Goal: Task Accomplishment & Management: Manage account settings

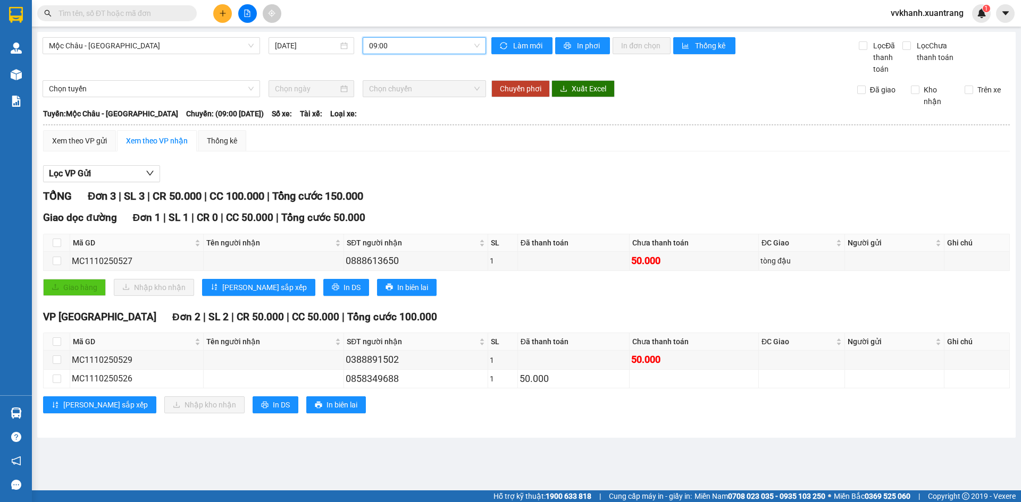
click at [394, 49] on span "09:00" at bounding box center [424, 46] width 111 height 16
click at [401, 150] on div "10:00" at bounding box center [410, 152] width 83 height 12
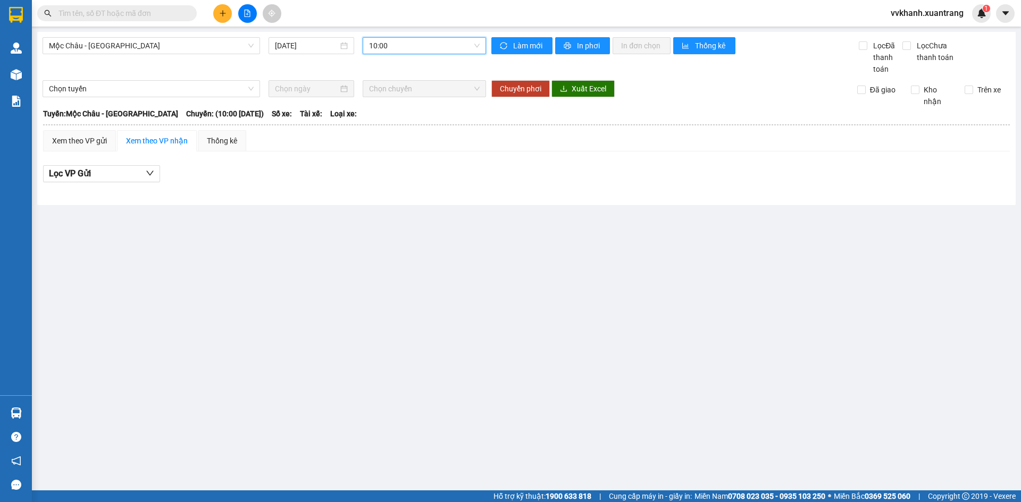
click at [384, 50] on span "10:00" at bounding box center [424, 46] width 111 height 16
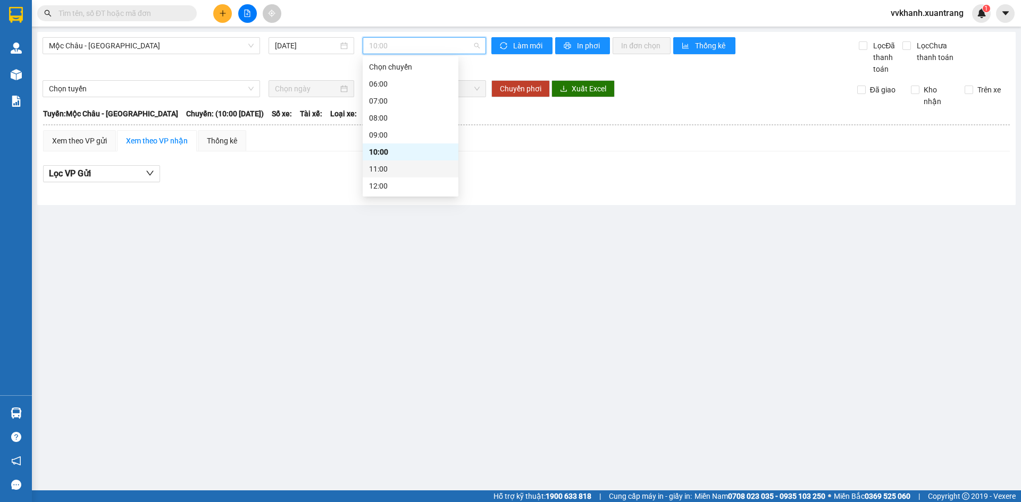
click at [397, 169] on div "11:00" at bounding box center [410, 169] width 83 height 12
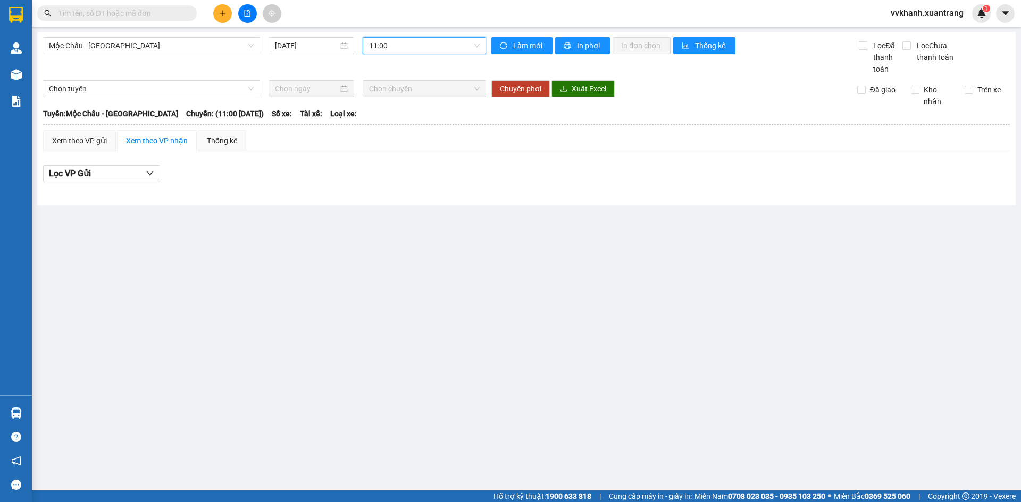
click at [398, 44] on span "11:00" at bounding box center [424, 46] width 111 height 16
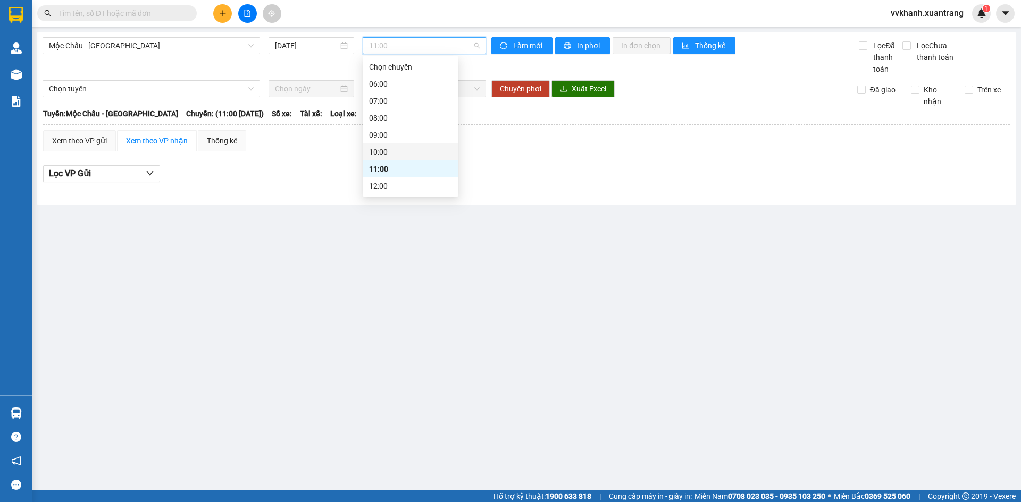
click at [398, 150] on div "10:00" at bounding box center [410, 152] width 83 height 12
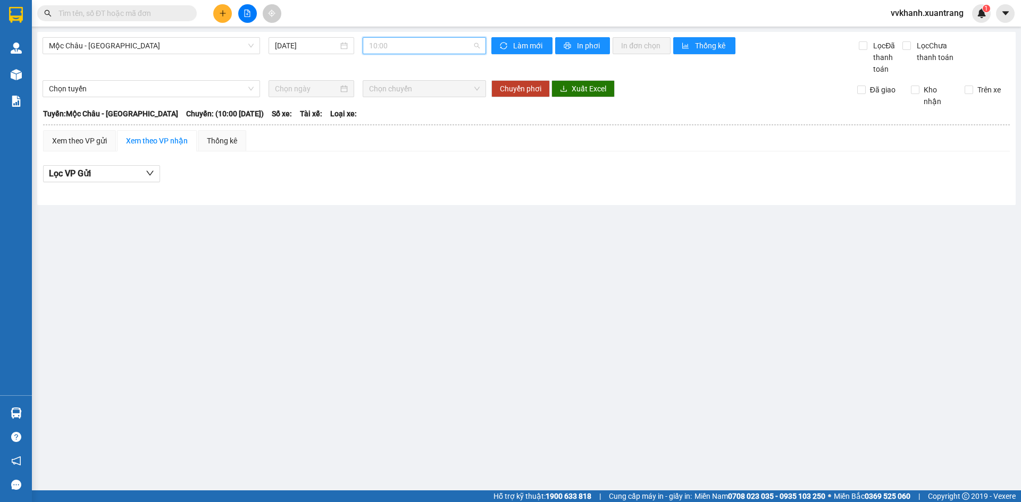
drag, startPoint x: 401, startPoint y: 49, endPoint x: 400, endPoint y: 78, distance: 28.7
click at [401, 49] on span "10:00" at bounding box center [424, 46] width 111 height 16
click at [398, 134] on div "09:00" at bounding box center [410, 135] width 83 height 12
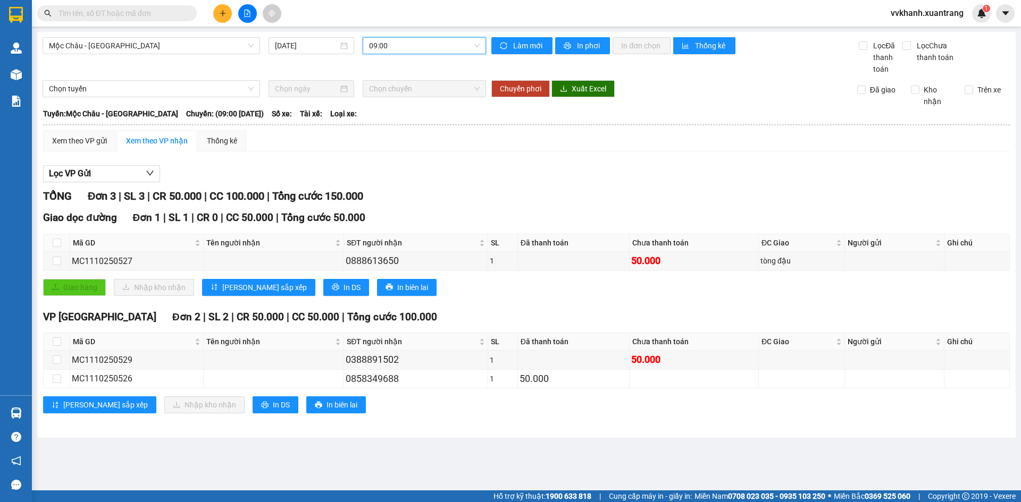
click at [434, 46] on span "09:00" at bounding box center [424, 46] width 111 height 16
click at [410, 150] on div "10:00" at bounding box center [410, 152] width 83 height 12
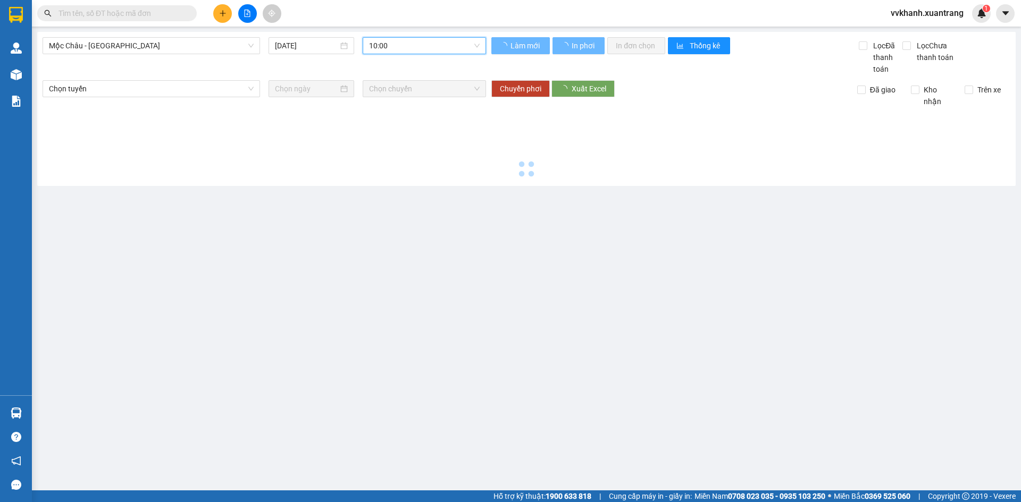
click at [411, 40] on span "10:00" at bounding box center [424, 46] width 111 height 16
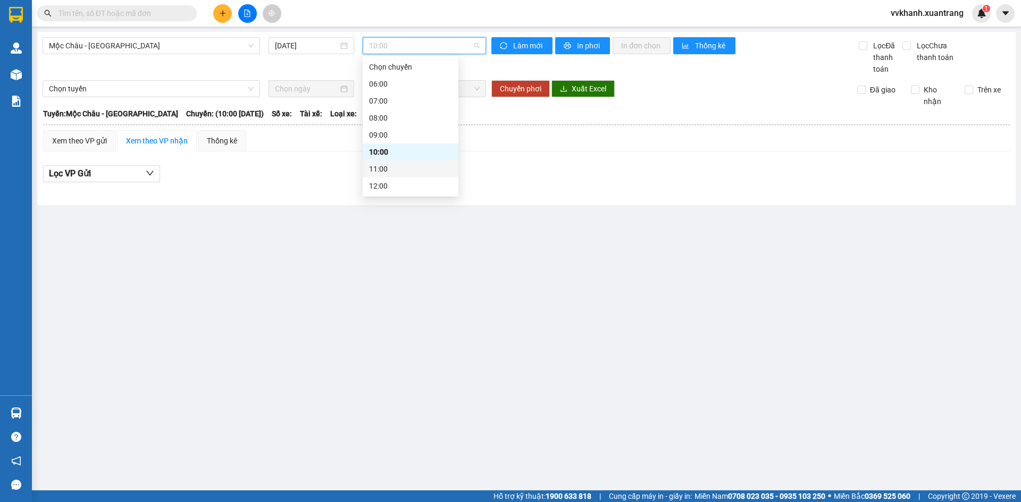
click at [389, 165] on div "11:00" at bounding box center [410, 169] width 83 height 12
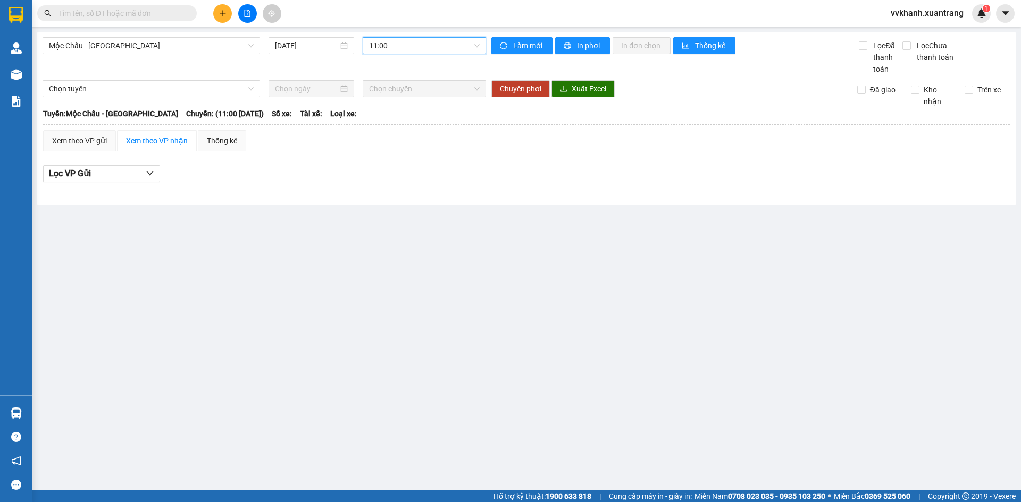
click at [396, 44] on span "11:00" at bounding box center [424, 46] width 111 height 16
click at [389, 184] on div "12:00" at bounding box center [410, 186] width 83 height 12
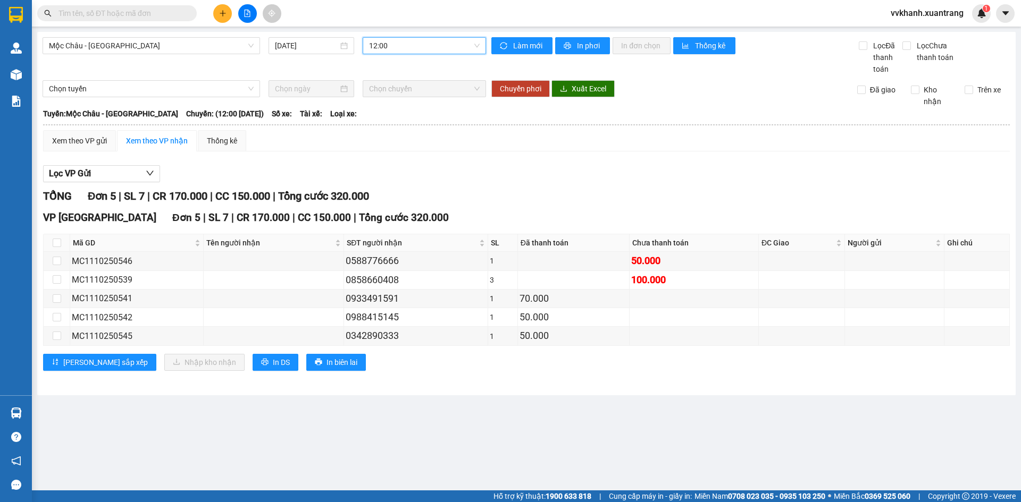
click at [407, 39] on span "12:00" at bounding box center [424, 46] width 111 height 16
click at [405, 147] on div "13:00" at bounding box center [410, 150] width 83 height 12
click at [416, 48] on span "13:00" at bounding box center [424, 46] width 111 height 16
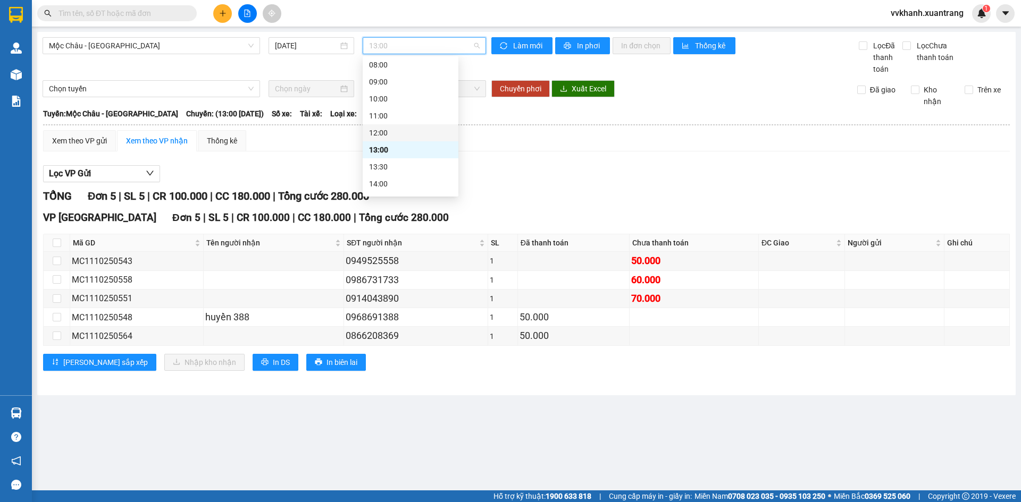
click at [389, 129] on div "12:00" at bounding box center [410, 133] width 83 height 12
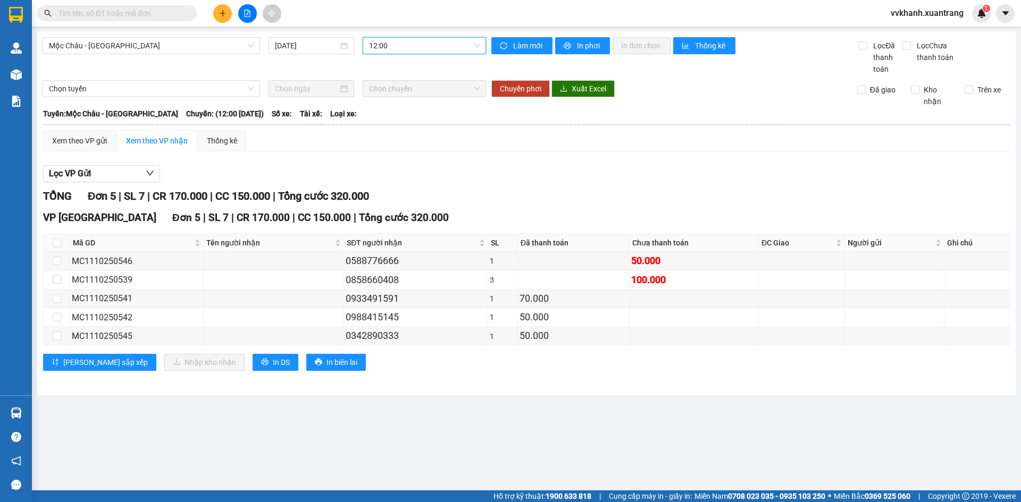
click at [399, 47] on span "12:00" at bounding box center [424, 46] width 111 height 16
click at [380, 110] on div "11:00" at bounding box center [410, 116] width 83 height 12
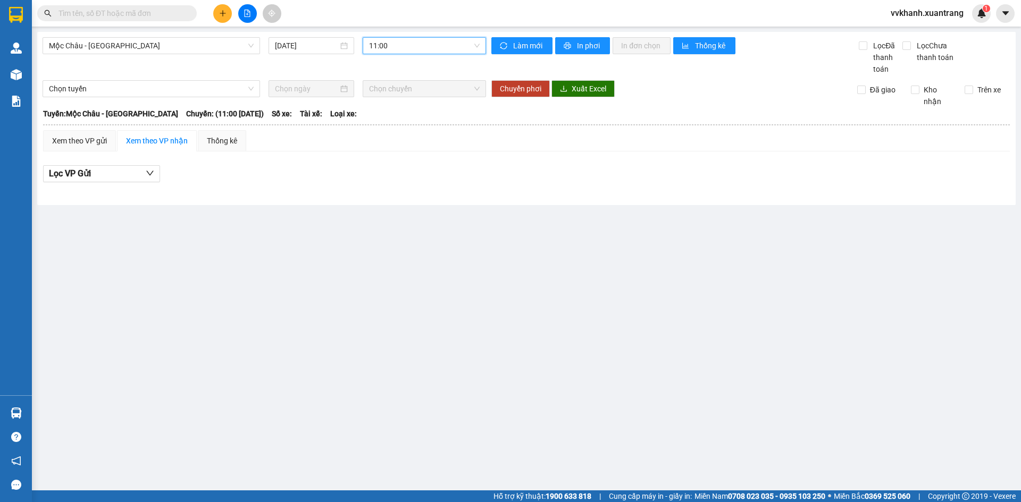
click at [386, 51] on span "11:00" at bounding box center [424, 46] width 111 height 16
click at [384, 81] on div "09:00" at bounding box center [410, 82] width 83 height 12
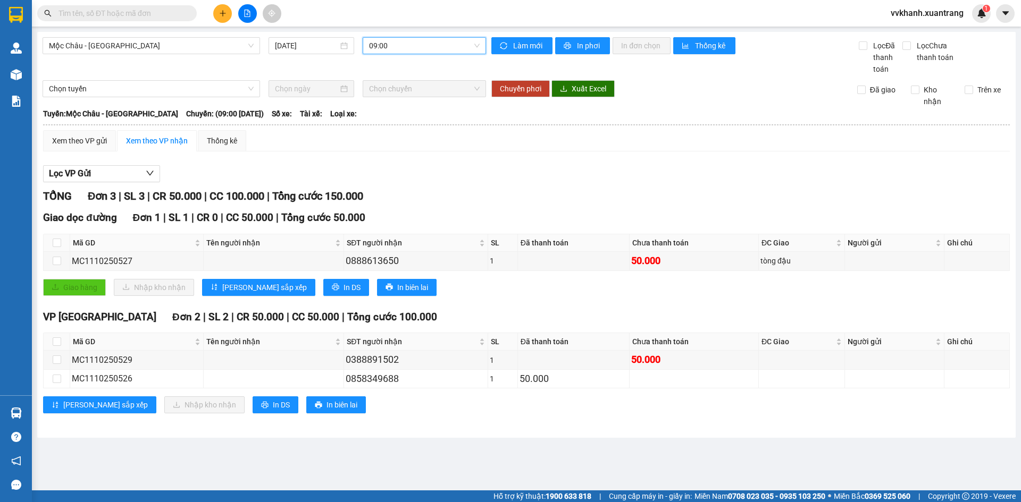
click at [403, 46] on span "09:00" at bounding box center [424, 46] width 111 height 16
click at [402, 67] on div "08:00" at bounding box center [410, 65] width 83 height 12
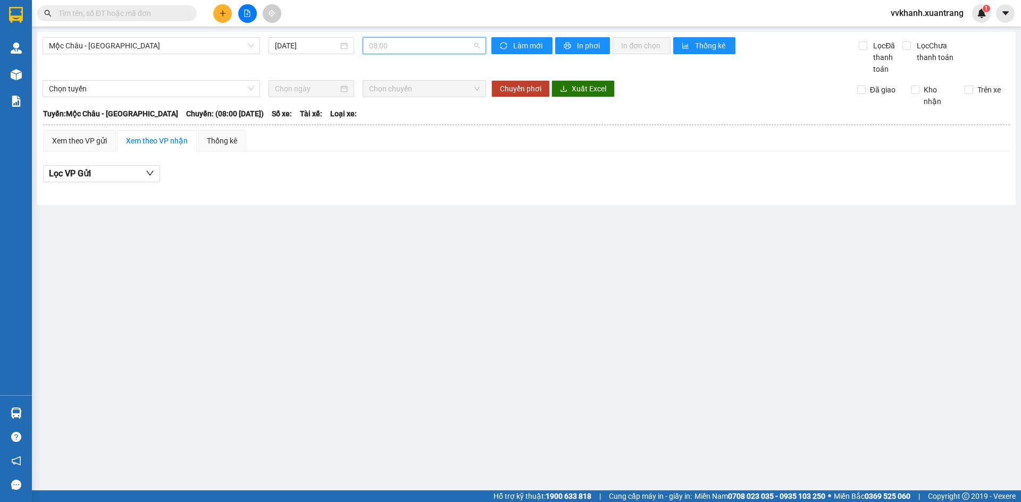
scroll to position [51, 0]
click at [407, 45] on span "08:00" at bounding box center [424, 46] width 111 height 16
click at [403, 89] on div "09:00" at bounding box center [410, 84] width 83 height 12
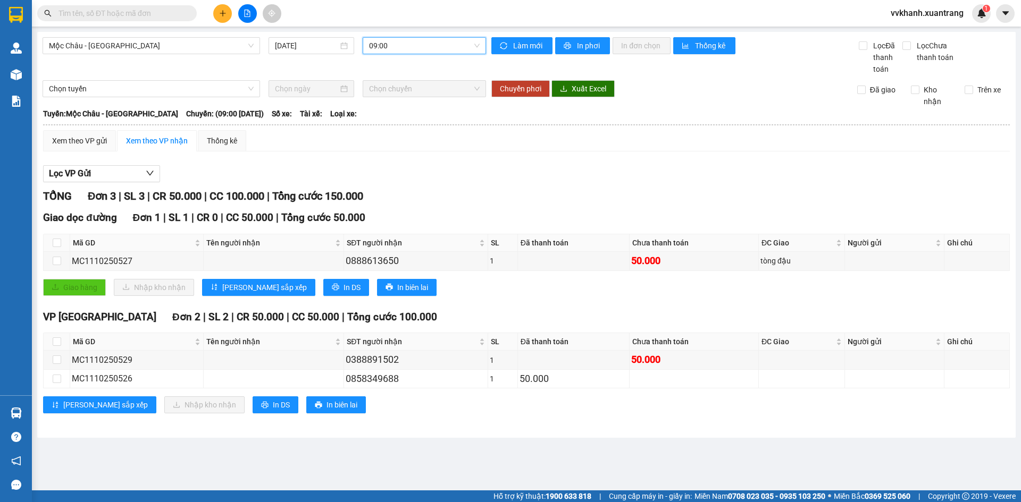
click at [405, 45] on span "09:00" at bounding box center [424, 46] width 111 height 16
click at [404, 102] on div "10:00" at bounding box center [410, 101] width 83 height 12
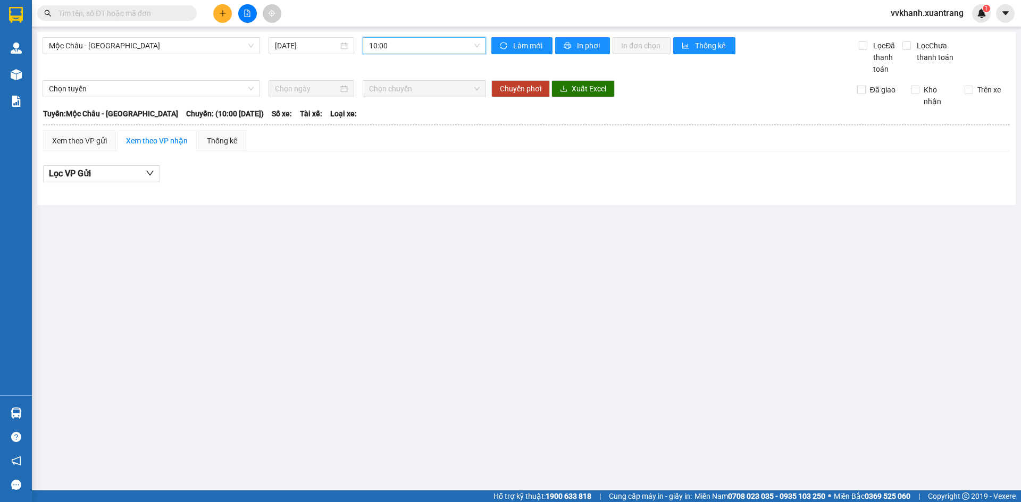
click at [408, 46] on span "10:00" at bounding box center [424, 46] width 111 height 16
click at [405, 87] on div "09:00" at bounding box center [410, 84] width 83 height 12
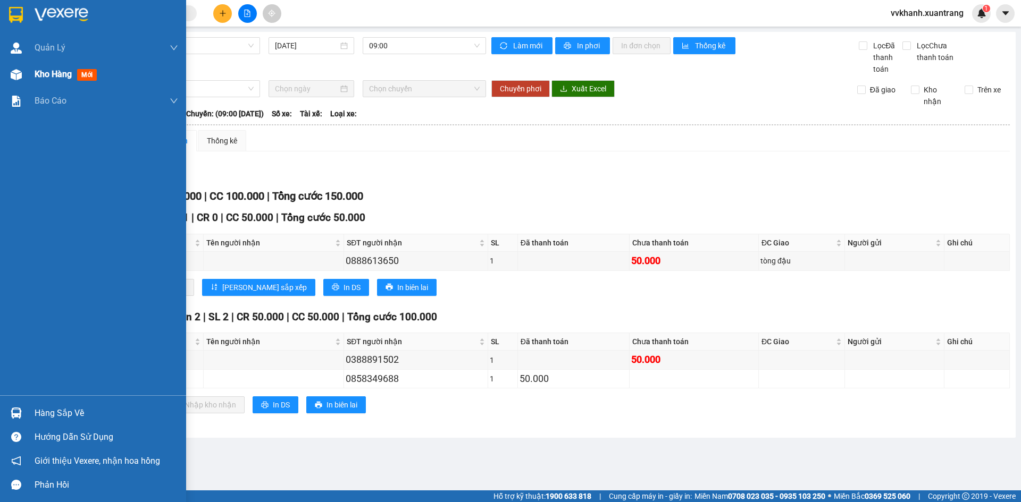
click at [109, 87] on div "Kho hàng mới" at bounding box center [107, 74] width 144 height 27
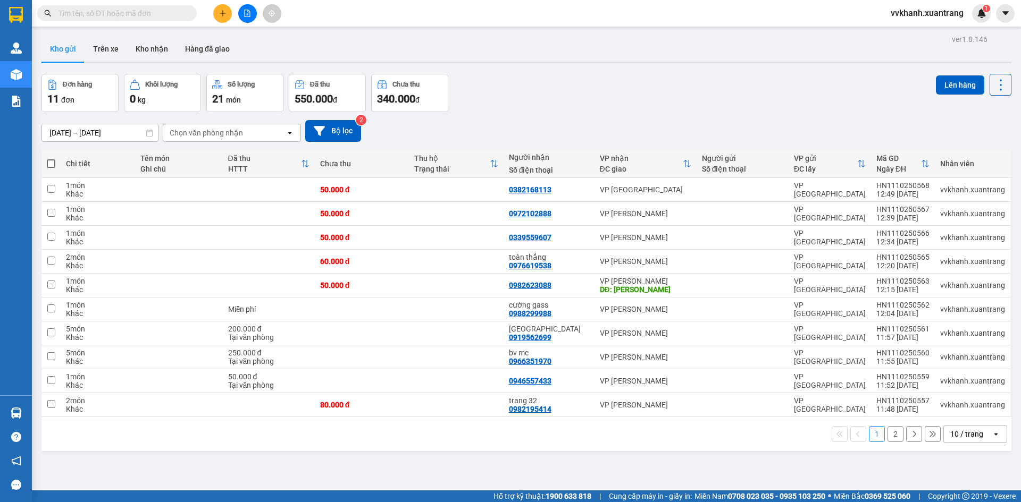
click at [50, 166] on span at bounding box center [51, 163] width 9 height 9
click at [51, 158] on input "checkbox" at bounding box center [51, 158] width 0 height 0
checkbox input "true"
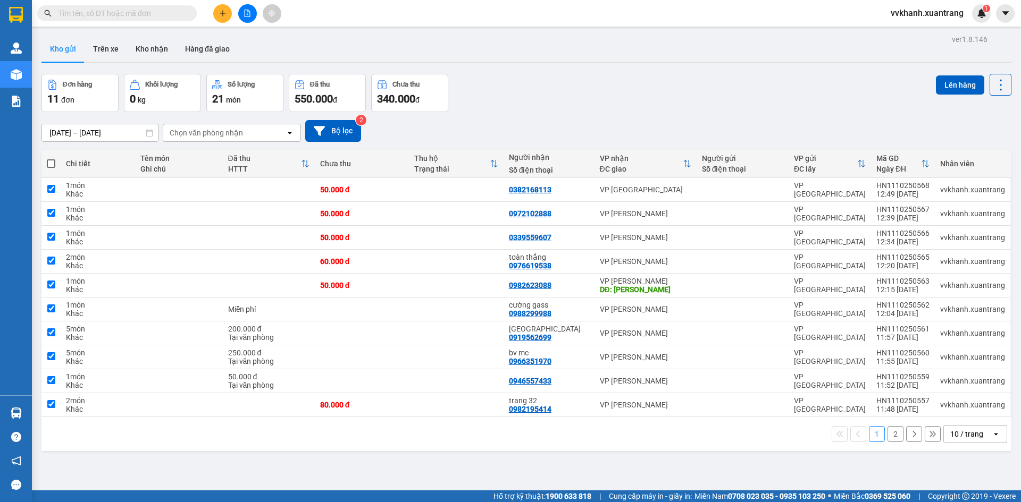
checkbox input "true"
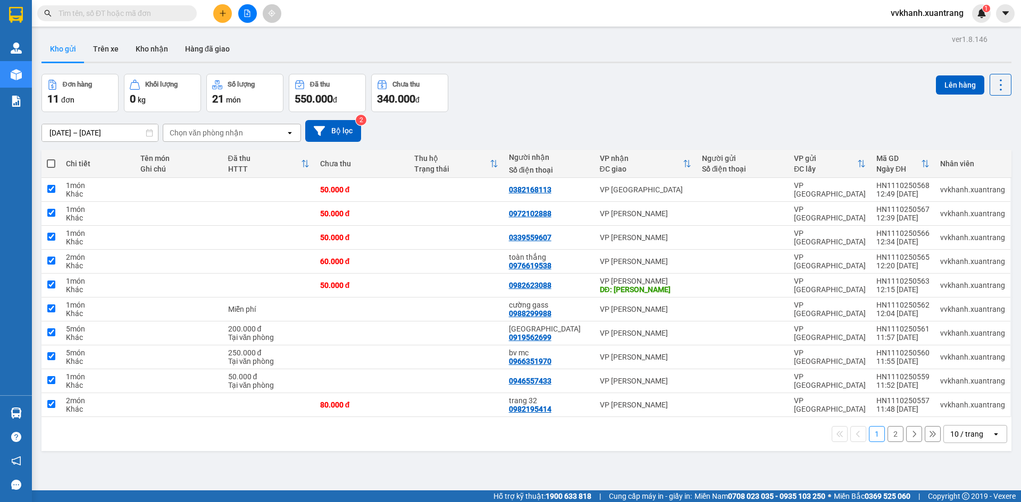
checkbox input "true"
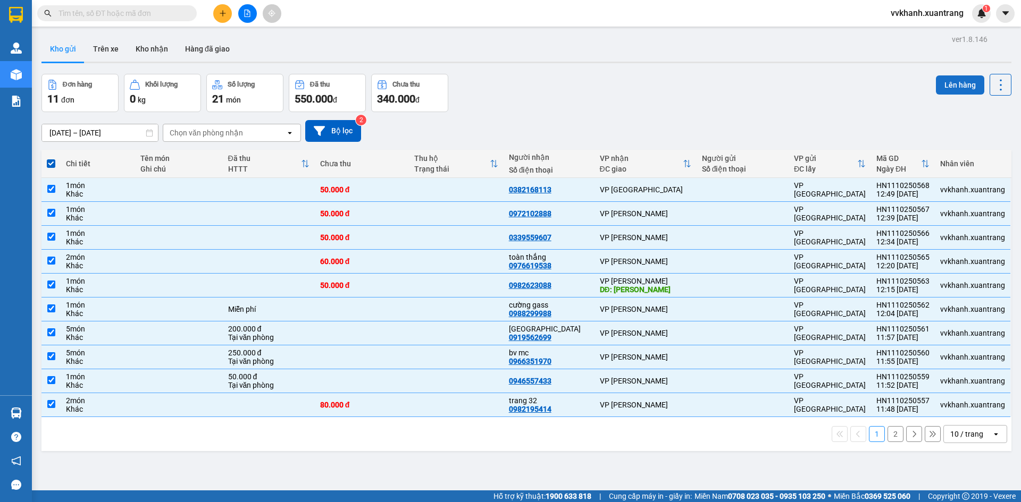
click at [936, 86] on button "Lên hàng" at bounding box center [960, 84] width 48 height 19
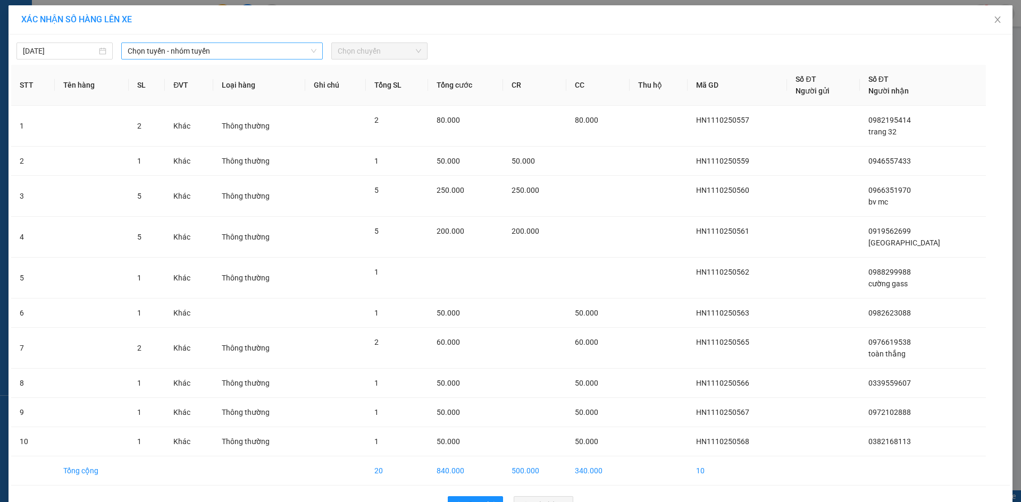
click at [241, 54] on span "Chọn tuyến - nhóm tuyến" at bounding box center [222, 51] width 189 height 16
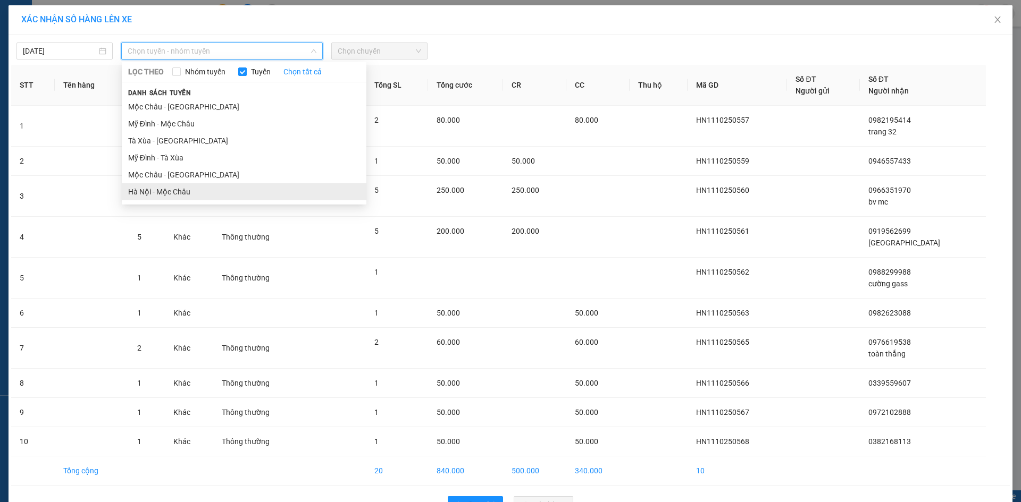
click at [193, 190] on li "Hà Nội - Mộc Châu" at bounding box center [244, 191] width 245 height 17
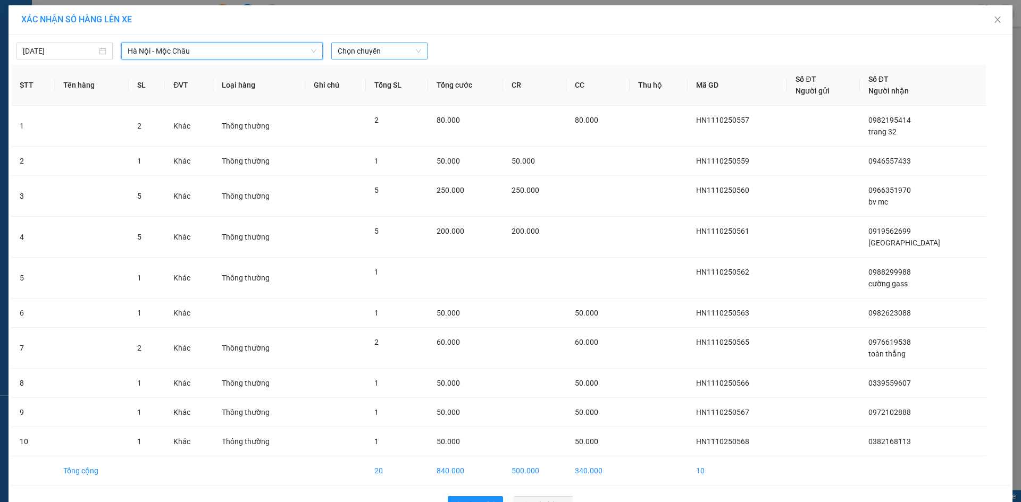
click at [370, 53] on span "Chọn chuyến" at bounding box center [379, 51] width 83 height 16
click at [359, 141] on div "13:01" at bounding box center [375, 136] width 83 height 12
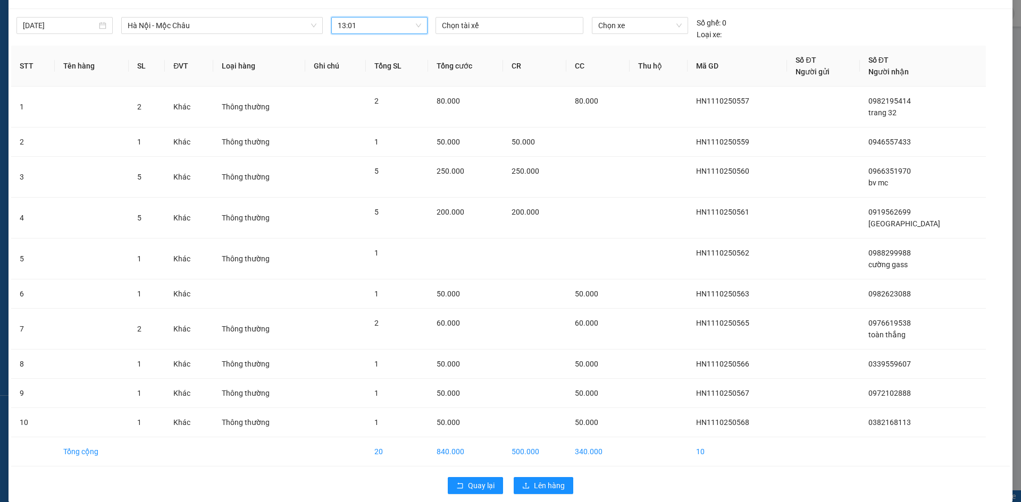
scroll to position [38, 0]
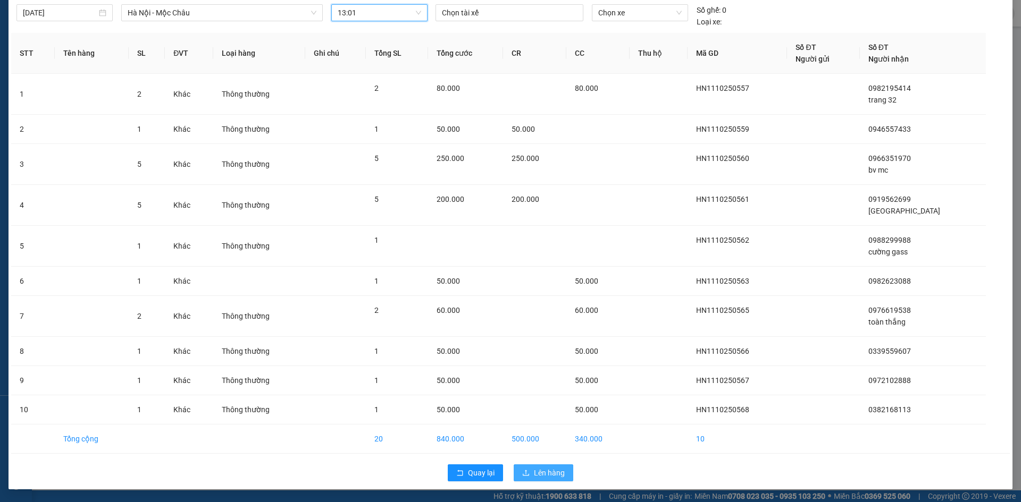
click at [549, 469] on span "Lên hàng" at bounding box center [549, 473] width 31 height 12
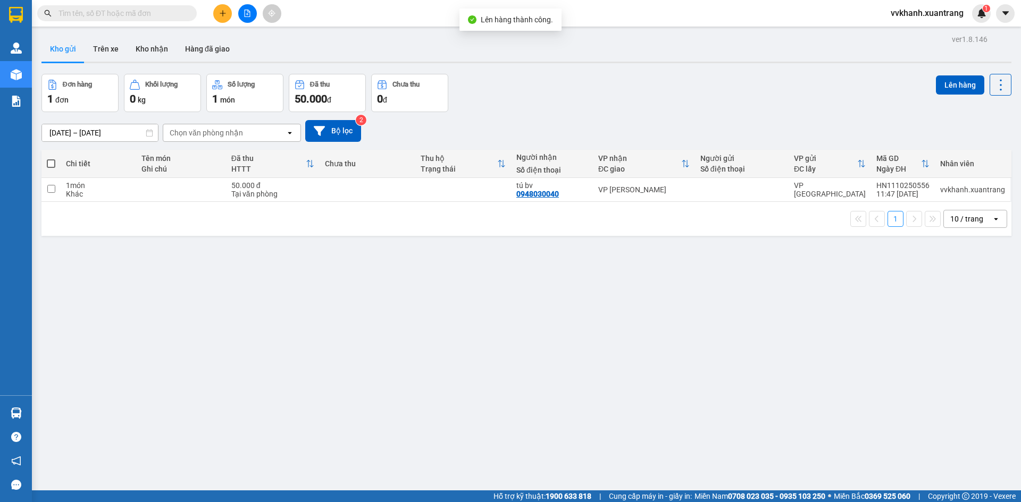
click at [49, 164] on span at bounding box center [51, 163] width 9 height 9
click at [51, 158] on input "checkbox" at bounding box center [51, 158] width 0 height 0
checkbox input "true"
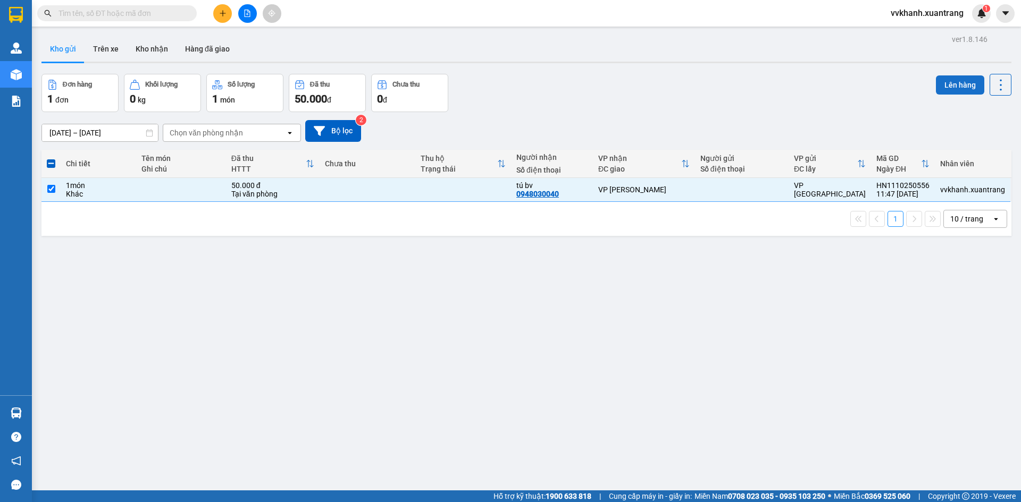
click at [954, 83] on button "Lên hàng" at bounding box center [960, 84] width 48 height 19
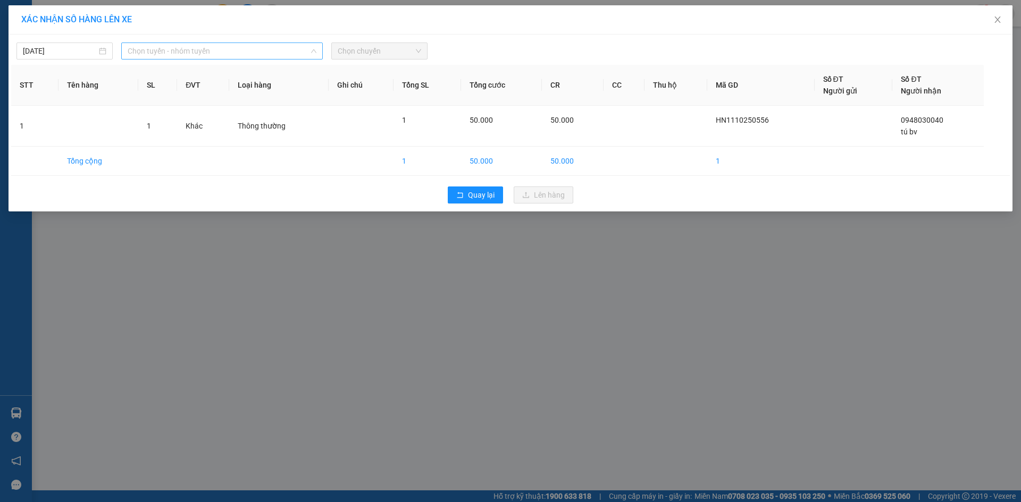
click at [232, 49] on span "Chọn tuyến - nhóm tuyến" at bounding box center [222, 51] width 189 height 16
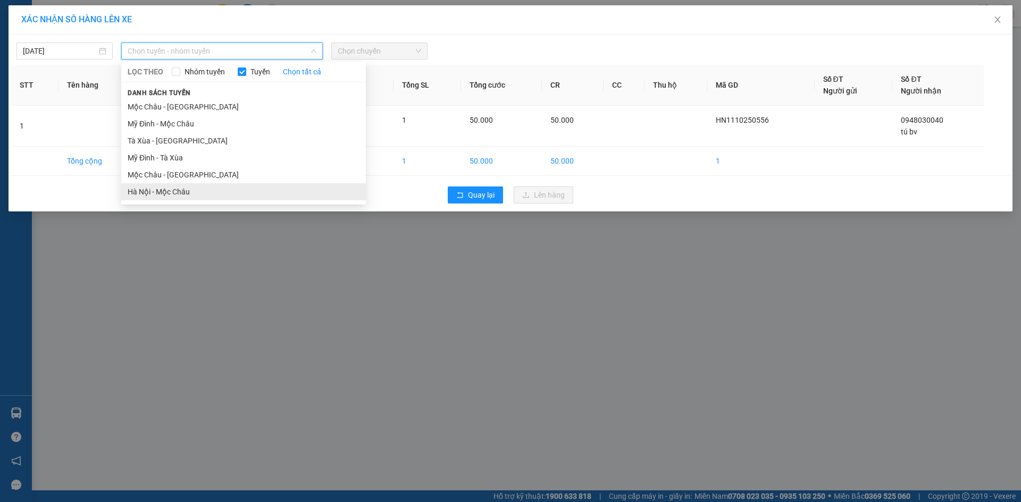
click at [194, 187] on li "Hà Nội - Mộc Châu" at bounding box center [243, 191] width 245 height 17
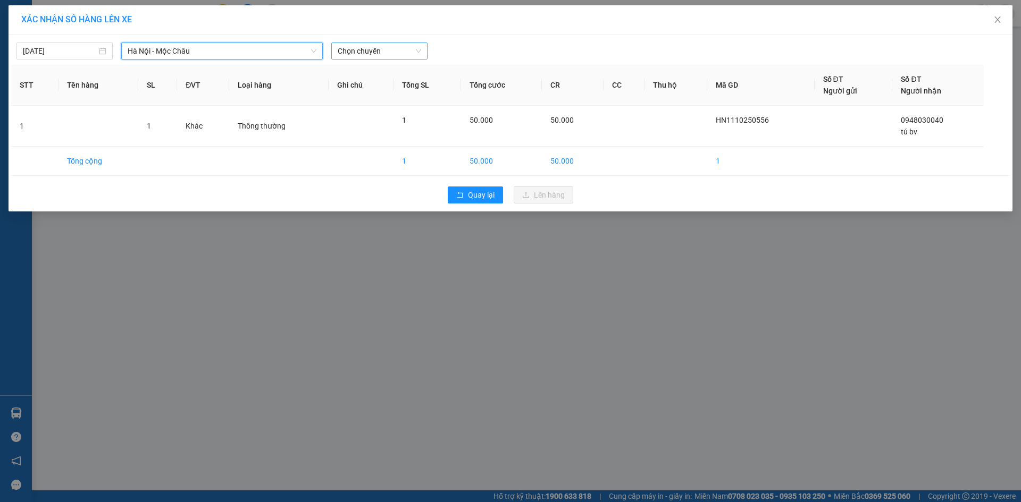
click at [351, 59] on div "Chọn chuyến" at bounding box center [379, 51] width 96 height 17
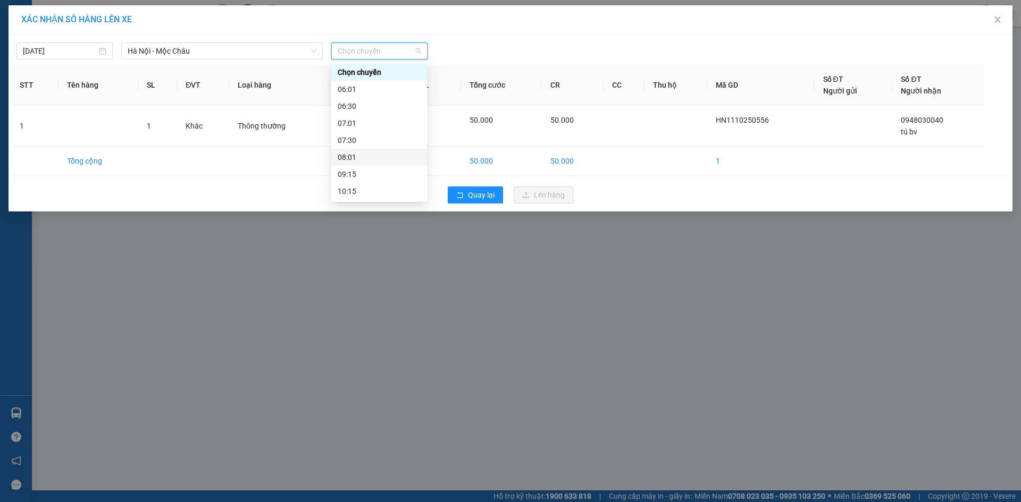
scroll to position [106, 0]
click at [363, 141] on div "13:01" at bounding box center [379, 136] width 83 height 12
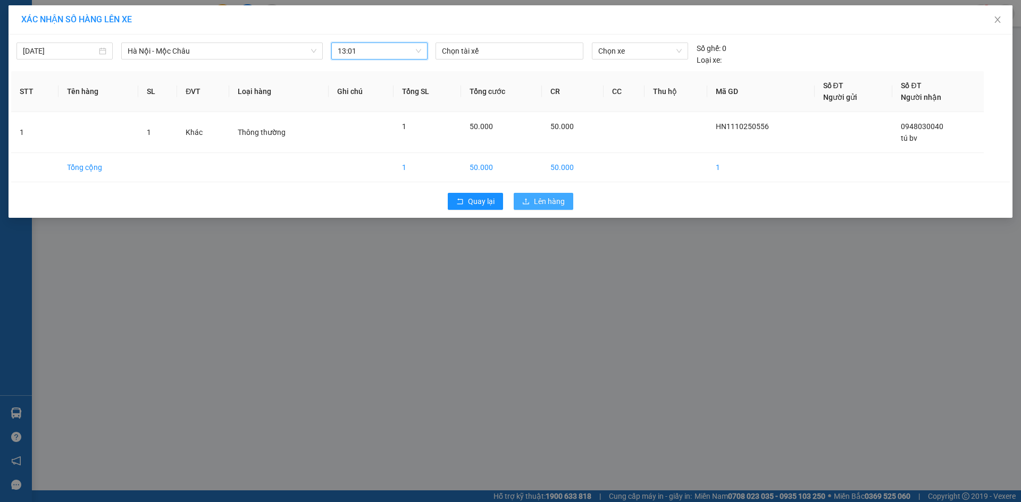
click at [566, 201] on button "Lên hàng" at bounding box center [544, 201] width 60 height 17
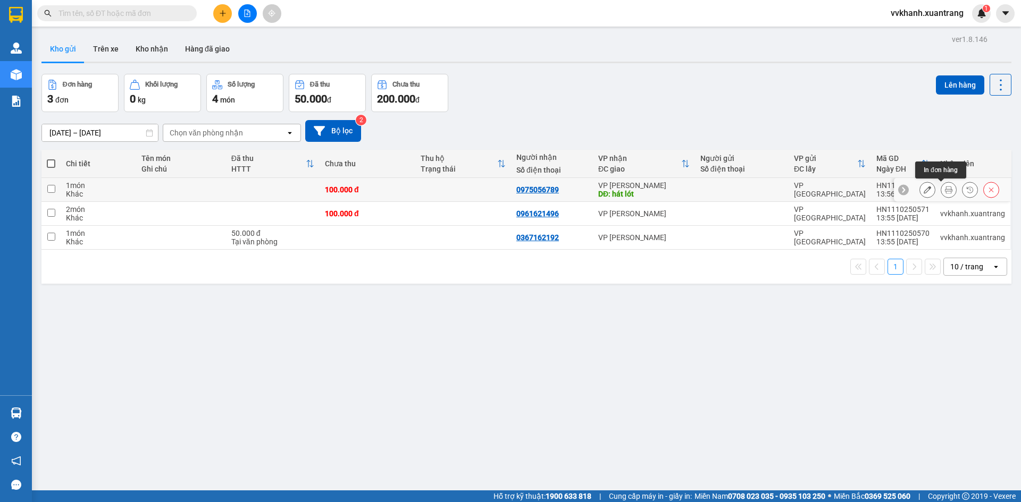
click at [945, 191] on icon at bounding box center [948, 189] width 7 height 7
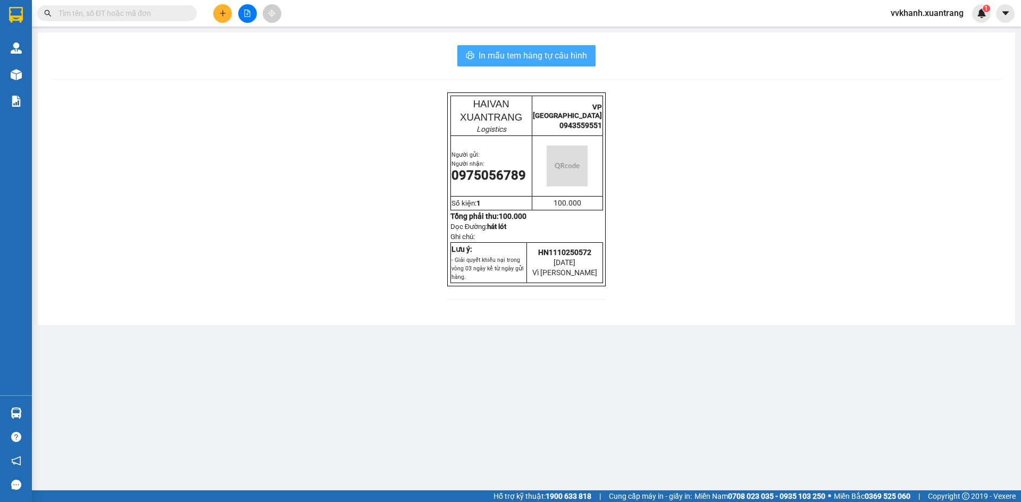
click at [541, 61] on span "In mẫu tem hàng tự cấu hình" at bounding box center [532, 55] width 108 height 13
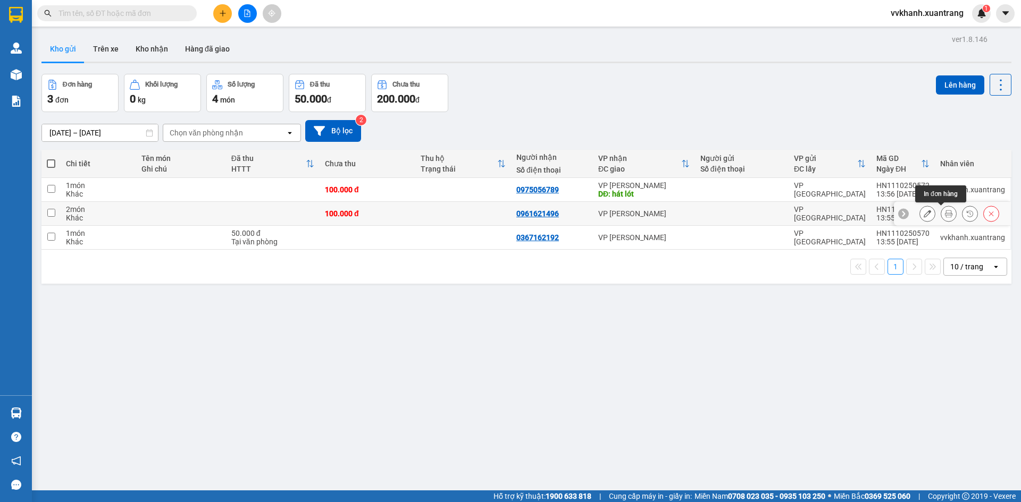
click at [945, 214] on icon at bounding box center [948, 213] width 7 height 7
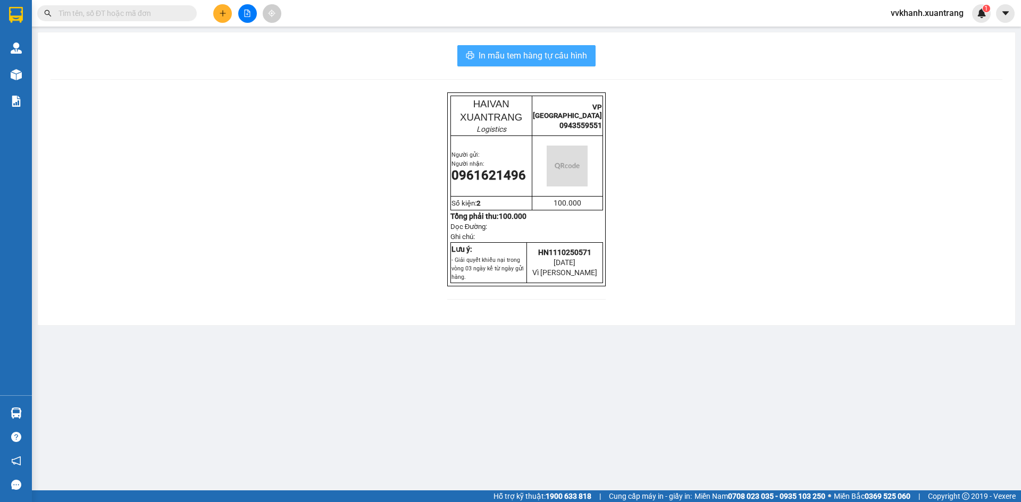
click at [498, 50] on span "In mẫu tem hàng tự cấu hình" at bounding box center [532, 55] width 108 height 13
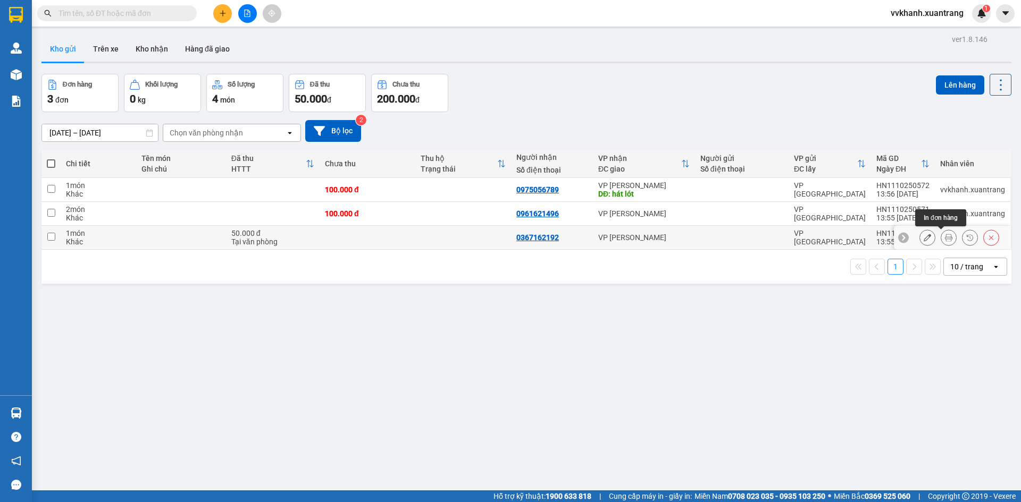
click at [941, 232] on button at bounding box center [948, 238] width 15 height 19
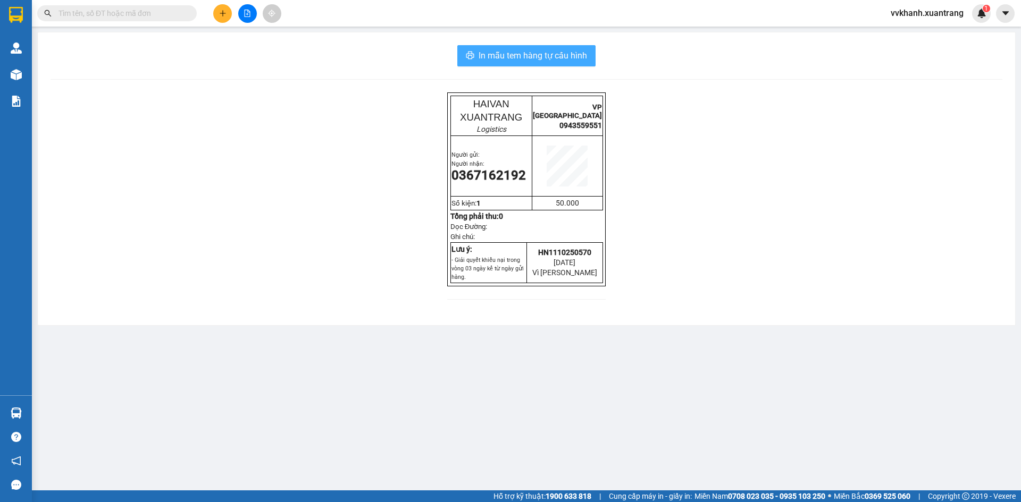
click at [516, 63] on button "In mẫu tem hàng tự cấu hình" at bounding box center [526, 55] width 138 height 21
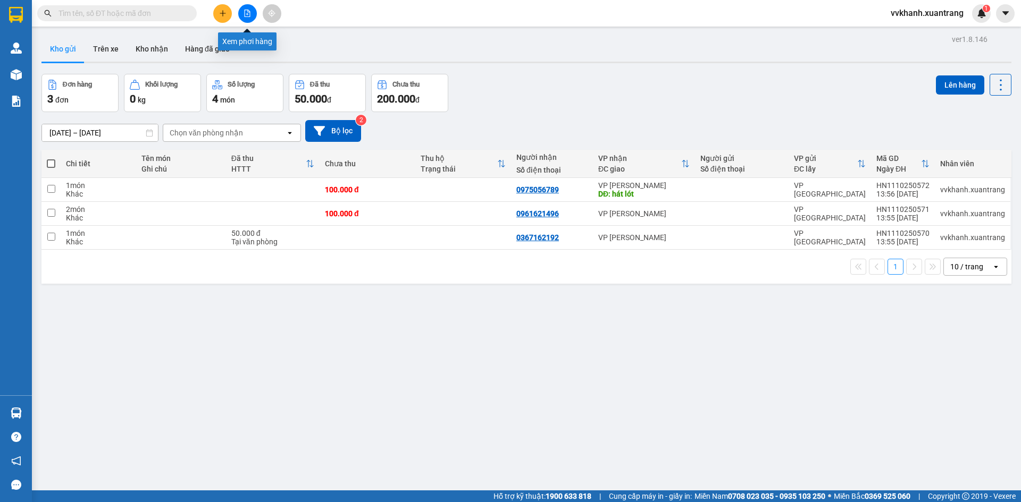
click at [244, 13] on icon "file-add" at bounding box center [246, 13] width 7 height 7
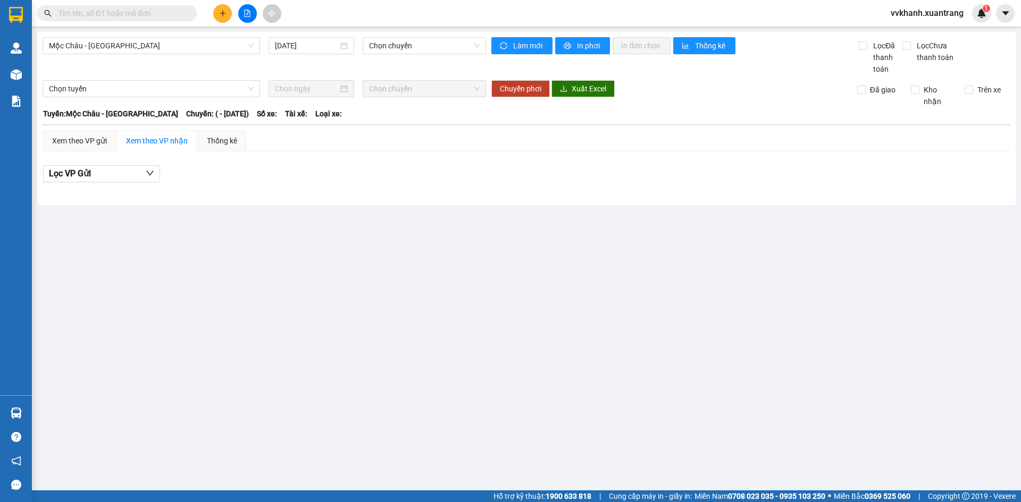
click at [190, 60] on div "Mộc Châu - Mỹ Đình 11/10/2025 Chọn chuyến" at bounding box center [264, 56] width 443 height 38
click at [188, 51] on span "Mộc Châu - [GEOGRAPHIC_DATA]" at bounding box center [151, 46] width 205 height 16
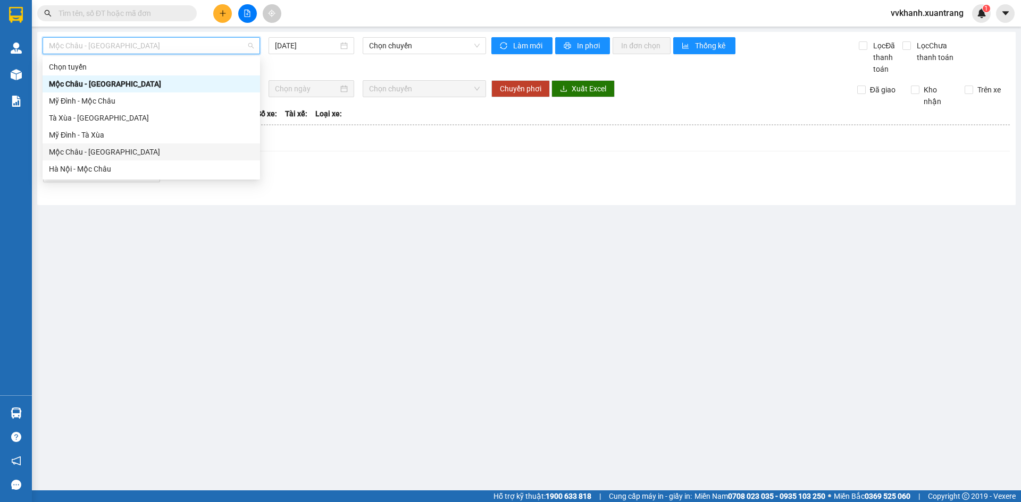
click at [132, 157] on div "Mộc Châu - [GEOGRAPHIC_DATA]" at bounding box center [151, 152] width 205 height 12
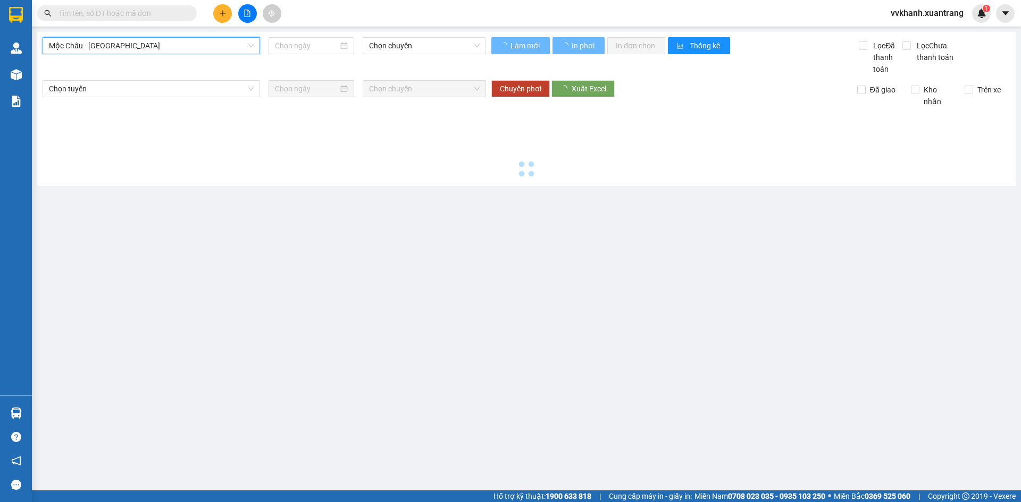
type input "[DATE]"
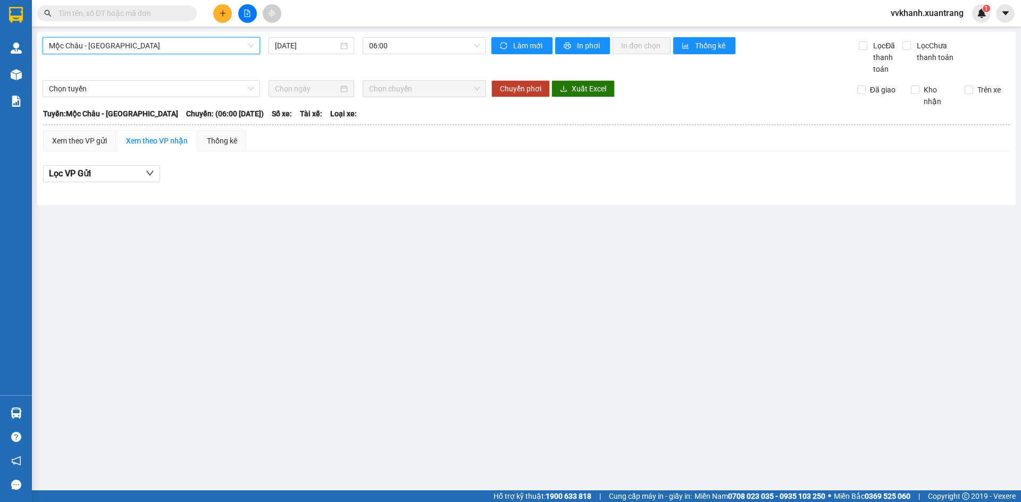
click at [394, 31] on main "Mộc Châu - Hà Nội Mộc Châu - Hà Nội 11/10/2025 06:00 Làm mới In phơi In đơn chọ…" at bounding box center [510, 245] width 1021 height 491
drag, startPoint x: 395, startPoint y: 42, endPoint x: 390, endPoint y: 52, distance: 11.4
click at [389, 43] on span "06:00" at bounding box center [424, 46] width 111 height 16
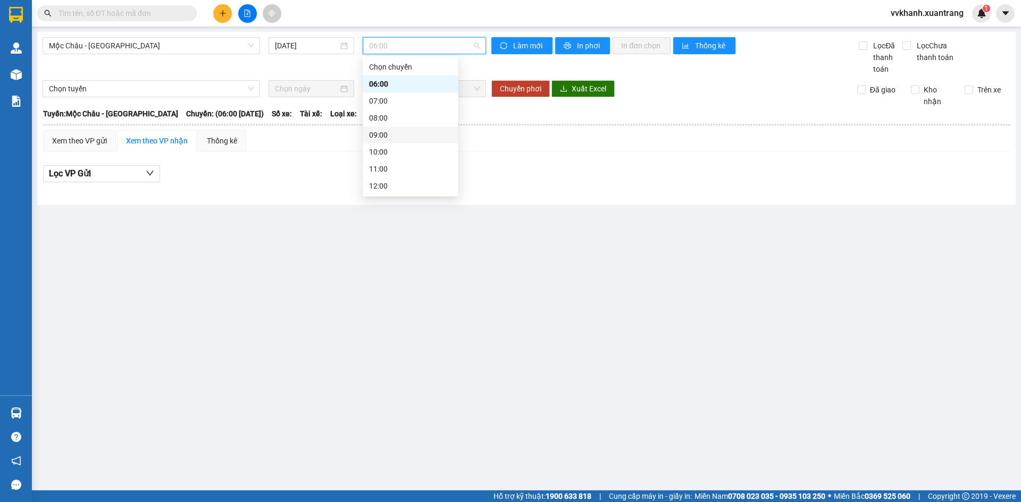
click at [393, 138] on div "09:00" at bounding box center [410, 135] width 83 height 12
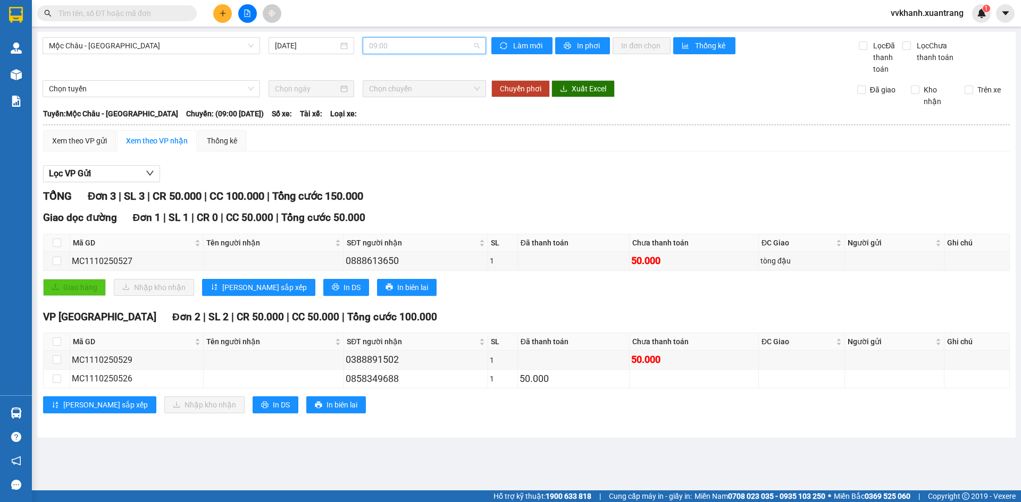
click at [390, 51] on span "09:00" at bounding box center [424, 46] width 111 height 16
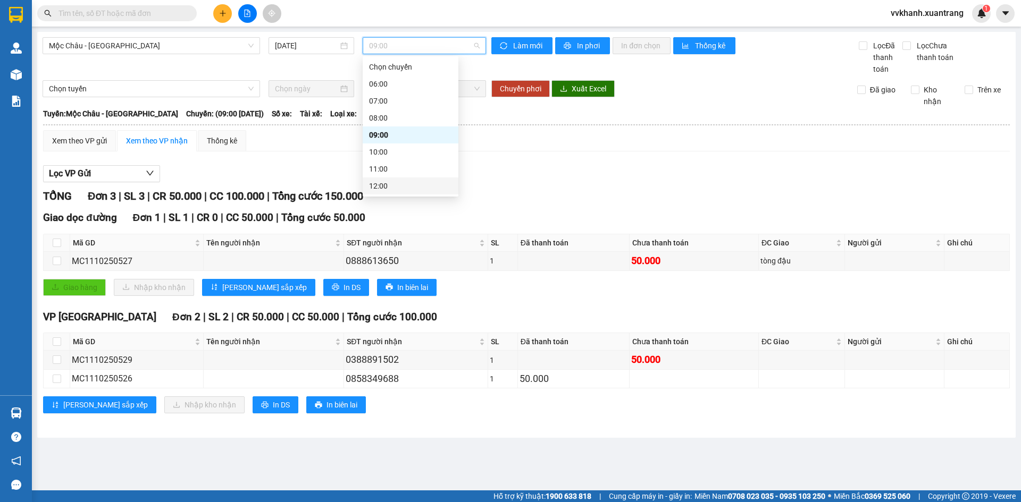
click at [601, 191] on div "TỔNG Đơn 3 | SL 3 | CR 50.000 | CC 100.000 | Tổng cước 150.000" at bounding box center [526, 196] width 966 height 16
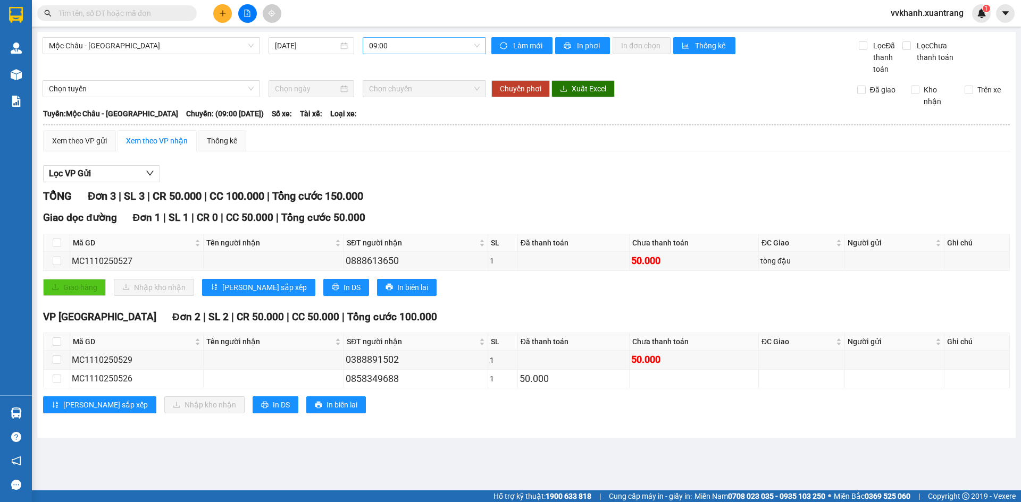
click at [403, 49] on span "09:00" at bounding box center [424, 46] width 111 height 16
click at [401, 146] on div "10:00" at bounding box center [410, 152] width 83 height 12
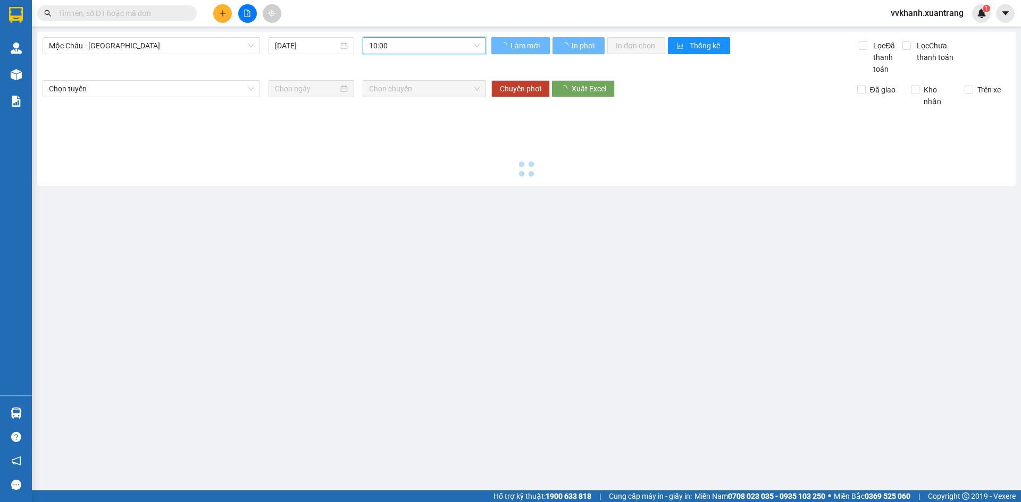
click at [401, 46] on span "10:00" at bounding box center [424, 46] width 111 height 16
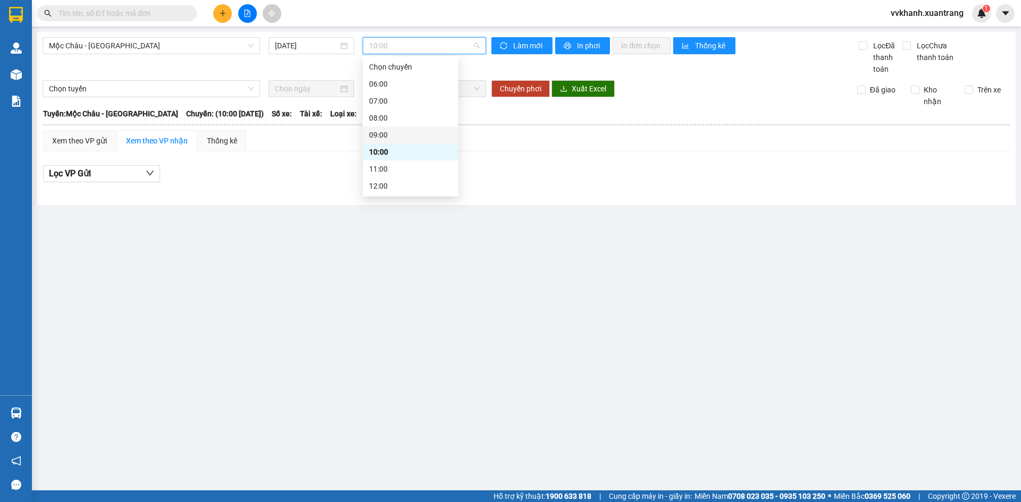
click at [407, 132] on div "09:00" at bounding box center [410, 135] width 83 height 12
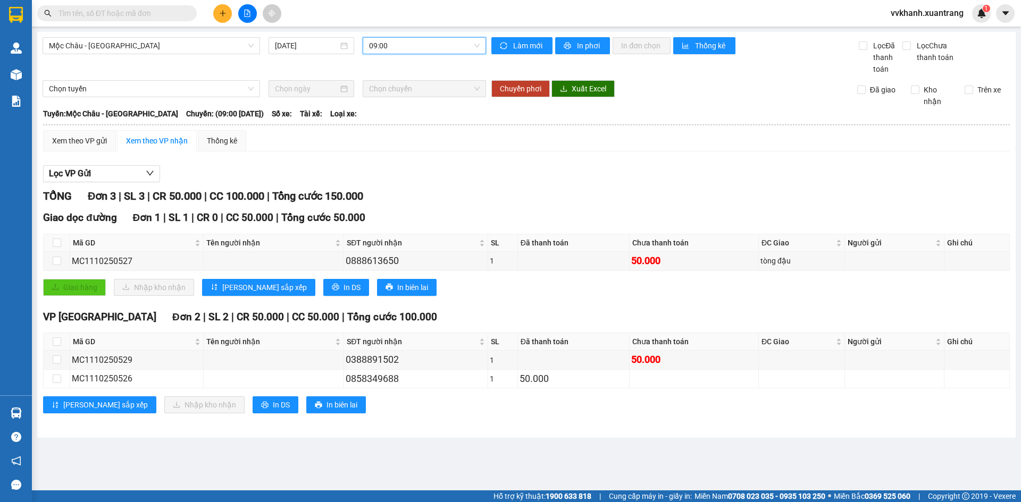
click at [401, 48] on span "09:00" at bounding box center [424, 46] width 111 height 16
click at [402, 150] on div "10:00" at bounding box center [410, 152] width 83 height 12
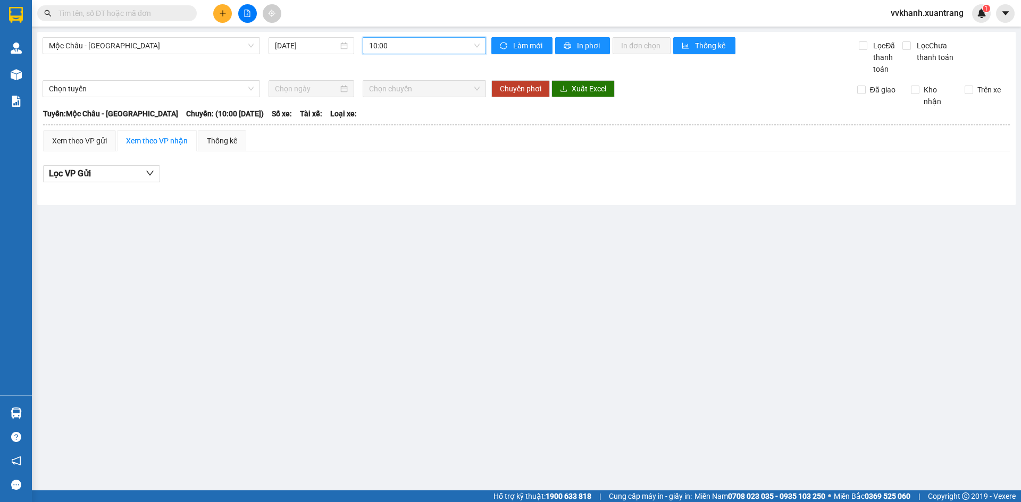
click at [397, 46] on span "10:00" at bounding box center [424, 46] width 111 height 16
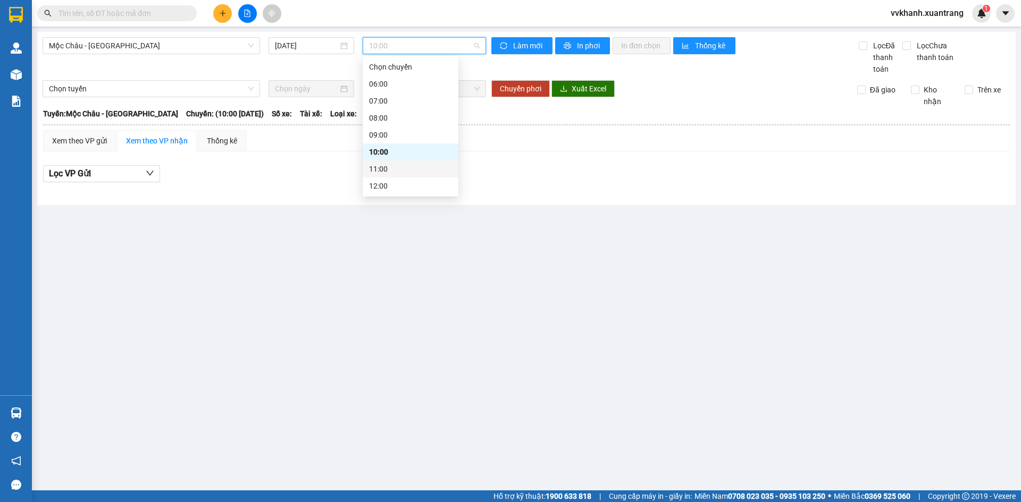
click at [390, 176] on div "11:00" at bounding box center [411, 169] width 96 height 17
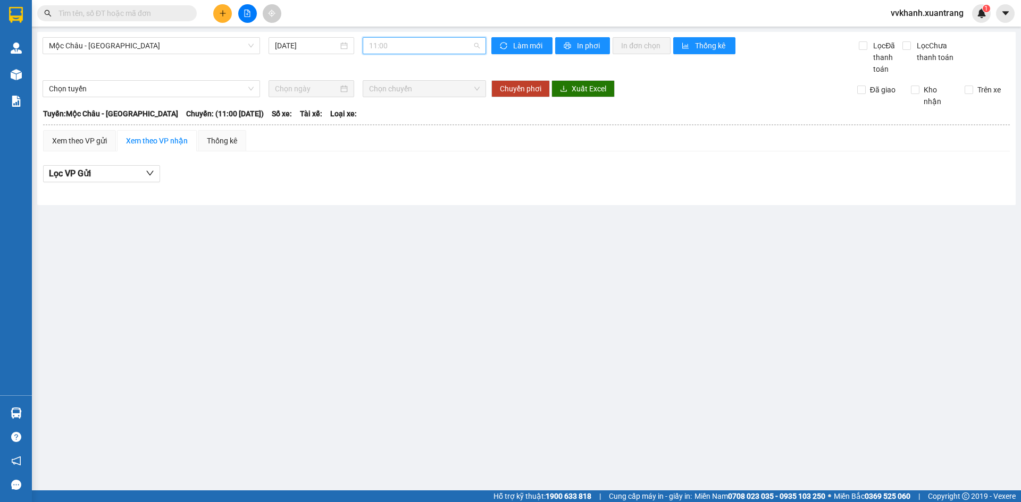
click at [402, 44] on span "11:00" at bounding box center [424, 46] width 111 height 16
click at [395, 190] on div "12:00" at bounding box center [410, 186] width 83 height 12
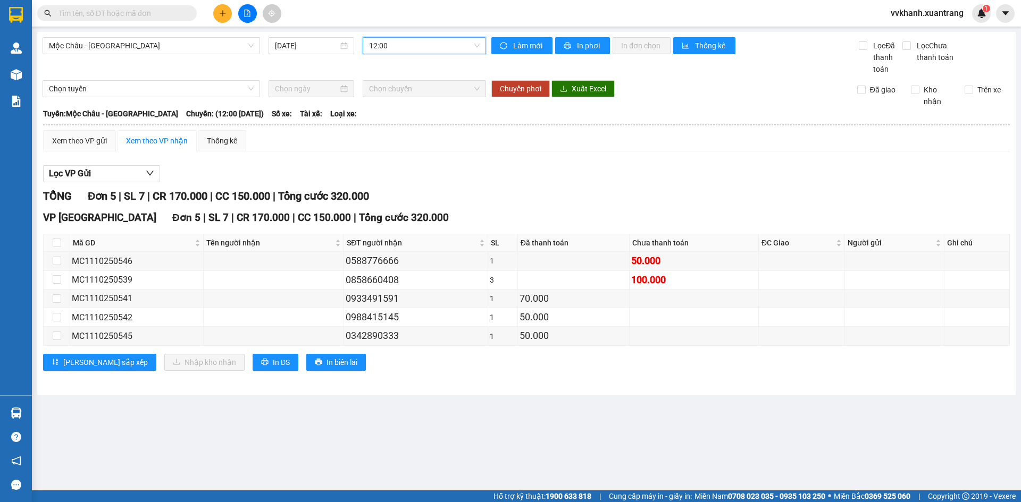
click at [398, 40] on span "12:00" at bounding box center [424, 46] width 111 height 16
click at [400, 83] on div "06:00" at bounding box center [410, 84] width 83 height 12
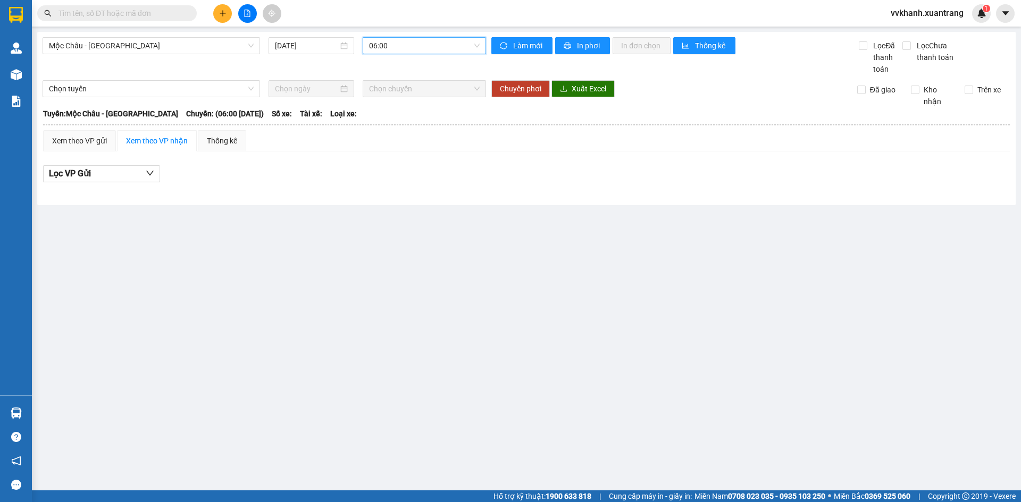
click at [401, 44] on span "06:00" at bounding box center [424, 46] width 111 height 16
click at [421, 100] on div "07:00" at bounding box center [410, 101] width 83 height 12
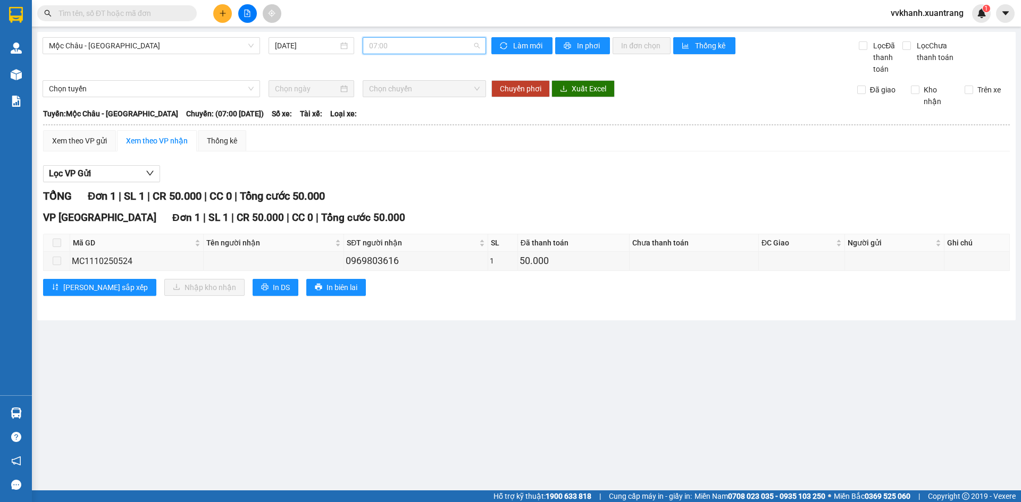
click at [423, 49] on span "07:00" at bounding box center [424, 46] width 111 height 16
click at [424, 121] on div "08:00" at bounding box center [410, 118] width 83 height 12
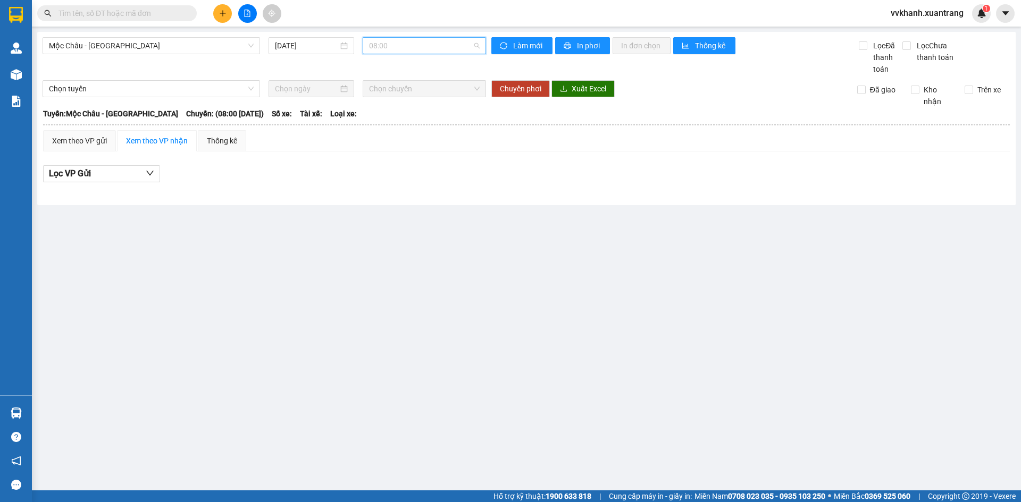
click at [433, 48] on span "08:00" at bounding box center [424, 46] width 111 height 16
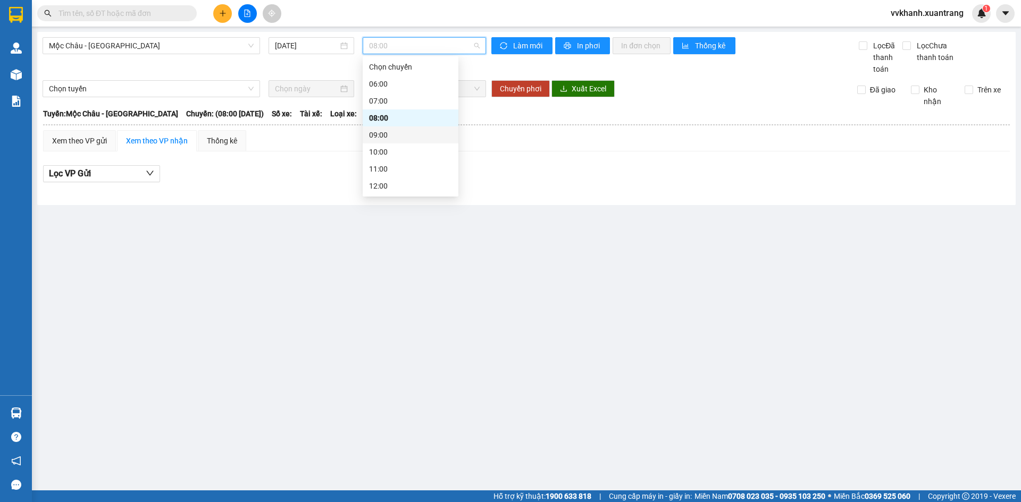
click at [422, 131] on div "09:00" at bounding box center [410, 135] width 83 height 12
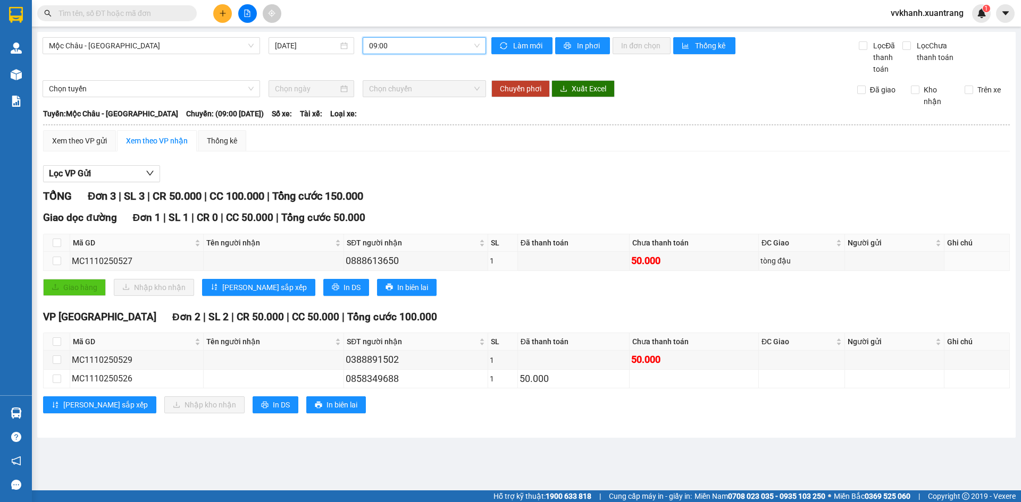
drag, startPoint x: 350, startPoint y: 281, endPoint x: 379, endPoint y: 316, distance: 45.7
click at [375, 311] on div "TỔNG Đơn 3 | SL 3 | CR 50.000 | CC 100.000 | Tổng cước 150.000 Giao dọc đường Đ…" at bounding box center [526, 307] width 966 height 239
click at [385, 349] on div "VP HÀ NỘI Đơn 2 | SL 2 | CR 50.000 | CC 50.000 | Tổng cước 100.000 Mã GD Tên ng…" at bounding box center [526, 365] width 966 height 112
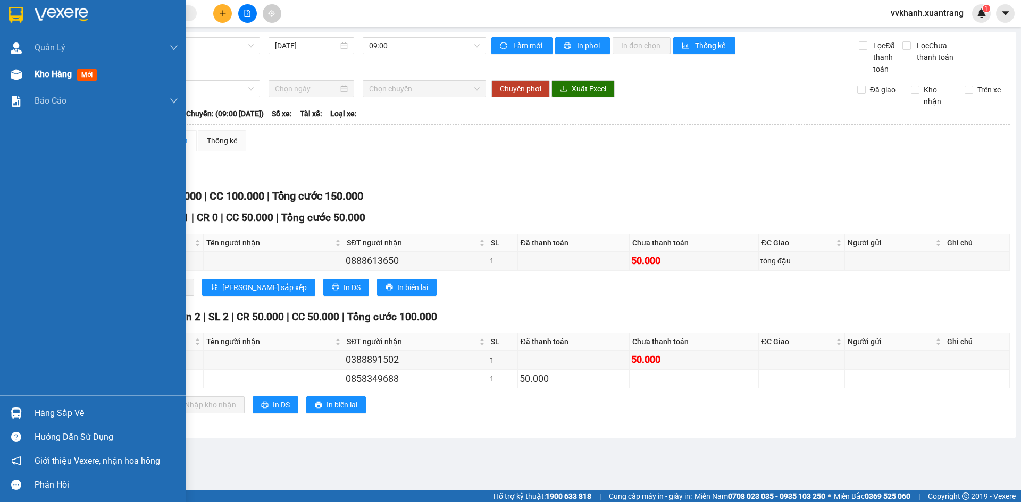
click at [23, 70] on div at bounding box center [16, 74] width 19 height 19
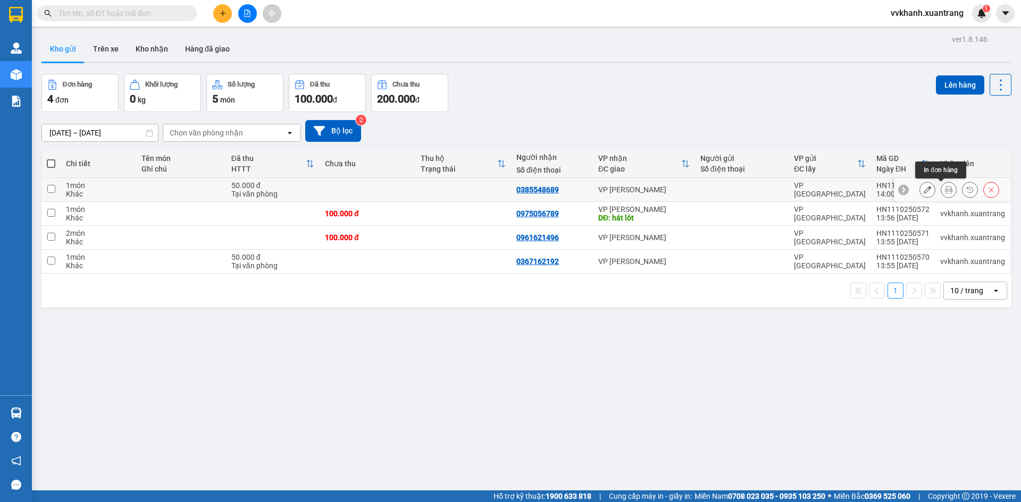
click at [945, 188] on icon at bounding box center [948, 189] width 7 height 7
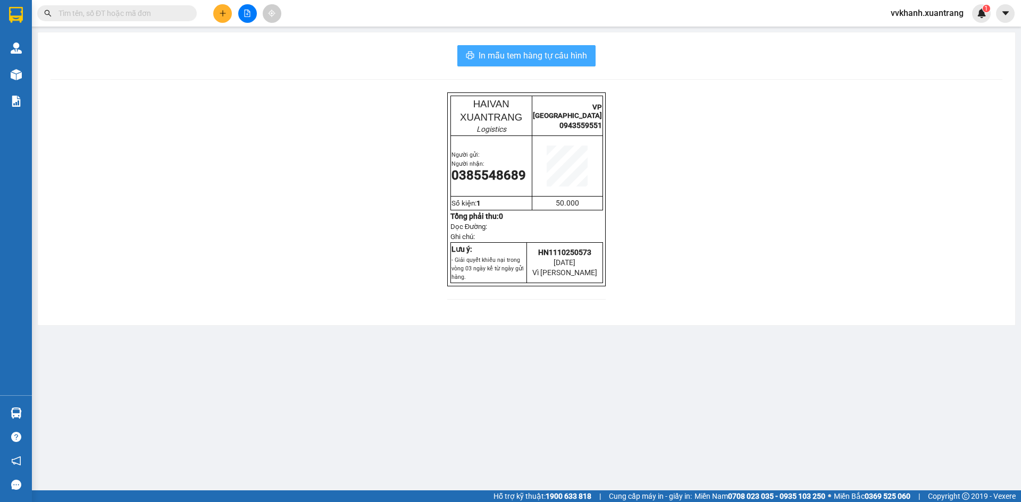
click at [527, 53] on span "In mẫu tem hàng tự cấu hình" at bounding box center [532, 55] width 108 height 13
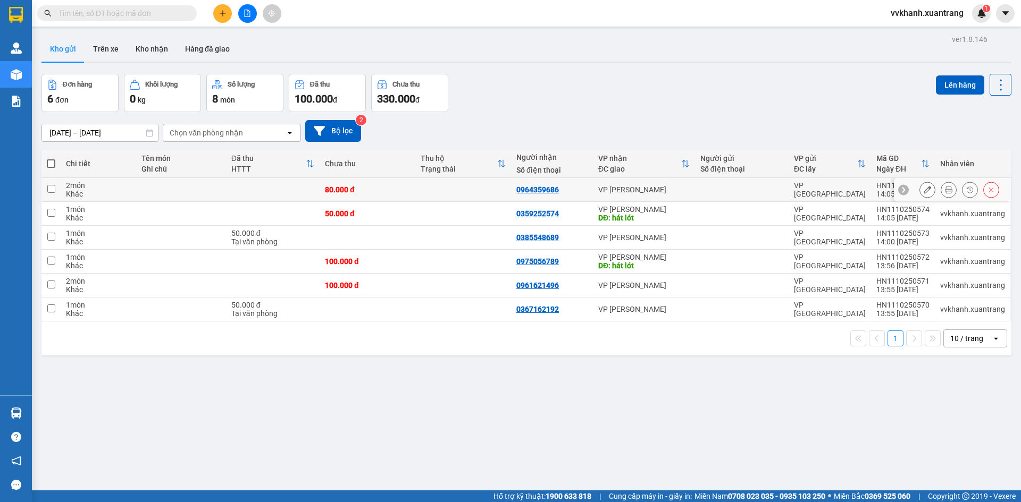
click at [945, 188] on icon at bounding box center [948, 189] width 7 height 7
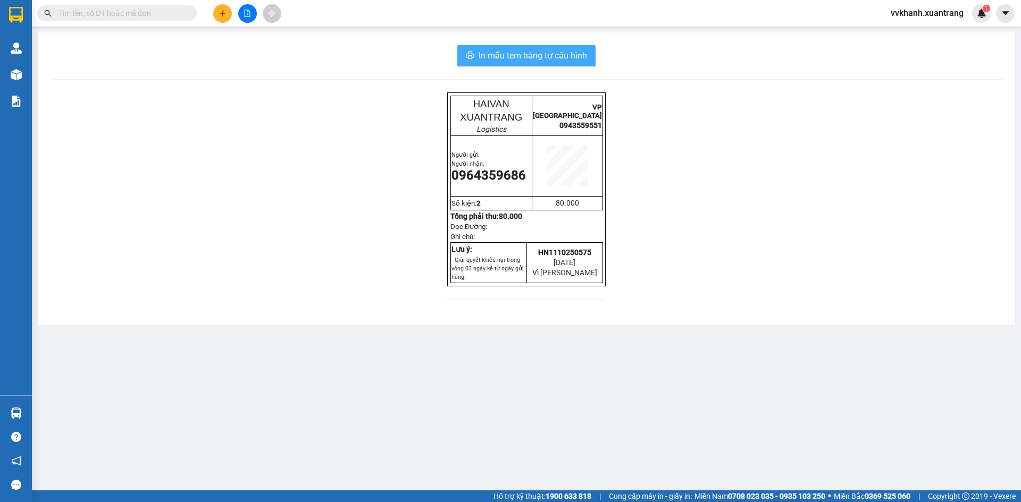
click at [560, 53] on span "In mẫu tem hàng tự cấu hình" at bounding box center [532, 55] width 108 height 13
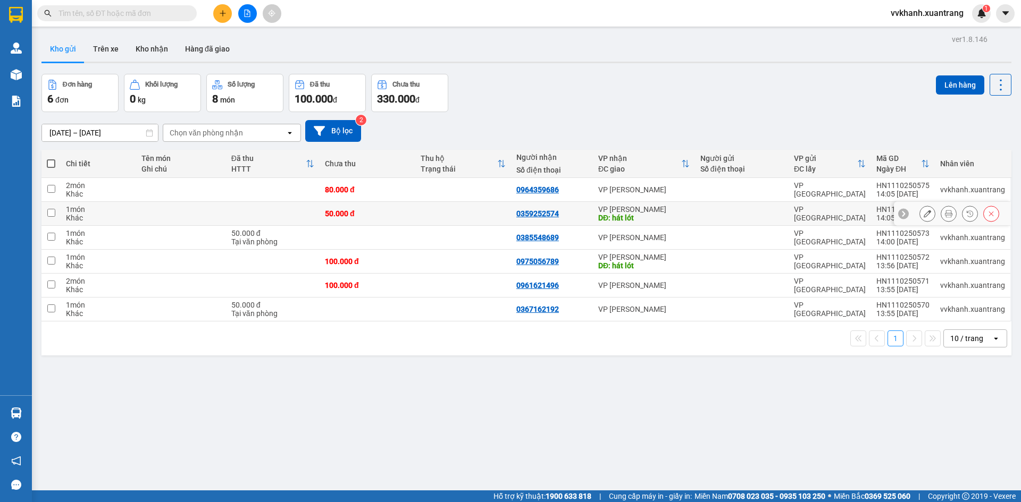
click at [941, 212] on button at bounding box center [948, 214] width 15 height 19
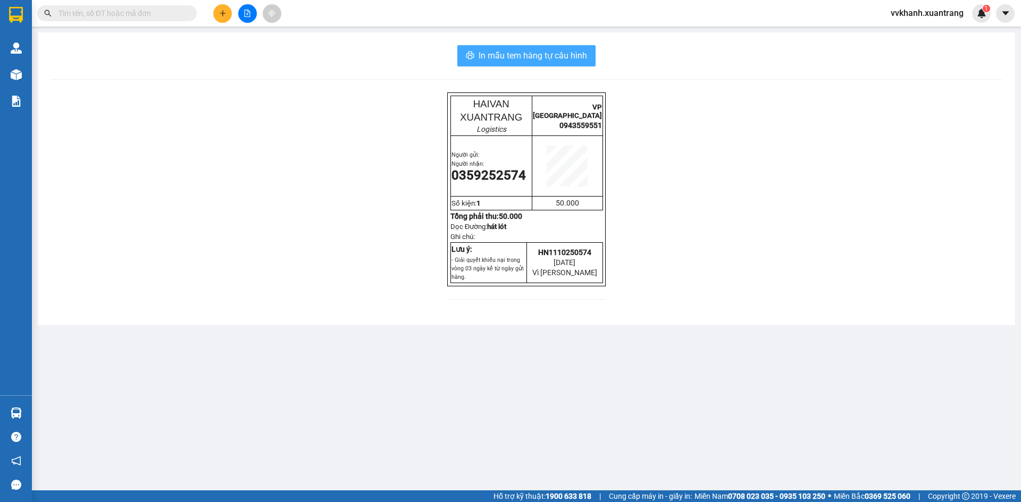
click at [561, 60] on span "In mẫu tem hàng tự cấu hình" at bounding box center [532, 55] width 108 height 13
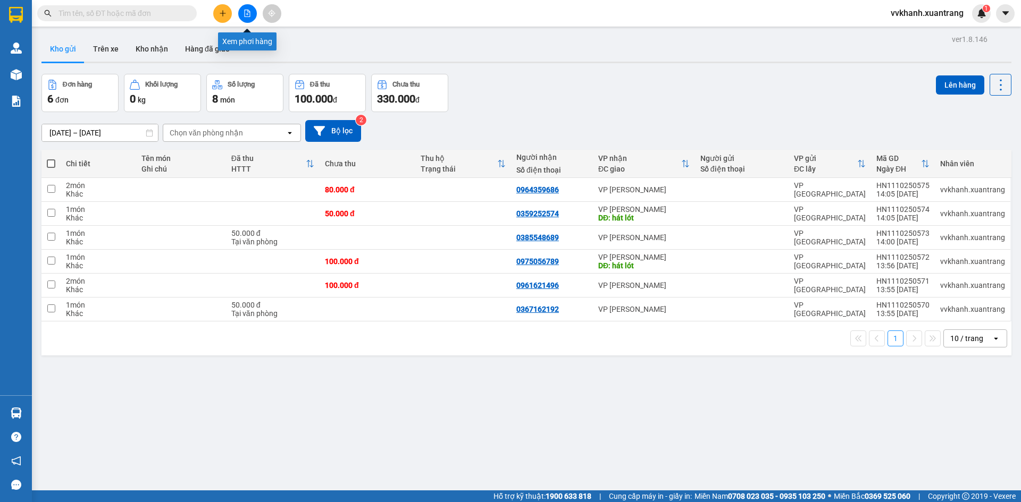
click at [249, 17] on button at bounding box center [247, 13] width 19 height 19
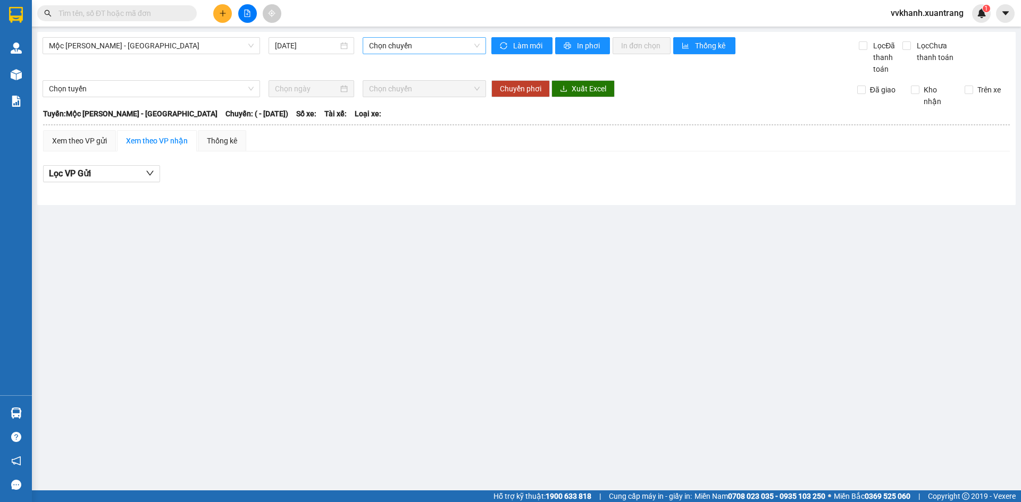
click at [406, 50] on span "Chọn chuyến" at bounding box center [424, 46] width 111 height 16
click at [379, 188] on div at bounding box center [526, 188] width 966 height 1
click at [106, 46] on span "Mộc Châu - [GEOGRAPHIC_DATA]" at bounding box center [151, 46] width 205 height 16
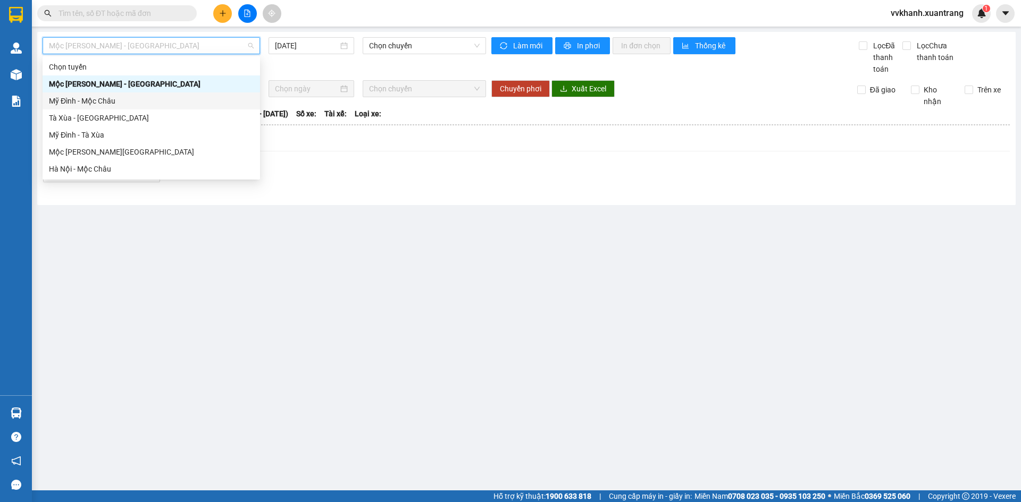
click at [111, 99] on div "Mỹ Đình - Mộc Châu" at bounding box center [151, 101] width 205 height 12
type input "[DATE]"
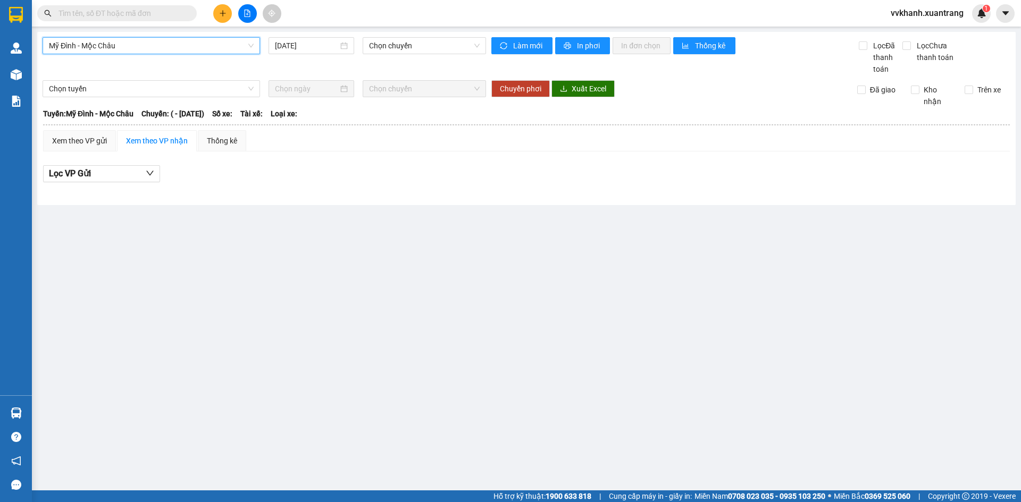
click at [115, 47] on span "Mỹ Đình - Mộc Châu" at bounding box center [151, 46] width 205 height 16
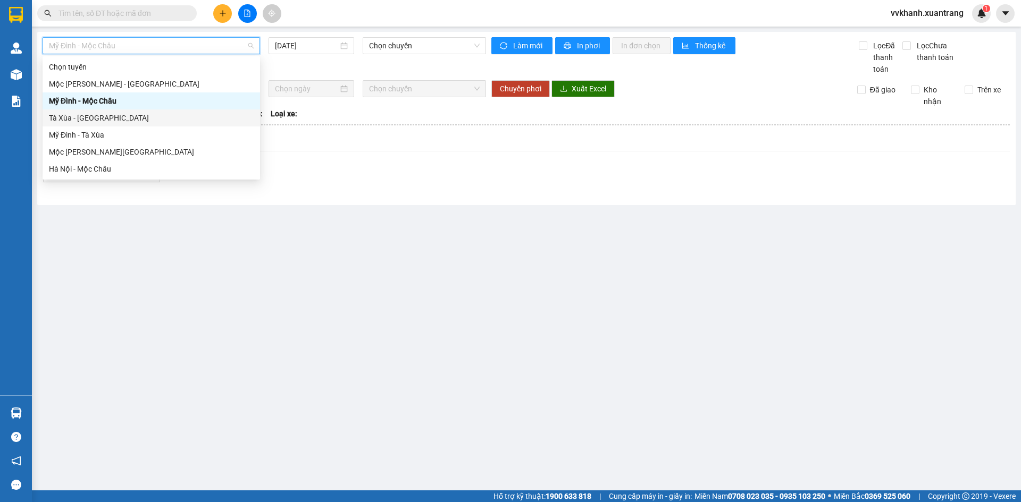
click at [112, 116] on div "Tà Xùa - [GEOGRAPHIC_DATA]" at bounding box center [151, 118] width 205 height 12
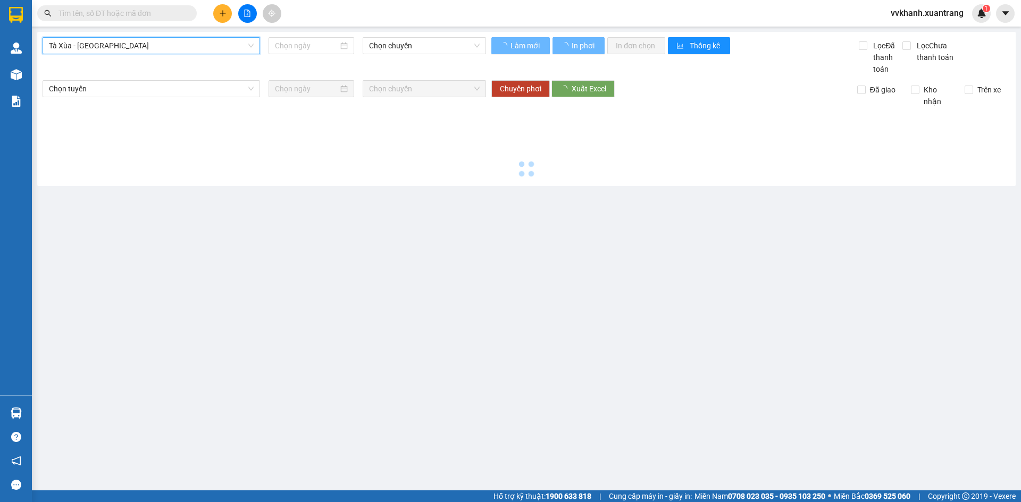
type input "[DATE]"
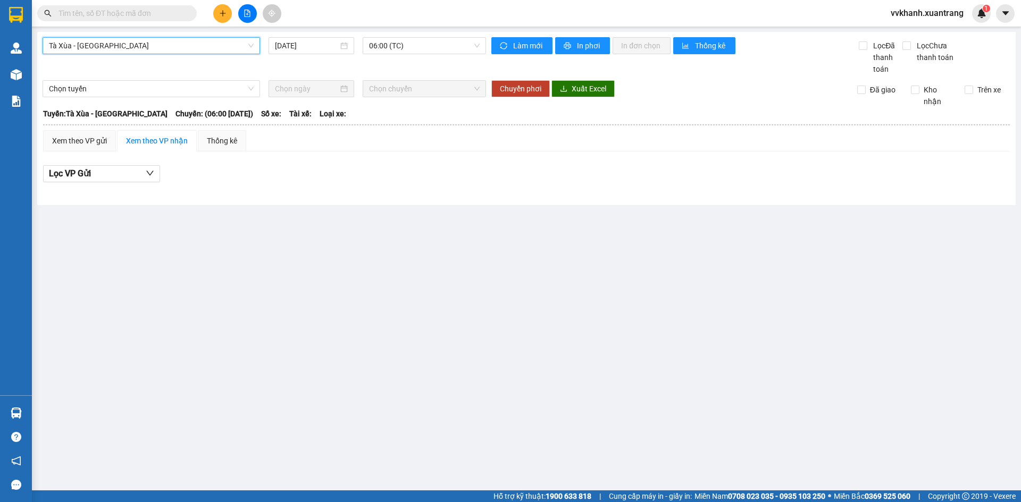
click at [120, 52] on span "Tà Xùa - [GEOGRAPHIC_DATA]" at bounding box center [151, 46] width 205 height 16
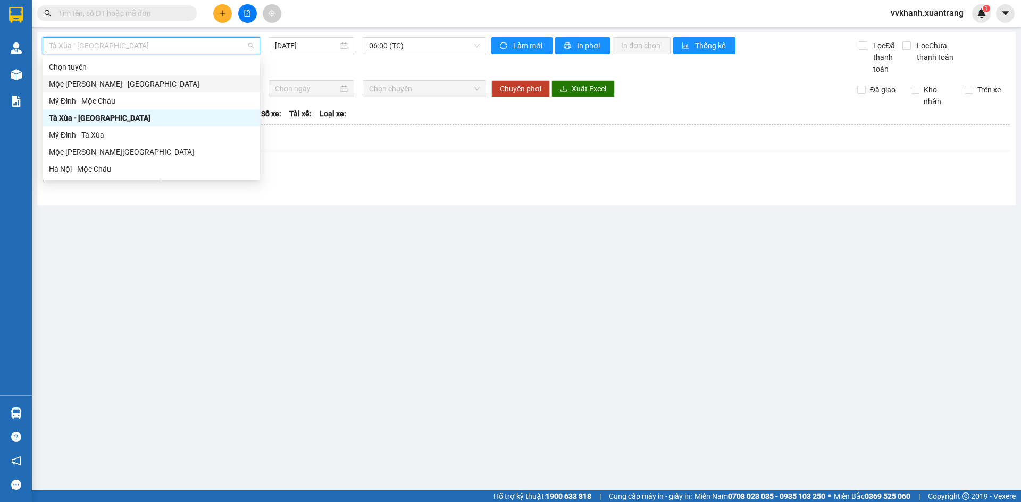
click at [113, 83] on div "Mộc Châu - [GEOGRAPHIC_DATA]" at bounding box center [151, 84] width 205 height 12
type input "[DATE]"
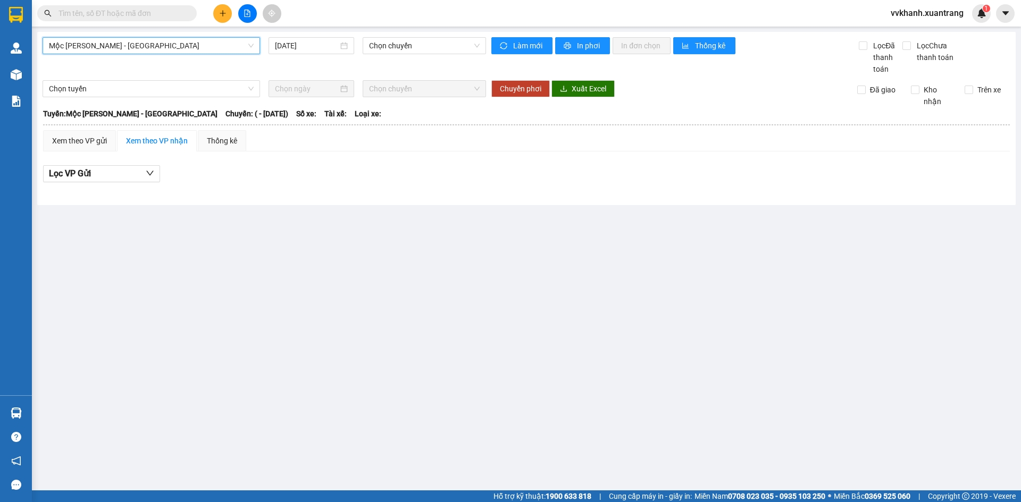
click at [117, 50] on span "Mộc Châu - [GEOGRAPHIC_DATA]" at bounding box center [151, 46] width 205 height 16
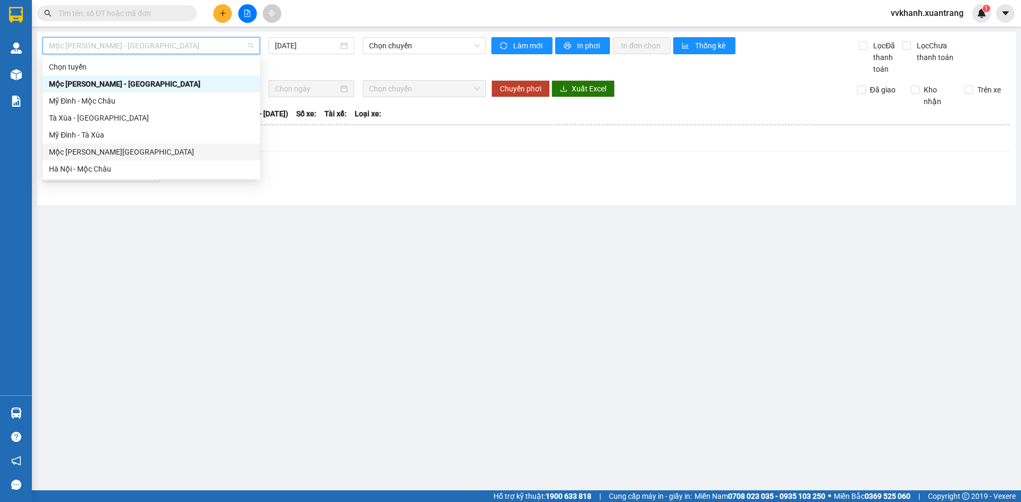
click at [157, 156] on div "Mộc Châu - [GEOGRAPHIC_DATA]" at bounding box center [151, 152] width 205 height 12
type input "[DATE]"
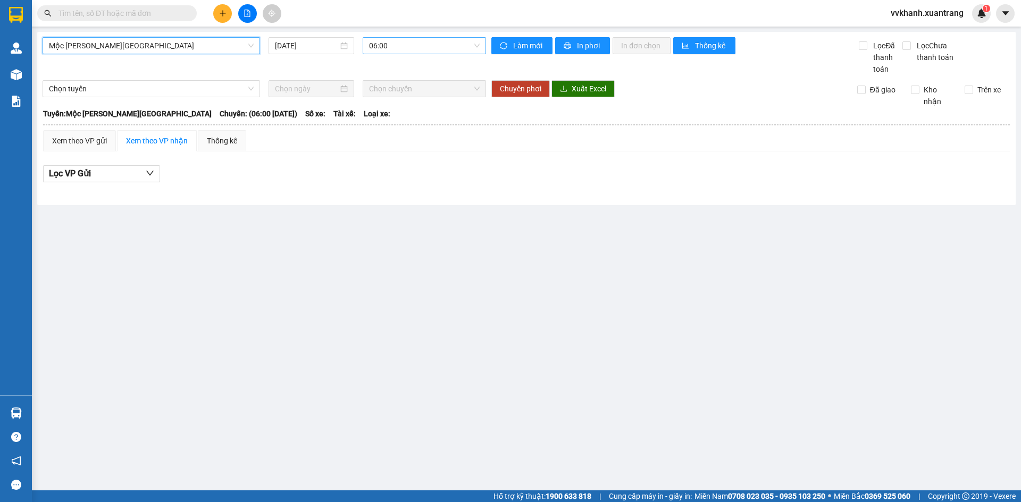
click at [383, 44] on span "06:00" at bounding box center [424, 46] width 111 height 16
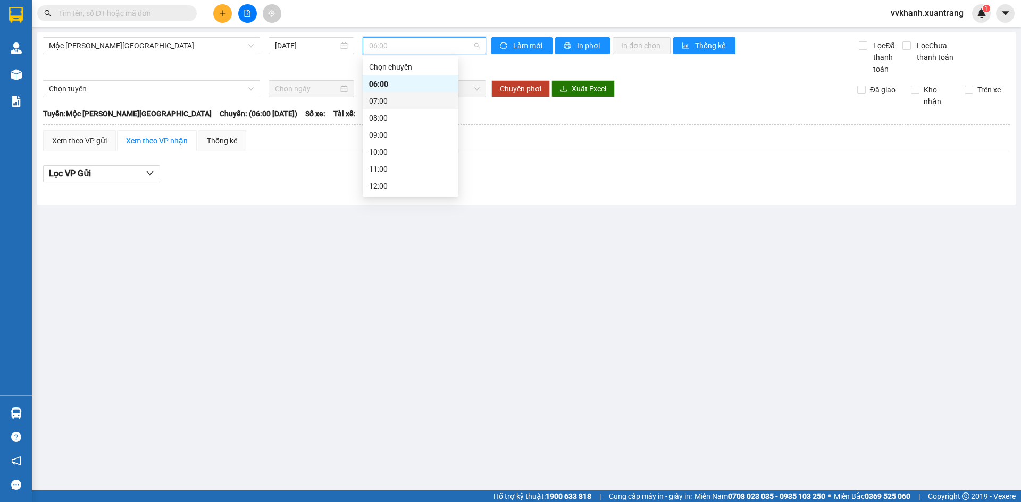
click at [399, 102] on div "07:00" at bounding box center [410, 101] width 83 height 12
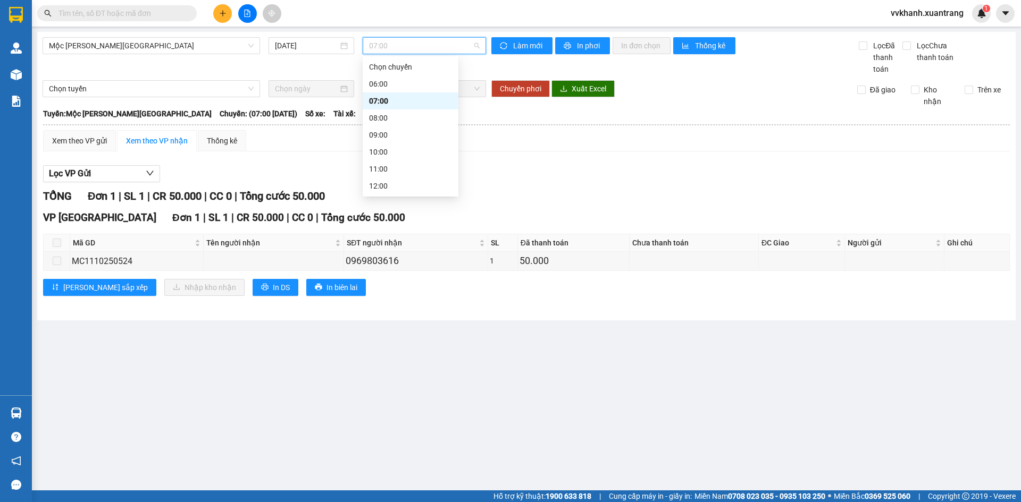
click at [396, 45] on span "07:00" at bounding box center [424, 46] width 111 height 16
click at [400, 119] on div "08:00" at bounding box center [410, 118] width 83 height 12
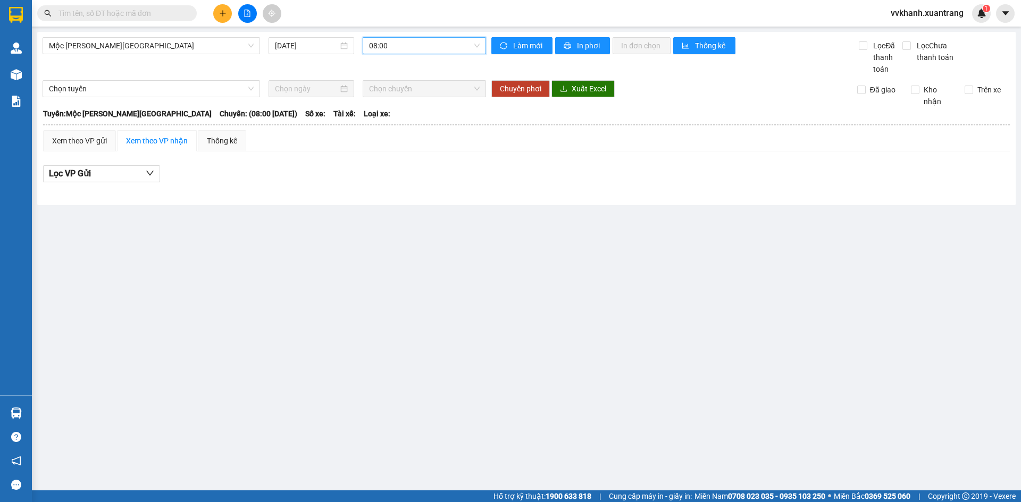
click at [399, 45] on span "08:00" at bounding box center [424, 46] width 111 height 16
click at [403, 136] on div "09:00" at bounding box center [410, 135] width 83 height 12
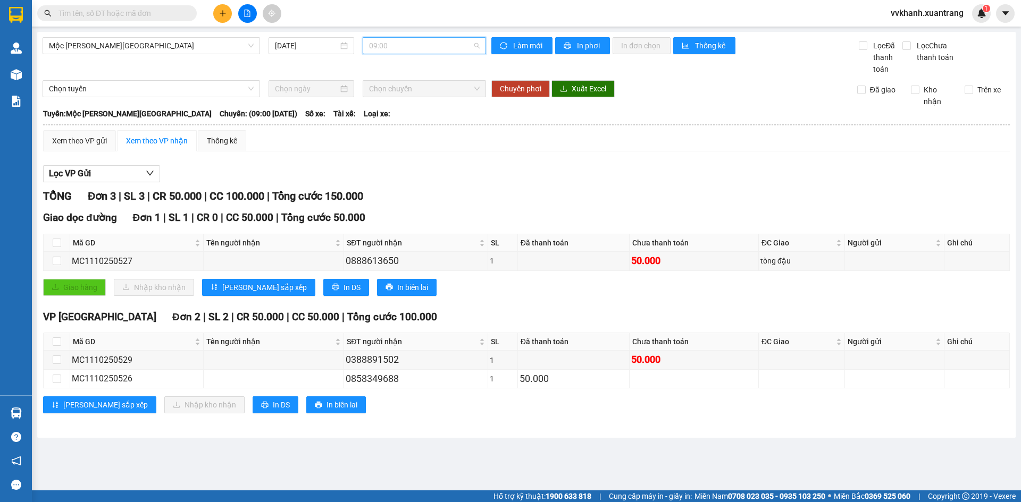
click at [401, 49] on span "09:00" at bounding box center [424, 46] width 111 height 16
click at [401, 150] on div "10:00" at bounding box center [410, 152] width 83 height 12
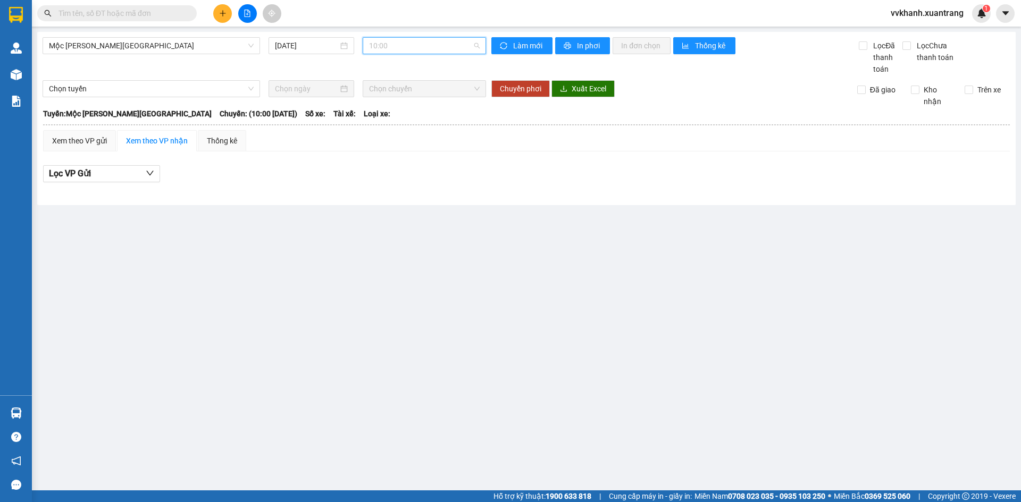
click at [403, 49] on span "10:00" at bounding box center [424, 46] width 111 height 16
click at [405, 170] on div "11:00" at bounding box center [410, 169] width 83 height 12
click at [401, 48] on span "11:00" at bounding box center [424, 46] width 111 height 16
click at [403, 153] on div "10:00" at bounding box center [410, 152] width 83 height 12
click at [402, 44] on span "10:00" at bounding box center [424, 46] width 111 height 16
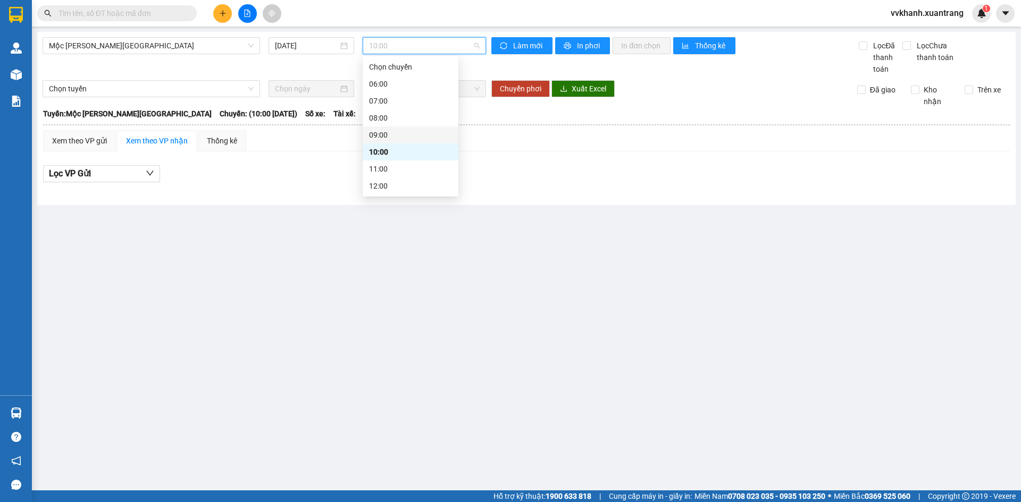
click at [399, 132] on div "09:00" at bounding box center [410, 135] width 83 height 12
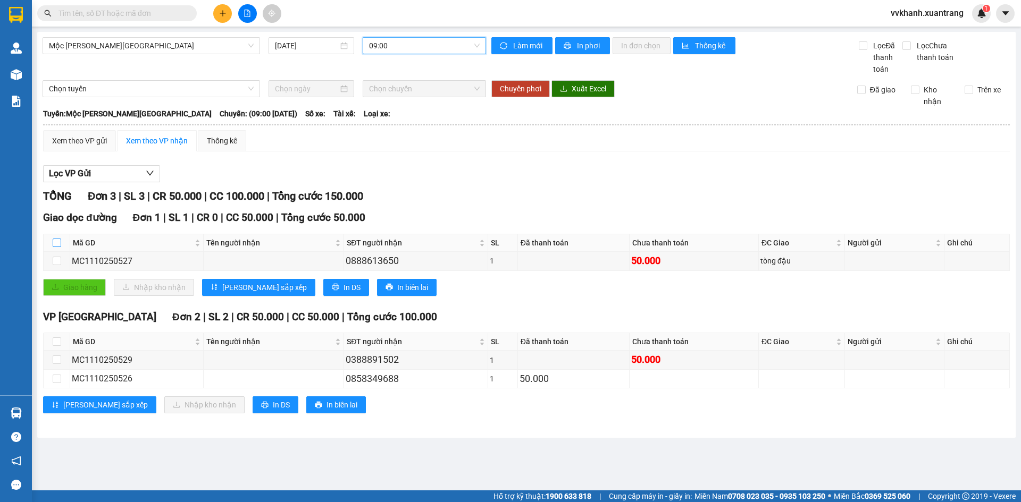
click at [58, 237] on label at bounding box center [57, 243] width 9 height 12
click at [58, 239] on input "checkbox" at bounding box center [57, 243] width 9 height 9
checkbox input "true"
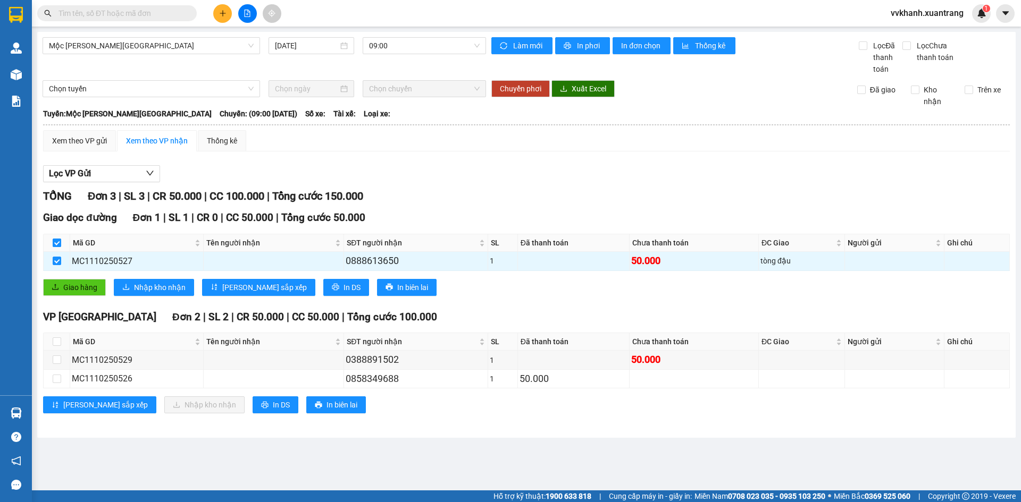
checkbox input "true"
click at [90, 288] on span "Giao hàng" at bounding box center [80, 288] width 34 height 12
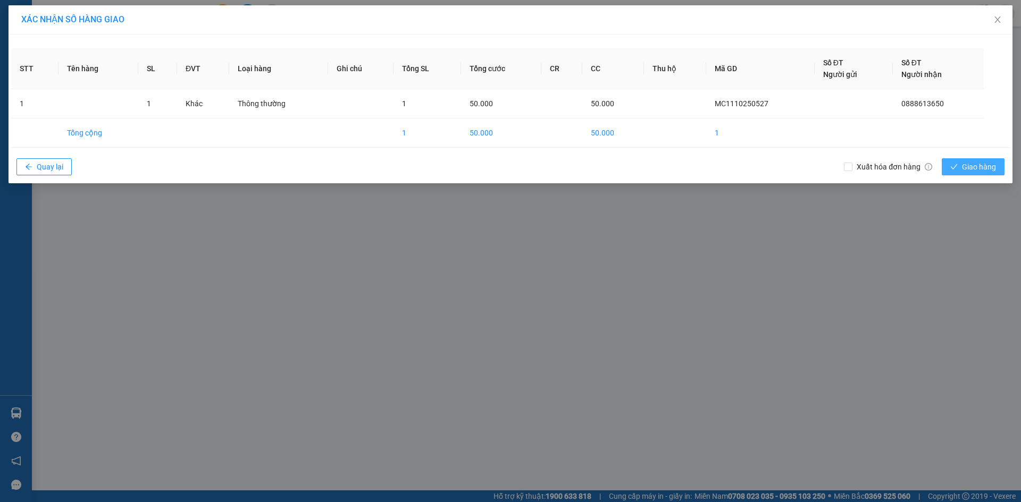
click at [975, 166] on span "Giao hàng" at bounding box center [979, 167] width 34 height 12
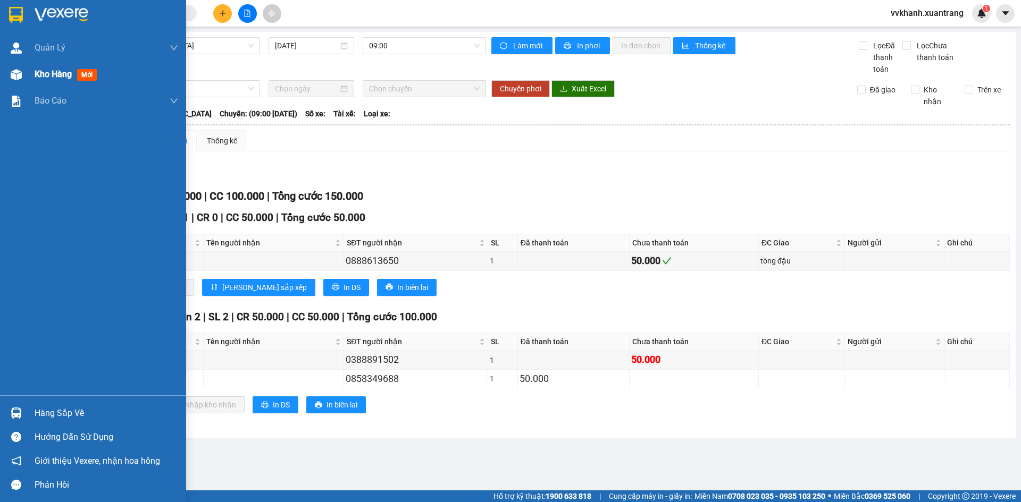
click at [16, 75] on img at bounding box center [16, 74] width 11 height 11
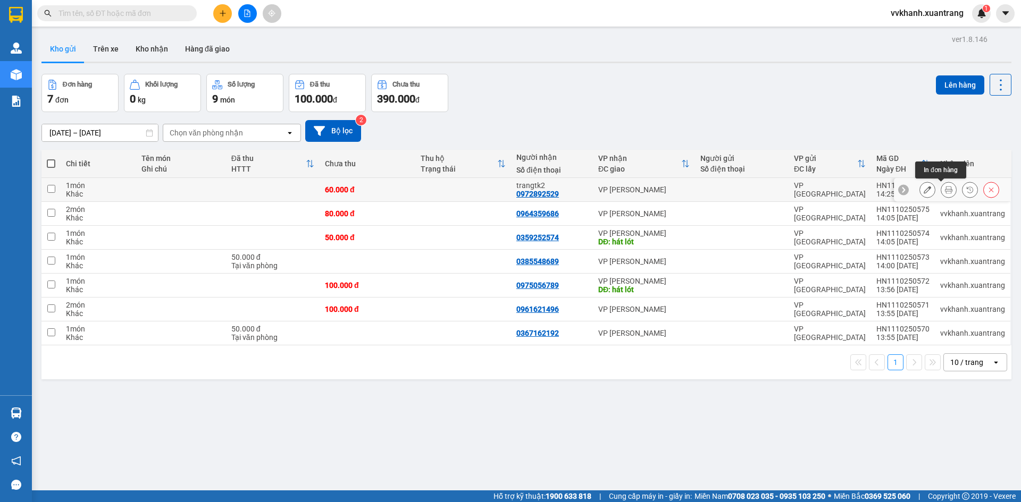
click at [941, 195] on button at bounding box center [948, 190] width 15 height 19
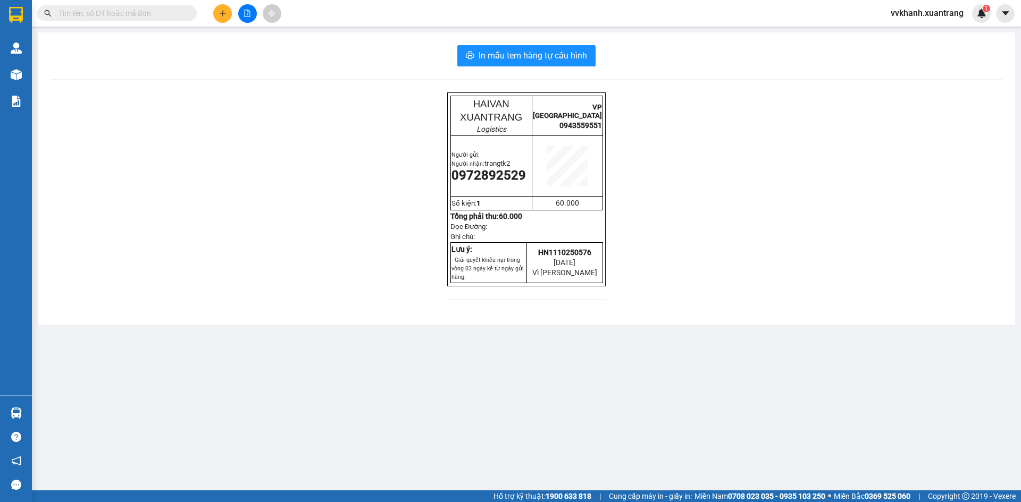
click at [497, 71] on div "In mẫu tem hàng tự cấu hình HAIVAN XUANTRANG Logistics VP HÀ NỘI 0943559551 Ngư…" at bounding box center [526, 178] width 977 height 293
click at [530, 55] on span "In mẫu tem hàng tự cấu hình" at bounding box center [532, 55] width 108 height 13
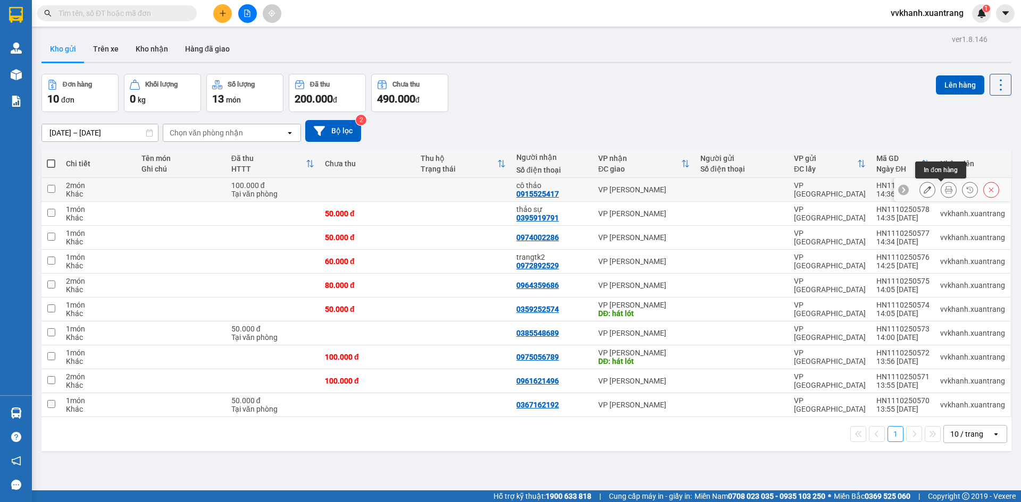
drag, startPoint x: 943, startPoint y: 191, endPoint x: 936, endPoint y: 196, distance: 8.8
click at [945, 191] on icon at bounding box center [948, 189] width 7 height 7
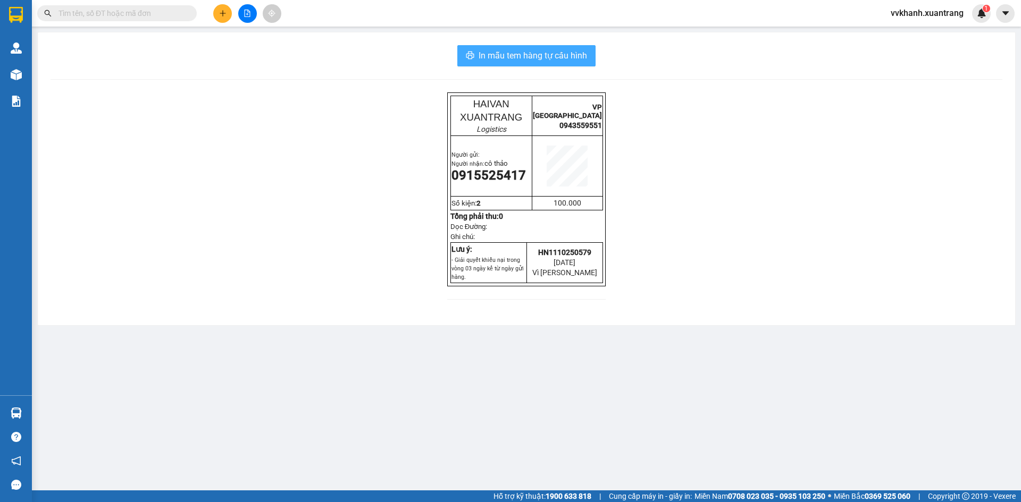
click at [466, 53] on icon "printer" at bounding box center [470, 55] width 9 height 9
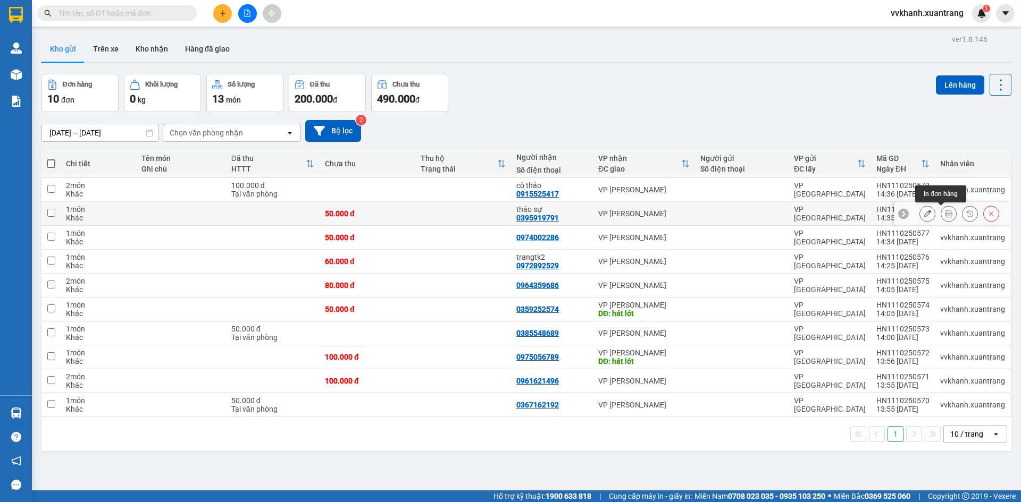
click at [943, 214] on button at bounding box center [948, 214] width 15 height 19
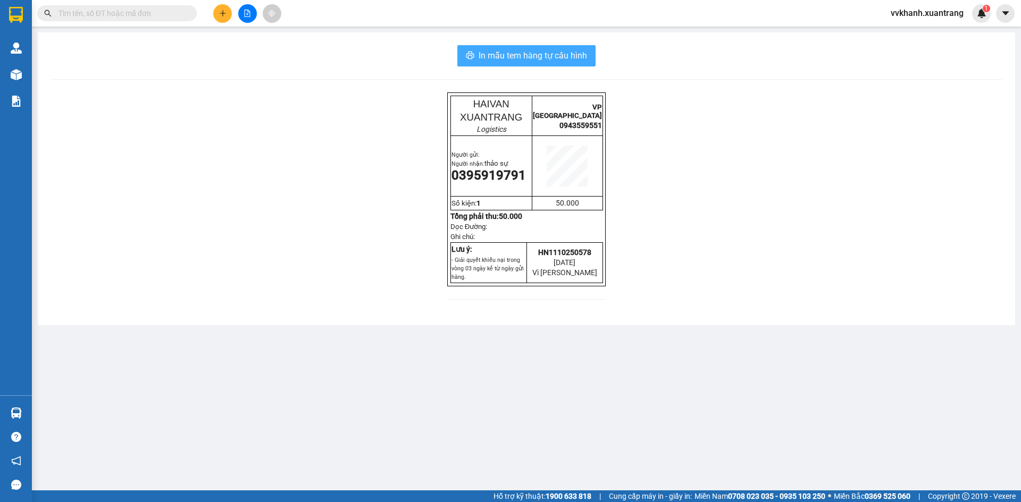
click at [514, 63] on button "In mẫu tem hàng tự cấu hình" at bounding box center [526, 55] width 138 height 21
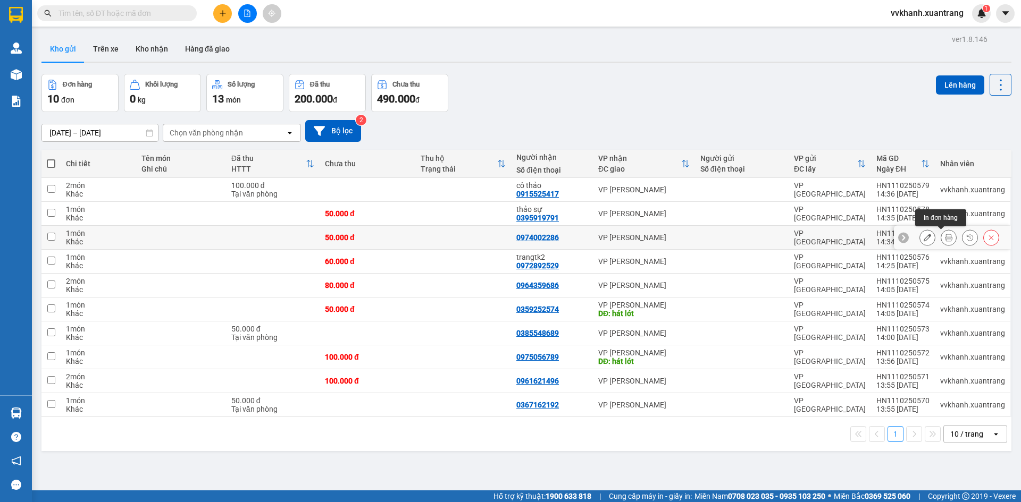
click at [941, 237] on button at bounding box center [948, 238] width 15 height 19
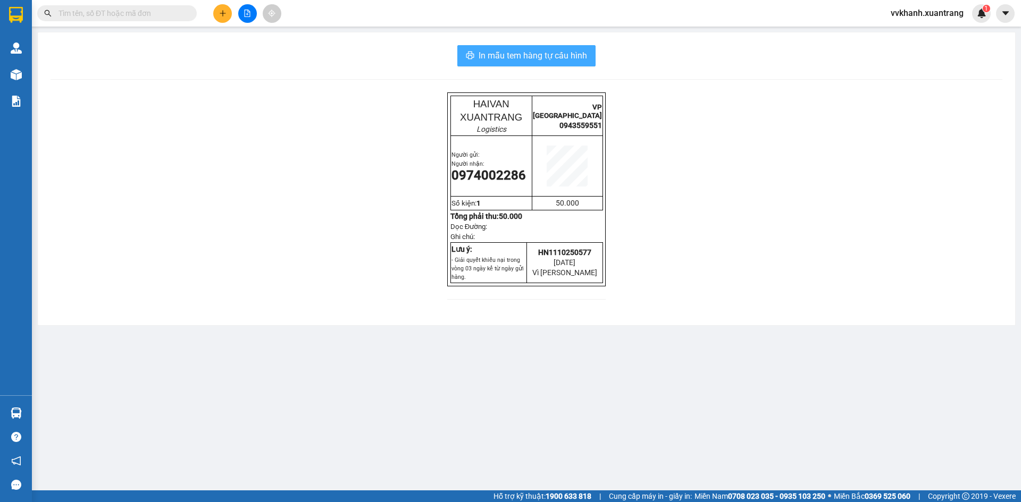
click at [503, 55] on span "In mẫu tem hàng tự cấu hình" at bounding box center [532, 55] width 108 height 13
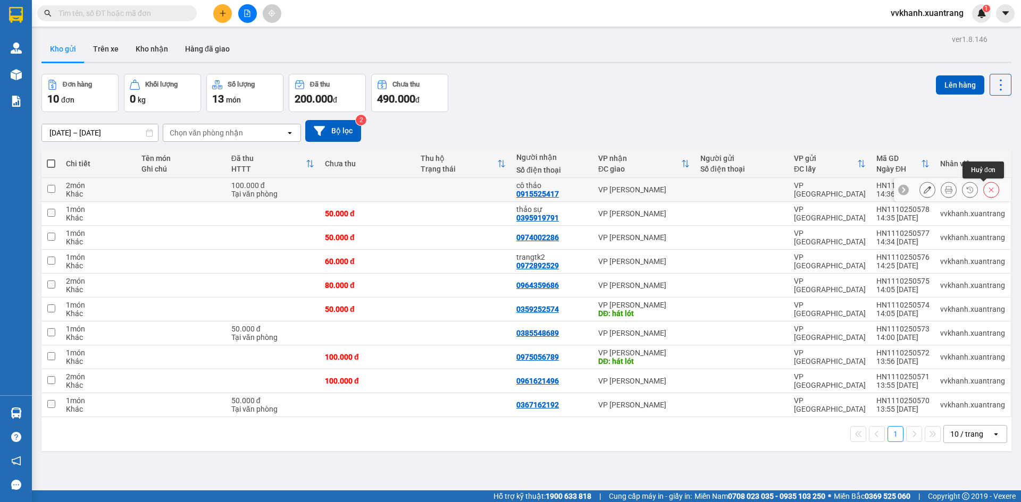
click at [983, 188] on button at bounding box center [990, 190] width 15 height 19
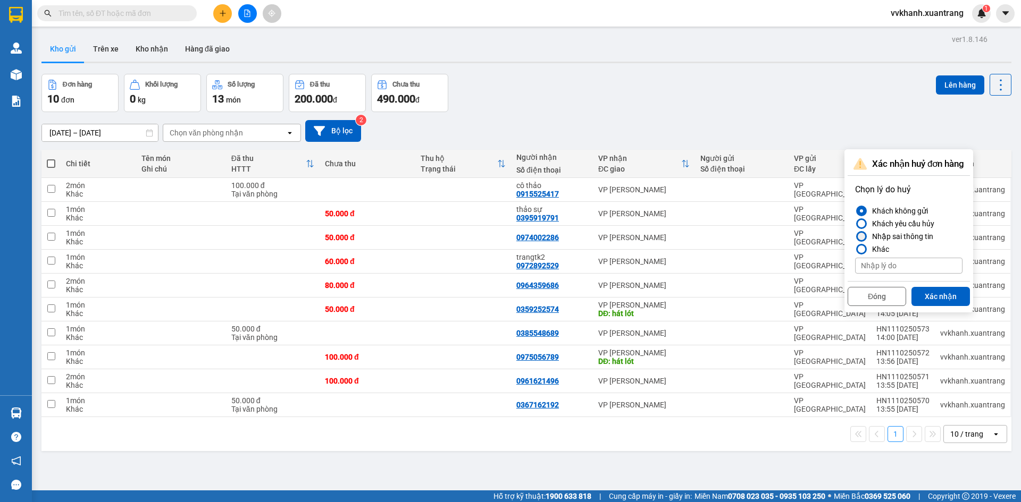
drag, startPoint x: 866, startPoint y: 236, endPoint x: 967, endPoint y: 306, distance: 123.3
click at [866, 236] on div at bounding box center [861, 236] width 11 height 11
click at [855, 237] on input "Nhập sai thông tin" at bounding box center [855, 237] width 0 height 0
click at [940, 292] on button "Xác nhận" at bounding box center [940, 296] width 58 height 19
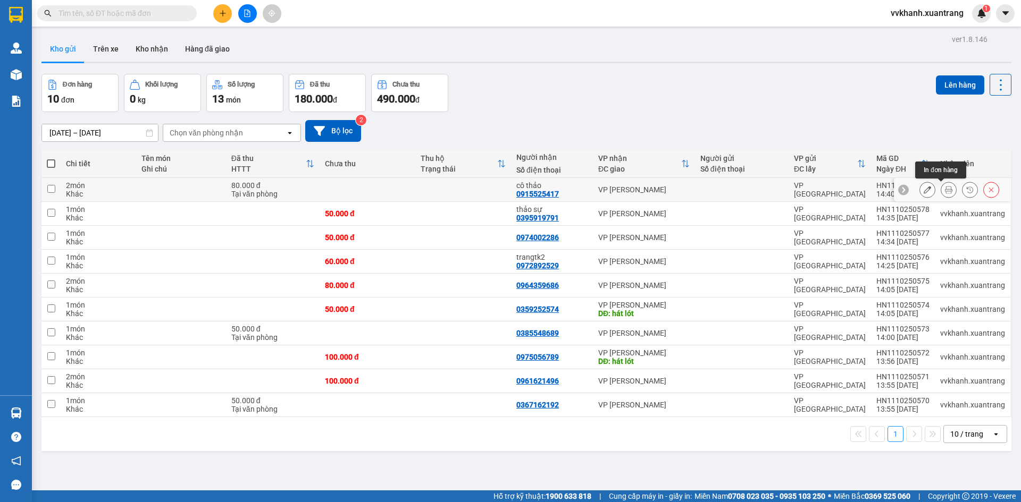
click at [941, 188] on button at bounding box center [948, 190] width 15 height 19
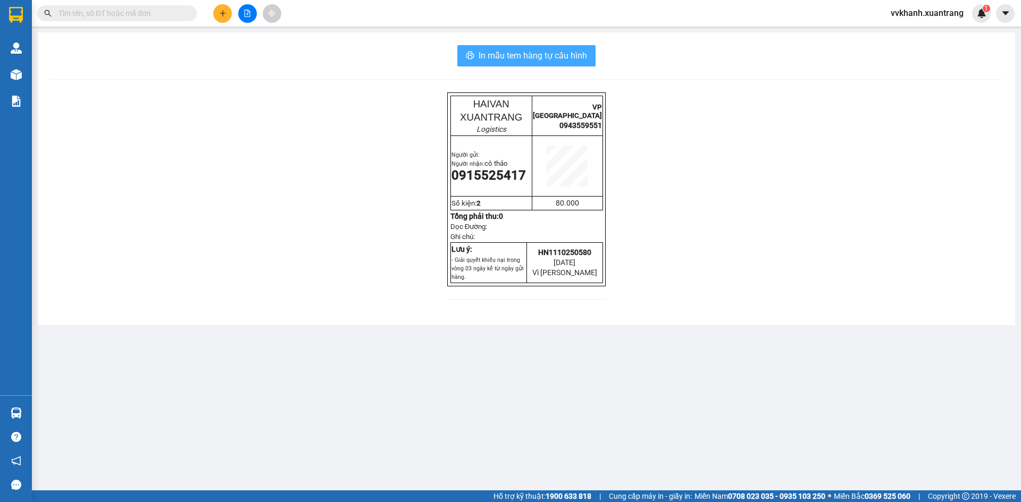
click at [514, 64] on button "In mẫu tem hàng tự cấu hình" at bounding box center [526, 55] width 138 height 21
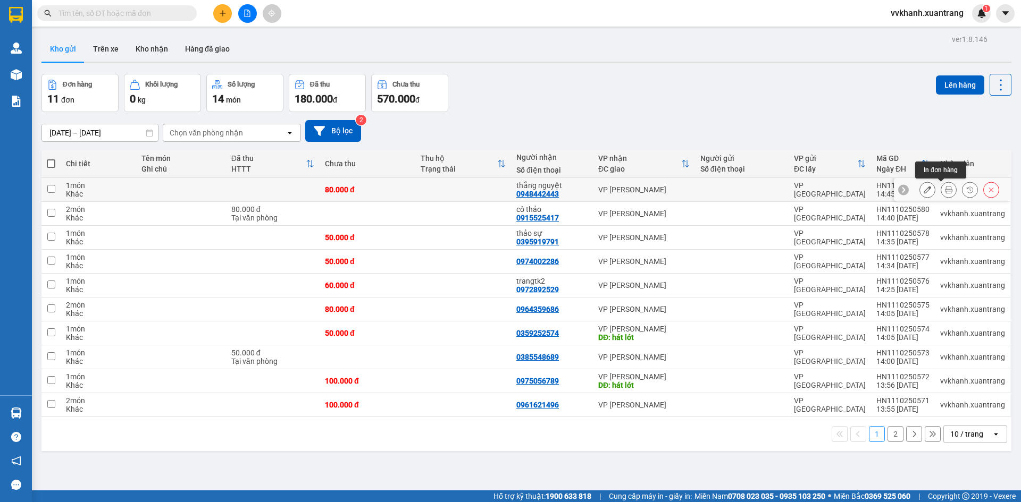
click at [945, 189] on icon at bounding box center [948, 189] width 7 height 7
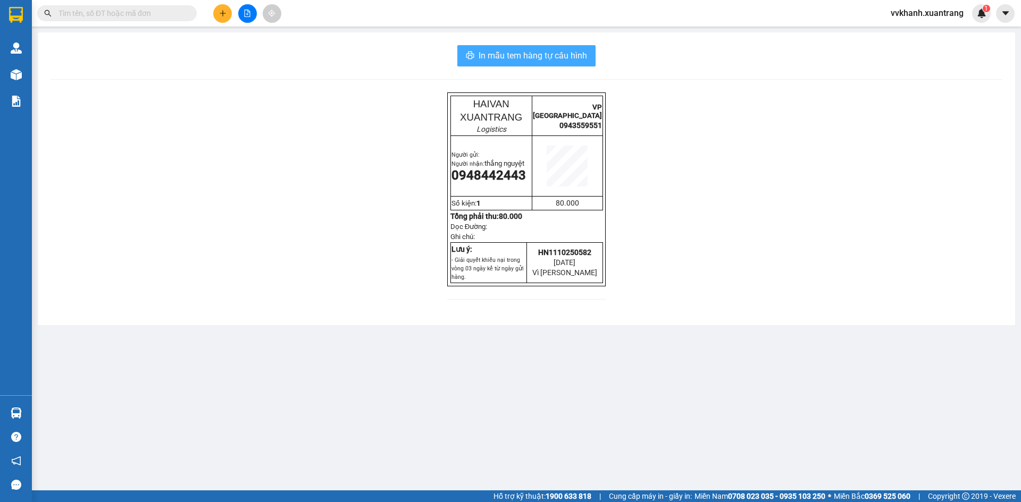
click at [500, 62] on span "In mẫu tem hàng tự cấu hình" at bounding box center [532, 55] width 108 height 13
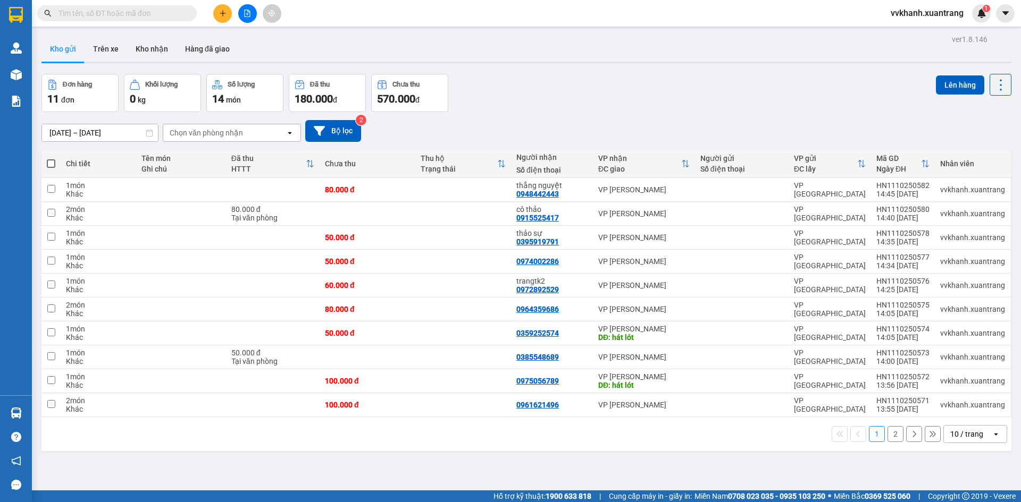
click at [887, 437] on button "2" at bounding box center [895, 434] width 16 height 16
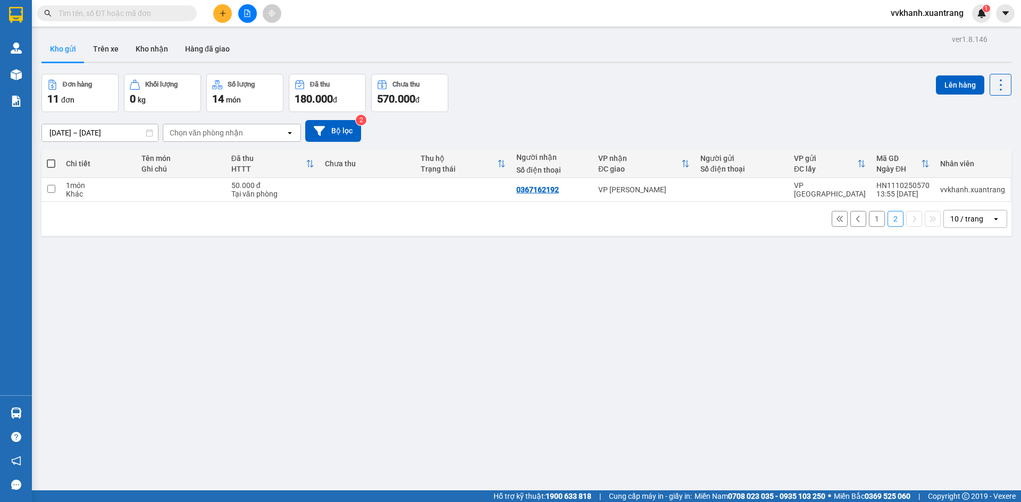
click at [217, 13] on button at bounding box center [222, 13] width 19 height 19
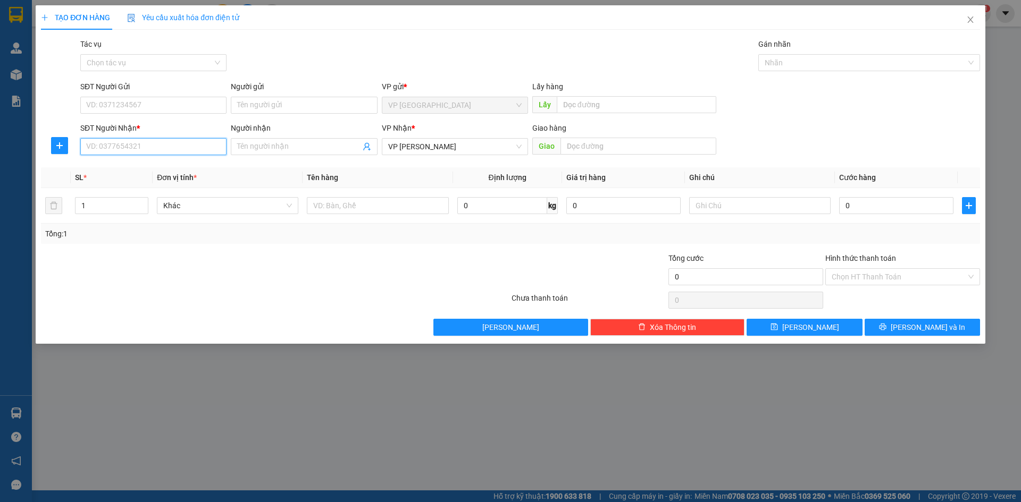
click at [138, 148] on input "SĐT Người Nhận *" at bounding box center [153, 146] width 146 height 17
click at [157, 166] on div "0974501802" at bounding box center [153, 168] width 133 height 12
type input "0974501802"
click at [868, 205] on input "0" at bounding box center [896, 205] width 114 height 17
type input "5"
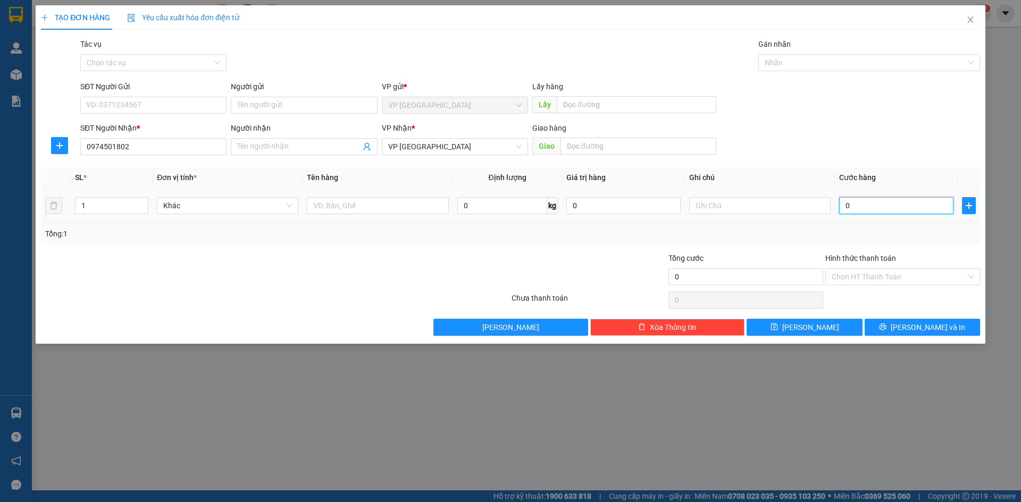
type input "5"
type input "50"
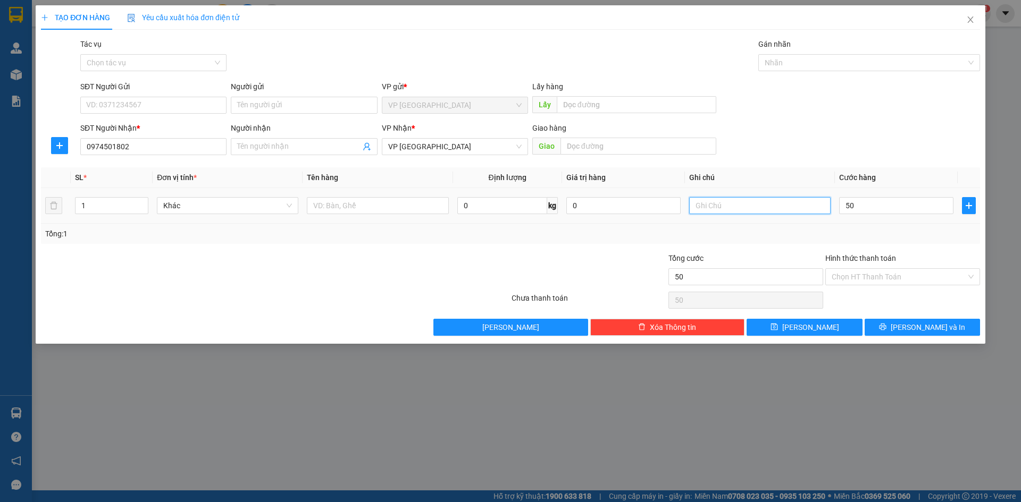
type input "50.000"
click at [736, 199] on input "text" at bounding box center [759, 205] width 141 height 17
type input "k tem"
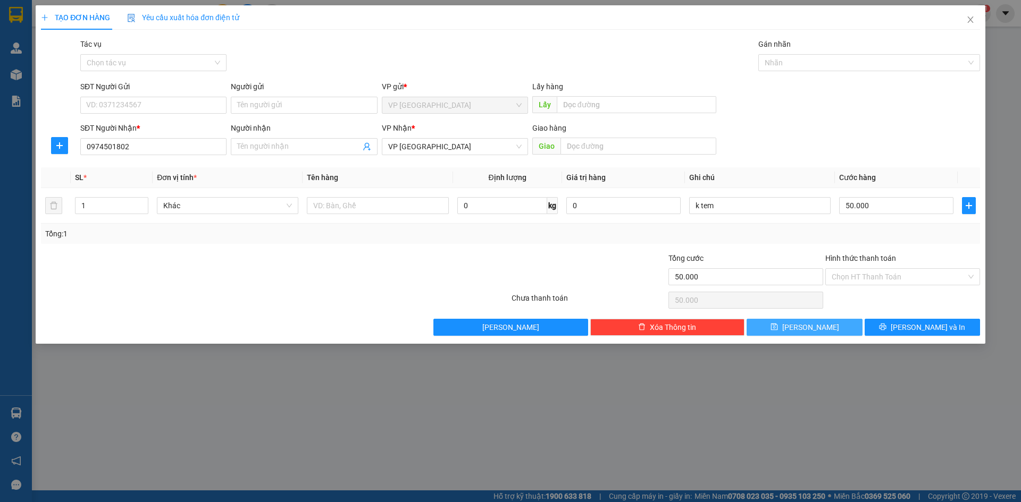
click at [778, 325] on icon "save" at bounding box center [773, 326] width 7 height 7
type input "0"
click at [964, 18] on span "Close" at bounding box center [970, 20] width 30 height 30
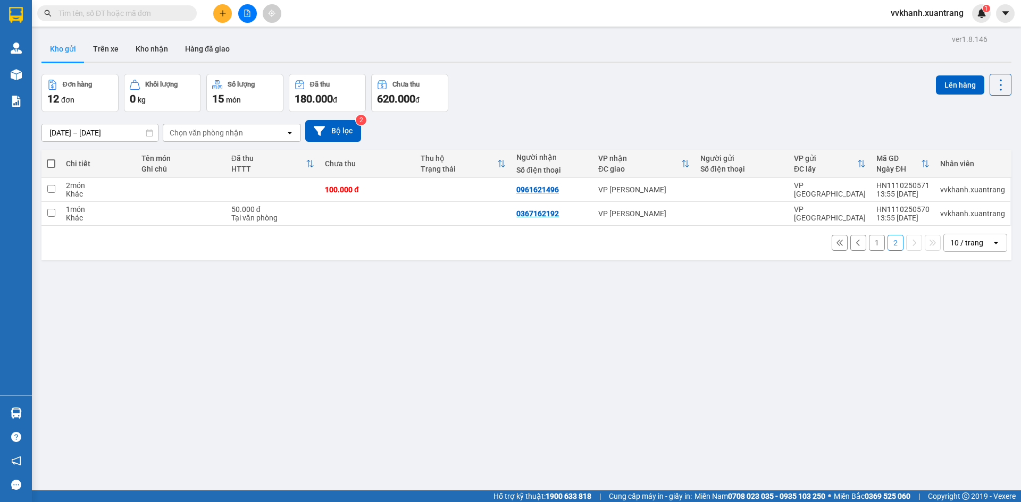
click at [870, 242] on button "1" at bounding box center [877, 243] width 16 height 16
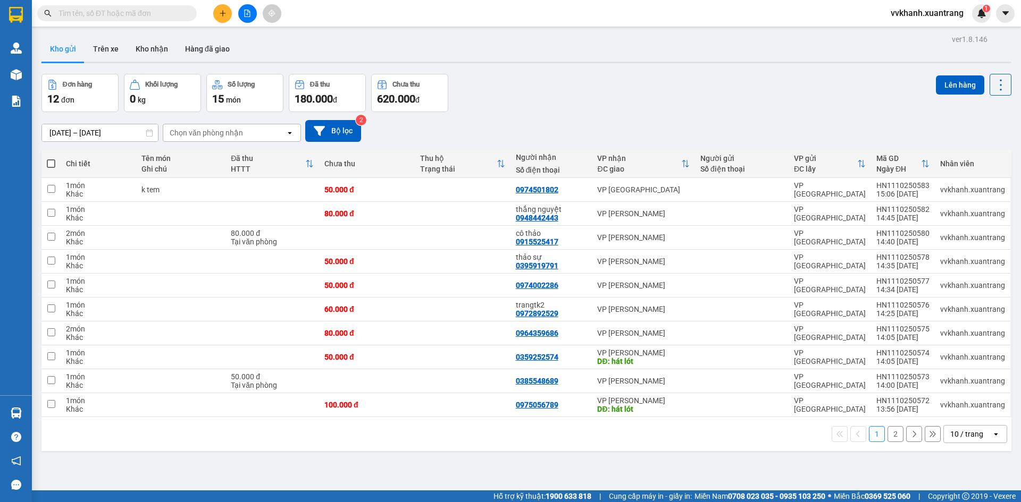
click at [125, 11] on input "text" at bounding box center [120, 13] width 125 height 12
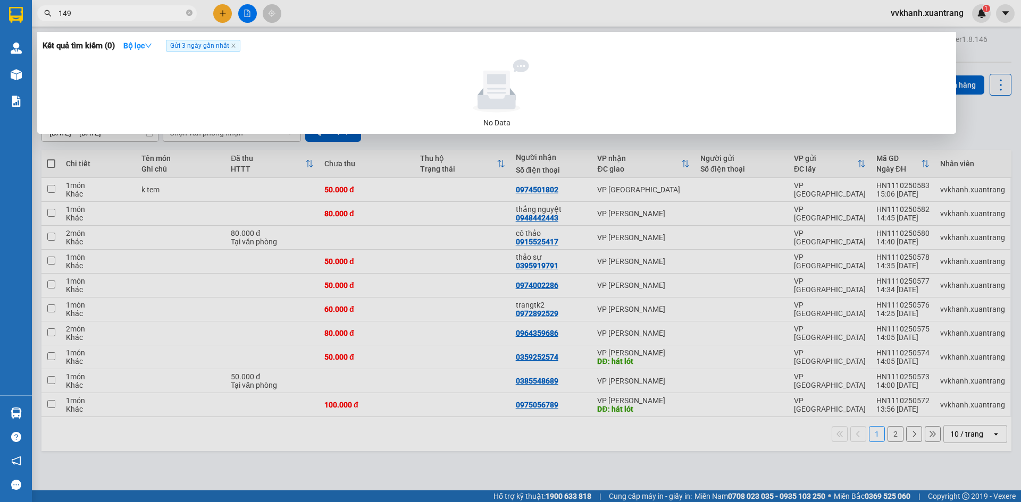
type input "1491"
click at [187, 12] on icon "close-circle" at bounding box center [189, 13] width 6 height 6
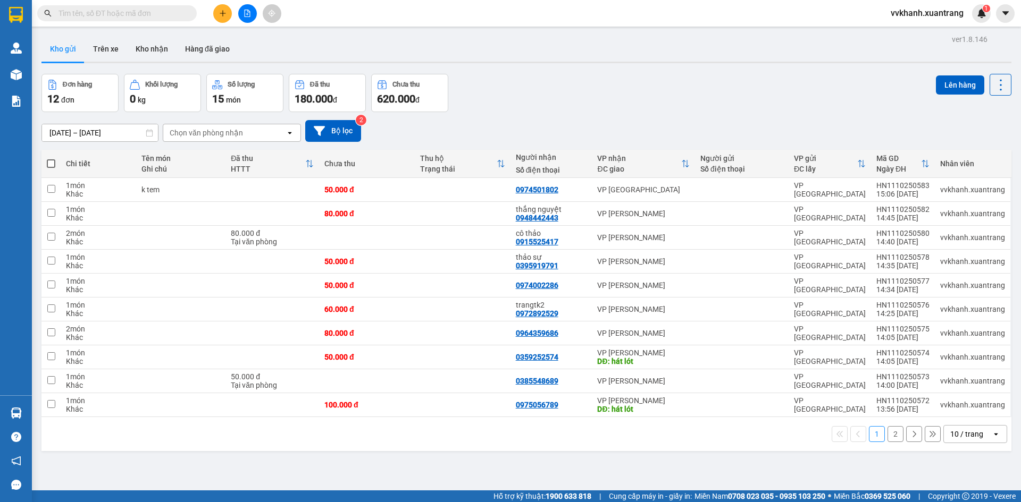
click at [172, 11] on input "text" at bounding box center [120, 13] width 125 height 12
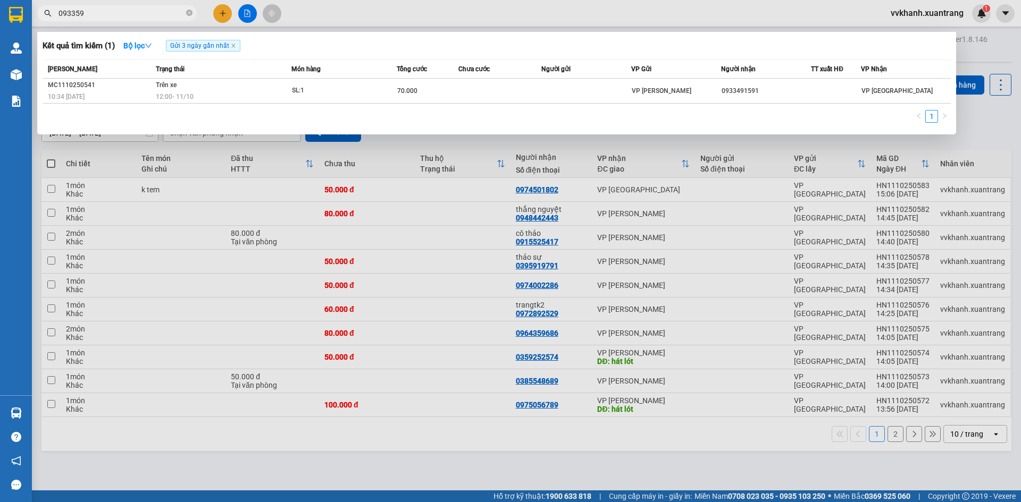
type input "0933591"
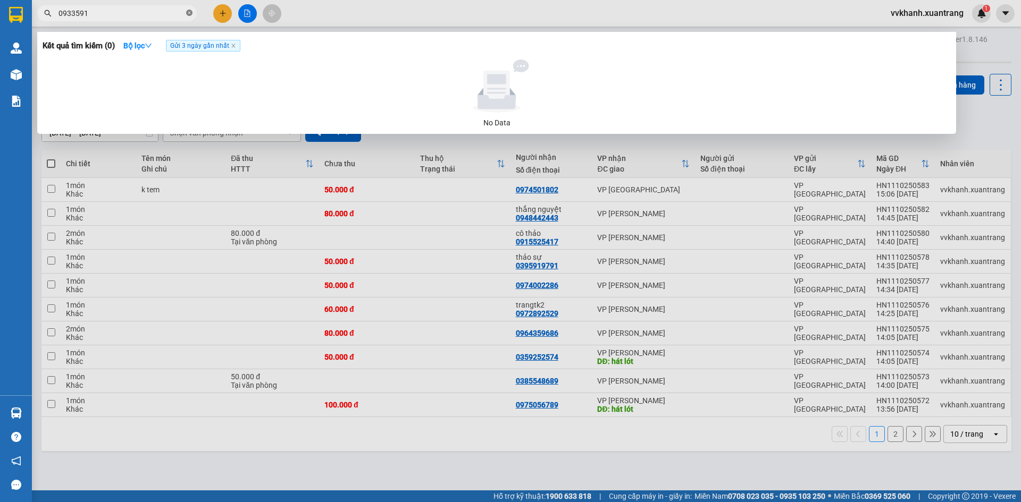
click at [189, 11] on icon "close-circle" at bounding box center [189, 13] width 6 height 6
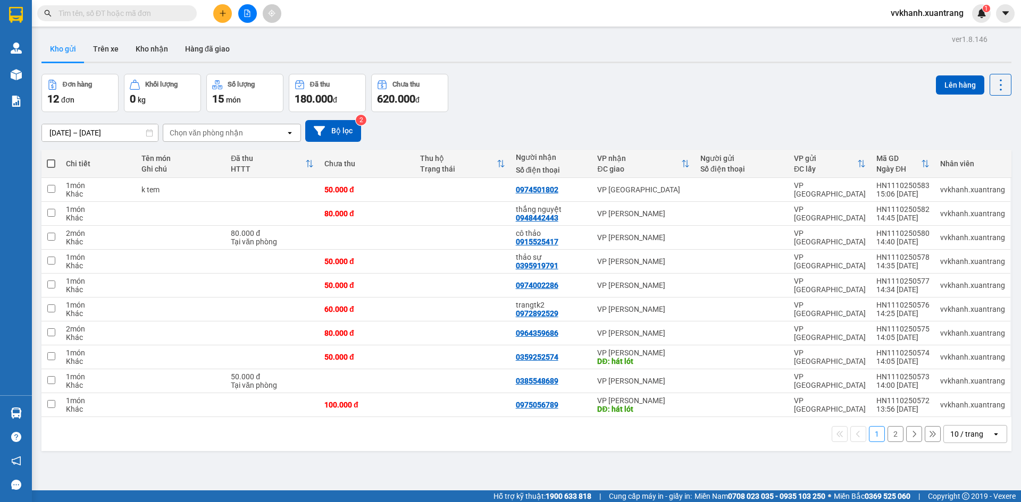
click at [149, 11] on span at bounding box center [116, 13] width 159 height 16
click at [119, 17] on input "text" at bounding box center [120, 13] width 125 height 12
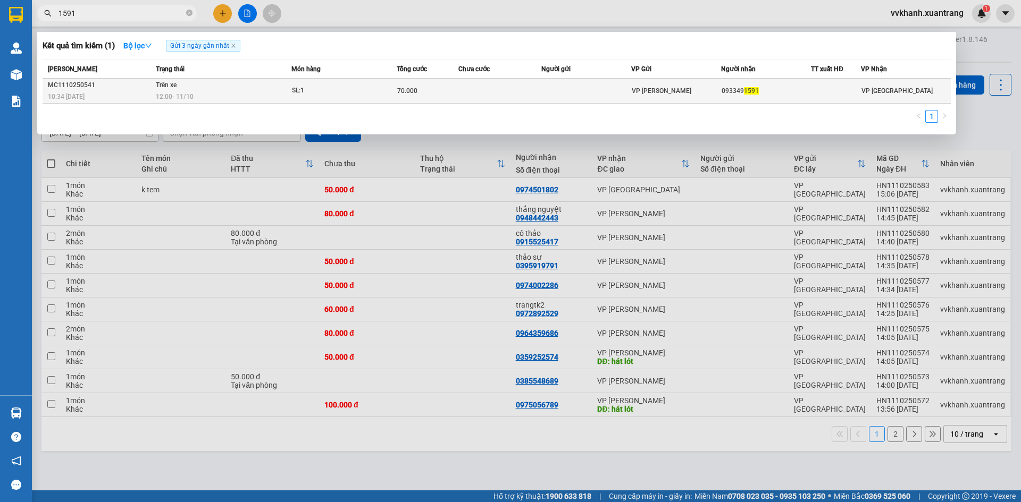
type input "1591"
click at [543, 92] on td at bounding box center [586, 91] width 90 height 25
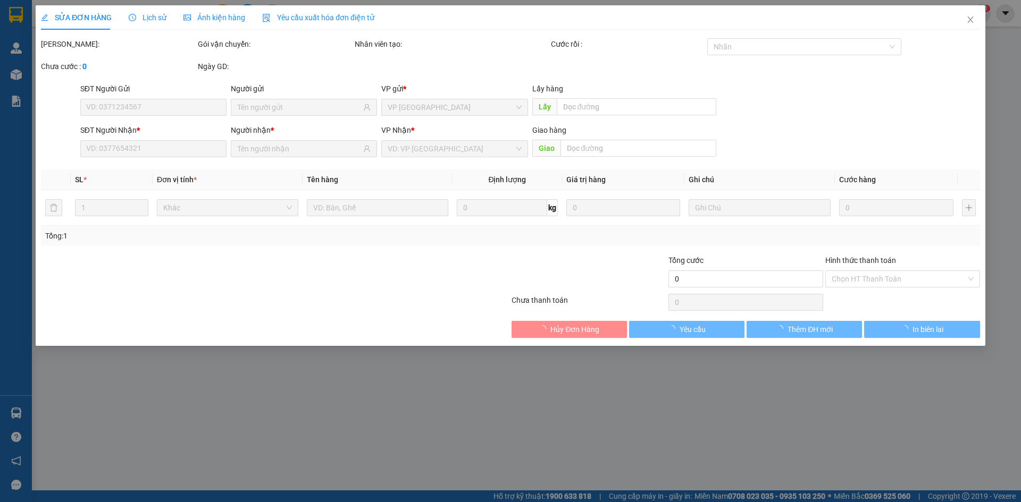
type input "0933491591"
type input "70.000"
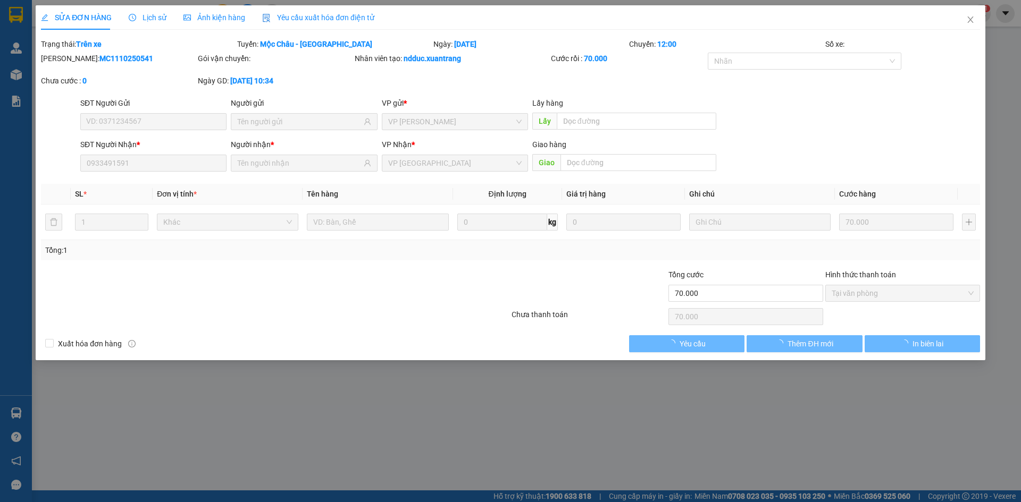
click at [206, 20] on span "Ảnh kiện hàng" at bounding box center [214, 17] width 62 height 9
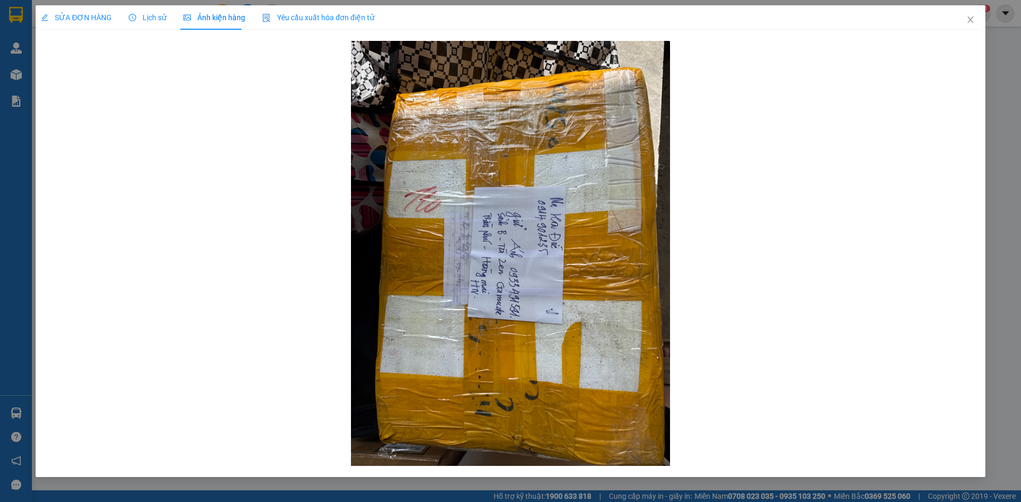
drag, startPoint x: 156, startPoint y: 13, endPoint x: 156, endPoint y: 27, distance: 13.8
click at [156, 14] on span "Lịch sử" at bounding box center [148, 17] width 38 height 9
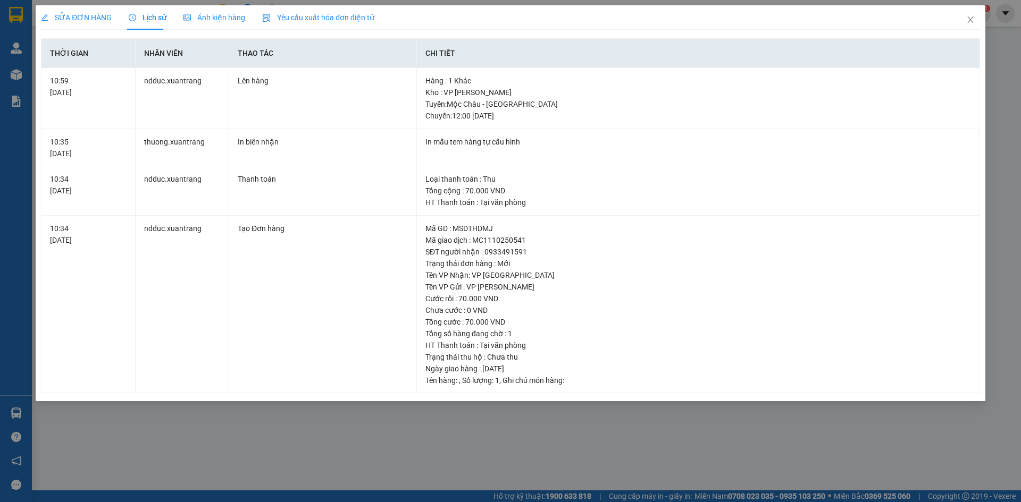
click at [84, 16] on span "SỬA ĐƠN HÀNG" at bounding box center [76, 17] width 71 height 9
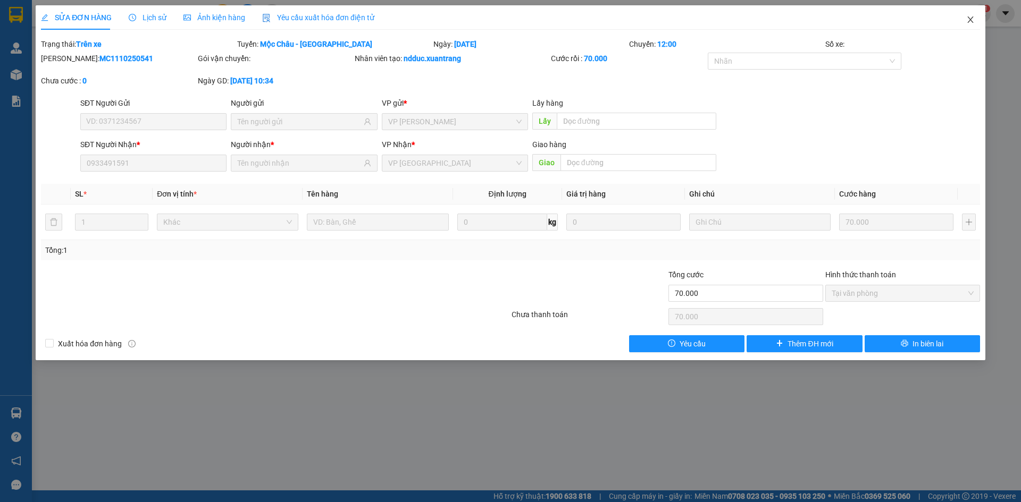
drag, startPoint x: 973, startPoint y: 26, endPoint x: 1020, endPoint y: 5, distance: 51.7
click at [973, 23] on span "Close" at bounding box center [970, 20] width 30 height 30
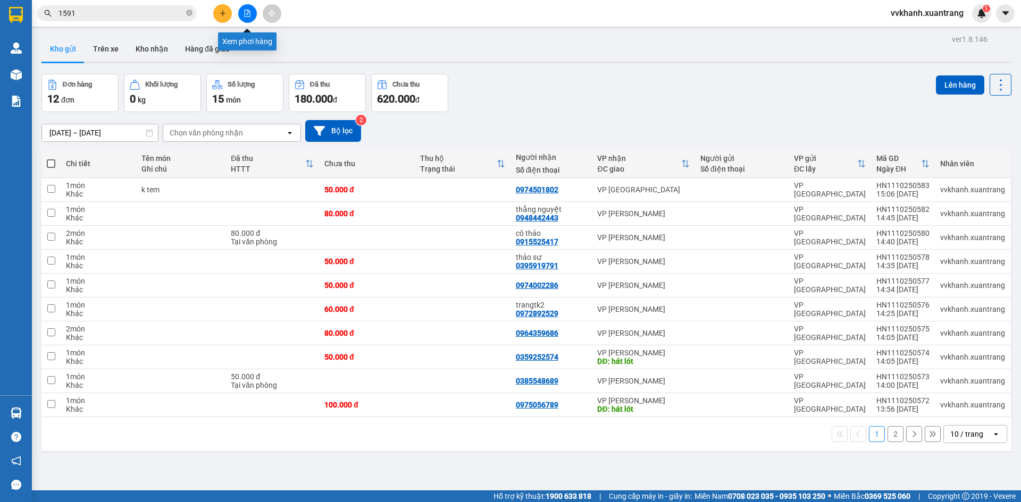
click at [248, 13] on icon "file-add" at bounding box center [246, 13] width 7 height 7
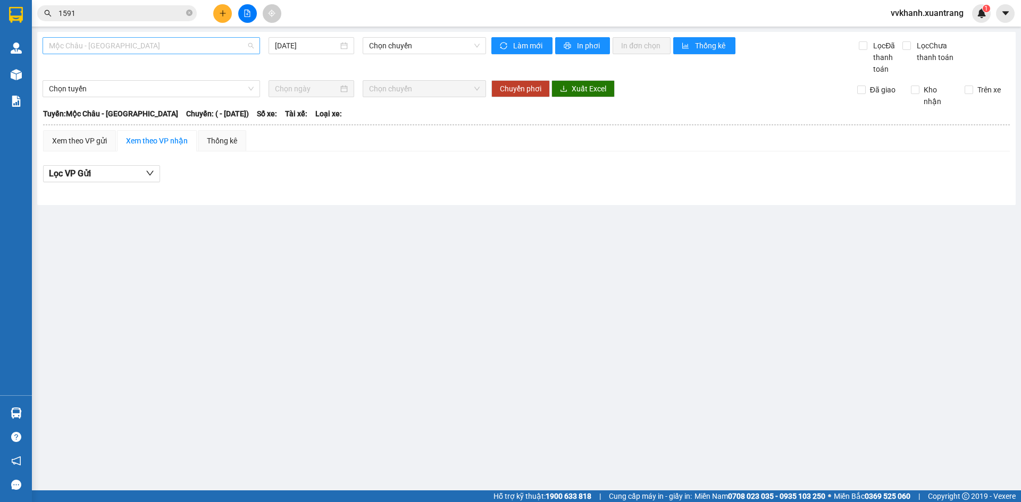
click at [205, 51] on span "Mộc Châu - Mỹ Đình" at bounding box center [151, 46] width 205 height 16
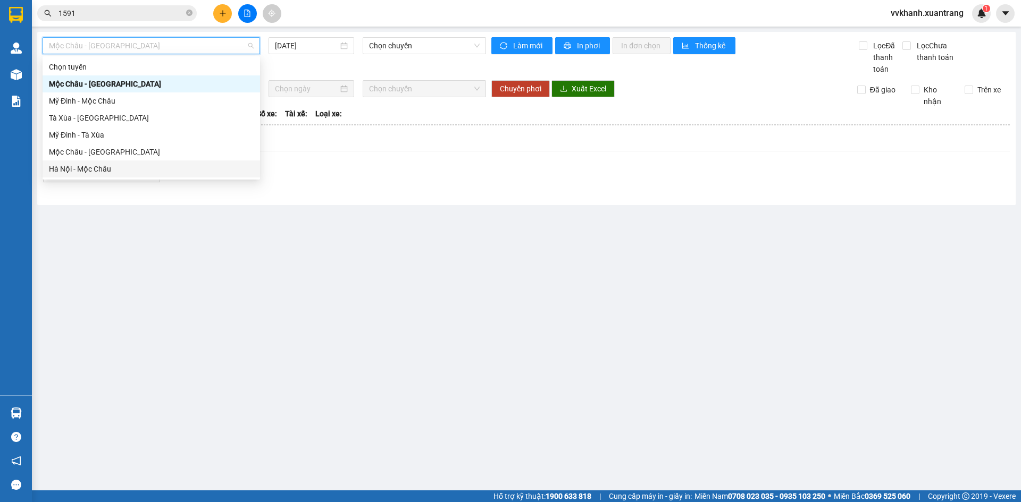
click at [159, 169] on div "Hà Nội - Mộc Châu" at bounding box center [151, 169] width 205 height 12
type input "11/10/2025"
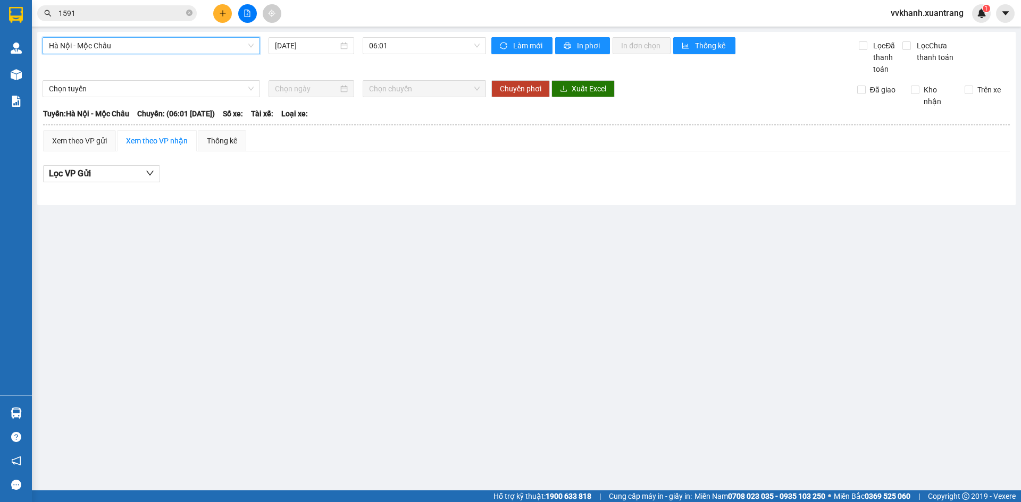
click at [161, 39] on span "Hà Nội - Mộc Châu" at bounding box center [151, 46] width 205 height 16
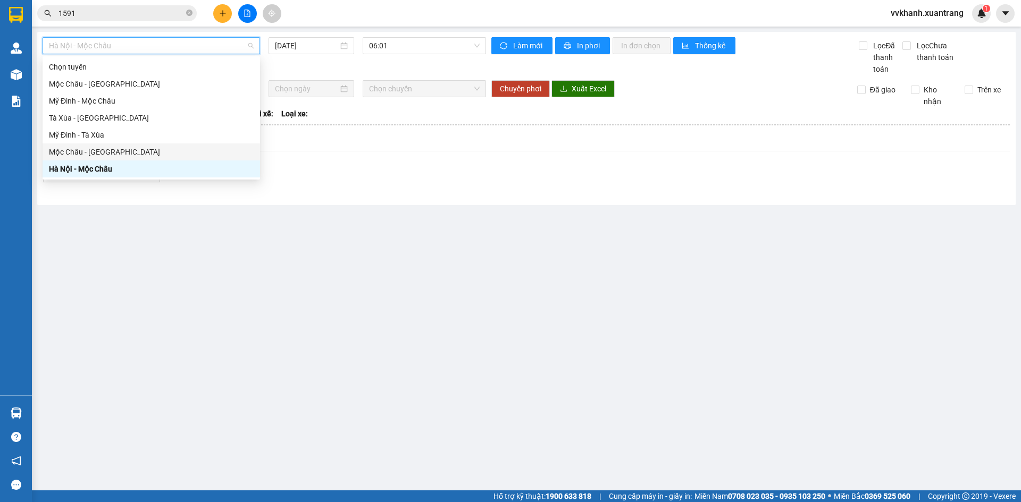
click at [153, 155] on div "Mộc Châu - Hà Nội" at bounding box center [151, 152] width 205 height 12
type input "11/10/2025"
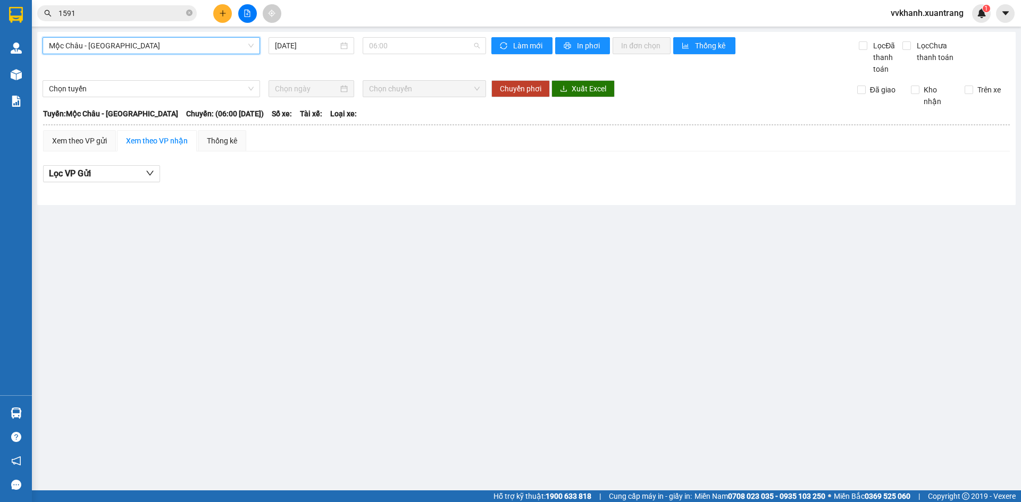
drag, startPoint x: 385, startPoint y: 49, endPoint x: 379, endPoint y: 166, distance: 117.7
click at [393, 86] on body "Kết quả tìm kiếm ( 1 ) Bộ lọc Gửi 3 ngày gần nhất Mã ĐH Trạng thái Món hàng Tổn…" at bounding box center [510, 251] width 1021 height 502
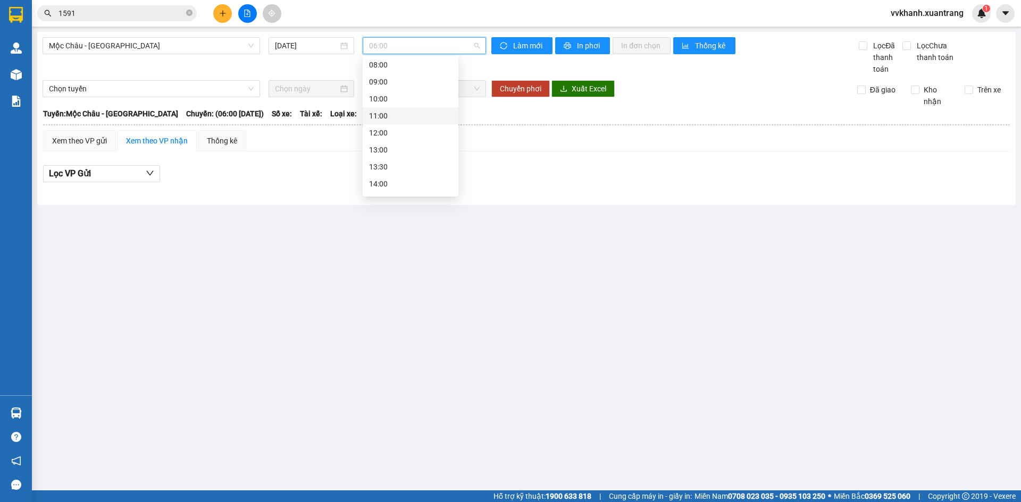
click at [406, 119] on div "11:00" at bounding box center [410, 116] width 83 height 12
click at [389, 44] on span "11:00" at bounding box center [424, 46] width 111 height 16
click at [398, 136] on div "12:00" at bounding box center [410, 133] width 83 height 12
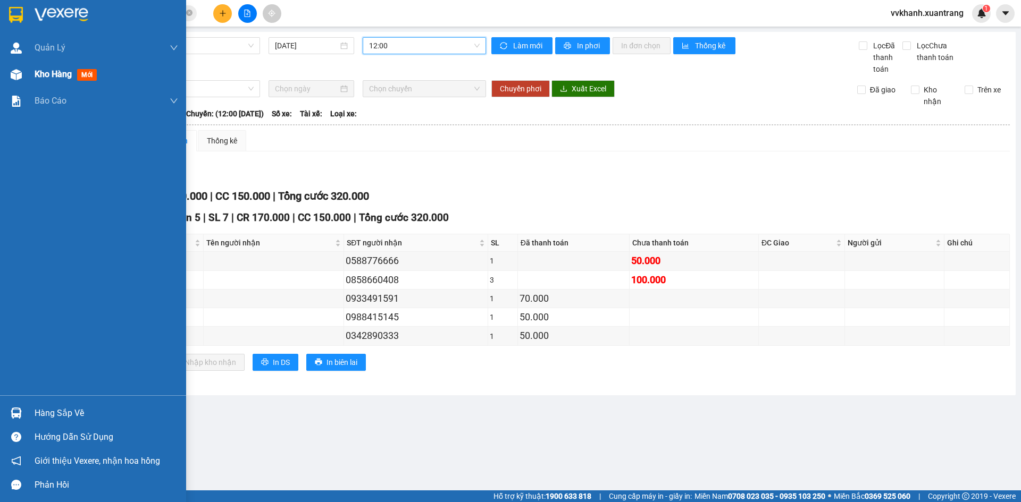
click at [20, 84] on div "Kho hàng mới" at bounding box center [93, 74] width 186 height 27
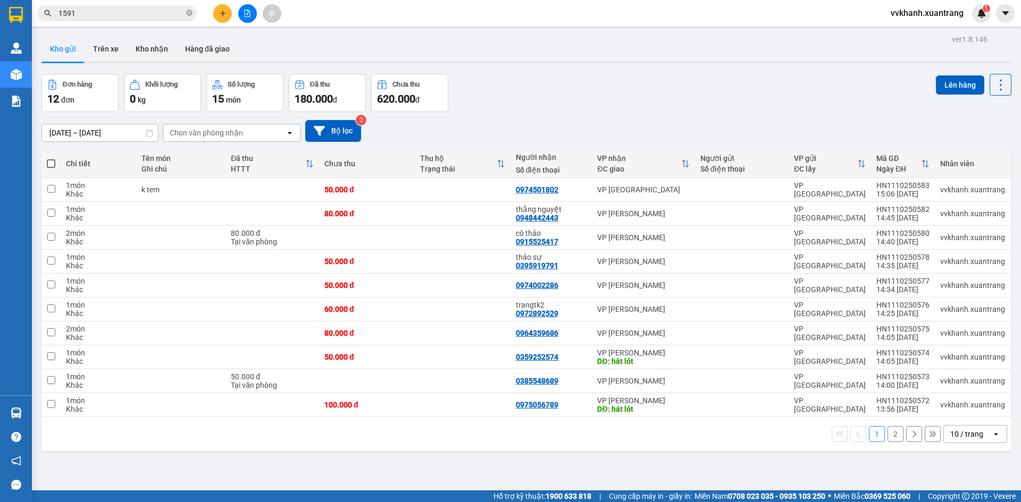
click at [887, 439] on button "2" at bounding box center [895, 434] width 16 height 16
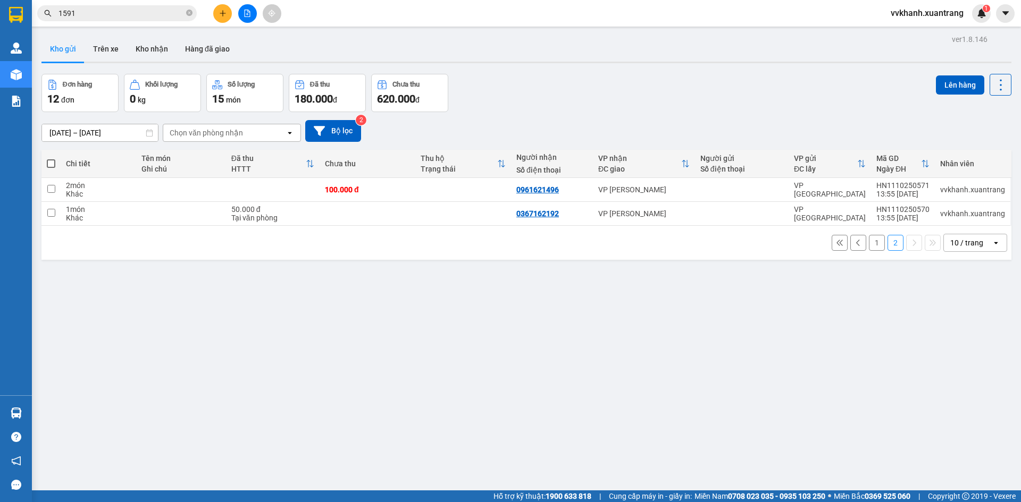
drag, startPoint x: 138, startPoint y: 16, endPoint x: 147, endPoint y: 18, distance: 9.1
click at [139, 16] on input "1591" at bounding box center [120, 13] width 125 height 12
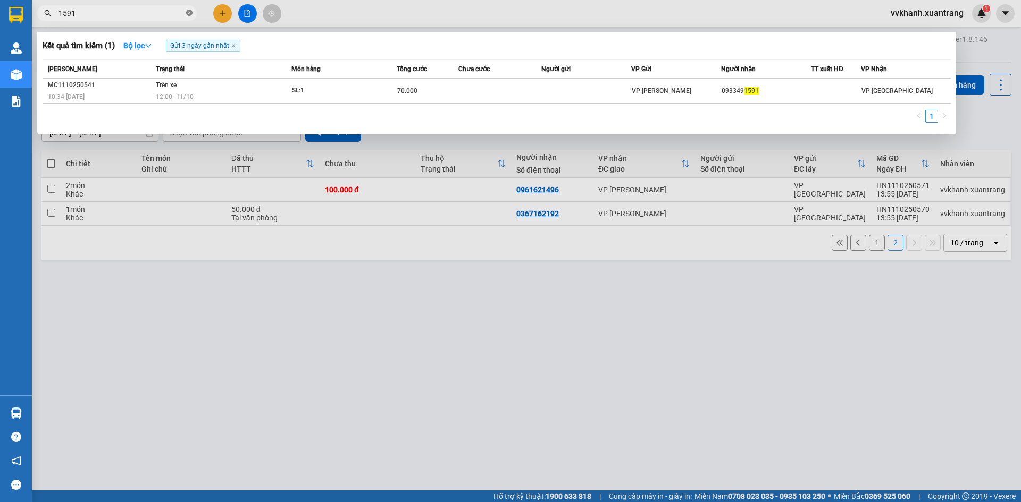
click at [190, 14] on icon "close-circle" at bounding box center [189, 13] width 6 height 6
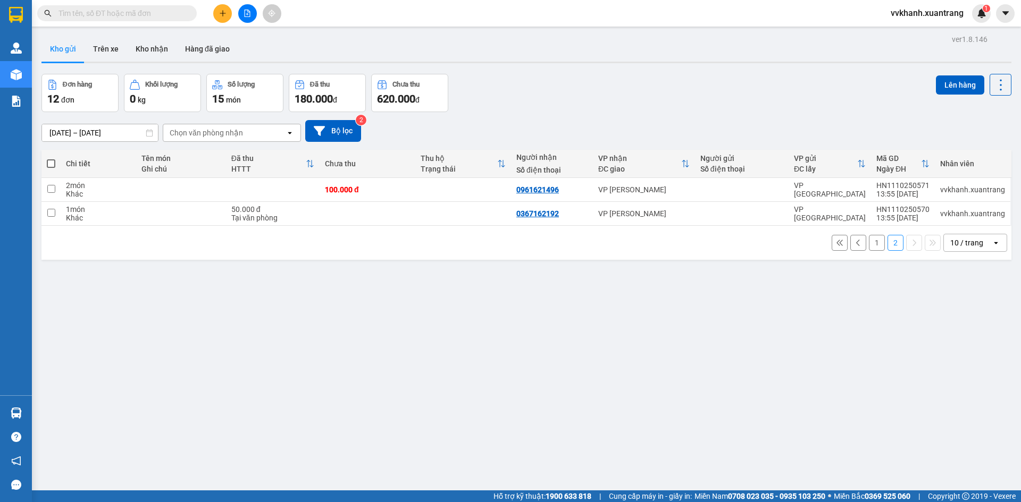
click at [182, 12] on input "text" at bounding box center [120, 13] width 125 height 12
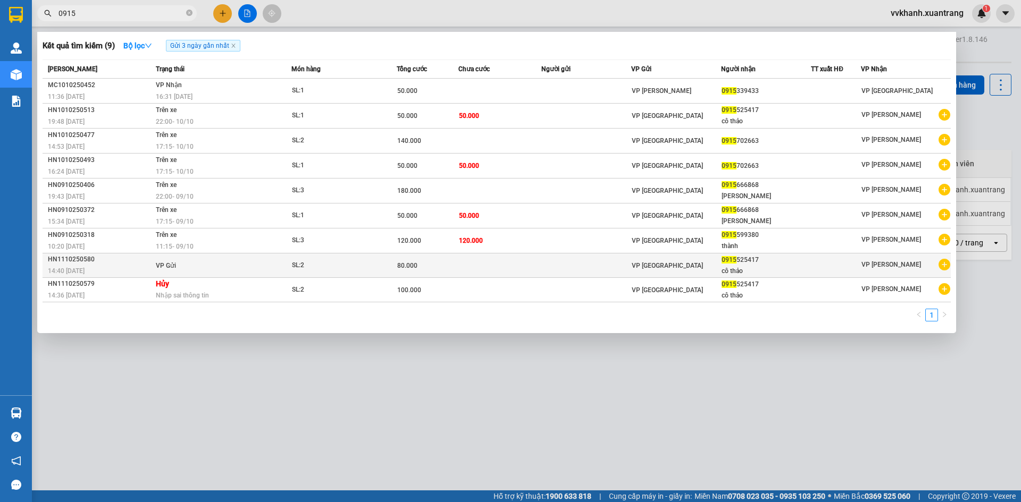
type input "0915"
click at [544, 273] on td at bounding box center [586, 266] width 90 height 24
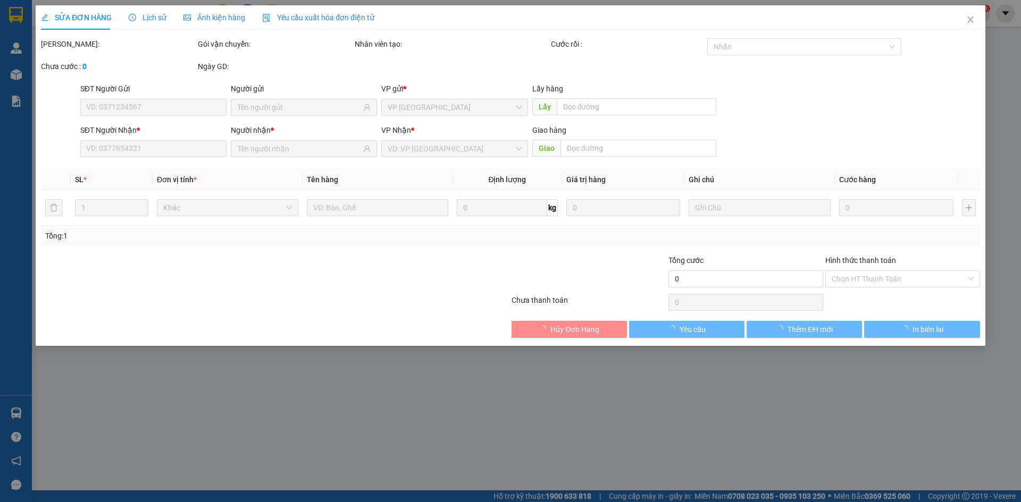
type input "0915525417"
type input "80.000"
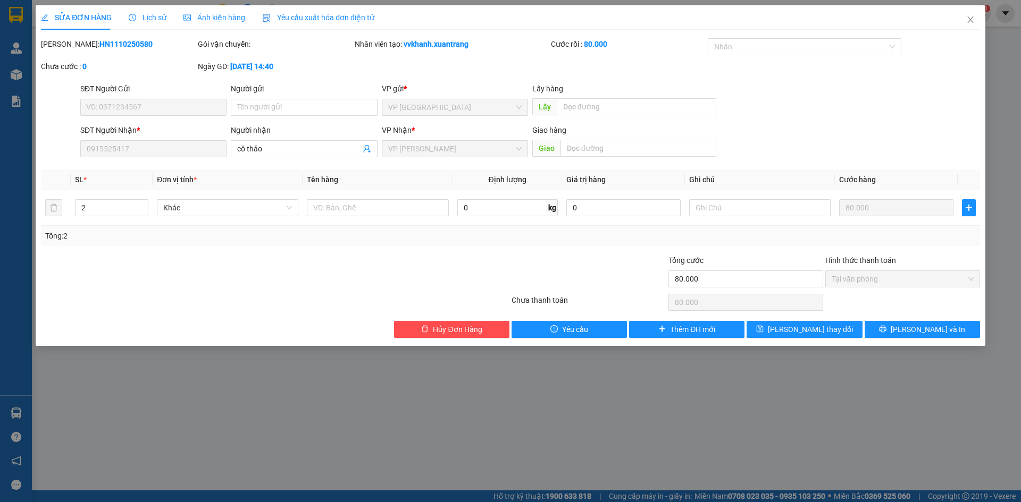
click at [198, 13] on span "Ảnh kiện hàng" at bounding box center [214, 17] width 62 height 9
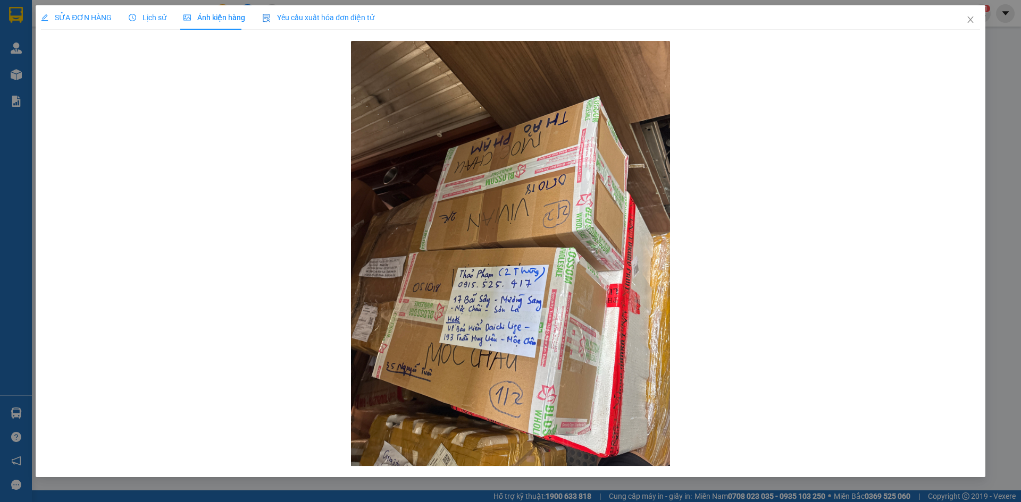
click at [143, 21] on span "Lịch sử" at bounding box center [148, 17] width 38 height 9
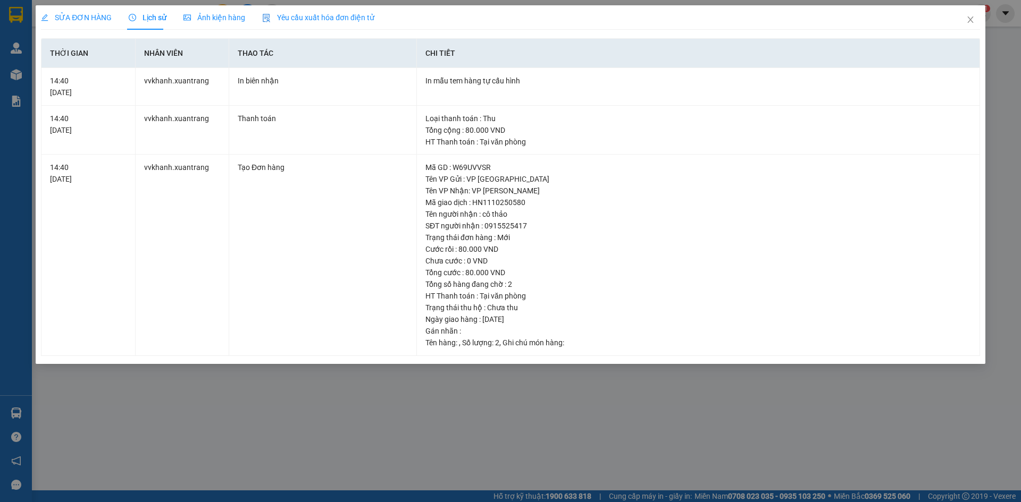
click at [217, 18] on span "Ảnh kiện hàng" at bounding box center [214, 17] width 62 height 9
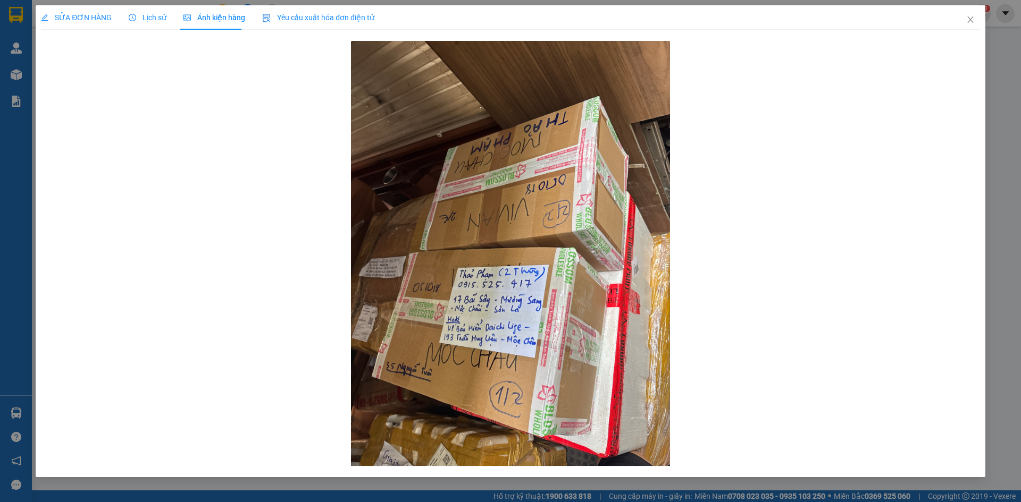
click at [87, 18] on span "SỬA ĐƠN HÀNG" at bounding box center [76, 17] width 71 height 9
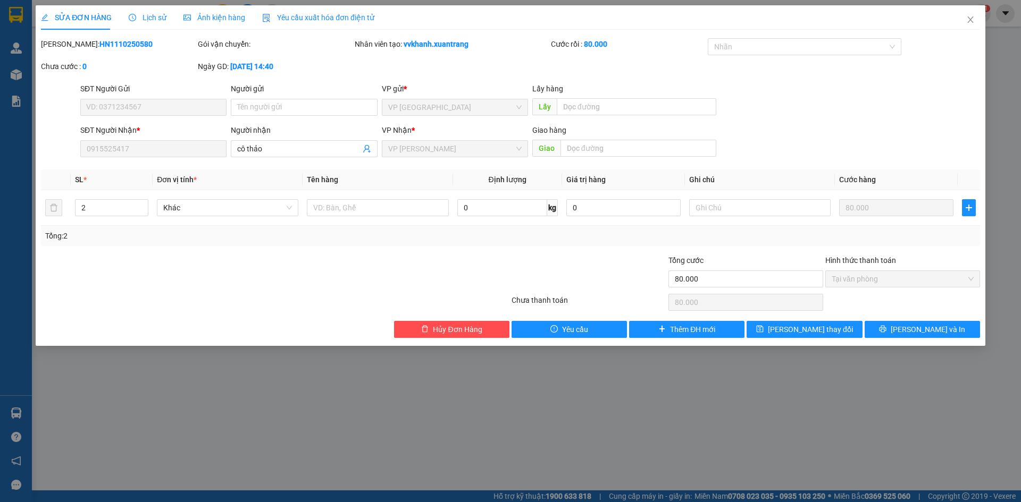
click at [218, 22] on span "Ảnh kiện hàng" at bounding box center [214, 17] width 62 height 9
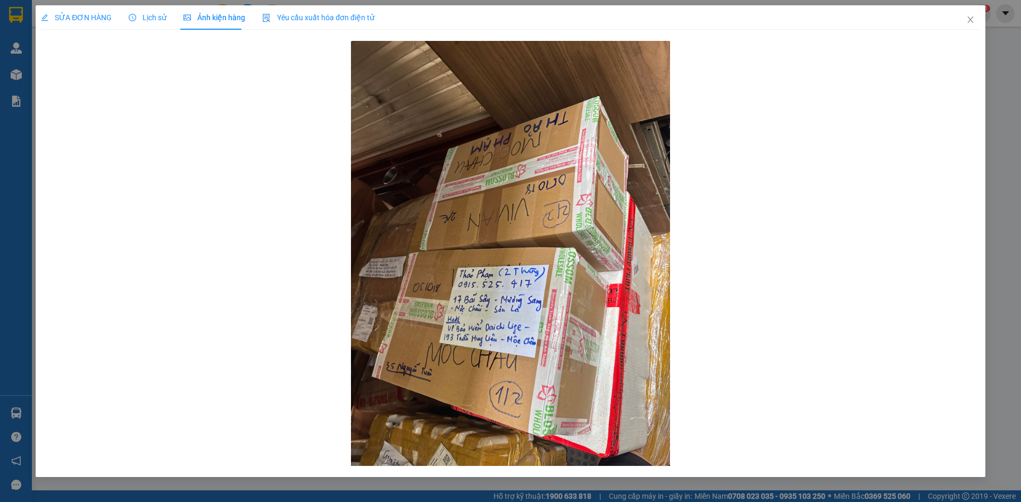
click at [157, 21] on span "Lịch sử" at bounding box center [148, 17] width 38 height 9
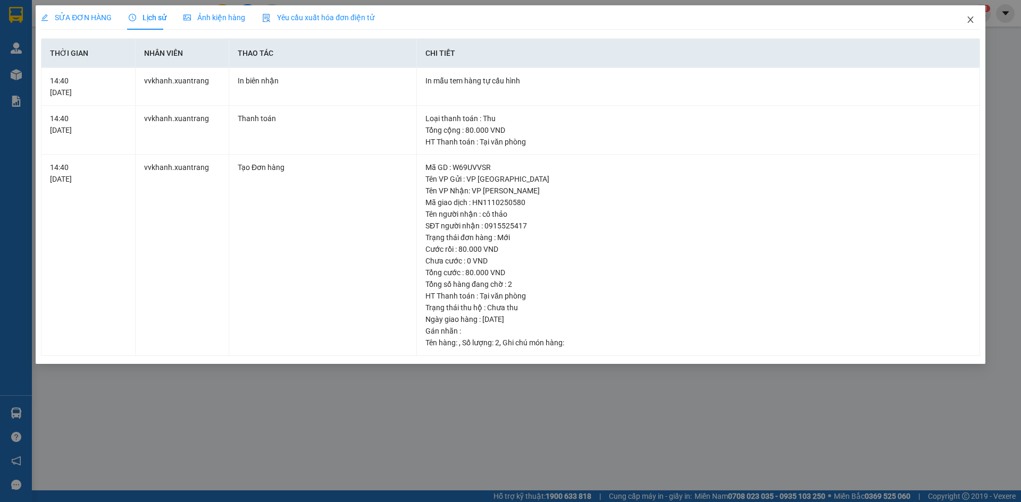
click at [970, 21] on icon "close" at bounding box center [970, 19] width 6 height 6
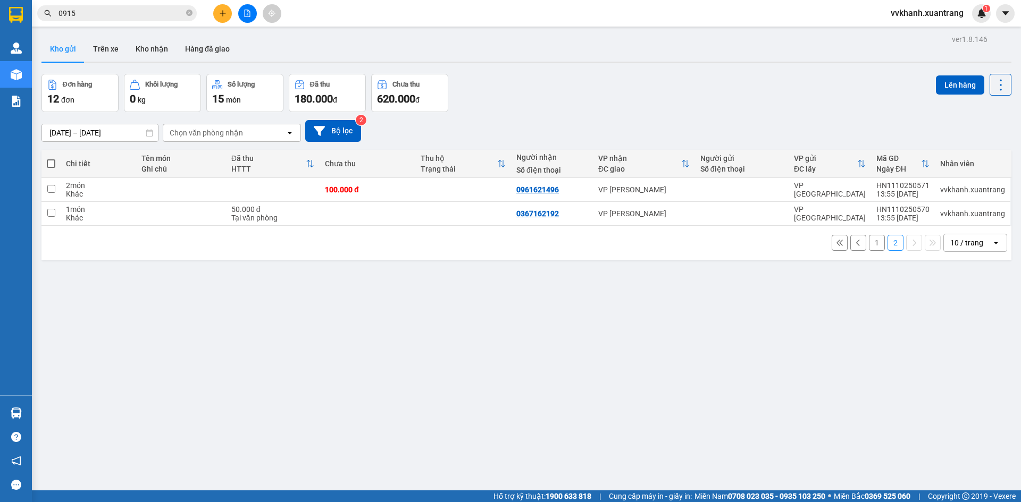
click at [869, 243] on button "1" at bounding box center [877, 243] width 16 height 16
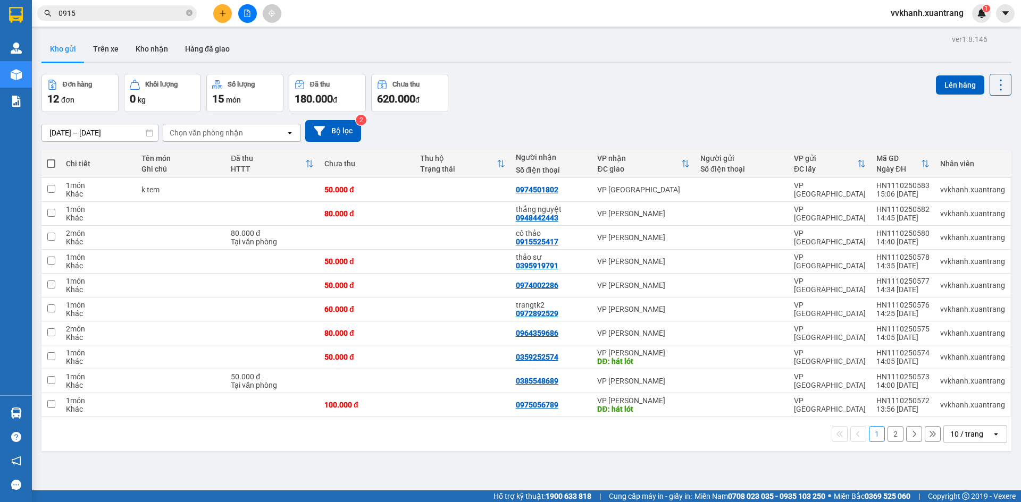
drag, startPoint x: 888, startPoint y: 432, endPoint x: 850, endPoint y: 424, distance: 39.2
click at [887, 433] on button "2" at bounding box center [895, 434] width 16 height 16
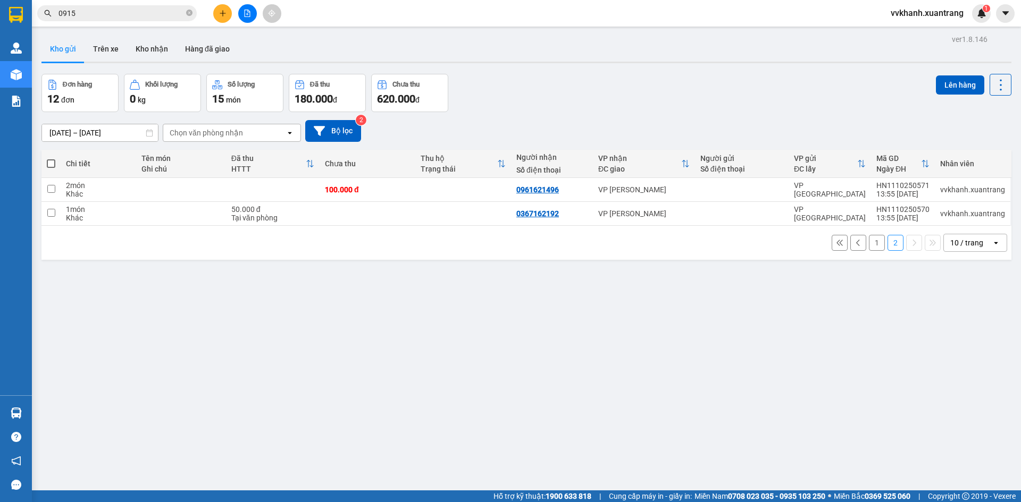
click at [871, 240] on button "1" at bounding box center [877, 243] width 16 height 16
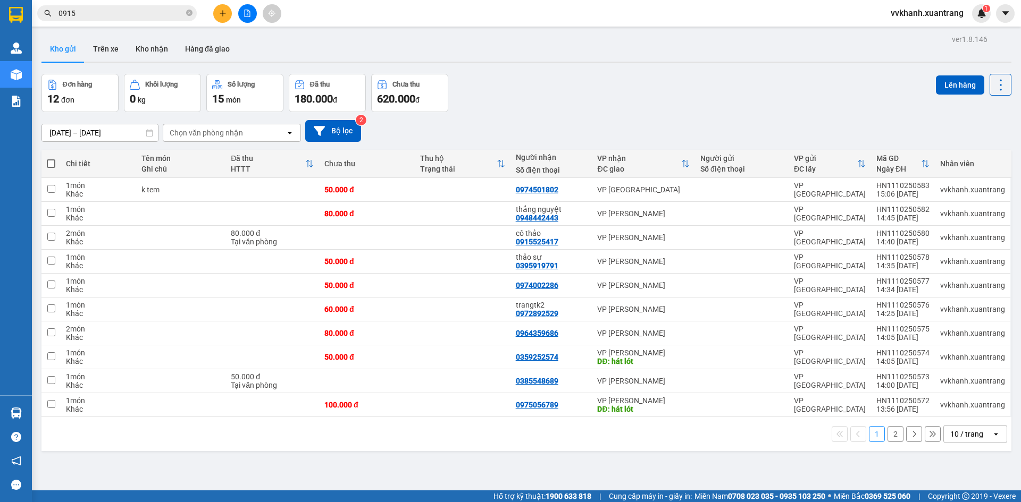
click at [103, 11] on input "0915" at bounding box center [120, 13] width 125 height 12
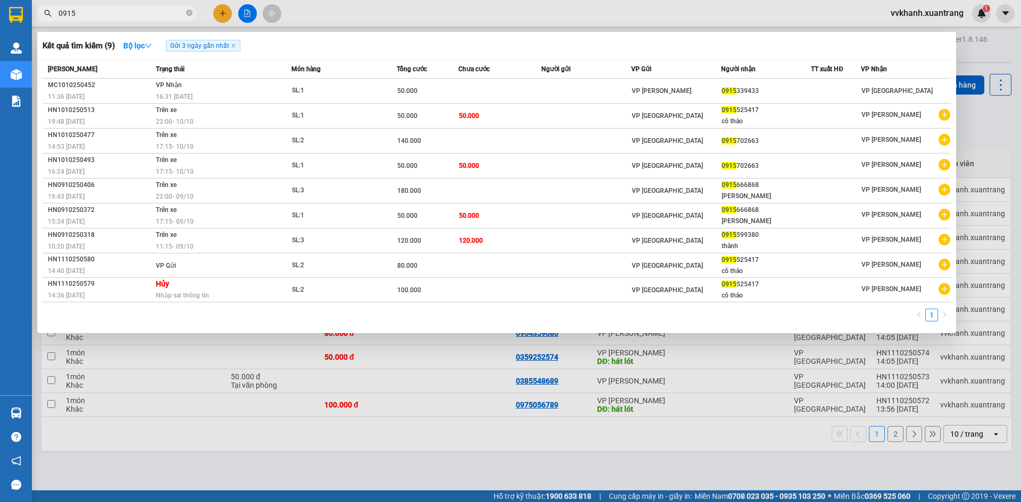
click at [987, 86] on div at bounding box center [510, 251] width 1021 height 502
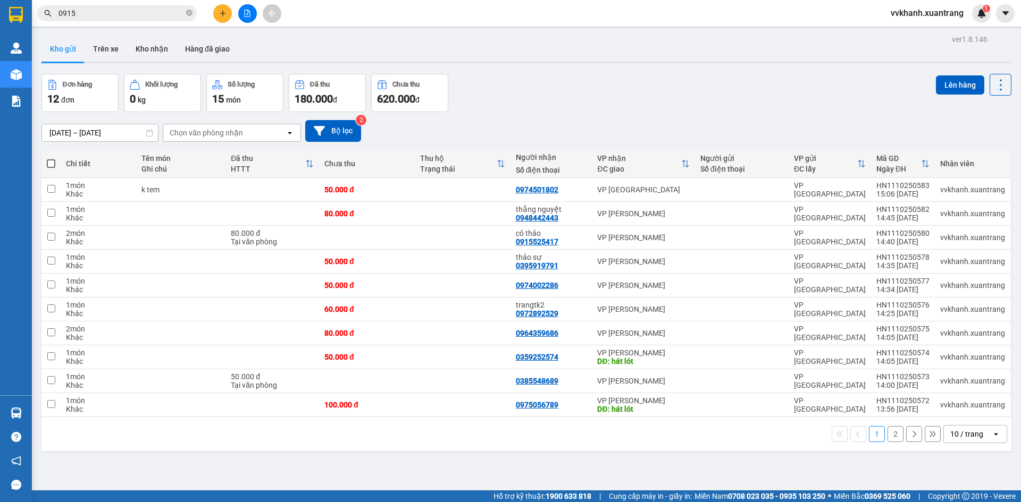
click at [51, 163] on span at bounding box center [51, 163] width 9 height 9
click at [51, 158] on input "checkbox" at bounding box center [51, 158] width 0 height 0
checkbox input "true"
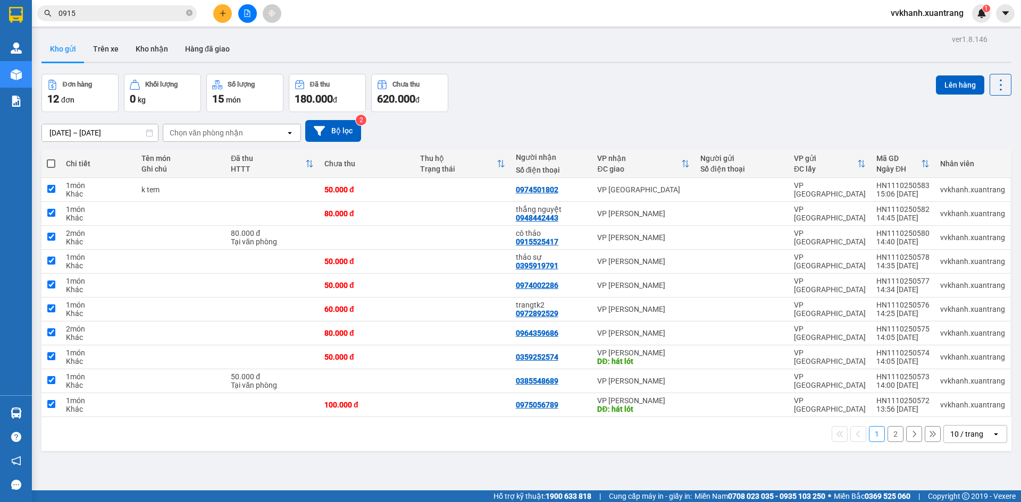
checkbox input "true"
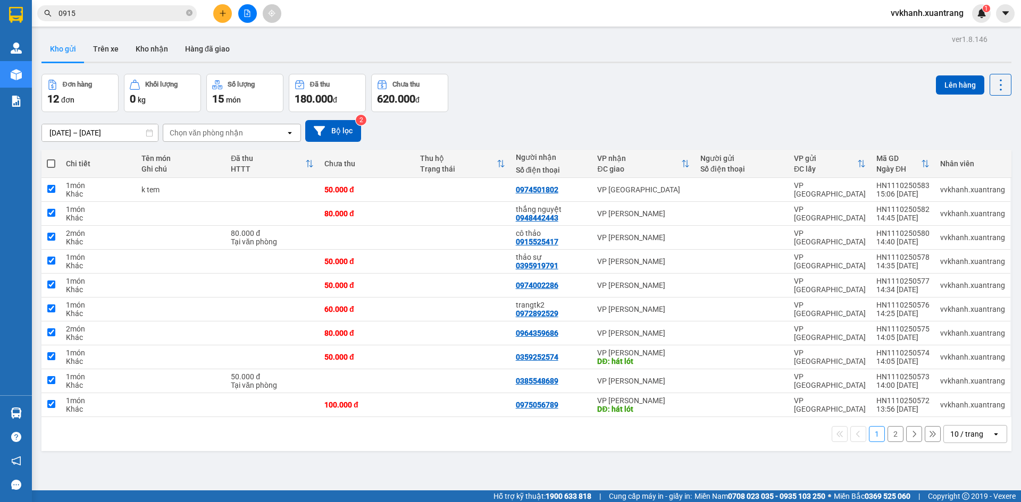
checkbox input "true"
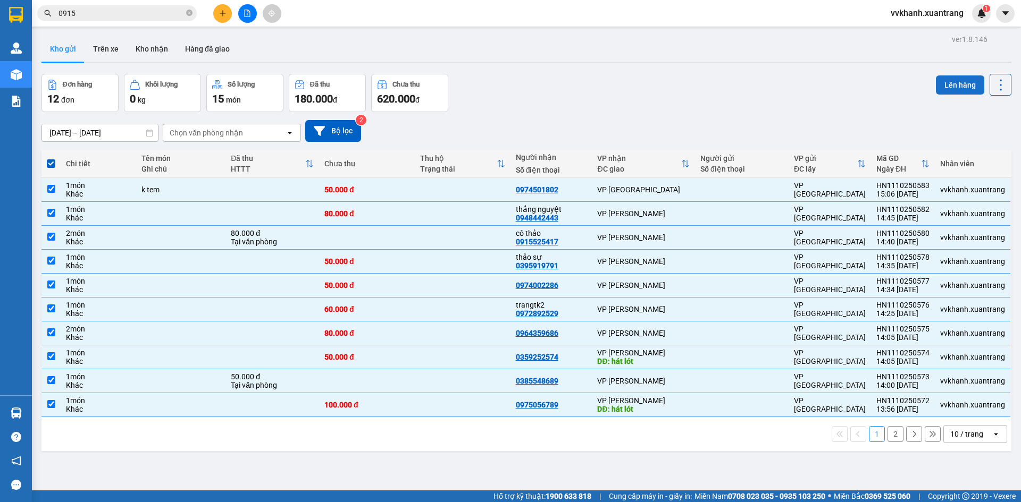
click at [957, 83] on button "Lên hàng" at bounding box center [960, 84] width 48 height 19
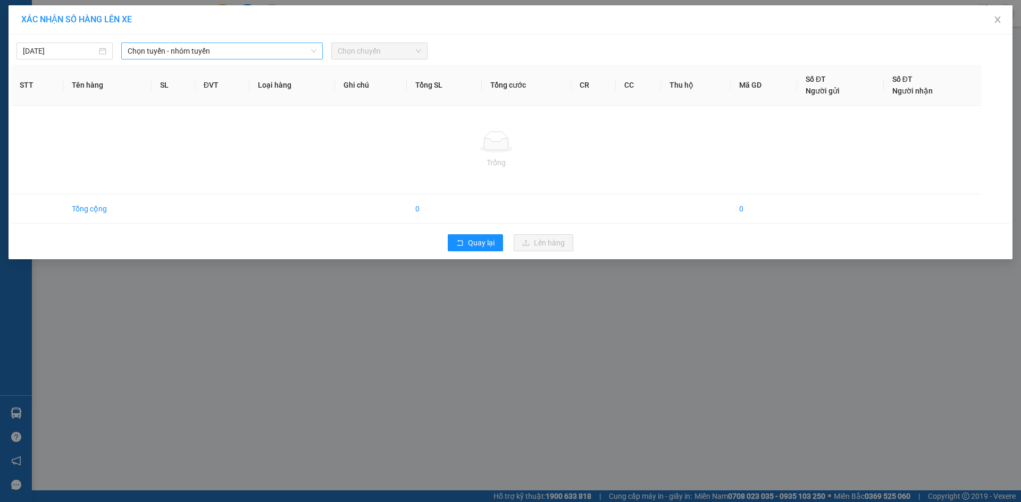
click at [236, 45] on span "Chọn tuyến - nhóm tuyến" at bounding box center [222, 51] width 189 height 16
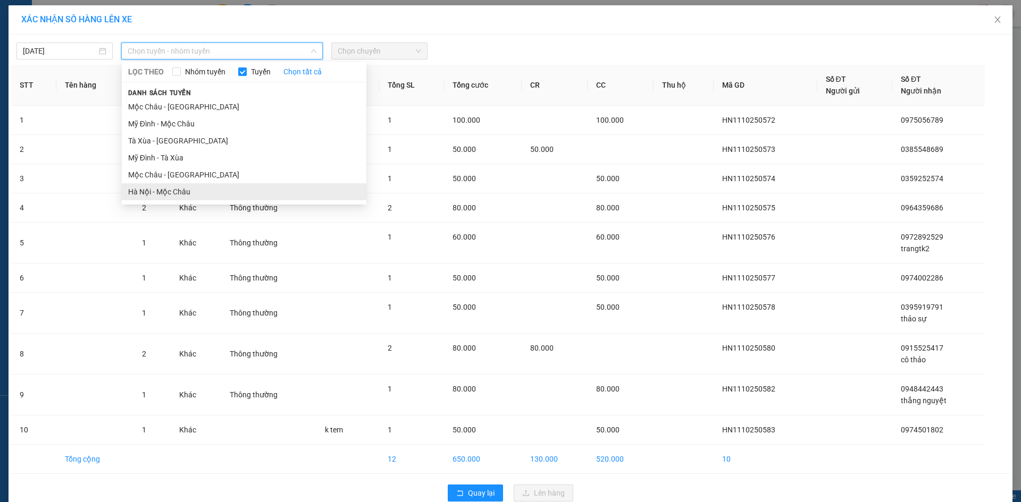
click at [183, 190] on li "Hà Nội - Mộc Châu" at bounding box center [244, 191] width 245 height 17
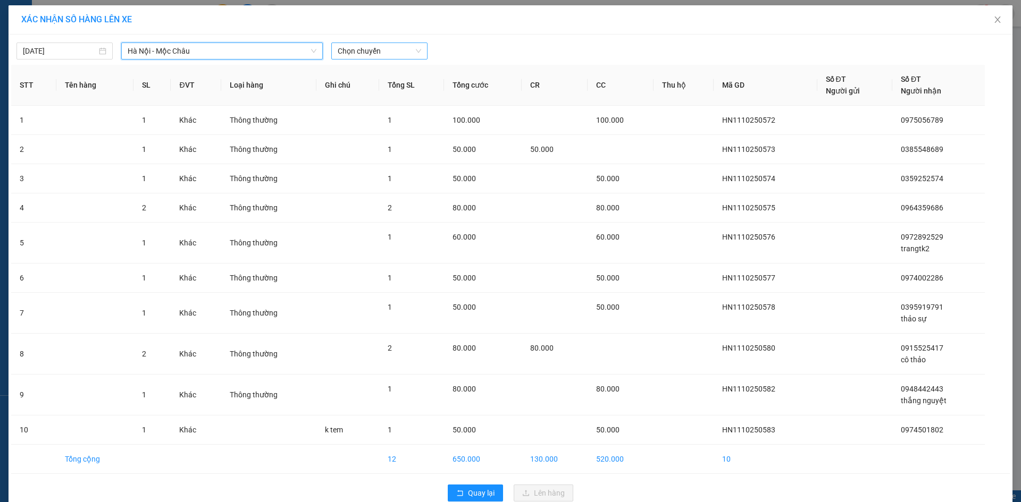
click at [354, 52] on span "Chọn chuyến" at bounding box center [379, 51] width 83 height 16
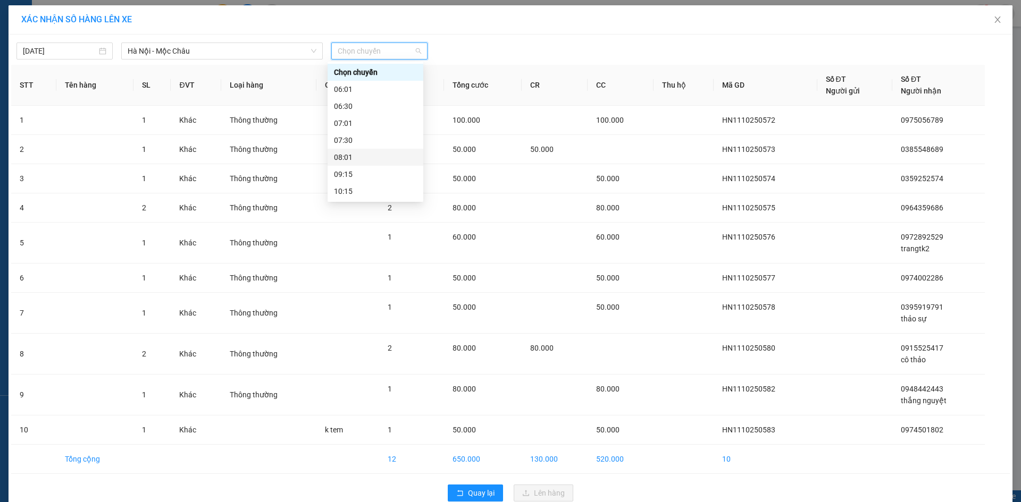
scroll to position [153, 0]
click at [357, 122] on div "15:15" at bounding box center [375, 123] width 83 height 12
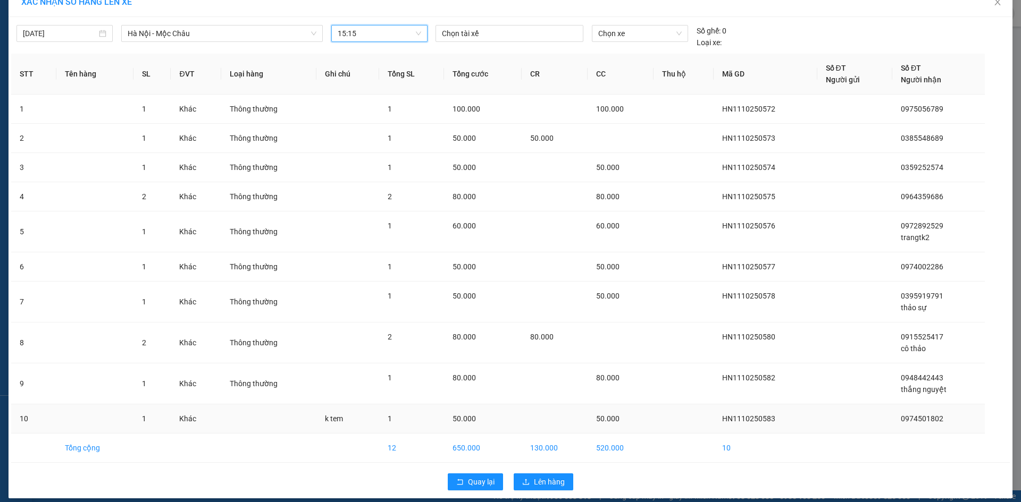
scroll to position [27, 0]
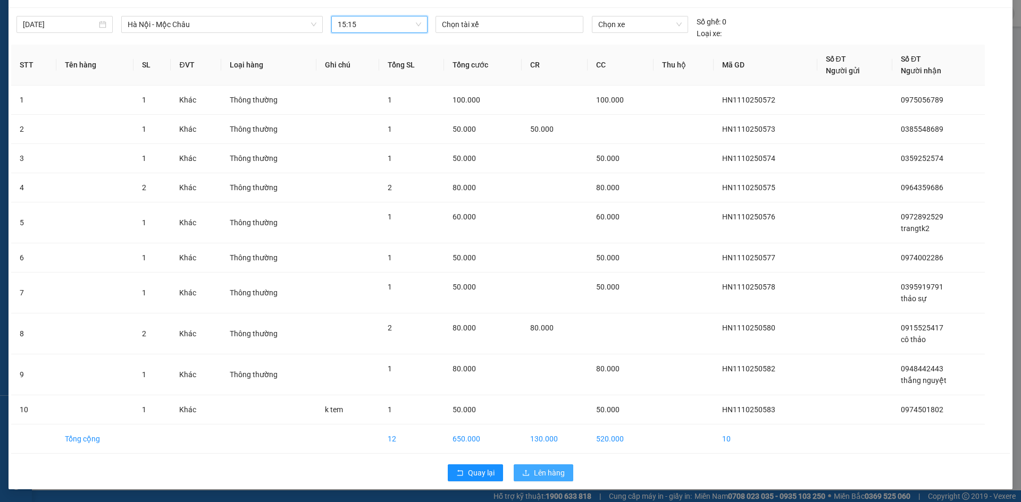
drag, startPoint x: 534, startPoint y: 470, endPoint x: 539, endPoint y: 455, distance: 16.5
click at [535, 469] on span "Lên hàng" at bounding box center [549, 473] width 31 height 12
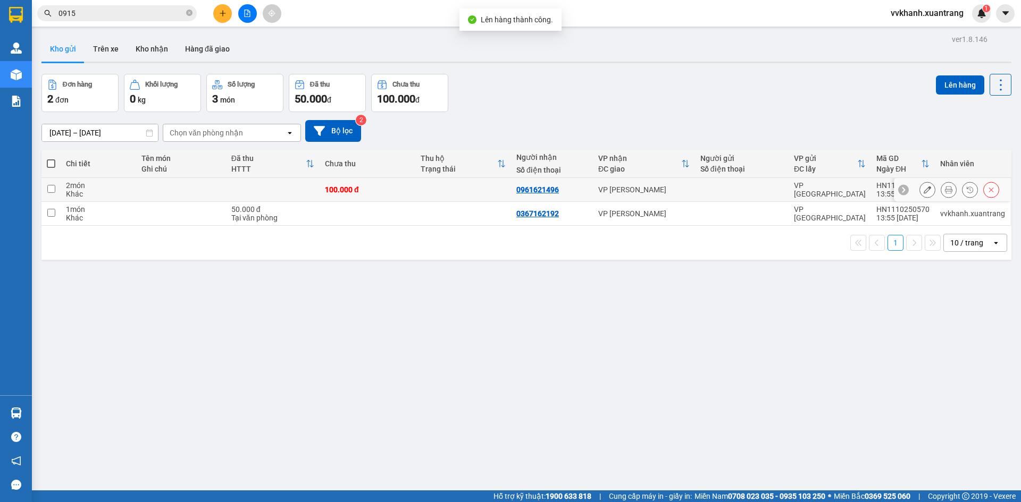
click at [402, 186] on div "100.000 đ" at bounding box center [367, 190] width 85 height 9
checkbox input "true"
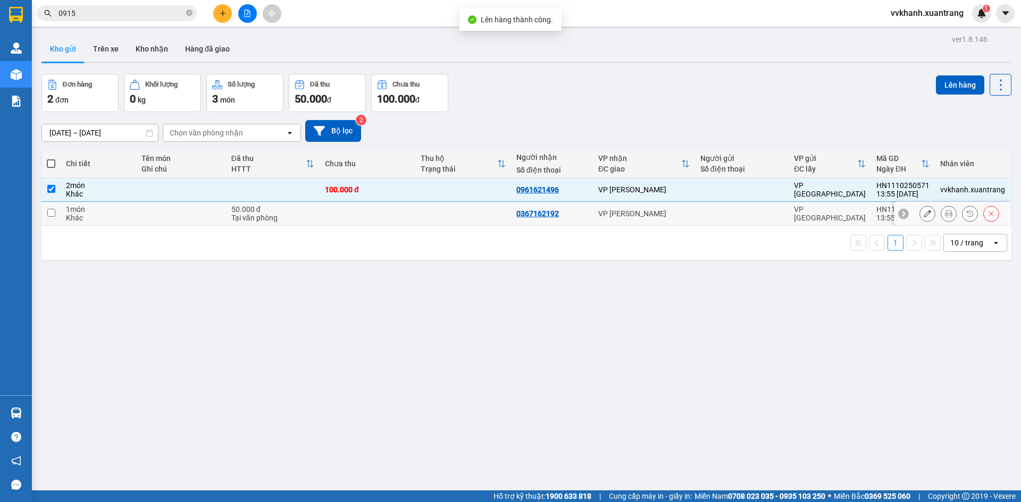
click at [413, 202] on td at bounding box center [367, 214] width 96 height 24
checkbox input "true"
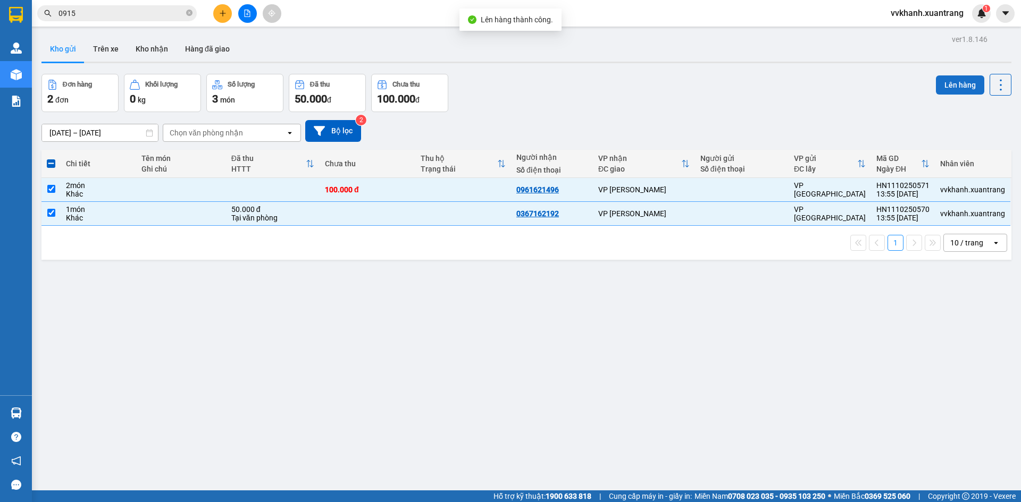
click at [951, 90] on button "Lên hàng" at bounding box center [960, 84] width 48 height 19
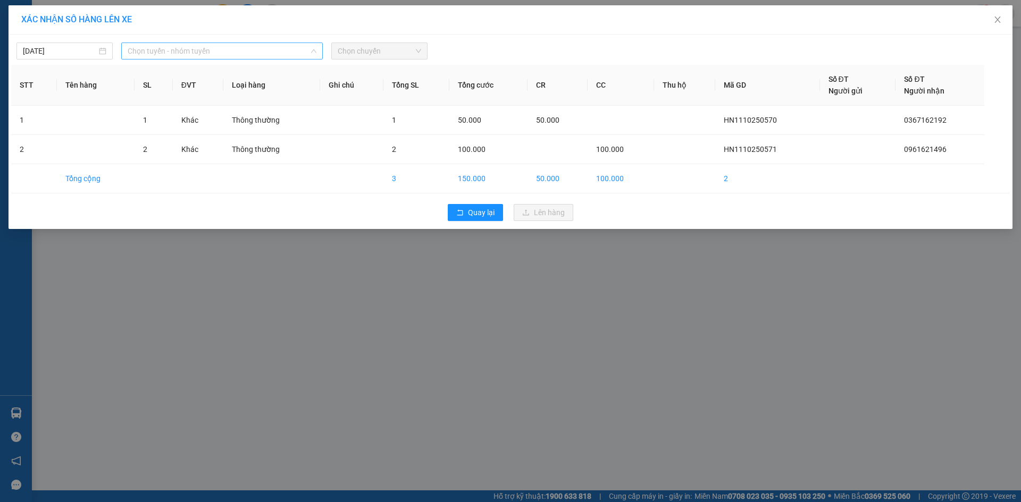
click at [201, 57] on span "Chọn tuyến - nhóm tuyến" at bounding box center [222, 51] width 189 height 16
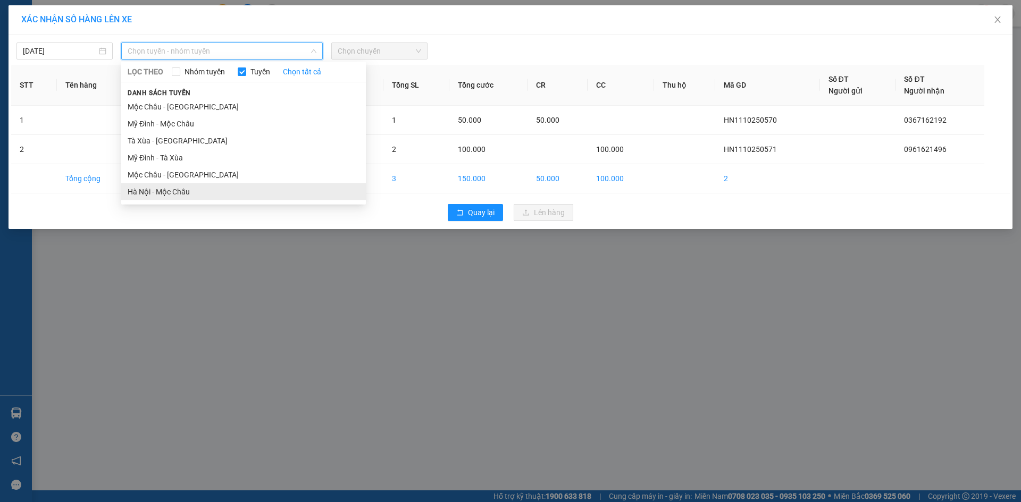
click at [201, 190] on li "Hà Nội - Mộc Châu" at bounding box center [243, 191] width 245 height 17
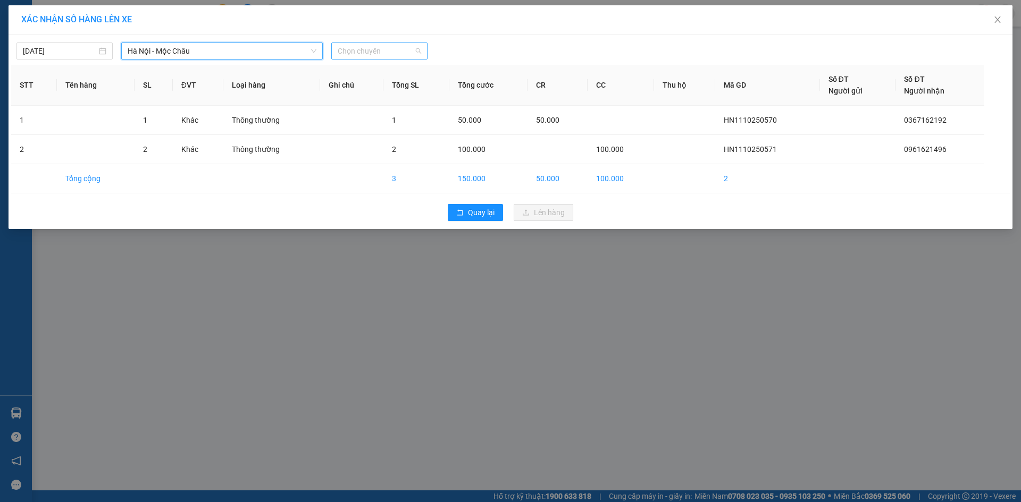
click at [348, 52] on span "Chọn chuyến" at bounding box center [379, 51] width 83 height 16
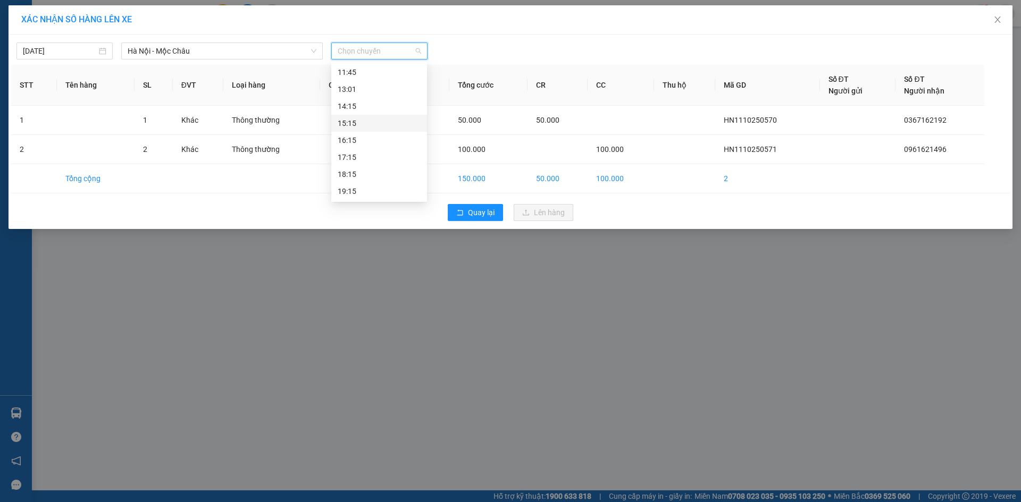
click at [376, 121] on div "15:15" at bounding box center [379, 123] width 83 height 12
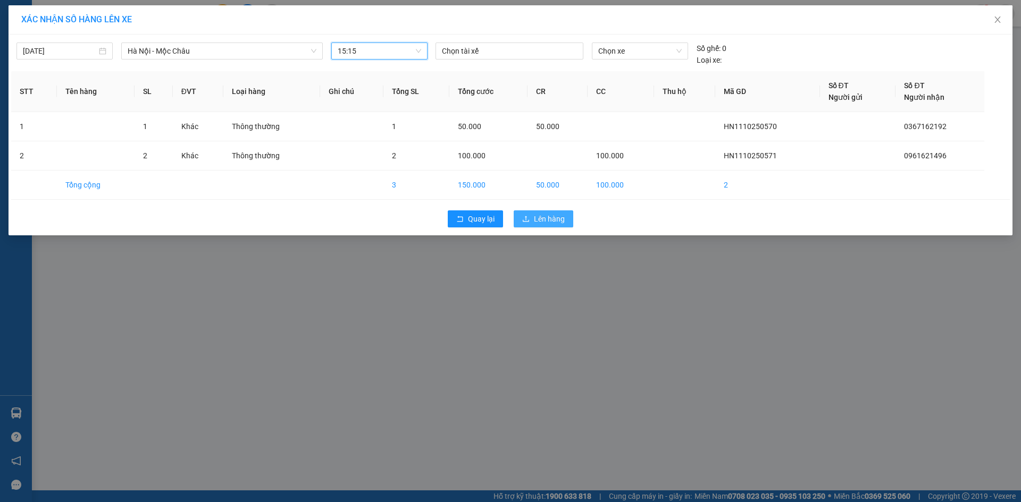
click at [542, 220] on span "Lên hàng" at bounding box center [549, 219] width 31 height 12
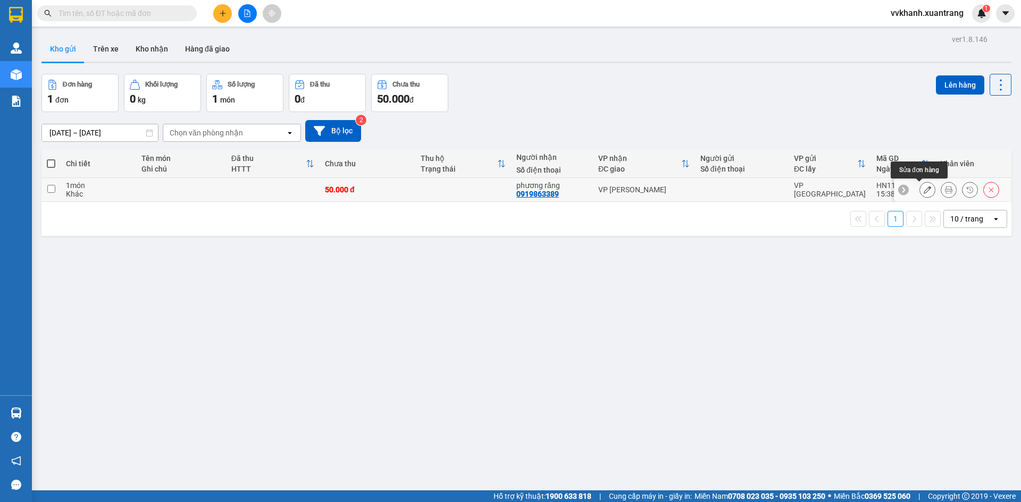
click at [923, 189] on icon at bounding box center [926, 189] width 7 height 7
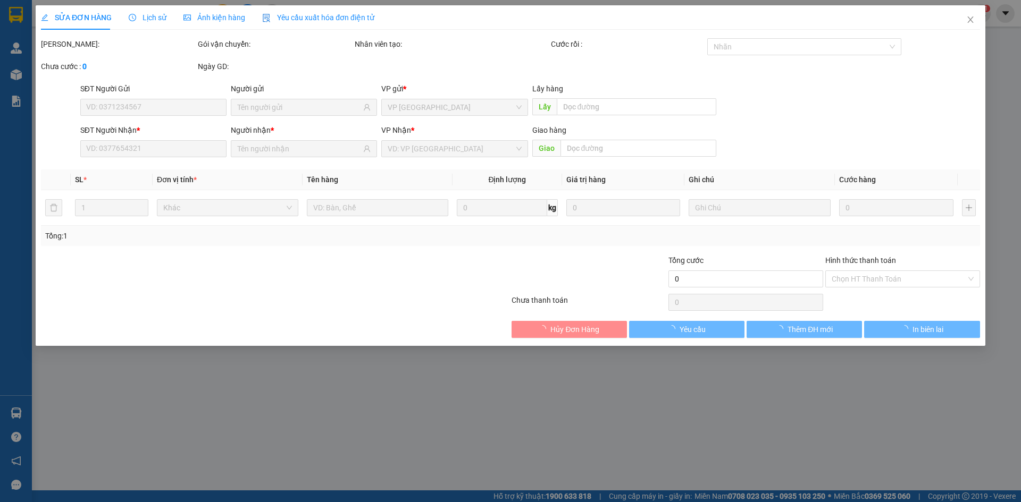
type input "0919863389"
type input "50.000"
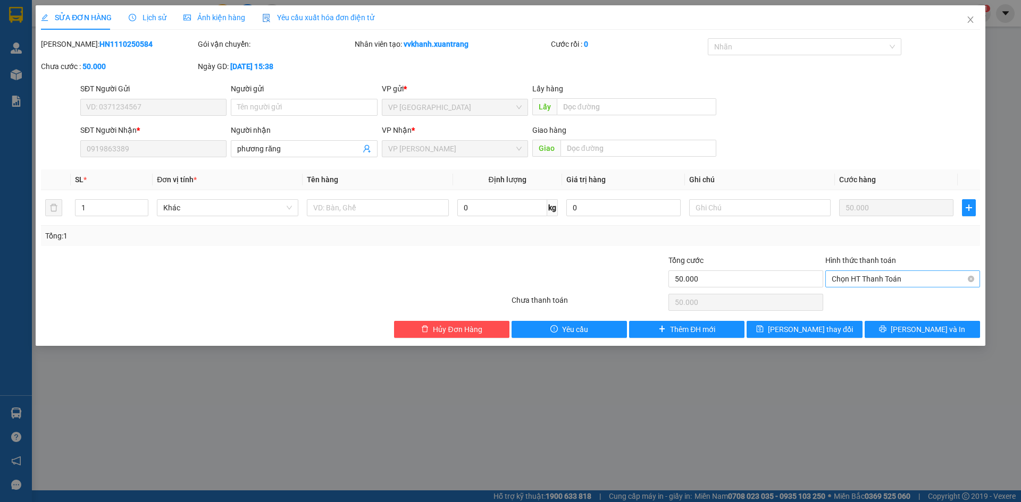
click at [869, 271] on div "Chọn HT Thanh Toán" at bounding box center [902, 279] width 155 height 17
click at [853, 304] on div "Tại văn phòng" at bounding box center [902, 301] width 142 height 12
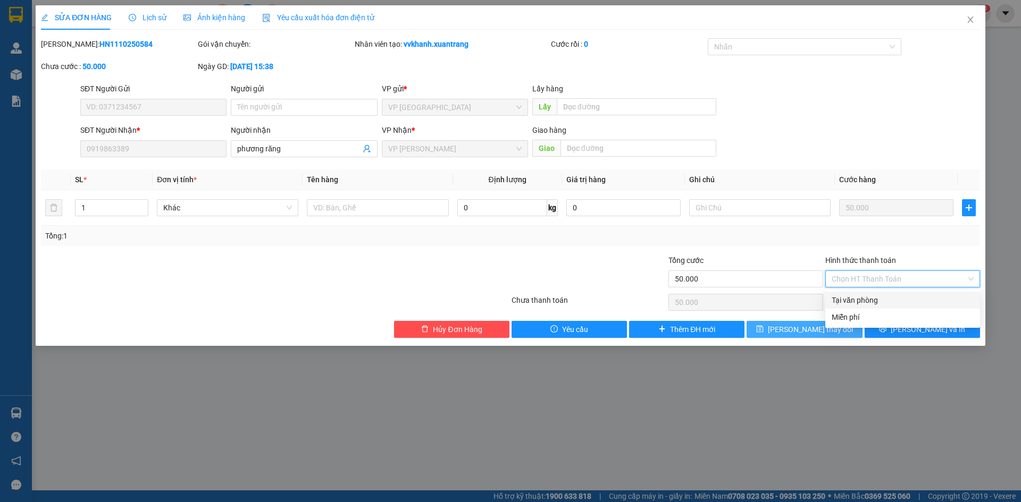
type input "0"
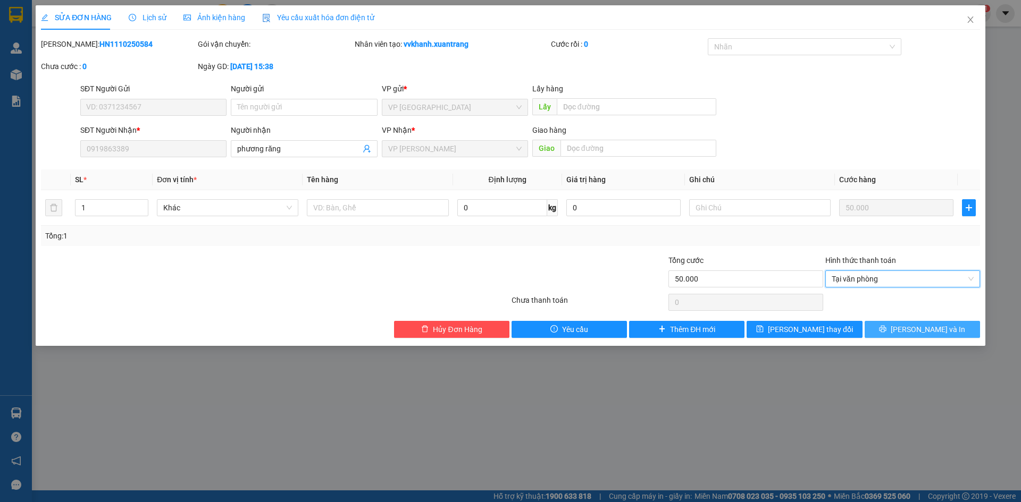
click at [909, 322] on button "[PERSON_NAME] và In" at bounding box center [921, 329] width 115 height 17
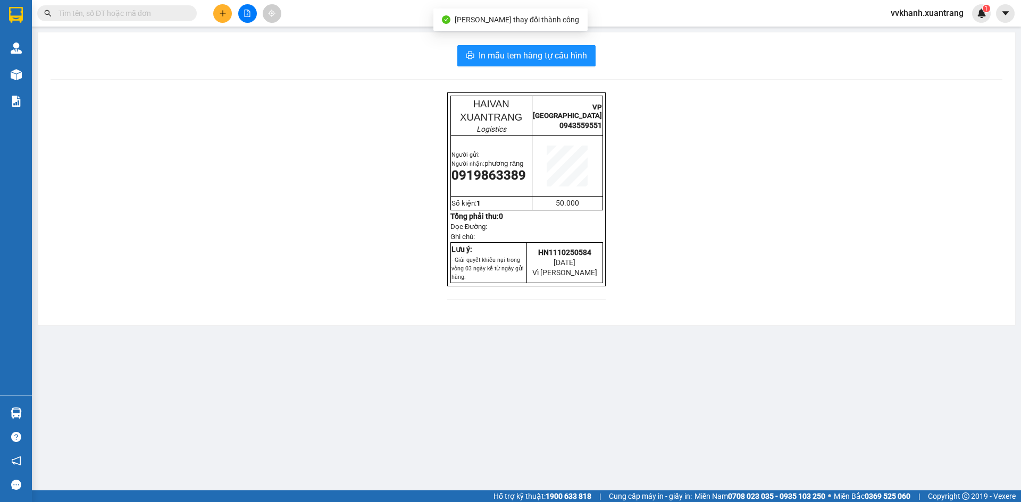
click at [521, 71] on div "In mẫu tem hàng tự cấu hình HAIVAN XUANTRANG Logistics VP [GEOGRAPHIC_DATA] 094…" at bounding box center [526, 178] width 977 height 293
click at [523, 60] on span "In mẫu tem hàng tự cấu hình" at bounding box center [532, 55] width 108 height 13
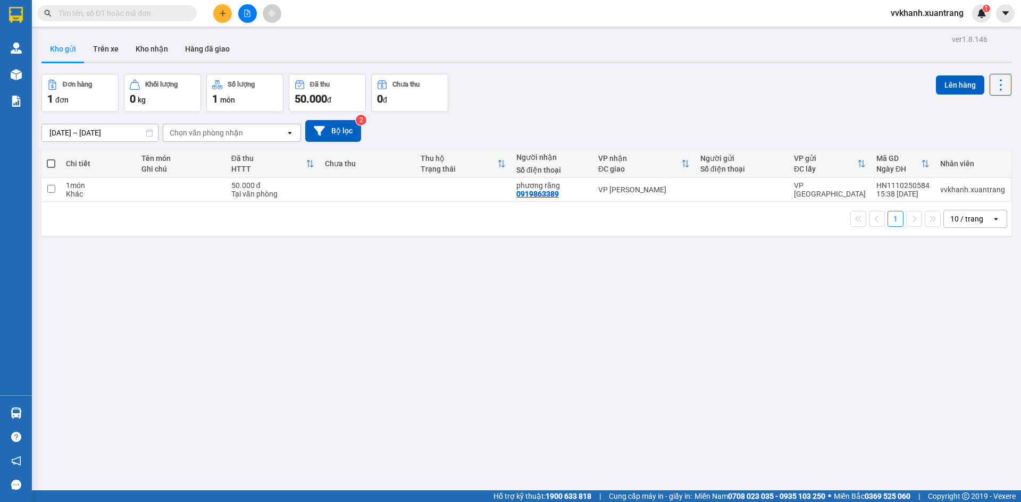
click at [119, 12] on input "text" at bounding box center [120, 13] width 125 height 12
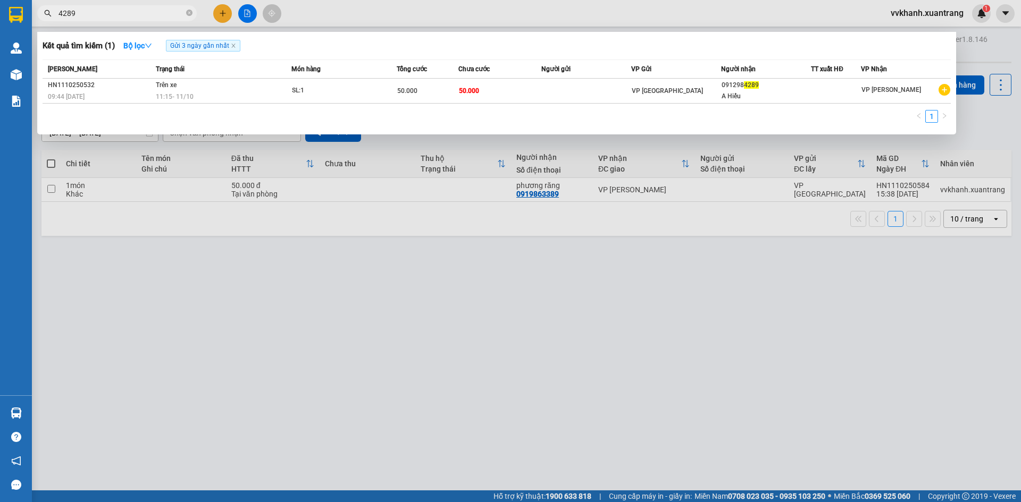
type input "4289"
click at [374, 22] on div at bounding box center [510, 251] width 1021 height 502
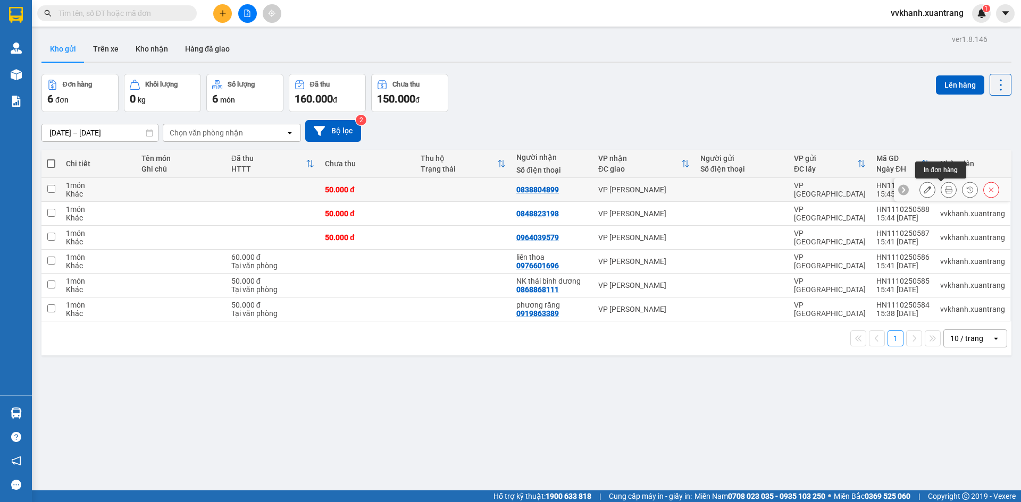
click at [941, 190] on button at bounding box center [948, 190] width 15 height 19
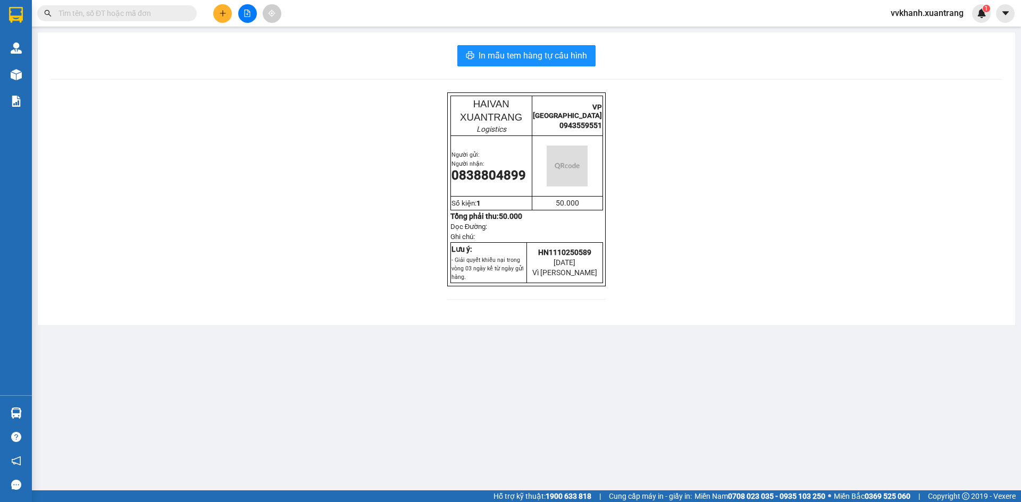
click at [534, 66] on div "In mẫu tem hàng tự cấu hình HAIVAN XUANTRANG Logistics VP [GEOGRAPHIC_DATA] 094…" at bounding box center [526, 178] width 977 height 293
click at [528, 62] on button "In mẫu tem hàng tự cấu hình" at bounding box center [526, 55] width 138 height 21
click at [783, 442] on main "In mẫu tem hàng tự cấu hình HAIVAN XUANTRANG Logistics VP [GEOGRAPHIC_DATA] 094…" at bounding box center [510, 245] width 1021 height 491
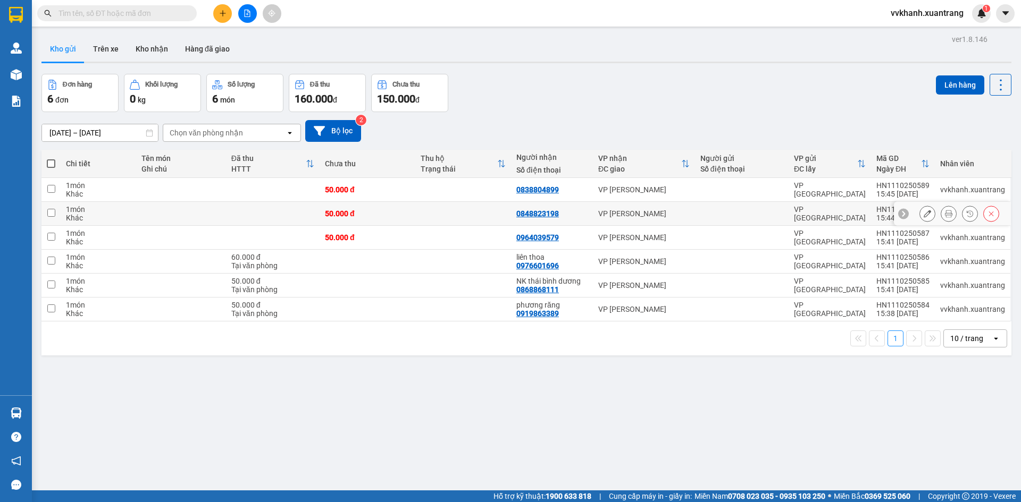
click at [945, 213] on icon at bounding box center [948, 213] width 7 height 7
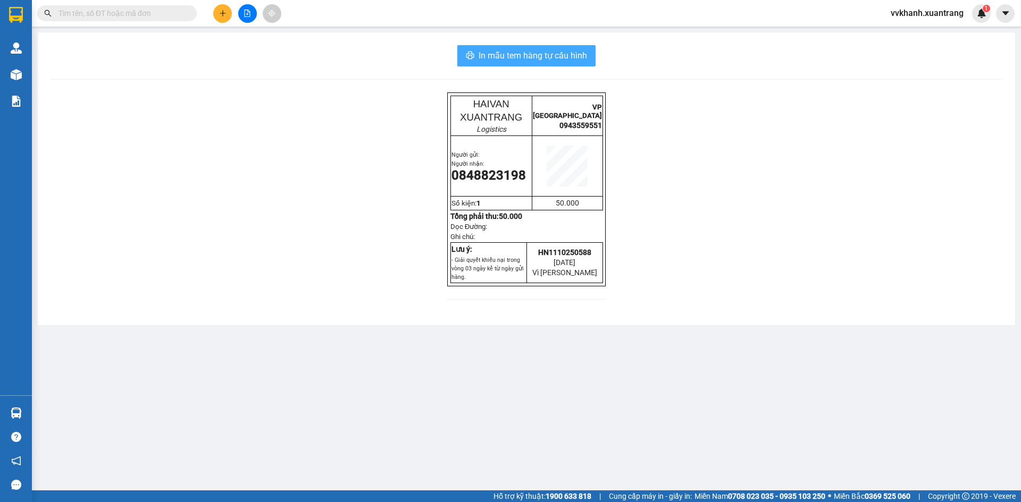
click at [534, 50] on span "In mẫu tem hàng tự cấu hình" at bounding box center [532, 55] width 108 height 13
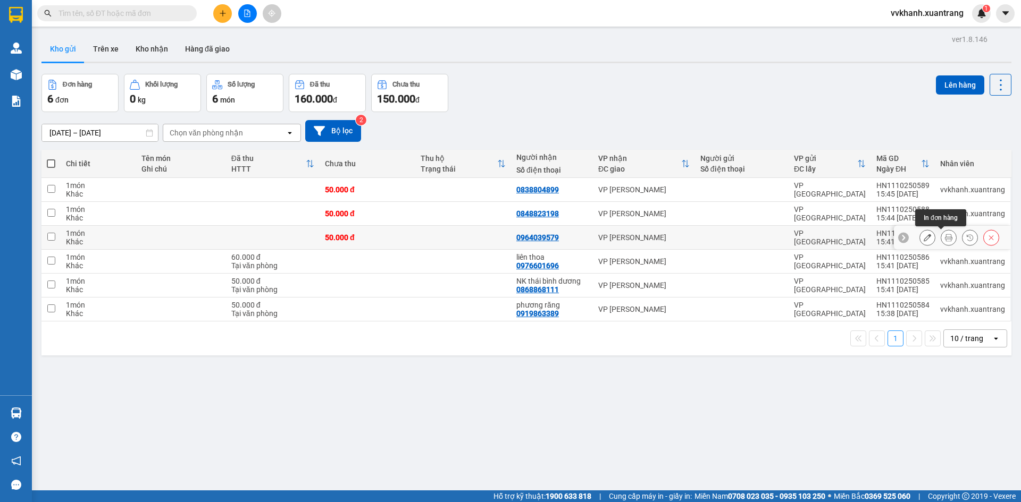
click at [945, 236] on icon at bounding box center [948, 237] width 7 height 7
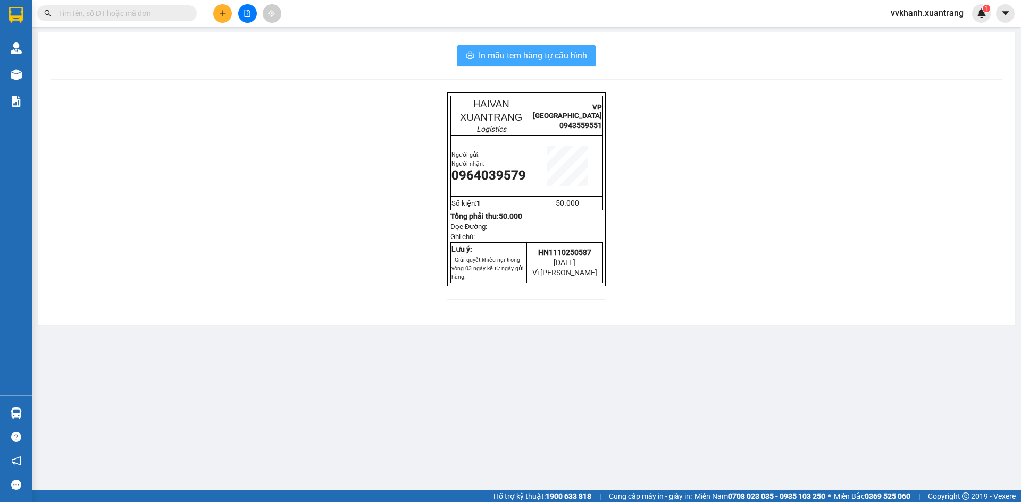
click at [527, 52] on span "In mẫu tem hàng tự cấu hình" at bounding box center [532, 55] width 108 height 13
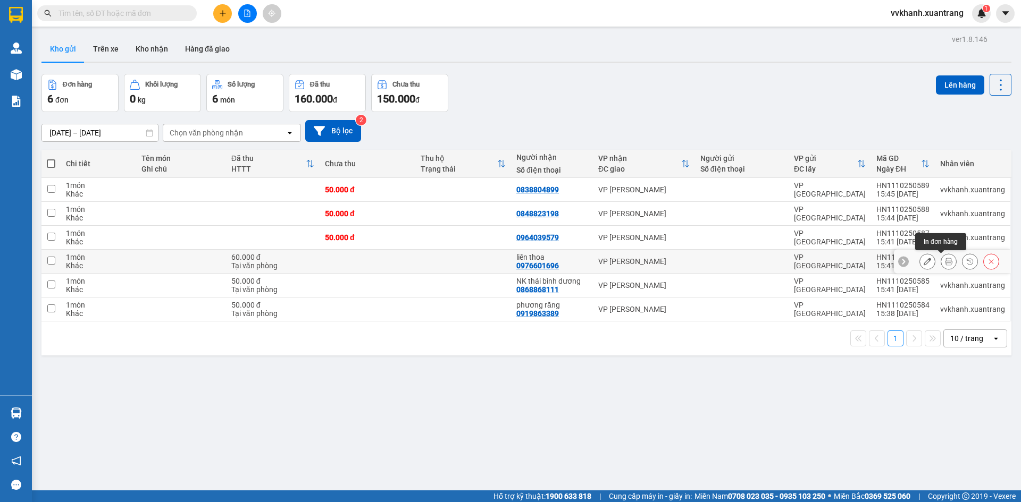
click at [945, 262] on icon at bounding box center [948, 261] width 7 height 7
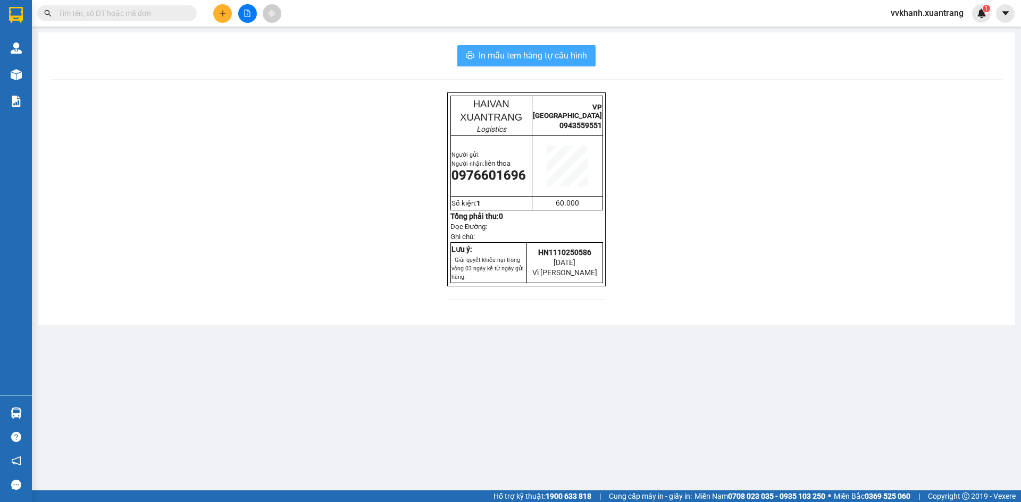
click at [495, 57] on span "In mẫu tem hàng tự cấu hình" at bounding box center [532, 55] width 108 height 13
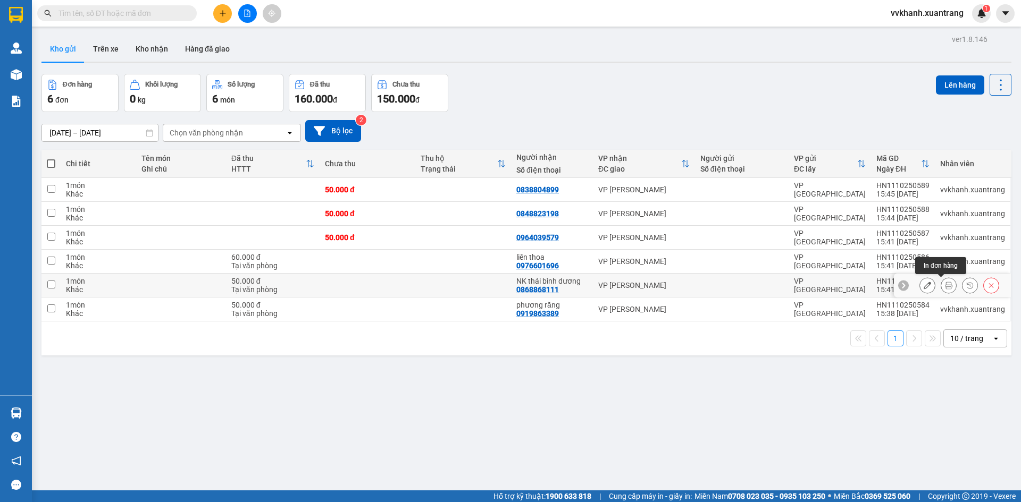
click at [945, 286] on icon at bounding box center [948, 285] width 7 height 7
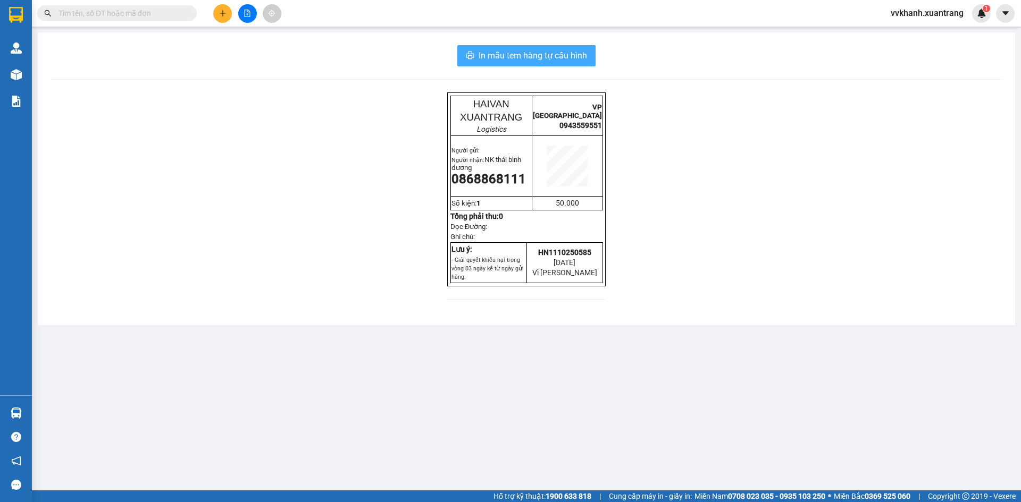
click at [520, 54] on span "In mẫu tem hàng tự cấu hình" at bounding box center [532, 55] width 108 height 13
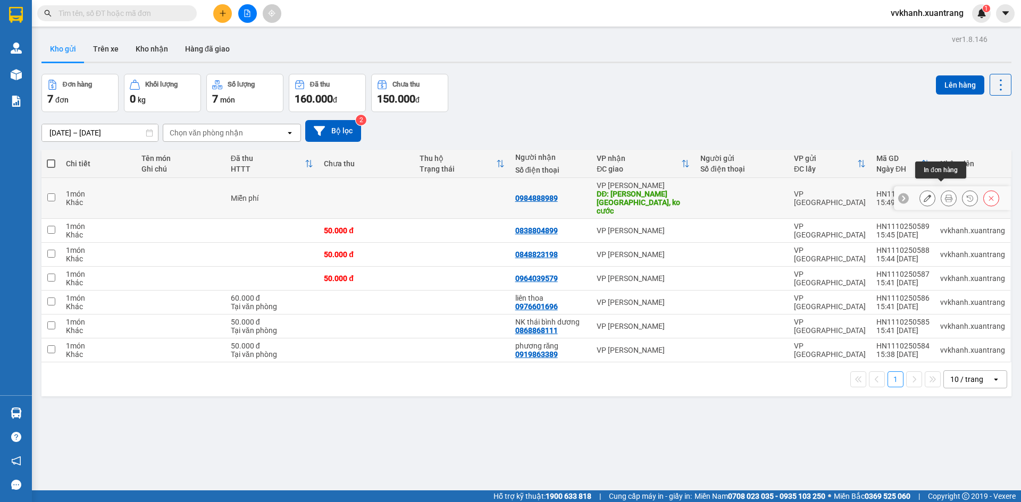
click at [945, 195] on icon at bounding box center [948, 198] width 7 height 7
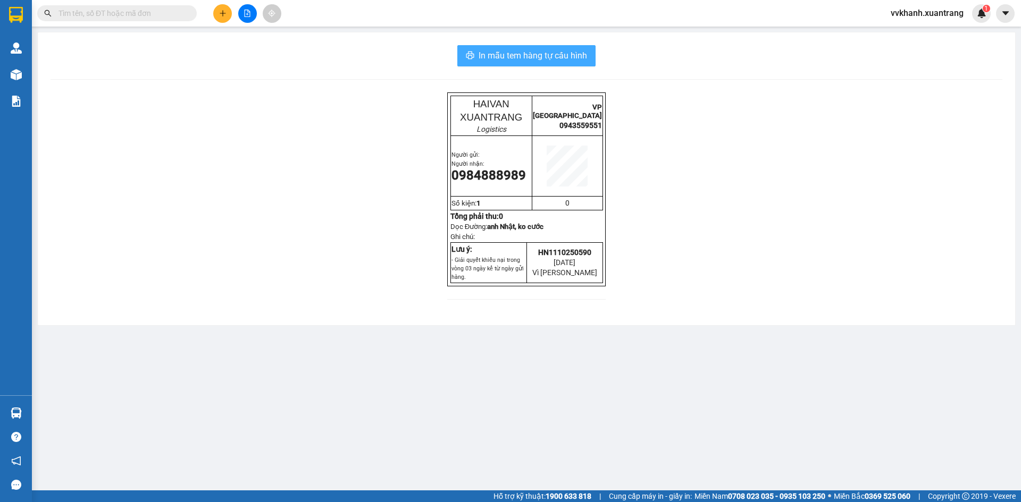
click at [552, 62] on span "In mẫu tem hàng tự cấu hình" at bounding box center [532, 55] width 108 height 13
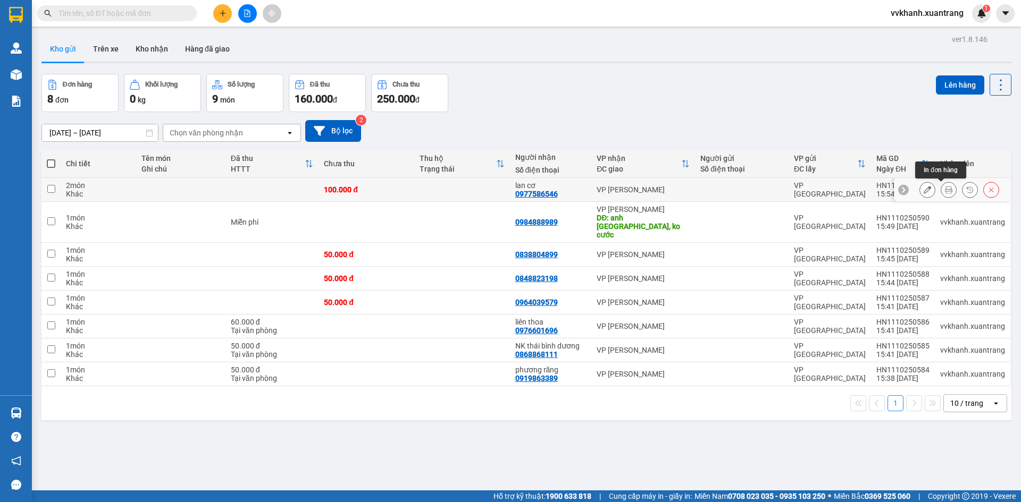
drag, startPoint x: 937, startPoint y: 189, endPoint x: 921, endPoint y: 194, distance: 17.0
click at [945, 190] on icon at bounding box center [948, 189] width 7 height 7
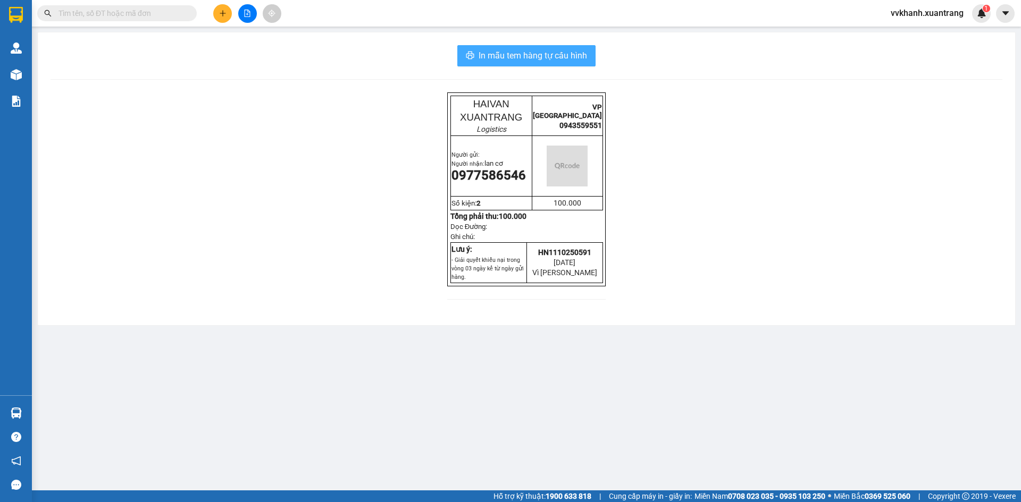
click at [480, 64] on button "In mẫu tem hàng tự cấu hình" at bounding box center [526, 55] width 138 height 21
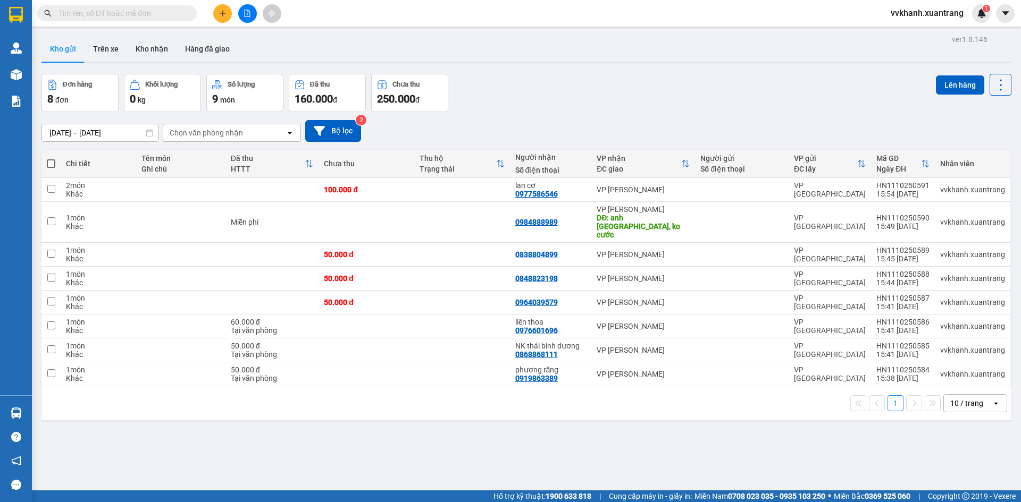
click at [218, 17] on button at bounding box center [222, 13] width 19 height 19
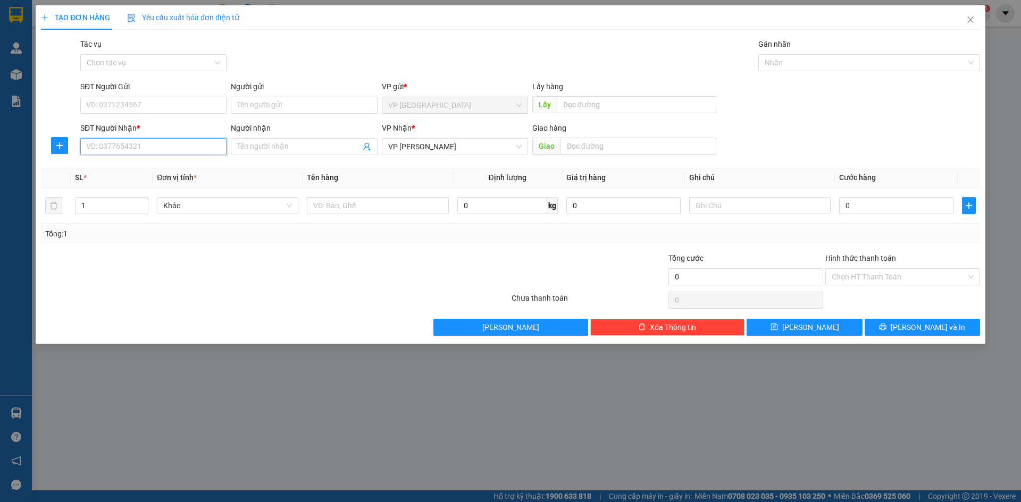
click at [114, 140] on input "SĐT Người Nhận *" at bounding box center [153, 146] width 146 height 17
click at [174, 162] on div "0869685689 - [GEOGRAPHIC_DATA]" at bounding box center [153, 168] width 133 height 12
type input "0869685689"
type input "việt hưng"
type input "0869685689"
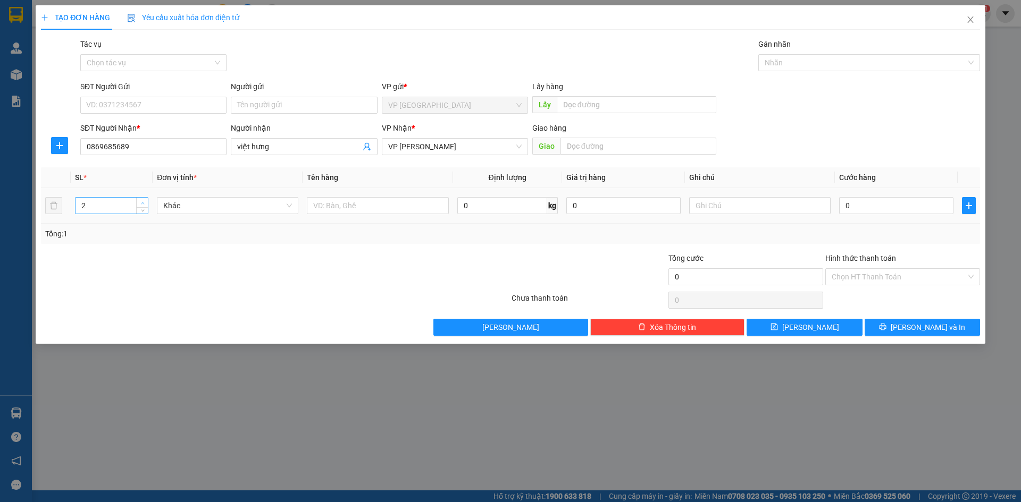
click at [142, 201] on icon "up" at bounding box center [143, 203] width 4 height 4
click at [142, 200] on span "up" at bounding box center [142, 203] width 6 height 6
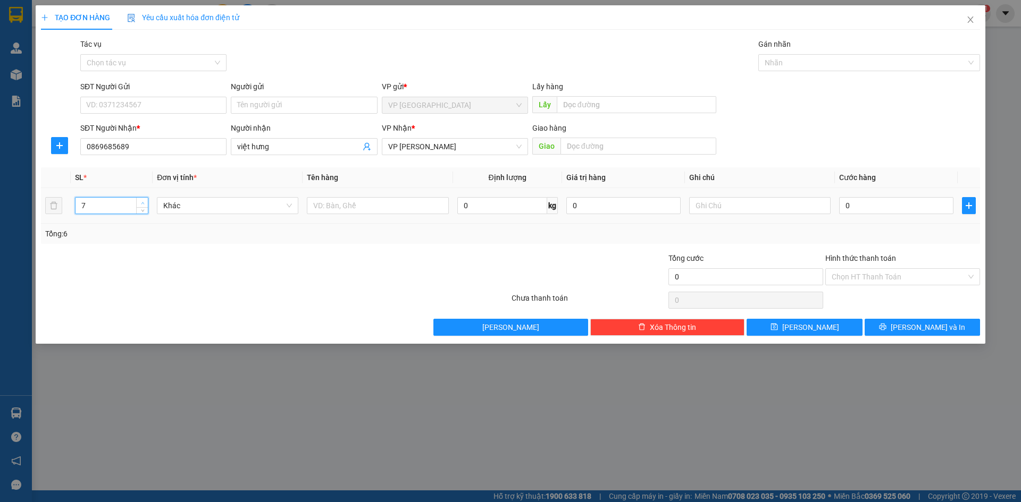
click at [142, 200] on span "up" at bounding box center [142, 203] width 6 height 6
type input "8"
click at [142, 200] on span "up" at bounding box center [142, 203] width 6 height 6
click at [873, 203] on input "0" at bounding box center [896, 205] width 114 height 17
type input "3"
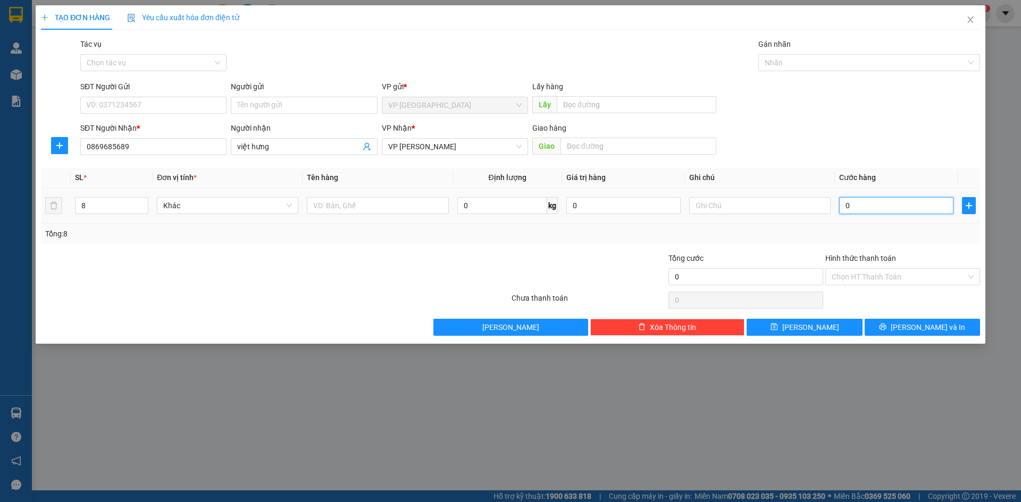
type input "3"
type input "32"
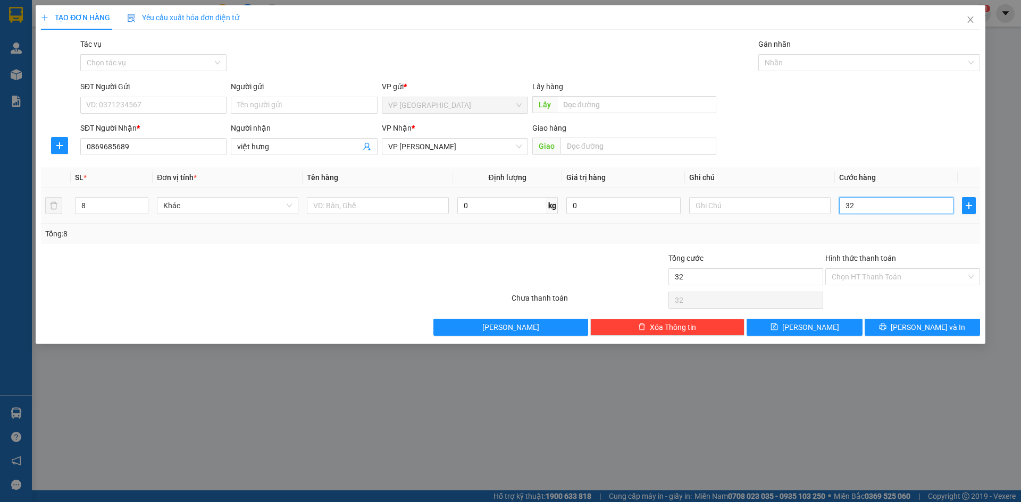
type input "320"
type input "3.208"
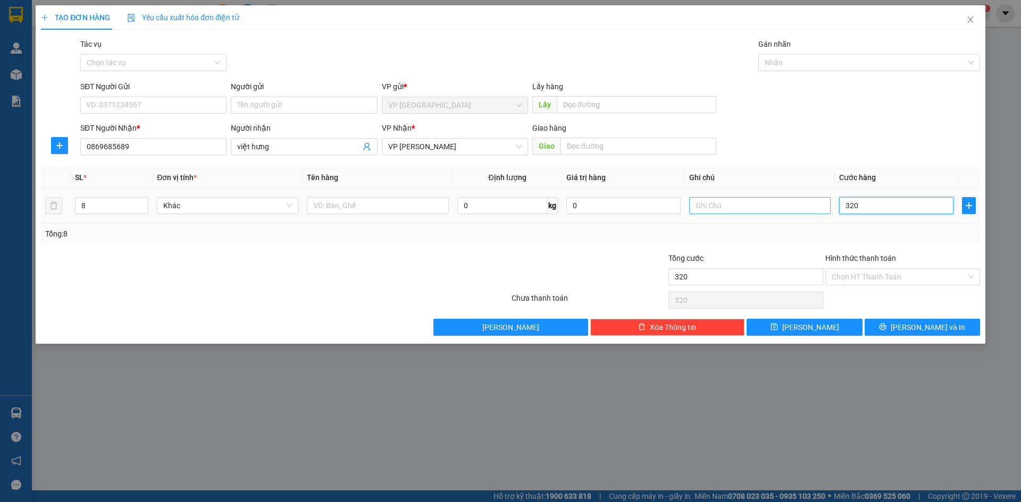
type input "3.208"
type input "320"
type input "320.000"
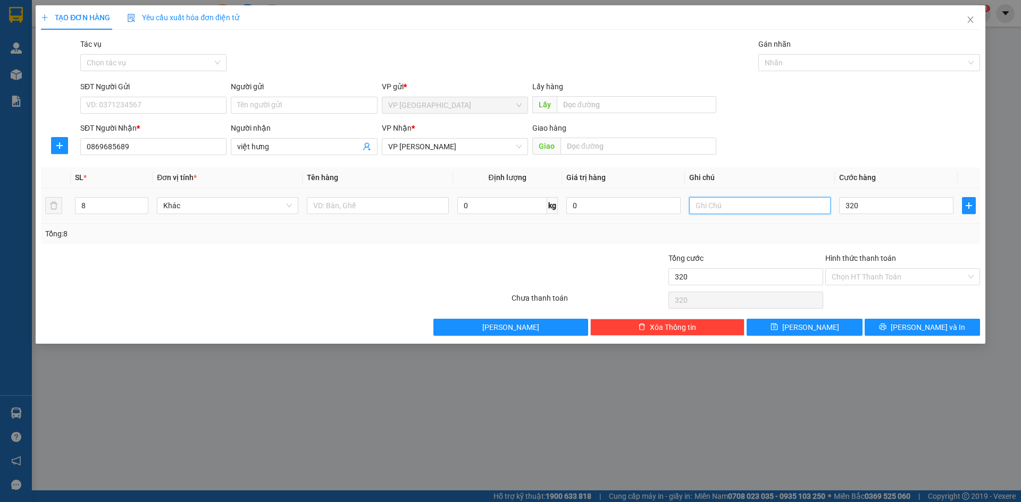
type input "320.000"
click at [739, 201] on input "text" at bounding box center [759, 205] width 141 height 17
type input "8 cuộn đen"
drag, startPoint x: 911, startPoint y: 329, endPoint x: 911, endPoint y: 347, distance: 18.1
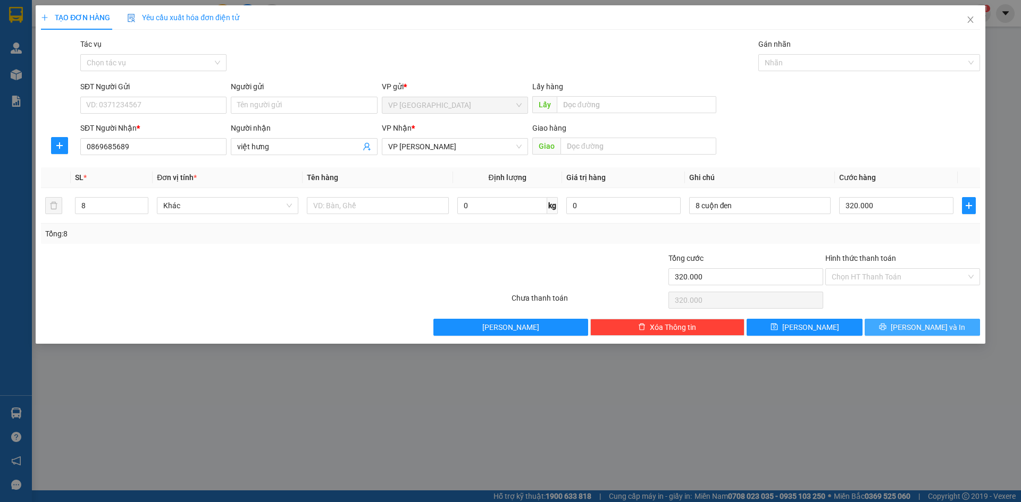
click at [911, 327] on button "[PERSON_NAME] và In" at bounding box center [921, 327] width 115 height 17
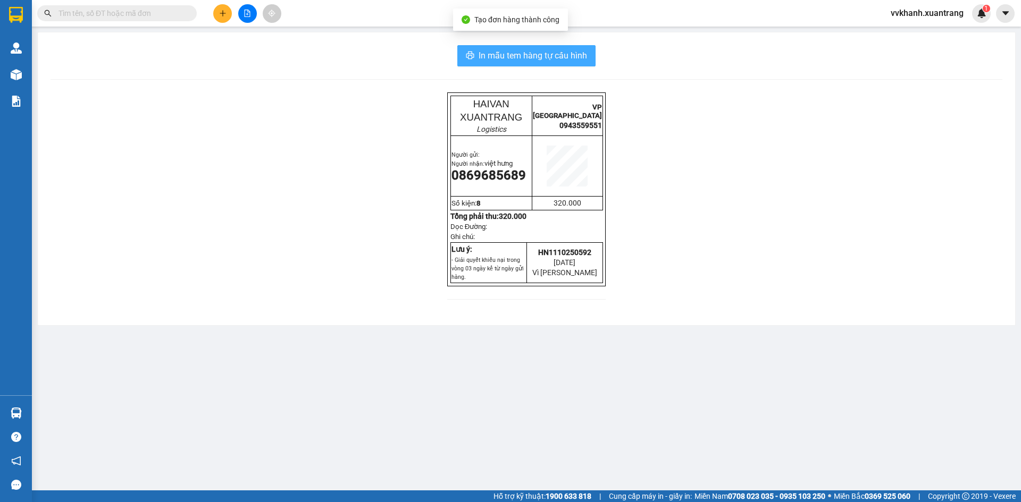
click at [510, 56] on span "In mẫu tem hàng tự cấu hình" at bounding box center [532, 55] width 108 height 13
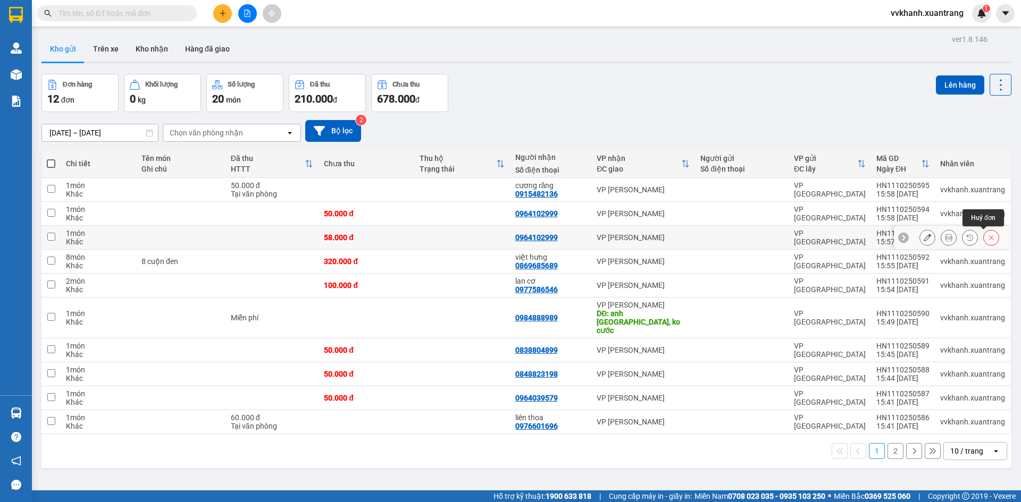
click at [987, 238] on icon at bounding box center [990, 237] width 7 height 7
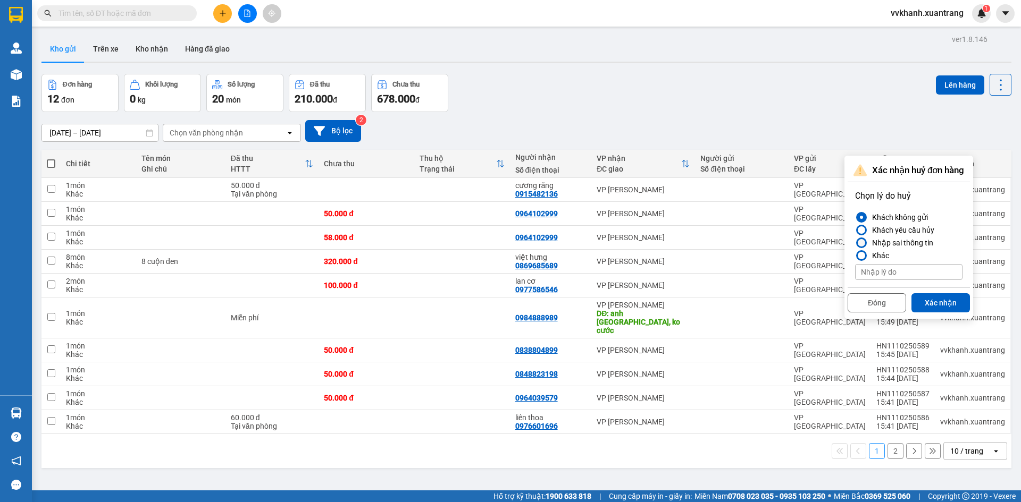
click at [865, 240] on div at bounding box center [861, 243] width 11 height 11
click at [855, 243] on input "Nhập sai thông tin" at bounding box center [855, 243] width 0 height 0
click at [931, 300] on button "Xác nhận" at bounding box center [940, 302] width 58 height 19
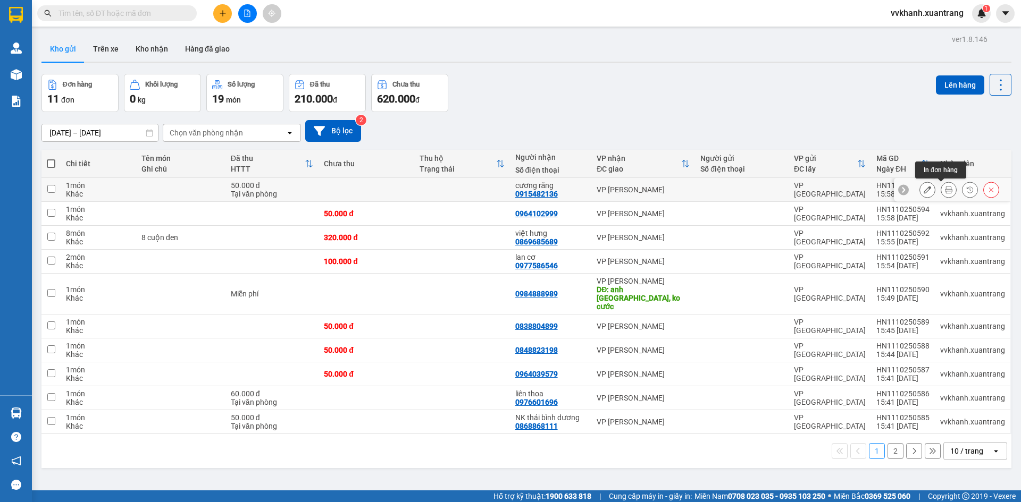
click at [945, 187] on icon at bounding box center [948, 189] width 7 height 7
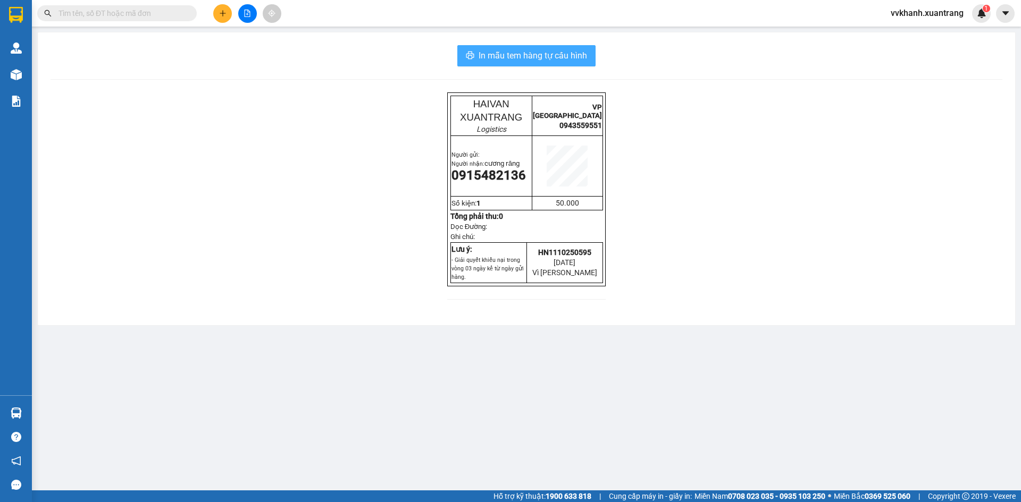
click at [521, 65] on button "In mẫu tem hàng tự cấu hình" at bounding box center [526, 55] width 138 height 21
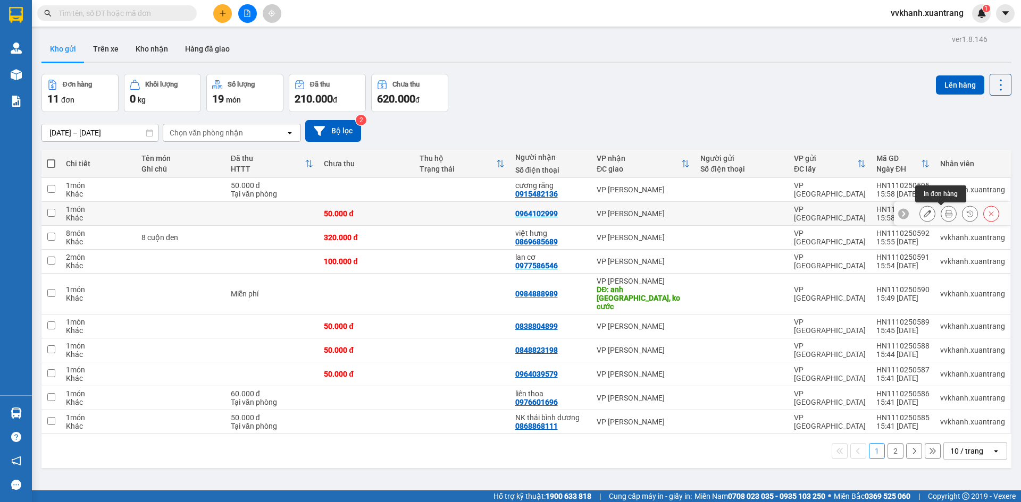
click at [945, 211] on icon at bounding box center [948, 213] width 7 height 7
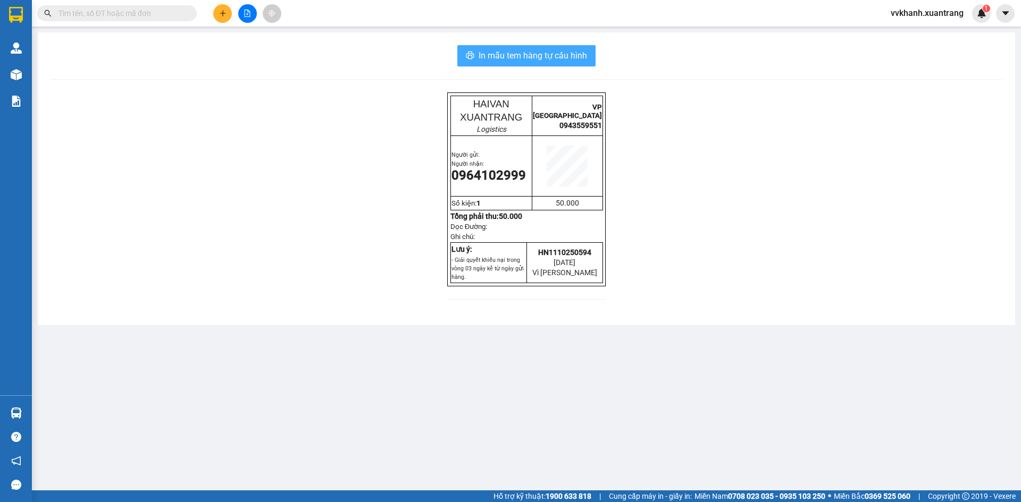
click at [485, 52] on span "In mẫu tem hàng tự cấu hình" at bounding box center [532, 55] width 108 height 13
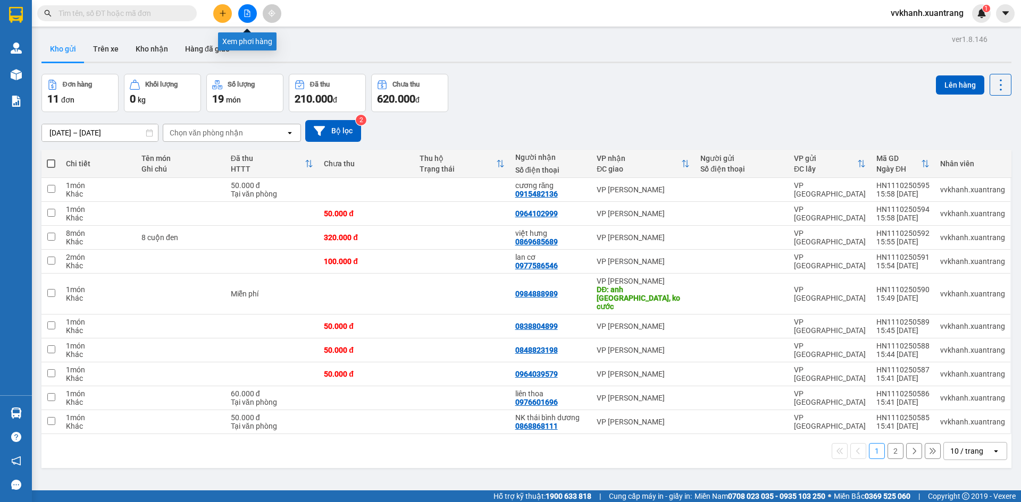
click at [253, 8] on button at bounding box center [247, 13] width 19 height 19
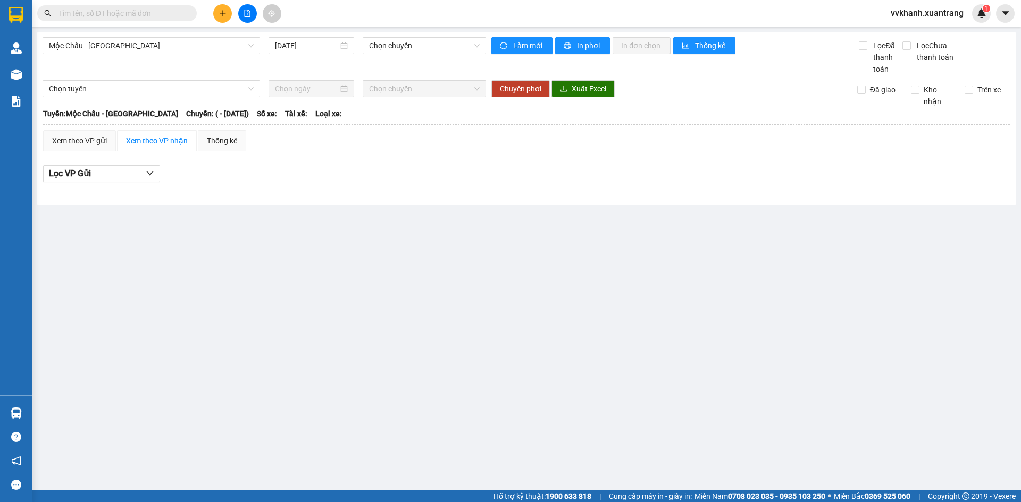
click at [77, 11] on input "text" at bounding box center [120, 13] width 125 height 12
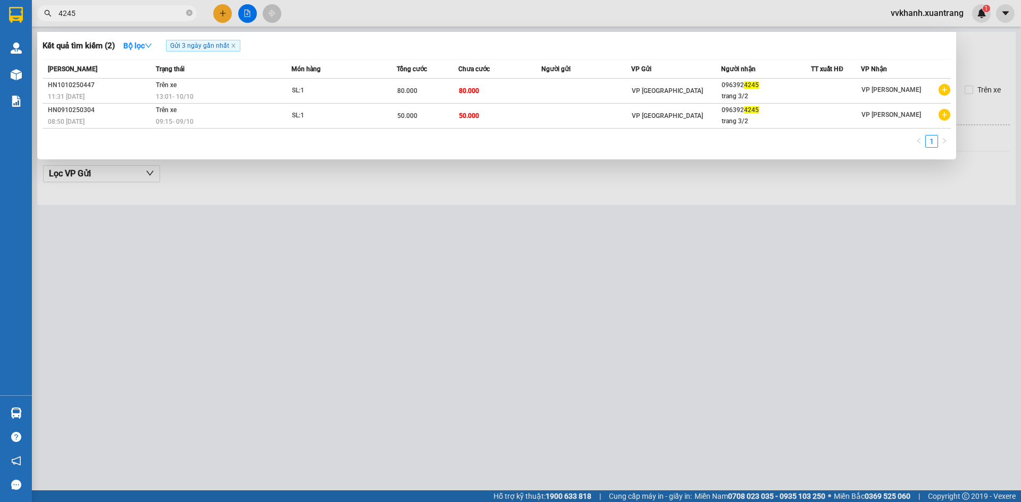
type input "4245"
click at [186, 12] on span "4245" at bounding box center [116, 13] width 159 height 16
click at [191, 11] on icon "close-circle" at bounding box center [189, 13] width 6 height 6
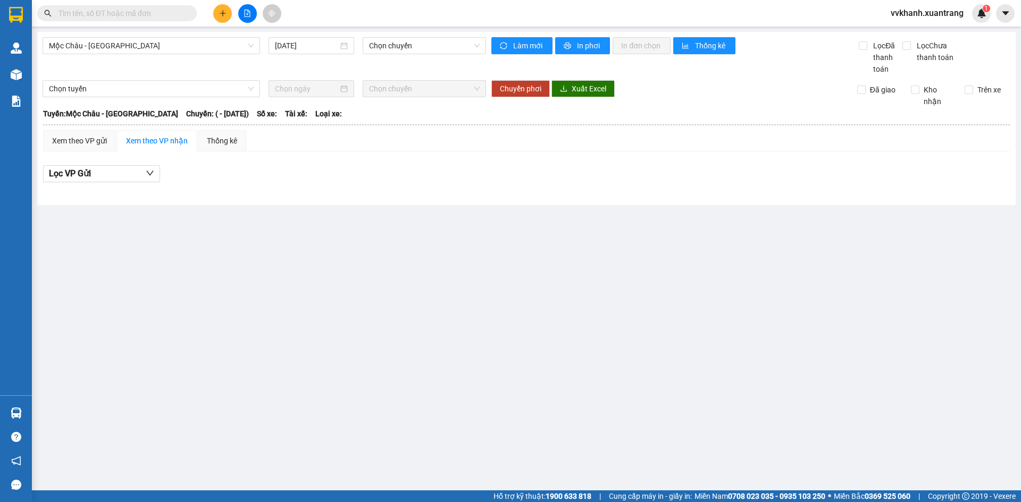
click at [185, 14] on span at bounding box center [116, 13] width 159 height 16
click at [83, 11] on input "text" at bounding box center [120, 13] width 125 height 12
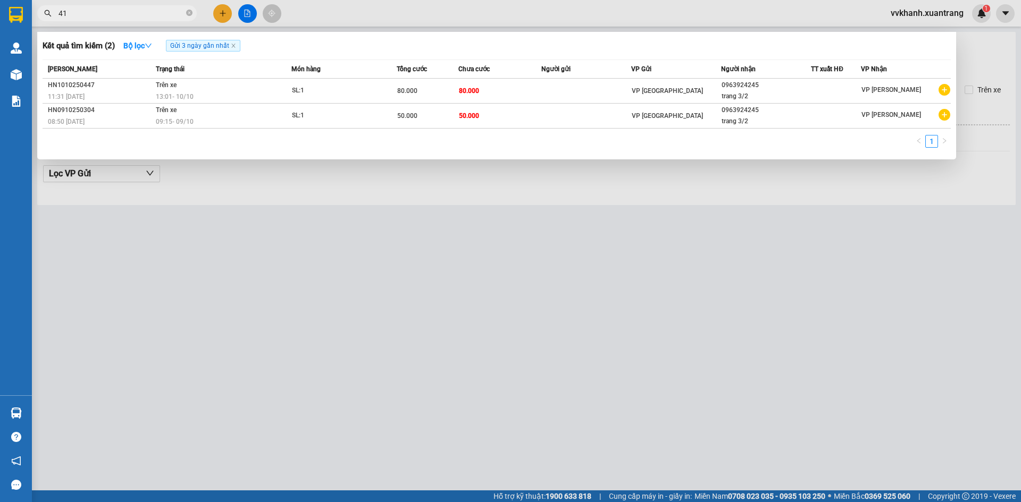
type input "4"
type input "1454"
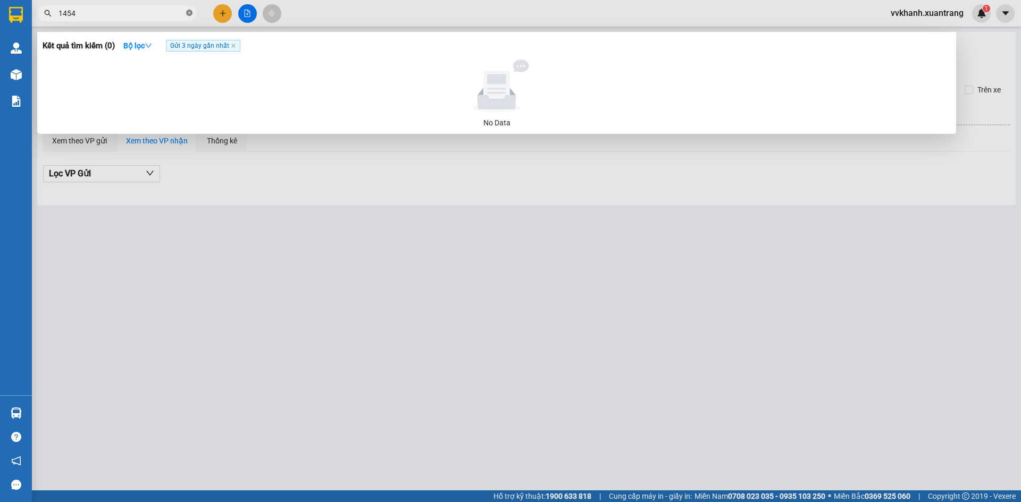
click at [186, 11] on icon "close-circle" at bounding box center [189, 13] width 6 height 6
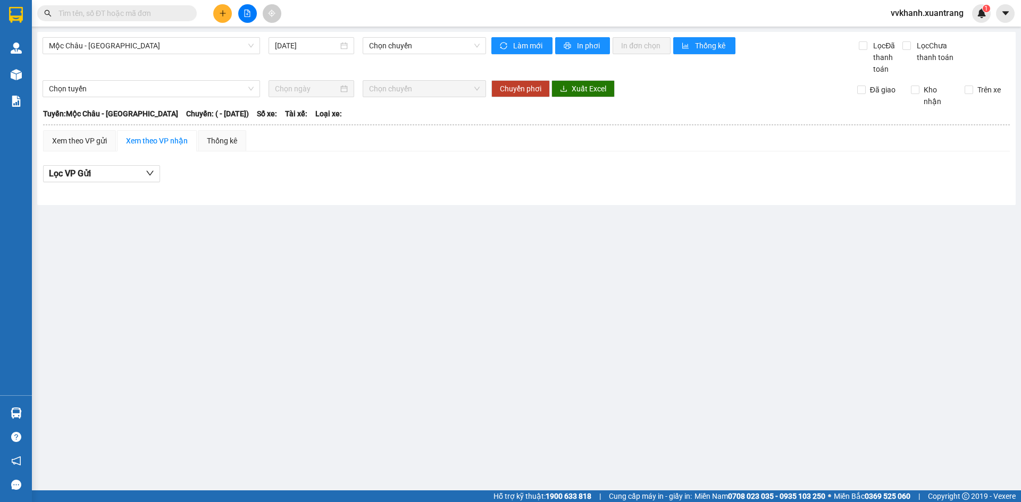
click at [171, 11] on input "text" at bounding box center [120, 13] width 125 height 12
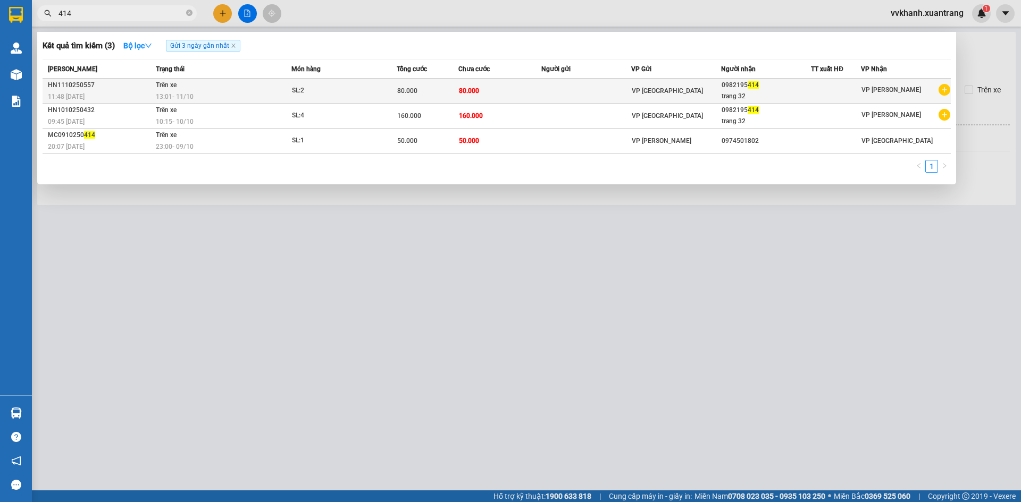
type input "414"
click at [586, 94] on td at bounding box center [586, 91] width 90 height 25
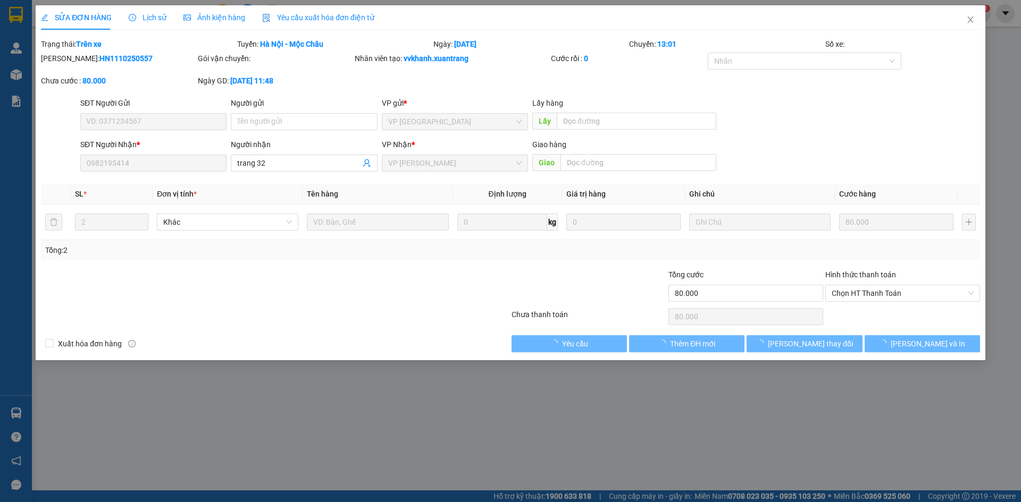
click at [222, 21] on span "Ảnh kiện hàng" at bounding box center [214, 17] width 62 height 9
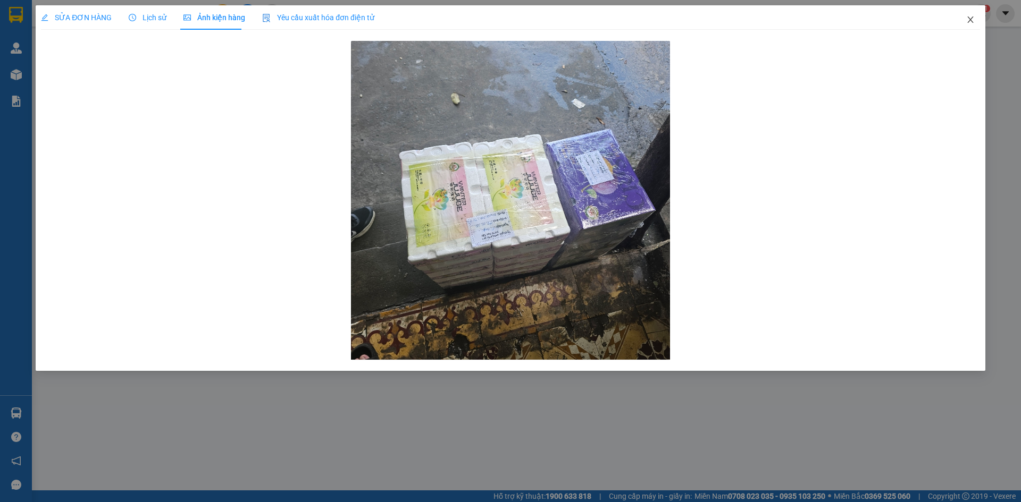
drag, startPoint x: 965, startPoint y: 18, endPoint x: 410, endPoint y: 22, distance: 554.5
click at [962, 18] on span "Close" at bounding box center [970, 20] width 30 height 30
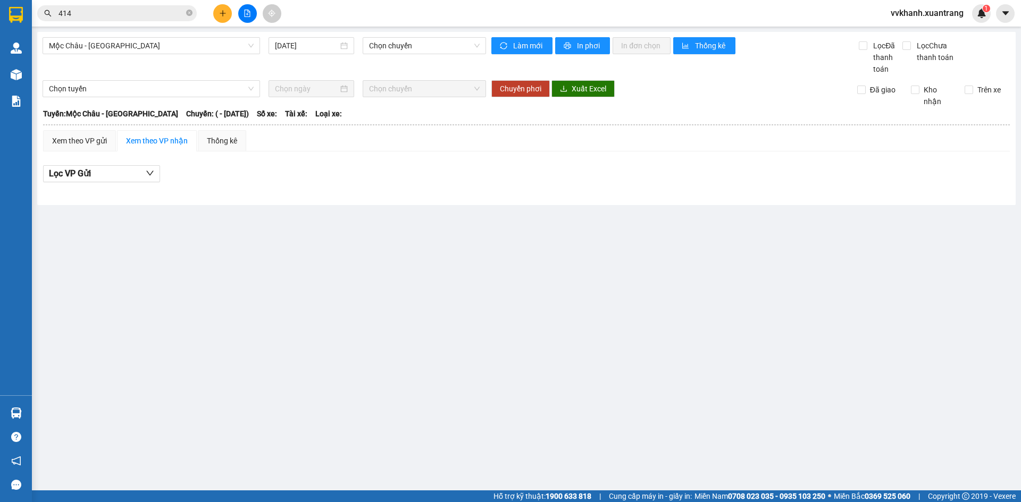
click at [98, 9] on input "414" at bounding box center [120, 13] width 125 height 12
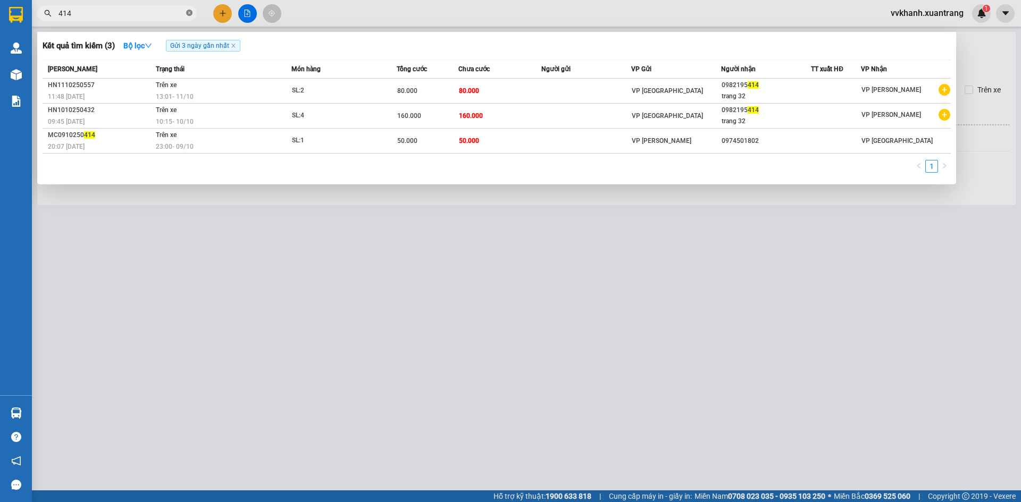
click at [191, 12] on icon "close-circle" at bounding box center [189, 13] width 6 height 6
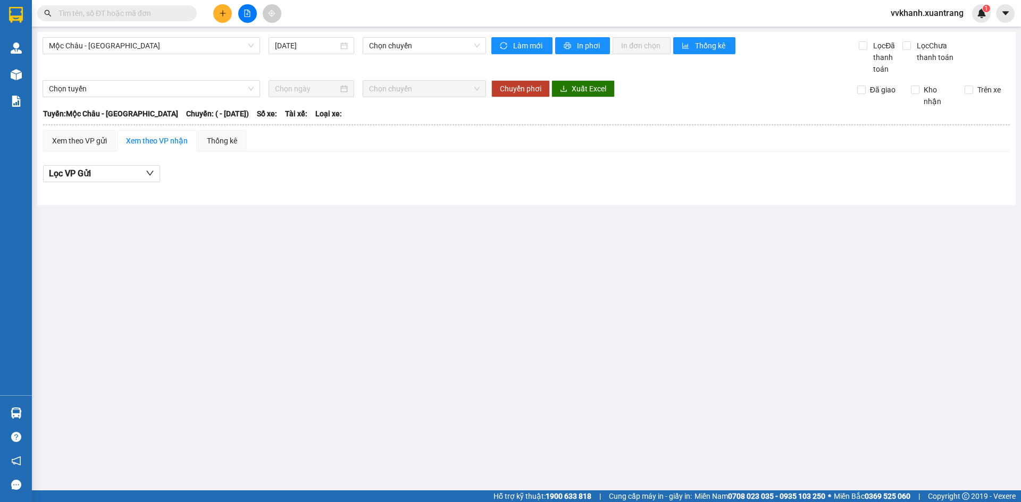
click at [173, 15] on input "text" at bounding box center [120, 13] width 125 height 12
drag, startPoint x: 168, startPoint y: 49, endPoint x: 165, endPoint y: 54, distance: 5.8
click at [167, 49] on span "Mộc [PERSON_NAME] - [GEOGRAPHIC_DATA]" at bounding box center [151, 46] width 205 height 16
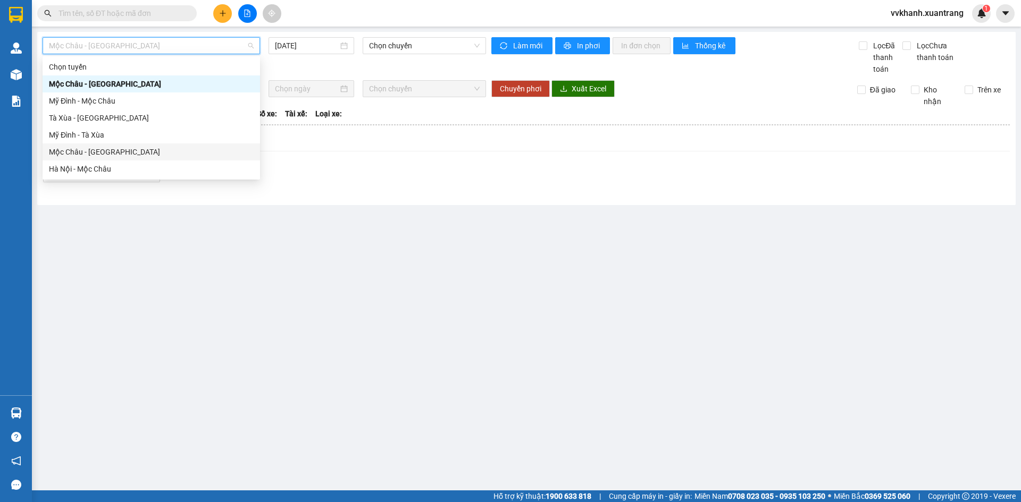
click at [129, 150] on div "Mộc [PERSON_NAME][GEOGRAPHIC_DATA]" at bounding box center [151, 152] width 205 height 12
type input "[DATE]"
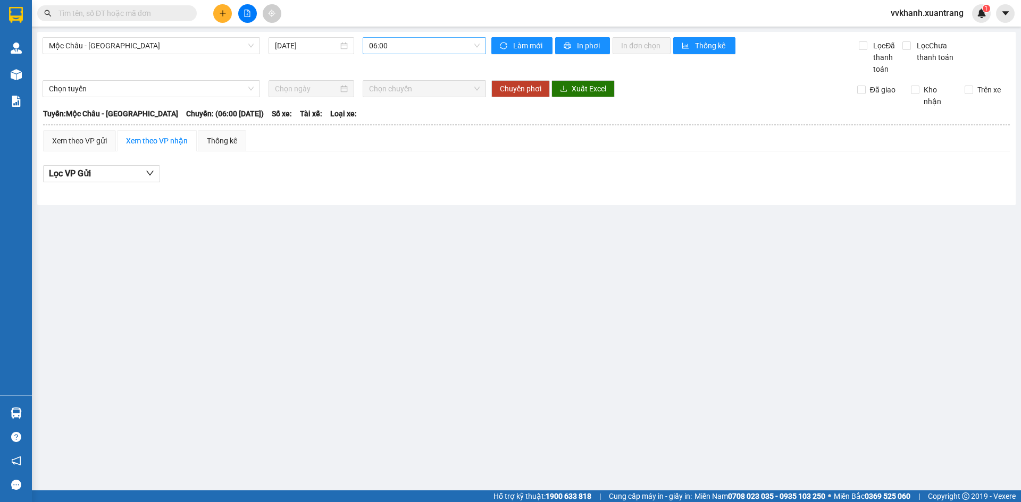
drag, startPoint x: 397, startPoint y: 54, endPoint x: 393, endPoint y: 47, distance: 8.3
click at [397, 53] on div "Mộc Châu - Hà Nội 11/10/2025 06:00" at bounding box center [264, 56] width 443 height 38
click at [393, 47] on span "06:00" at bounding box center [424, 46] width 111 height 16
click at [392, 89] on div "12:00" at bounding box center [410, 86] width 83 height 12
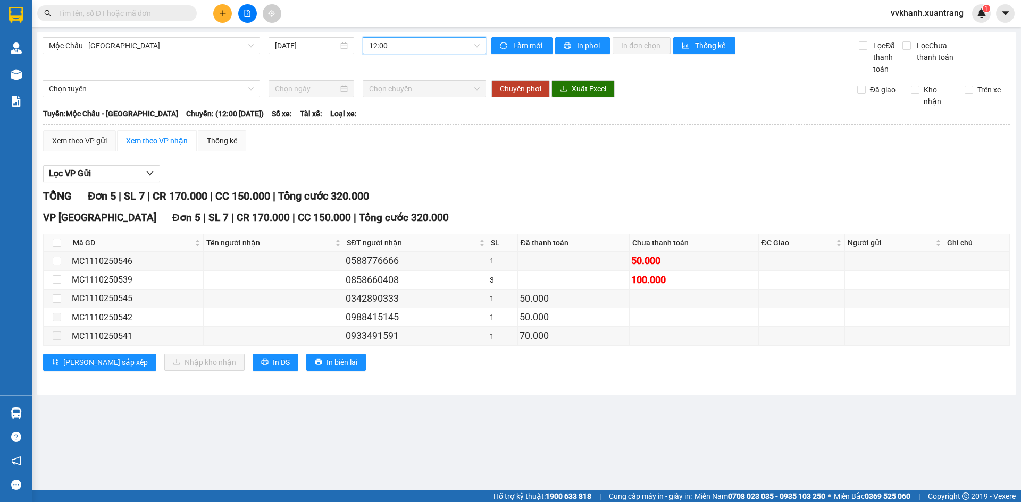
click at [400, 46] on span "12:00" at bounding box center [424, 46] width 111 height 16
click at [392, 102] on div "13:00" at bounding box center [410, 103] width 83 height 12
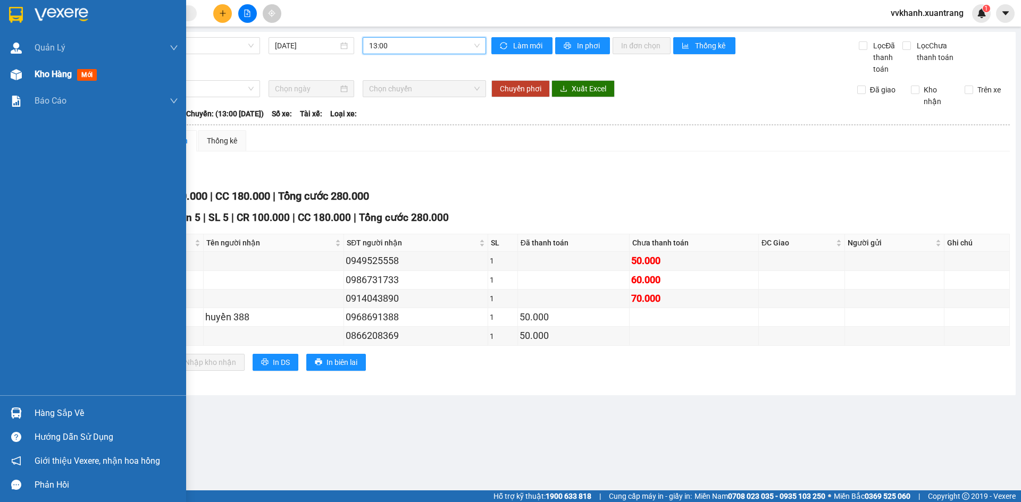
click at [35, 77] on span "Kho hàng" at bounding box center [53, 74] width 37 height 10
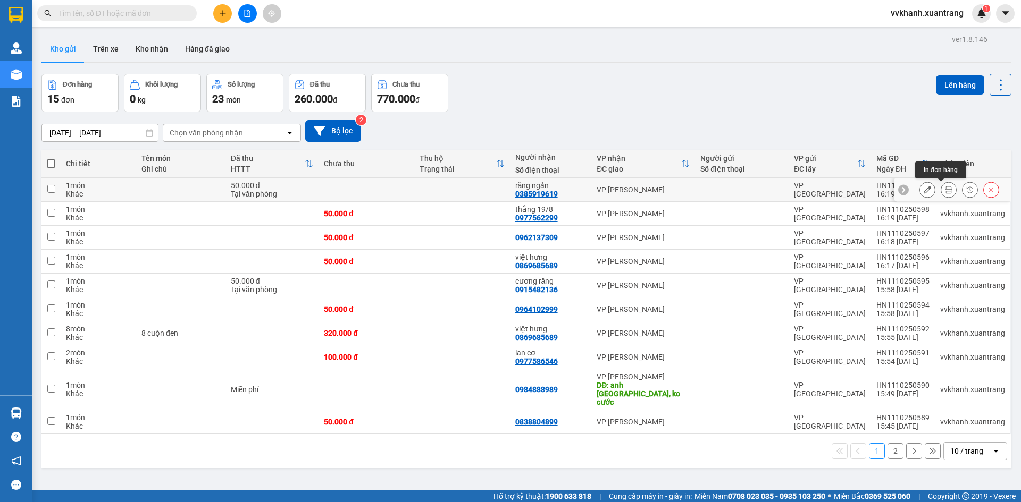
click at [945, 188] on icon at bounding box center [948, 189] width 7 height 7
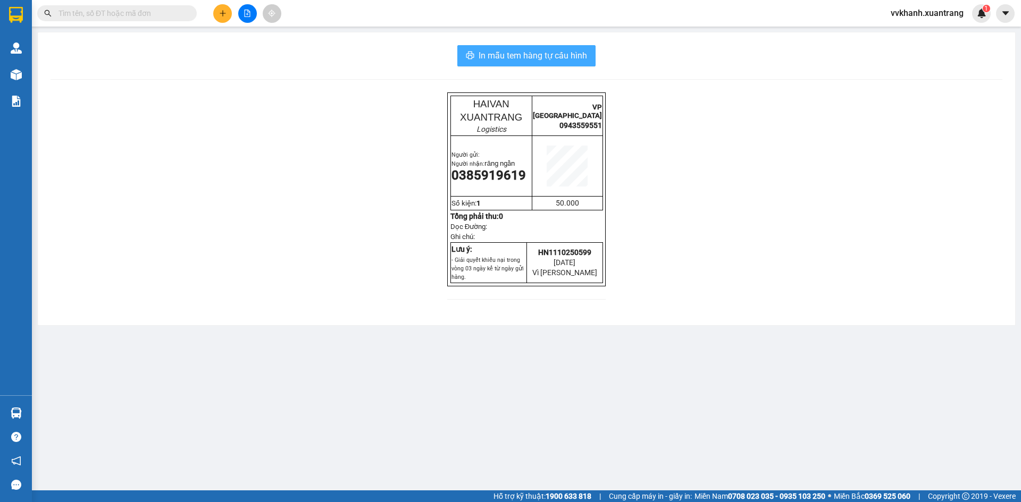
click at [489, 61] on span "In mẫu tem hàng tự cấu hình" at bounding box center [532, 55] width 108 height 13
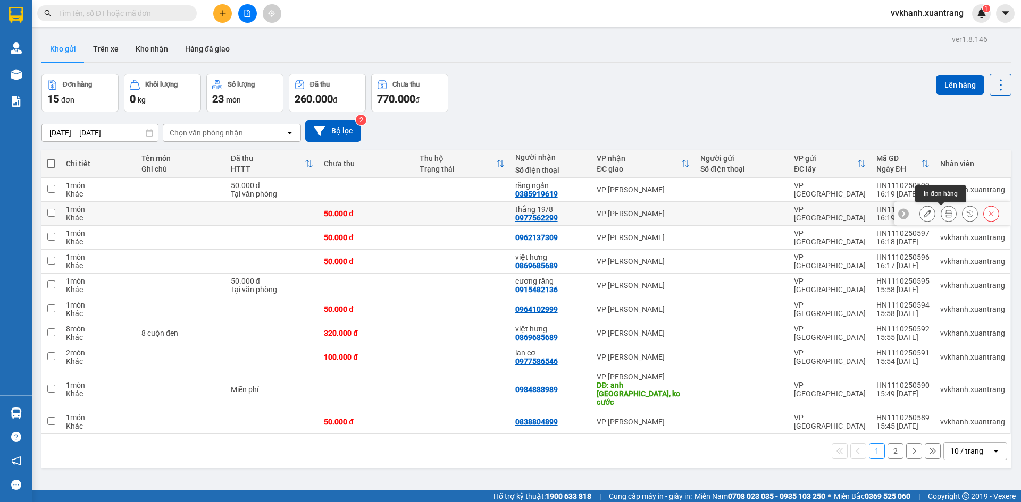
click at [945, 213] on icon at bounding box center [948, 213] width 7 height 7
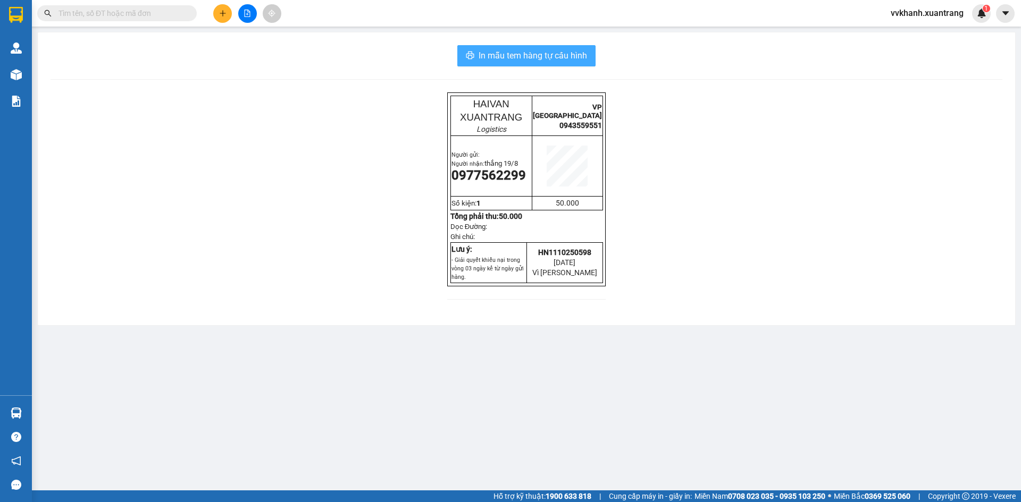
click at [510, 52] on span "In mẫu tem hàng tự cấu hình" at bounding box center [532, 55] width 108 height 13
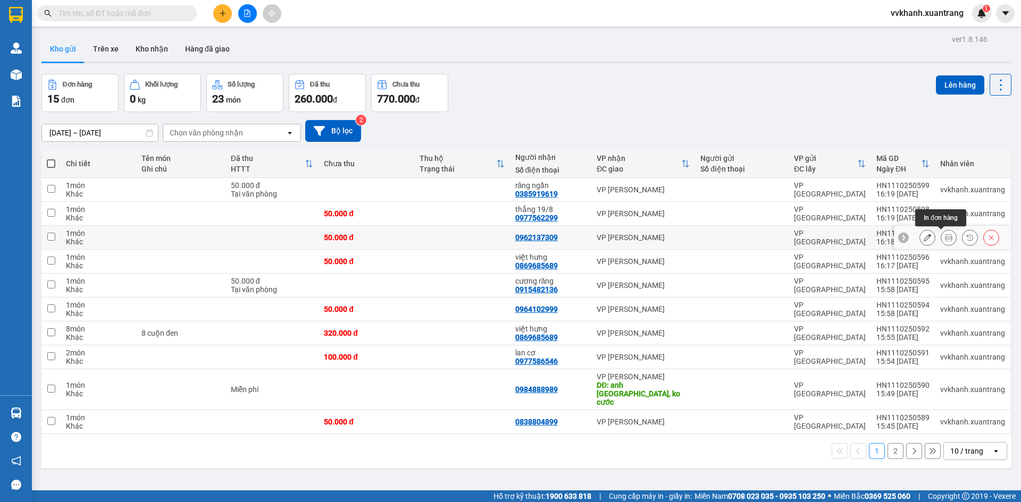
click at [945, 234] on icon at bounding box center [948, 237] width 7 height 7
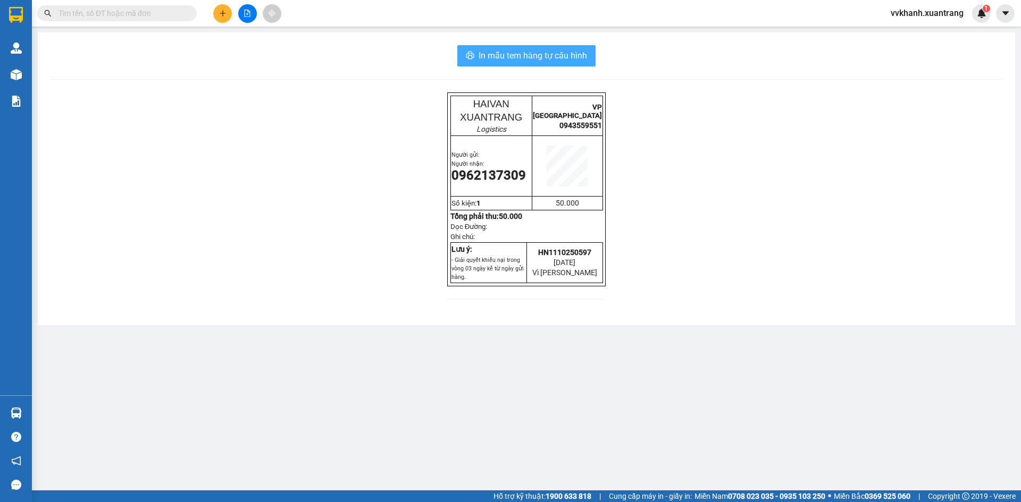
click at [512, 61] on span "In mẫu tem hàng tự cấu hình" at bounding box center [532, 55] width 108 height 13
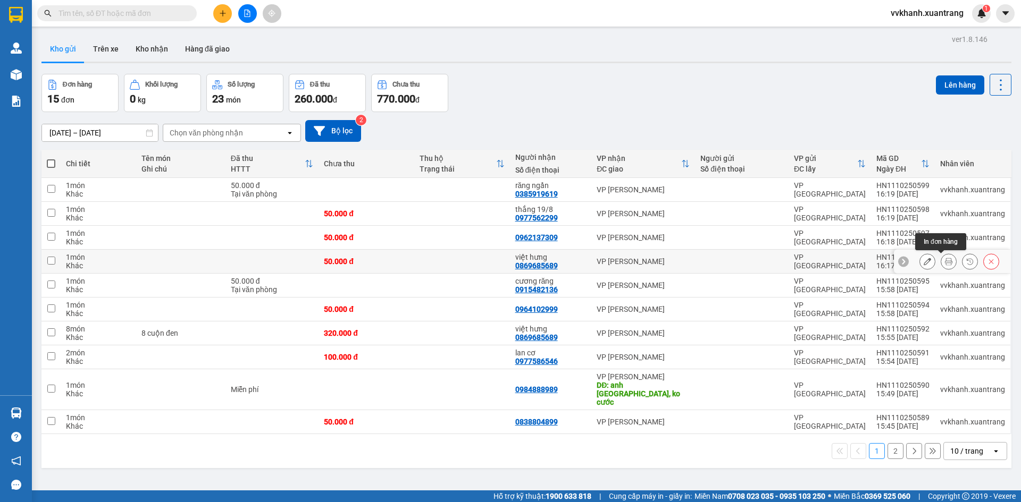
click at [945, 261] on icon at bounding box center [948, 261] width 7 height 7
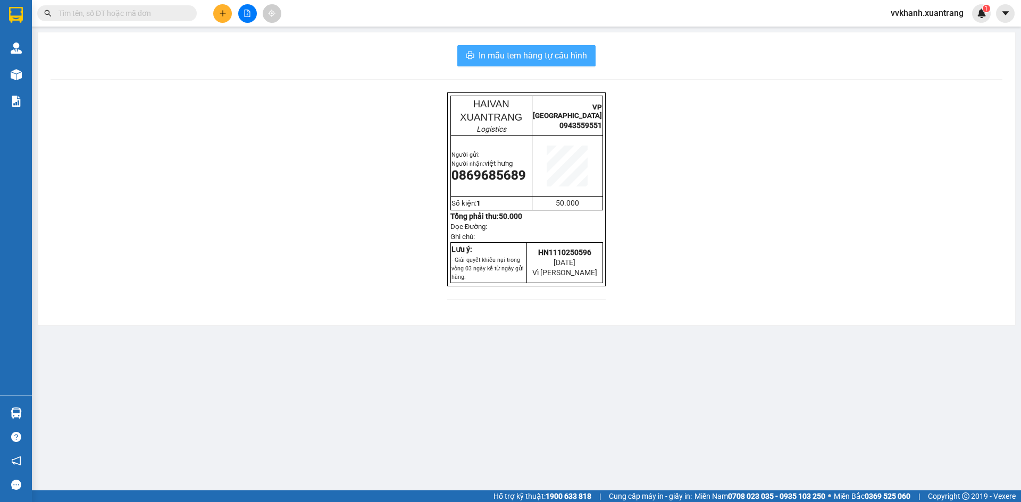
click at [514, 54] on span "In mẫu tem hàng tự cấu hình" at bounding box center [532, 55] width 108 height 13
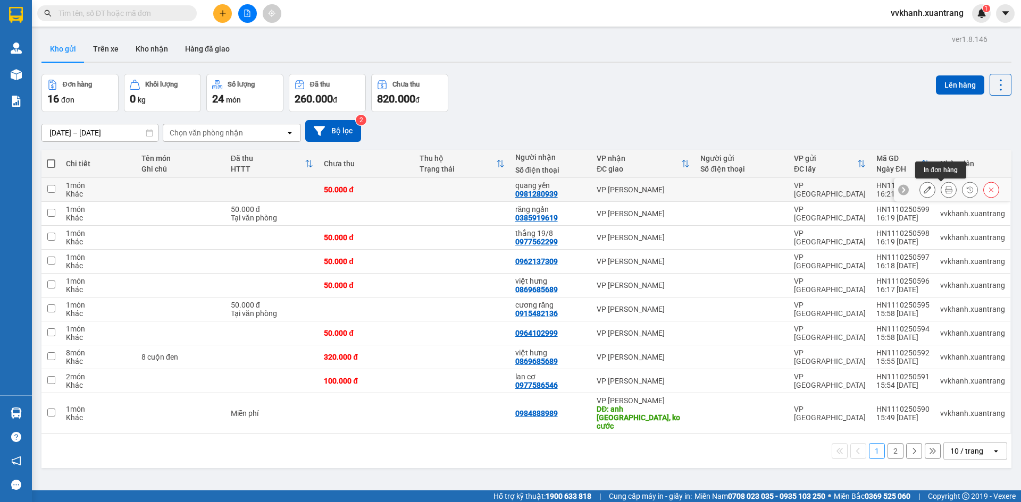
click at [945, 190] on icon at bounding box center [948, 189] width 7 height 7
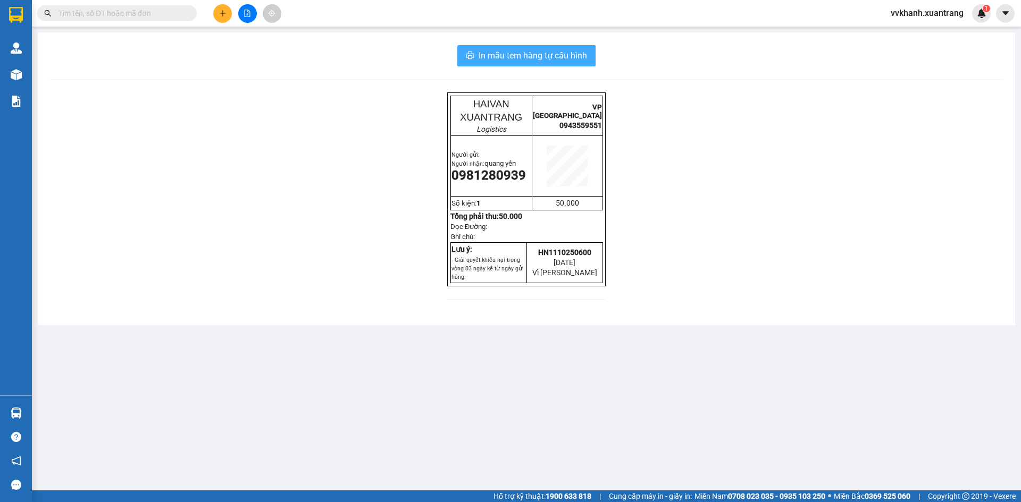
click at [515, 57] on span "In mẫu tem hàng tự cấu hình" at bounding box center [532, 55] width 108 height 13
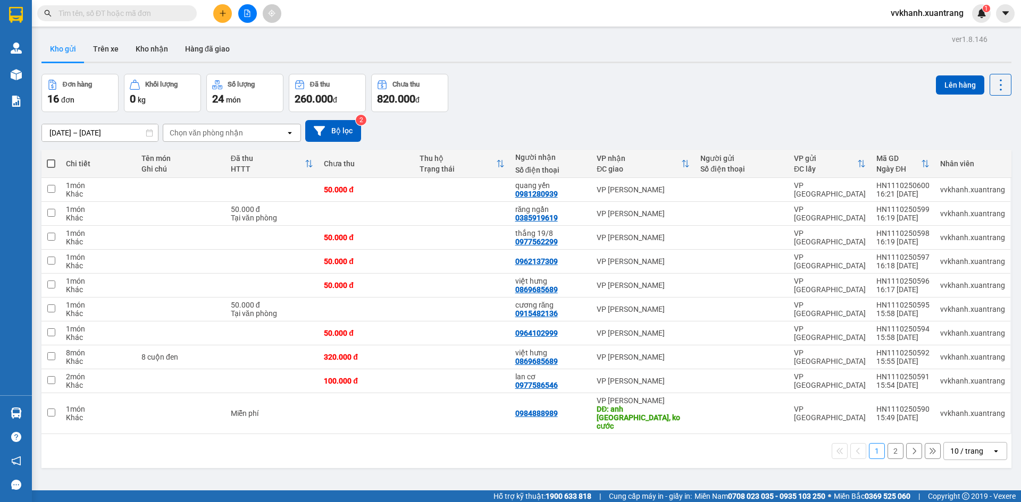
drag, startPoint x: 884, startPoint y: 438, endPoint x: 822, endPoint y: 419, distance: 64.9
click at [887, 443] on button "2" at bounding box center [895, 451] width 16 height 16
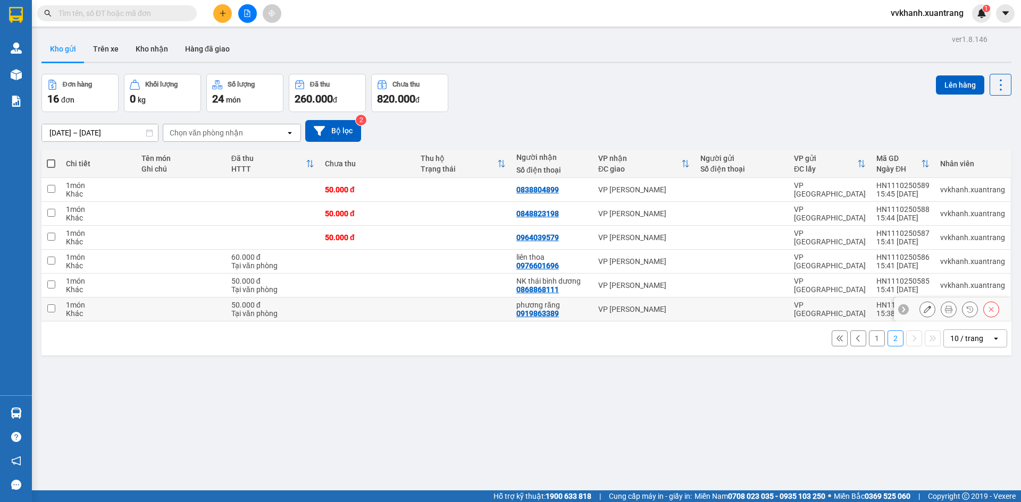
click at [467, 310] on td at bounding box center [463, 310] width 96 height 24
checkbox input "true"
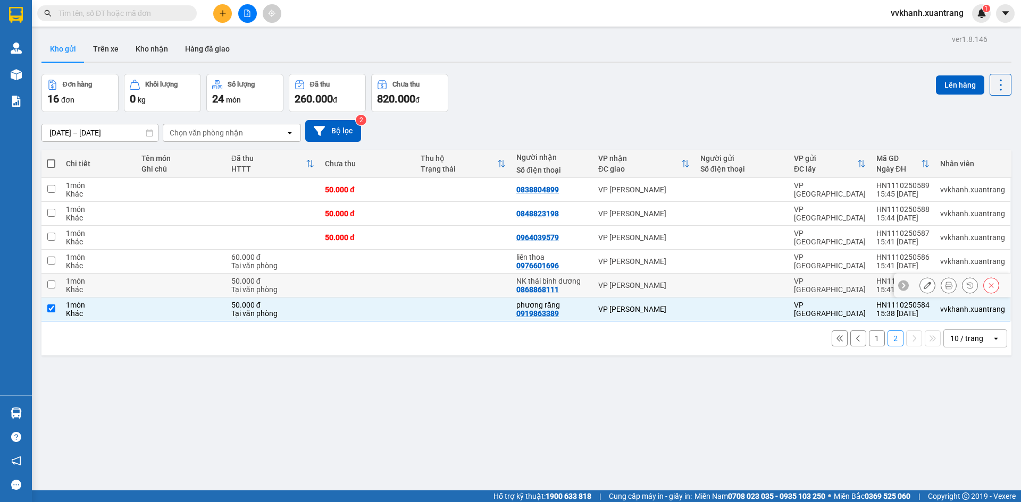
click at [454, 287] on td at bounding box center [463, 286] width 96 height 24
checkbox input "true"
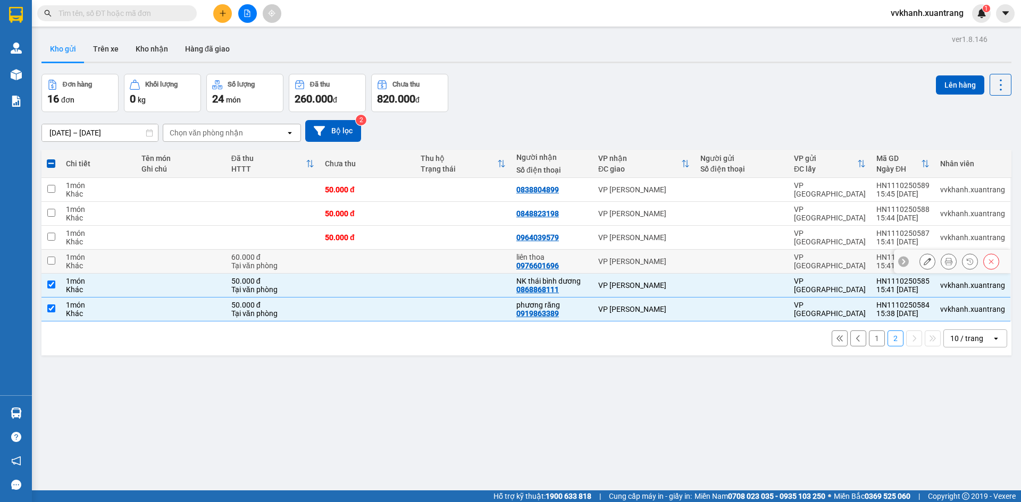
click at [473, 264] on td at bounding box center [463, 262] width 96 height 24
checkbox input "true"
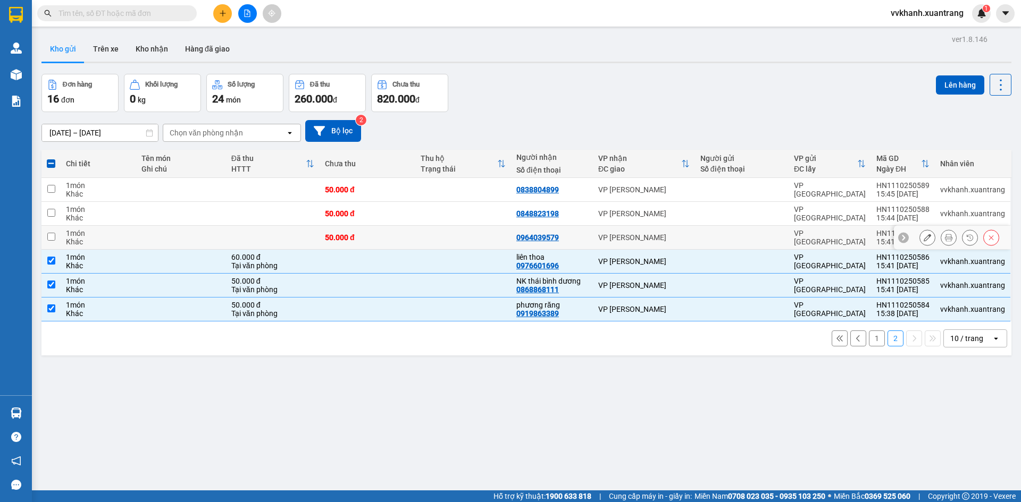
click at [486, 238] on td at bounding box center [463, 238] width 96 height 24
checkbox input "true"
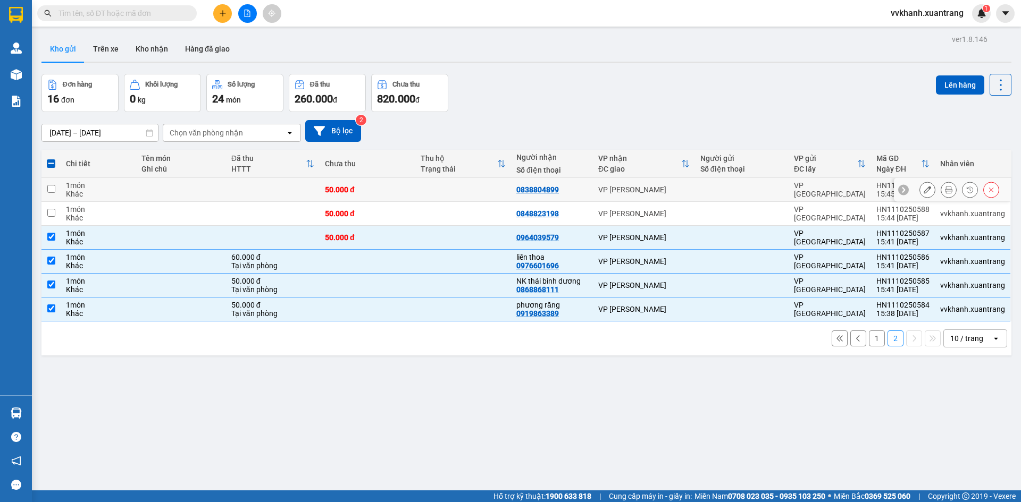
click at [486, 196] on td at bounding box center [463, 190] width 96 height 24
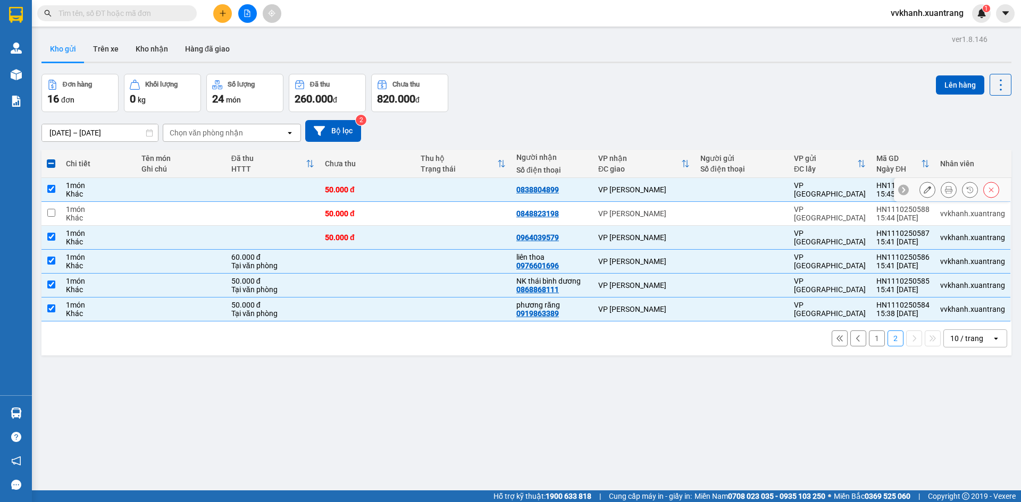
click at [487, 201] on td at bounding box center [463, 190] width 96 height 24
checkbox input "false"
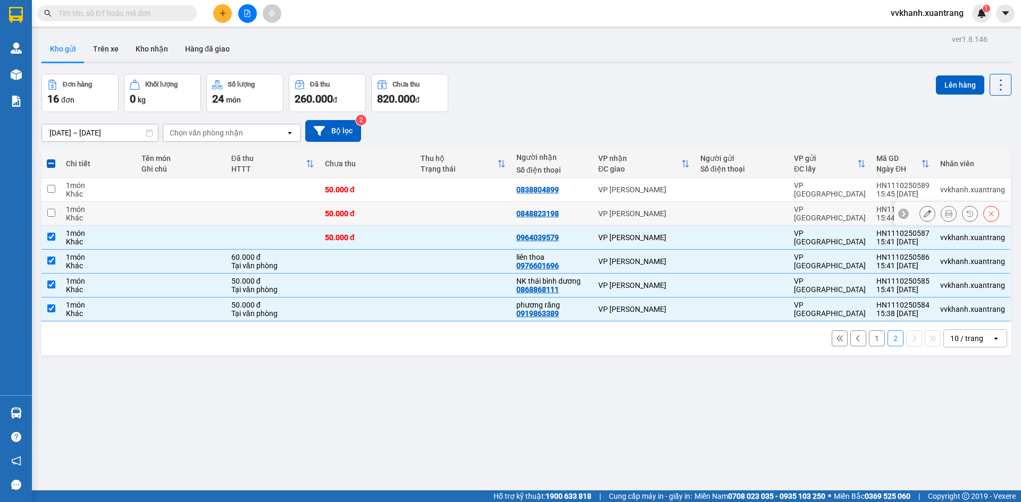
click at [495, 211] on td at bounding box center [463, 214] width 96 height 24
checkbox input "true"
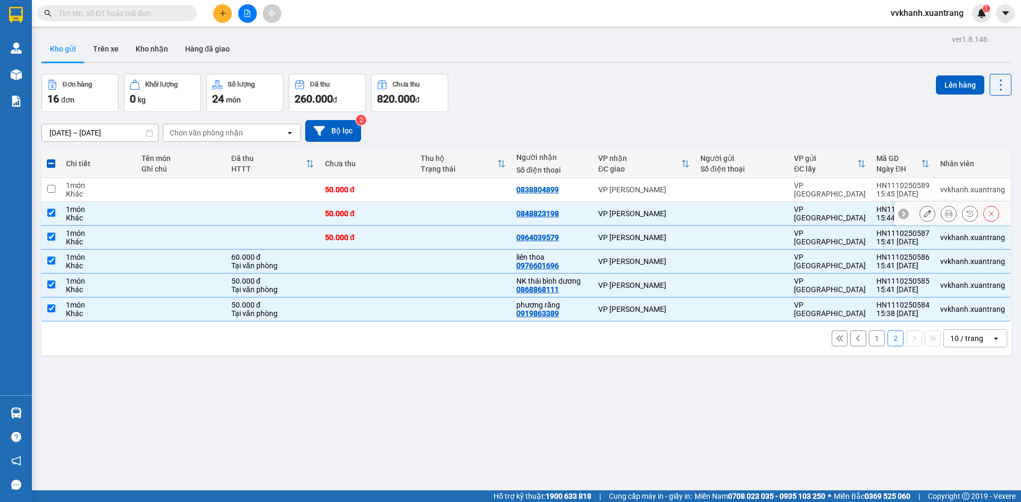
click at [494, 192] on td at bounding box center [463, 190] width 96 height 24
checkbox input "true"
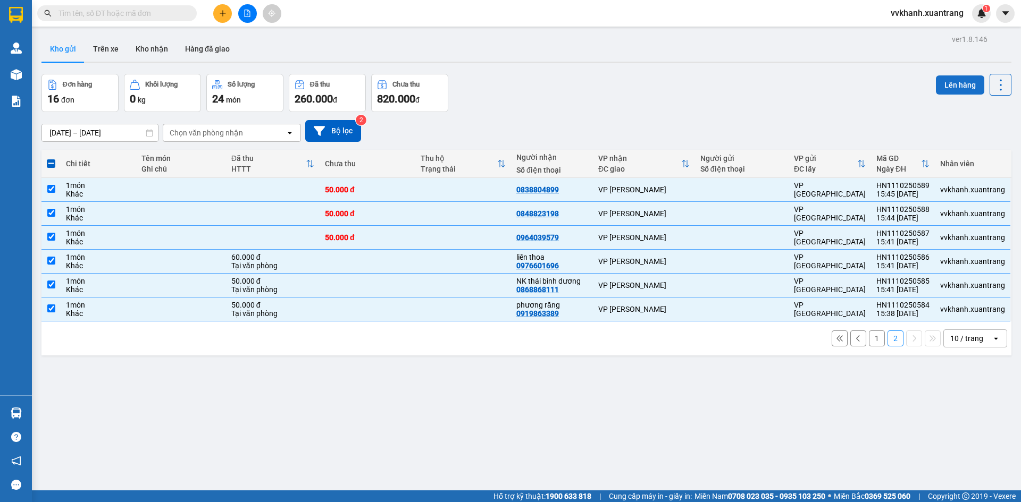
click at [948, 85] on button "Lên hàng" at bounding box center [960, 84] width 48 height 19
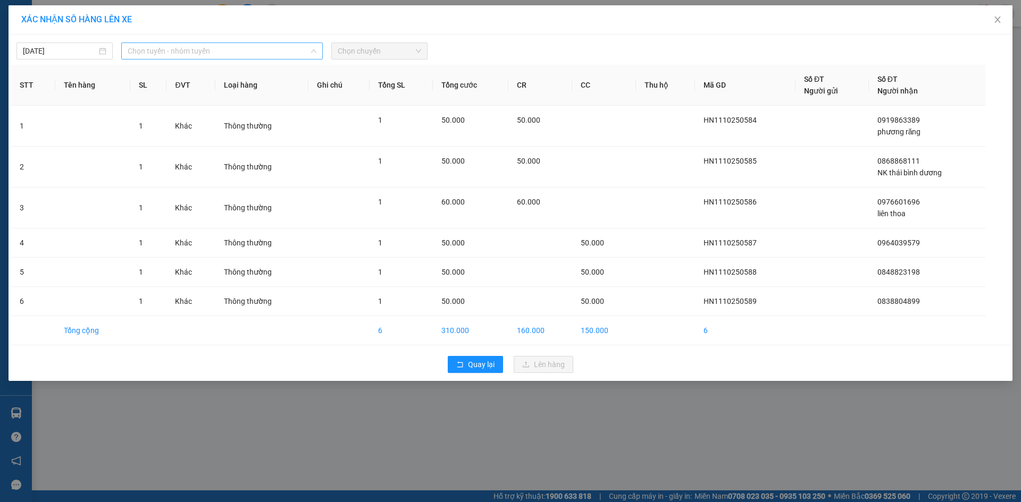
click at [209, 46] on span "Chọn tuyến - nhóm tuyến" at bounding box center [222, 51] width 189 height 16
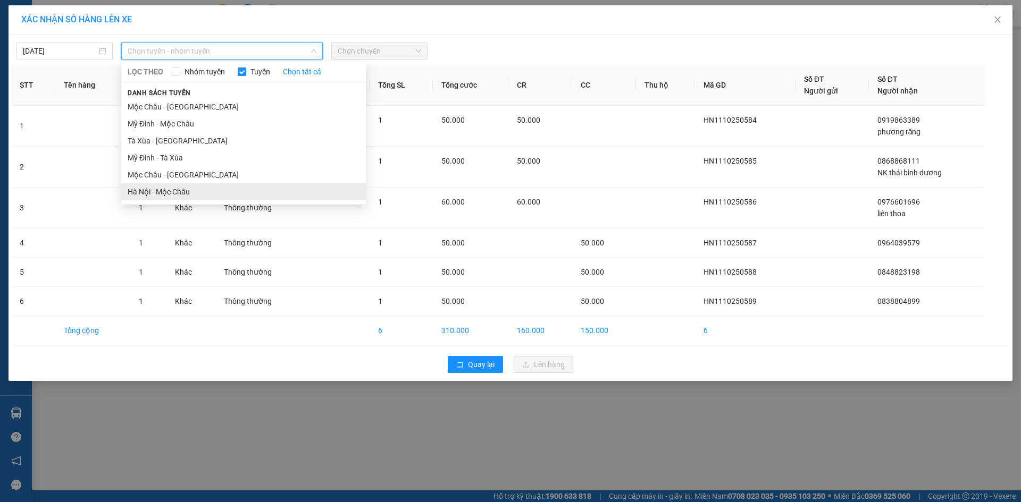
click at [199, 190] on li "Hà Nội - Mộc Châu" at bounding box center [243, 191] width 245 height 17
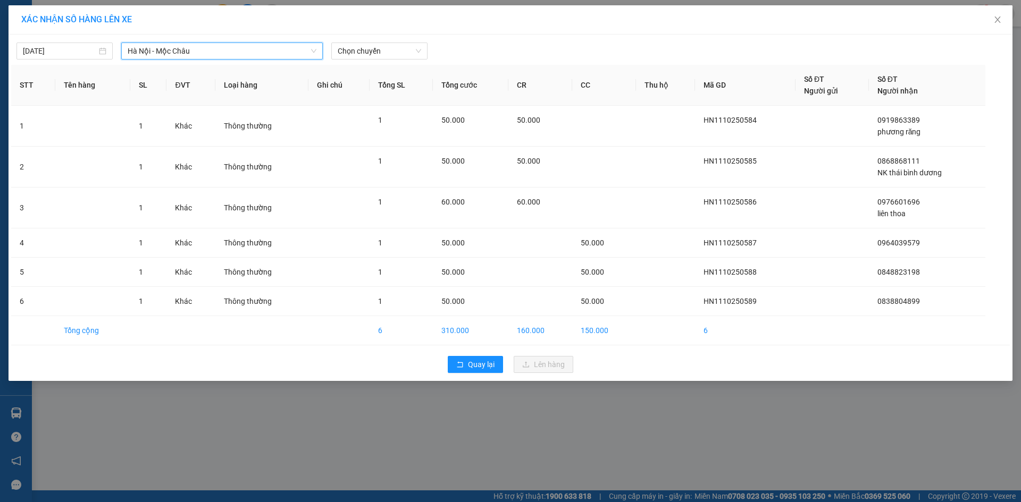
click at [359, 65] on body "Kết quả tìm kiếm ( 0 ) Bộ lọc Gửi 3 ngày gần nhất No Data vvkhanh.xuantrang 1 Q…" at bounding box center [510, 251] width 1021 height 502
click at [373, 142] on div "16:15" at bounding box center [379, 140] width 83 height 12
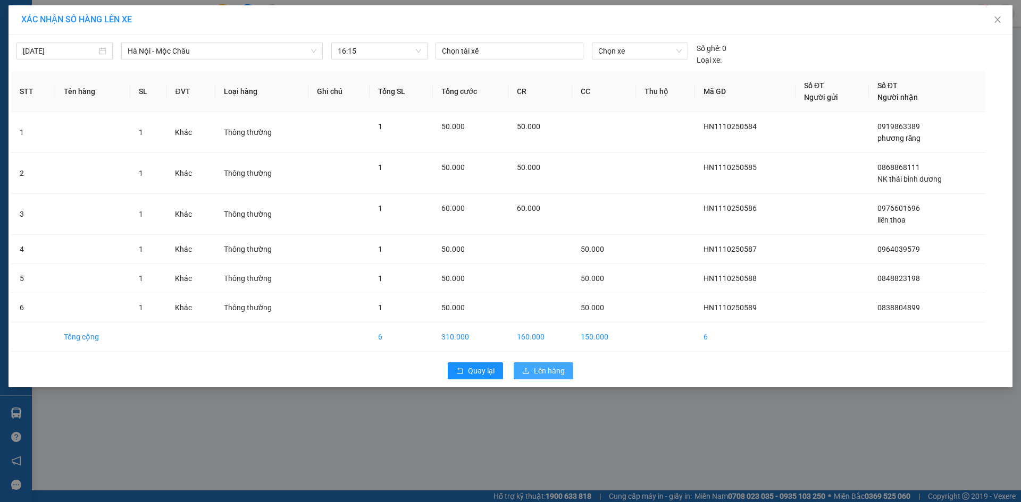
click at [552, 367] on span "Lên hàng" at bounding box center [549, 371] width 31 height 12
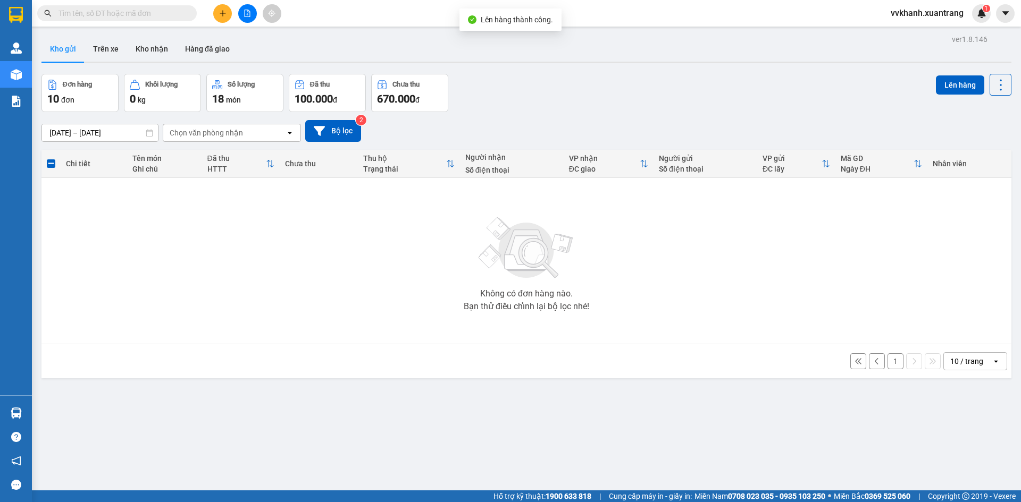
click at [887, 360] on button "1" at bounding box center [895, 362] width 16 height 16
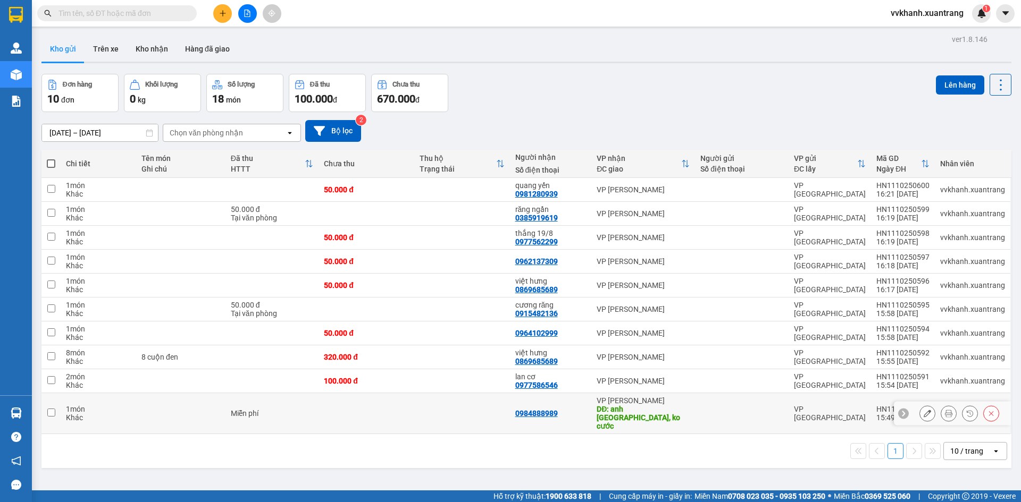
click at [491, 400] on td at bounding box center [462, 413] width 96 height 41
checkbox input "true"
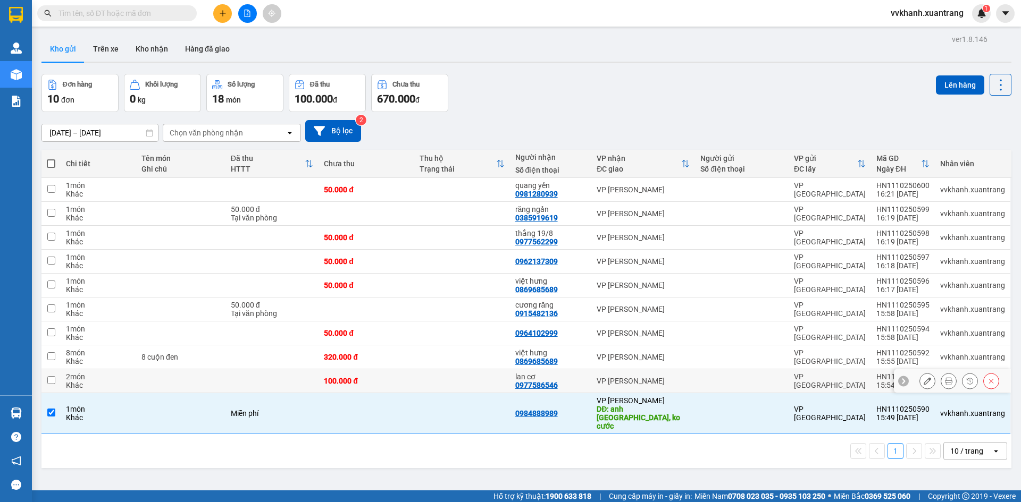
click at [486, 383] on td at bounding box center [462, 381] width 96 height 24
checkbox input "true"
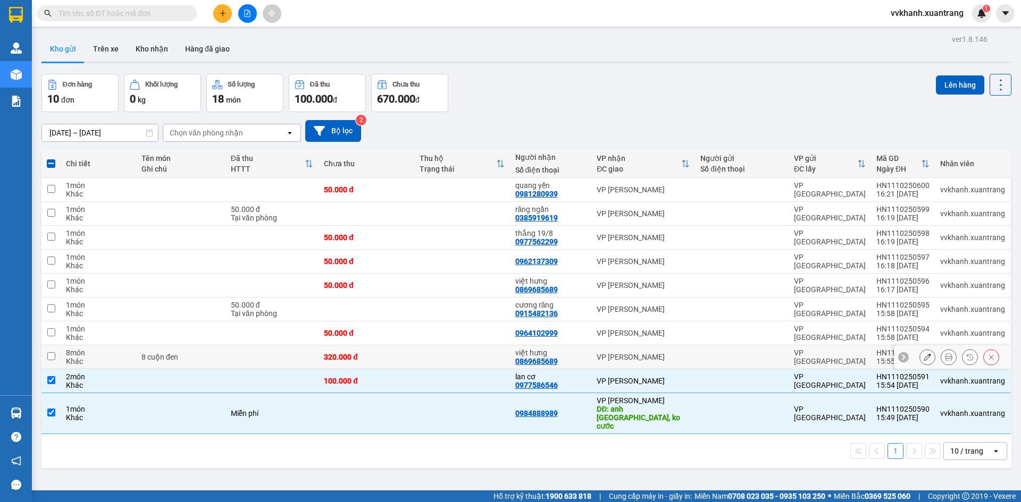
click at [483, 362] on td at bounding box center [462, 358] width 96 height 24
checkbox input "true"
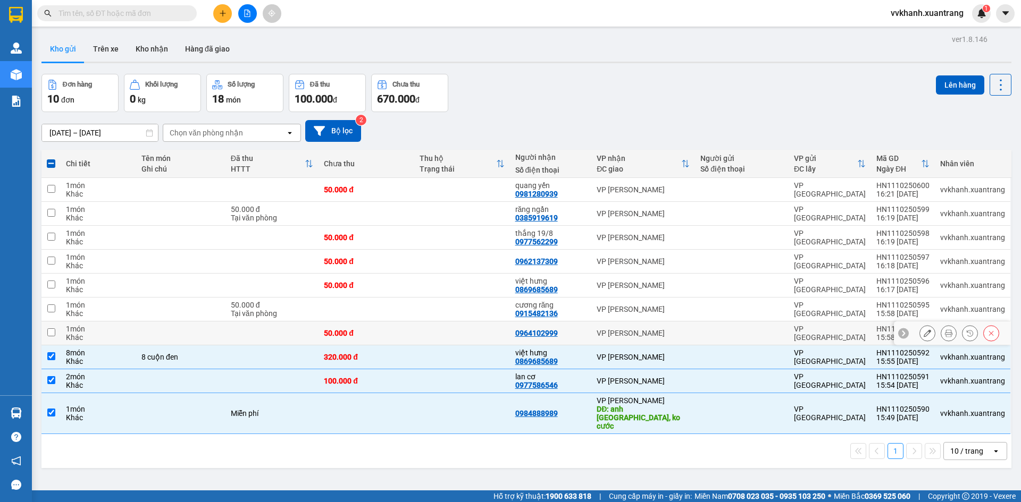
drag, startPoint x: 484, startPoint y: 339, endPoint x: 490, endPoint y: 373, distance: 34.6
click at [485, 340] on td at bounding box center [462, 334] width 96 height 24
checkbox input "true"
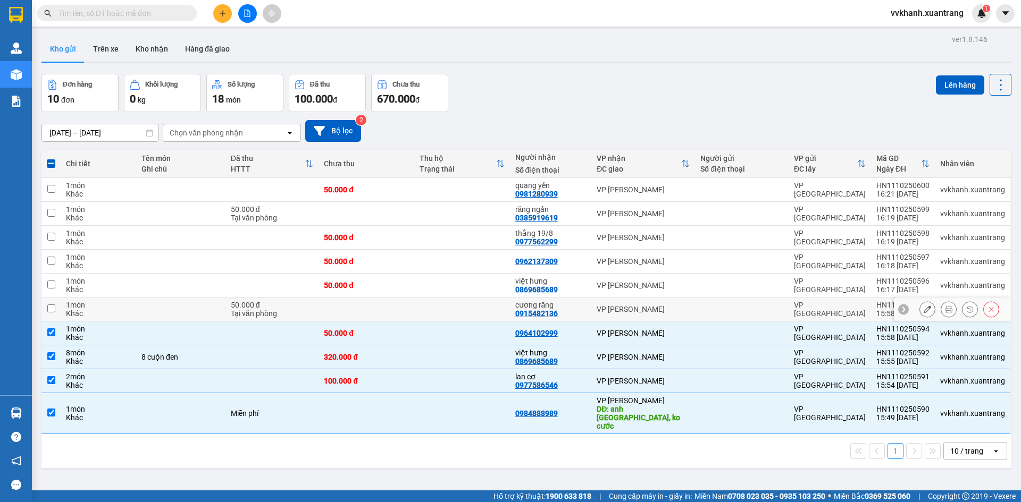
click at [478, 313] on td at bounding box center [462, 310] width 96 height 24
checkbox input "true"
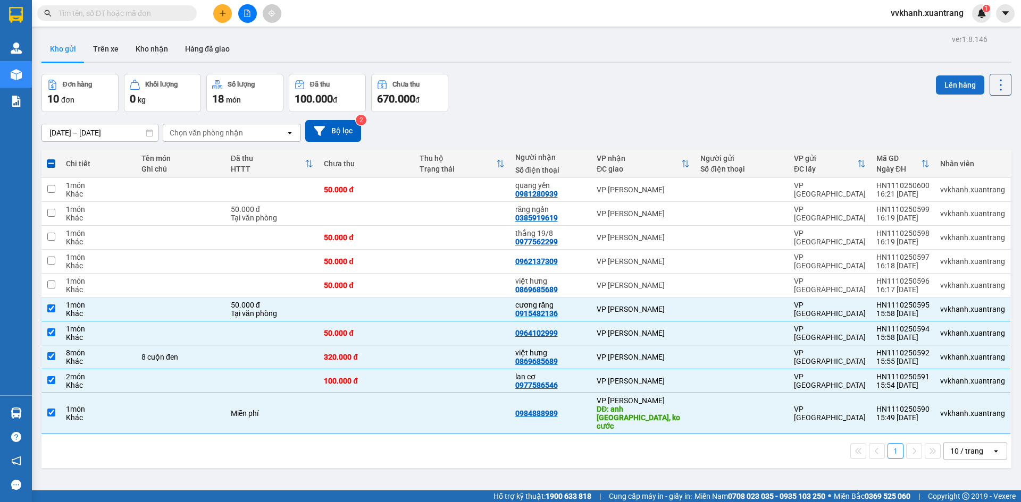
click at [950, 82] on button "Lên hàng" at bounding box center [960, 84] width 48 height 19
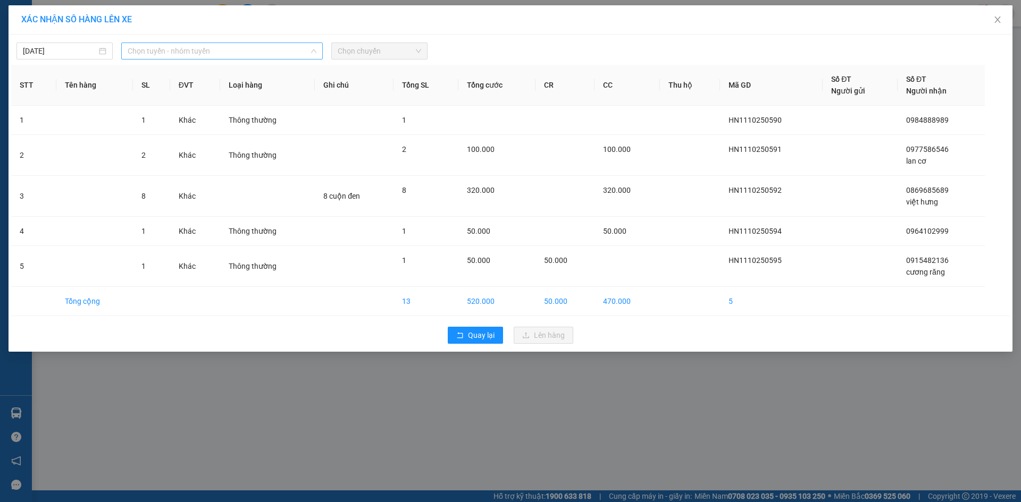
drag, startPoint x: 265, startPoint y: 51, endPoint x: 234, endPoint y: 70, distance: 36.1
click at [262, 51] on span "Chọn tuyến - nhóm tuyến" at bounding box center [222, 51] width 189 height 16
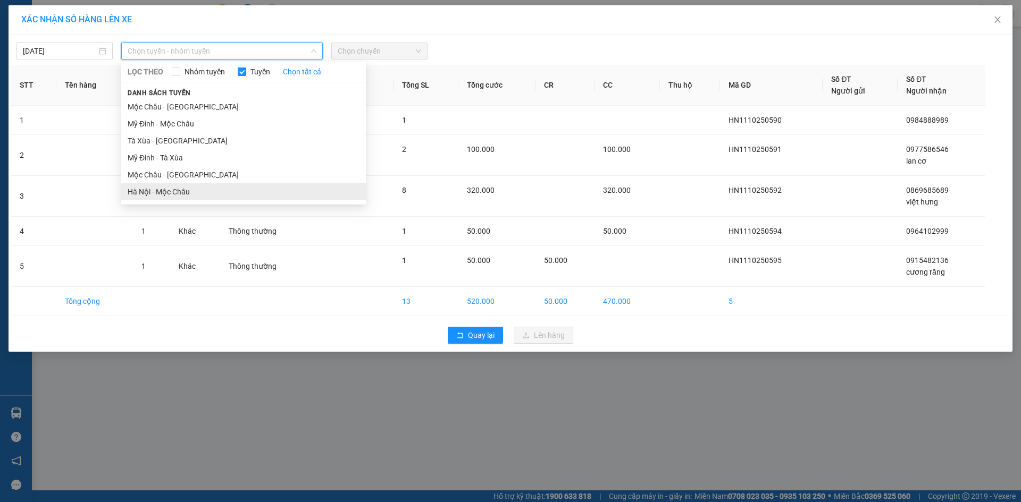
click at [158, 189] on li "Hà Nội - Mộc Châu" at bounding box center [243, 191] width 245 height 17
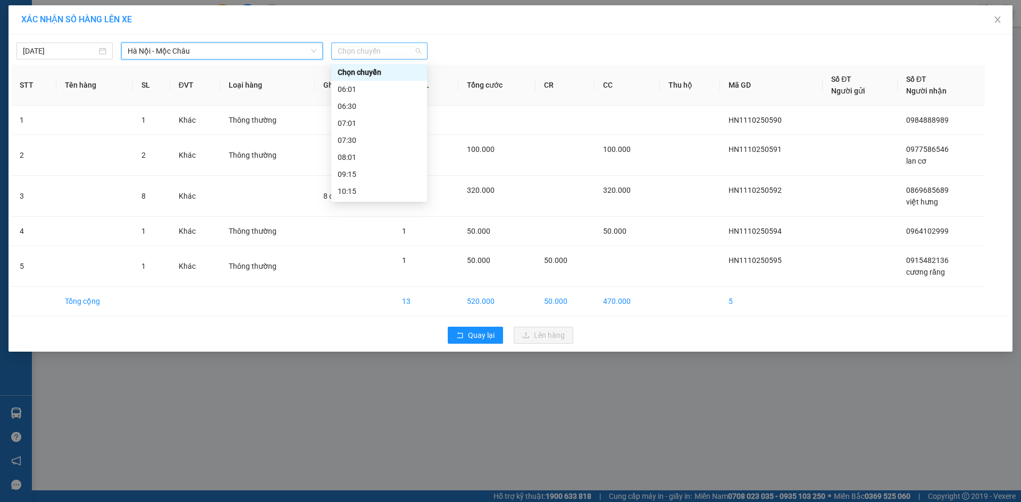
click at [361, 54] on span "Chọn chuyến" at bounding box center [379, 51] width 83 height 16
click at [375, 143] on div "16:15" at bounding box center [379, 140] width 83 height 12
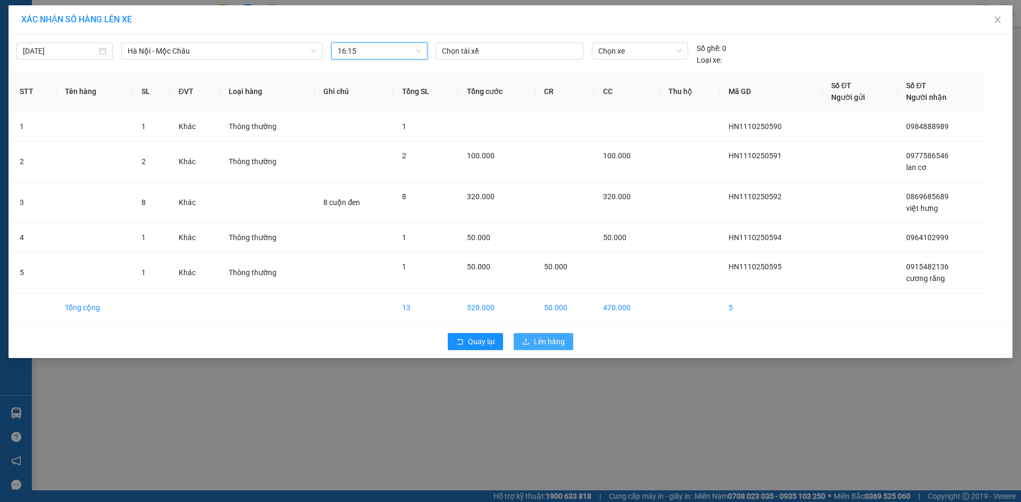
click at [543, 337] on span "Lên hàng" at bounding box center [549, 342] width 31 height 12
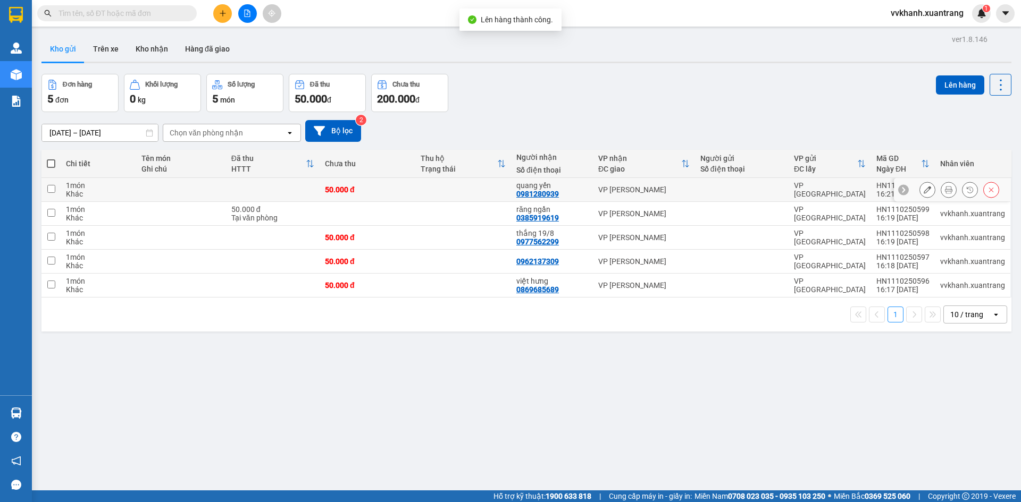
click at [945, 187] on icon at bounding box center [948, 189] width 7 height 7
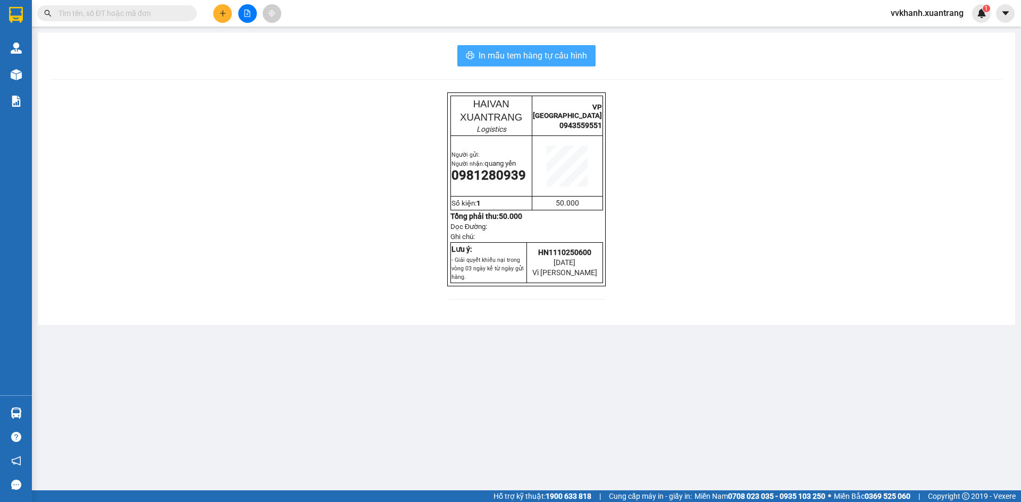
click at [494, 55] on span "In mẫu tem hàng tự cấu hình" at bounding box center [532, 55] width 108 height 13
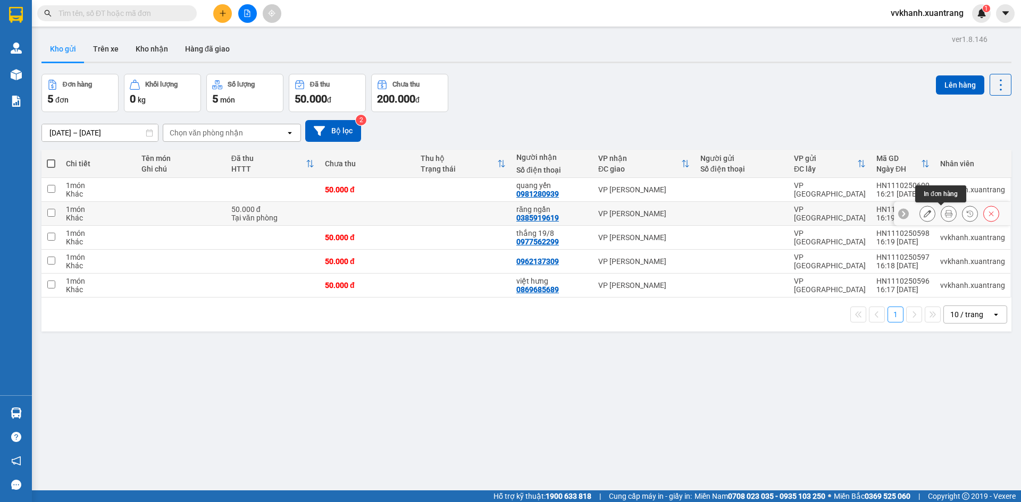
click at [945, 211] on icon at bounding box center [948, 213] width 7 height 7
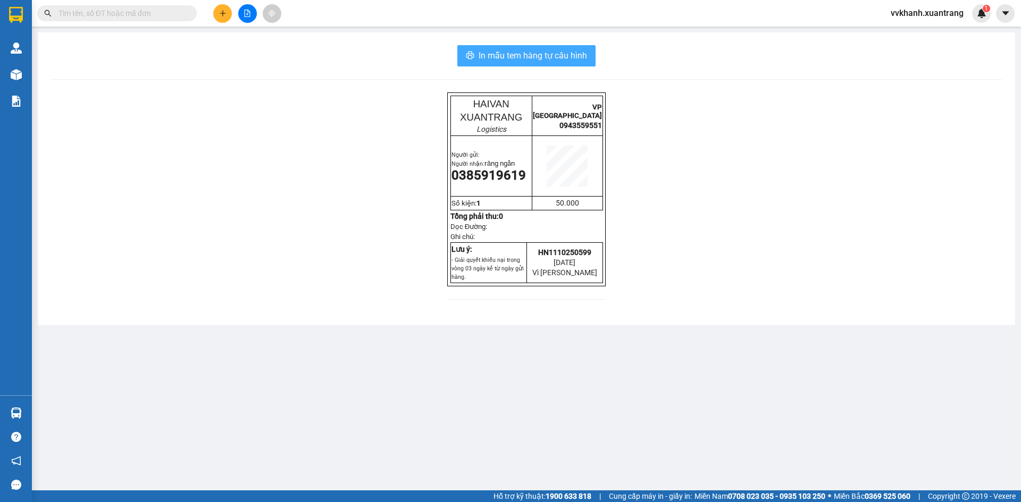
click at [504, 54] on span "In mẫu tem hàng tự cấu hình" at bounding box center [532, 55] width 108 height 13
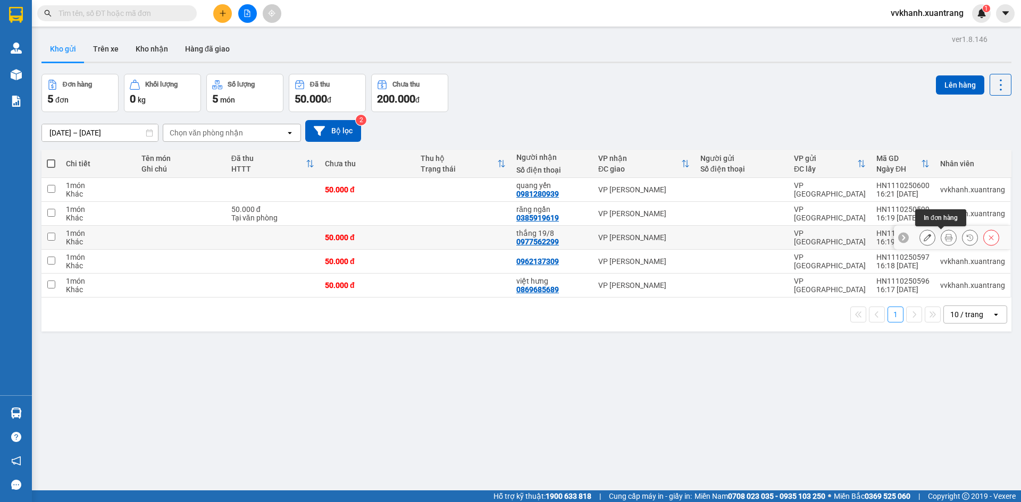
click at [941, 236] on button at bounding box center [948, 238] width 15 height 19
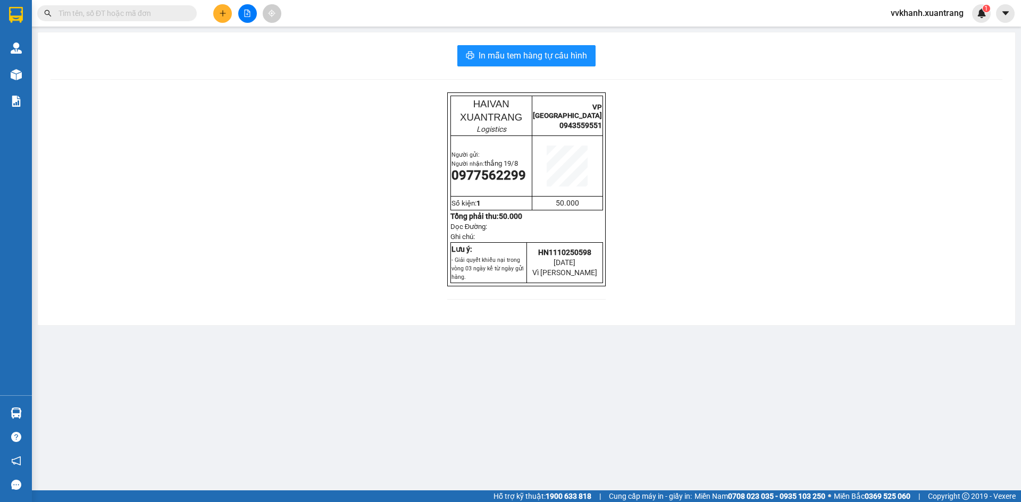
click at [481, 44] on div "In mẫu tem hàng tự cấu hình HAIVAN XUANTRANG Logistics VP [GEOGRAPHIC_DATA] 094…" at bounding box center [526, 178] width 977 height 293
click at [489, 49] on span "In mẫu tem hàng tự cấu hình" at bounding box center [532, 55] width 108 height 13
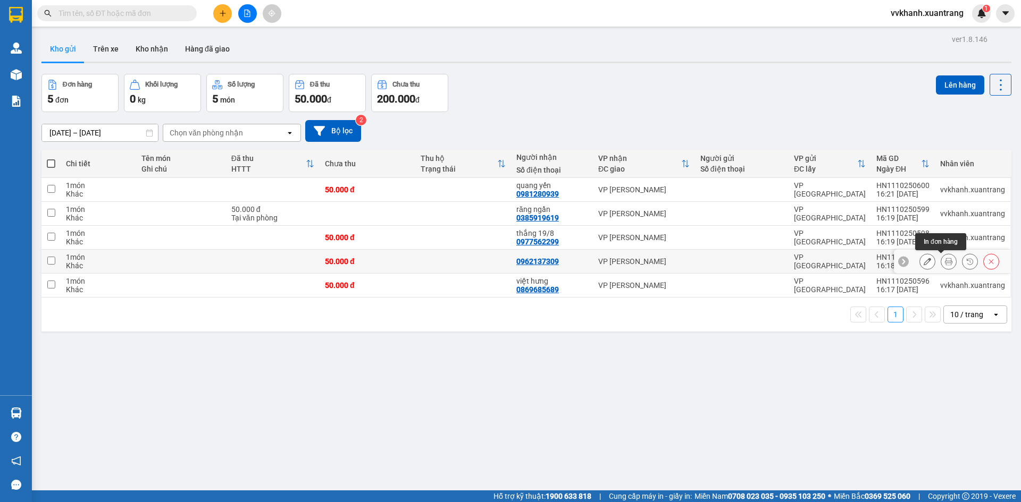
click at [945, 261] on icon at bounding box center [948, 261] width 7 height 7
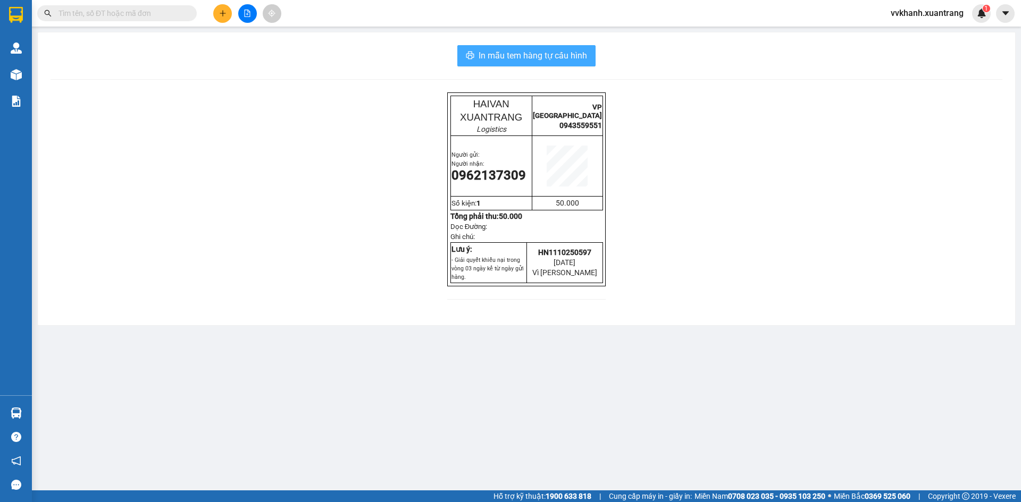
drag, startPoint x: 498, startPoint y: 46, endPoint x: 502, endPoint y: 60, distance: 14.1
click at [498, 46] on button "In mẫu tem hàng tự cấu hình" at bounding box center [526, 55] width 138 height 21
click at [503, 53] on span "In mẫu tem hàng tự cấu hình" at bounding box center [532, 55] width 108 height 13
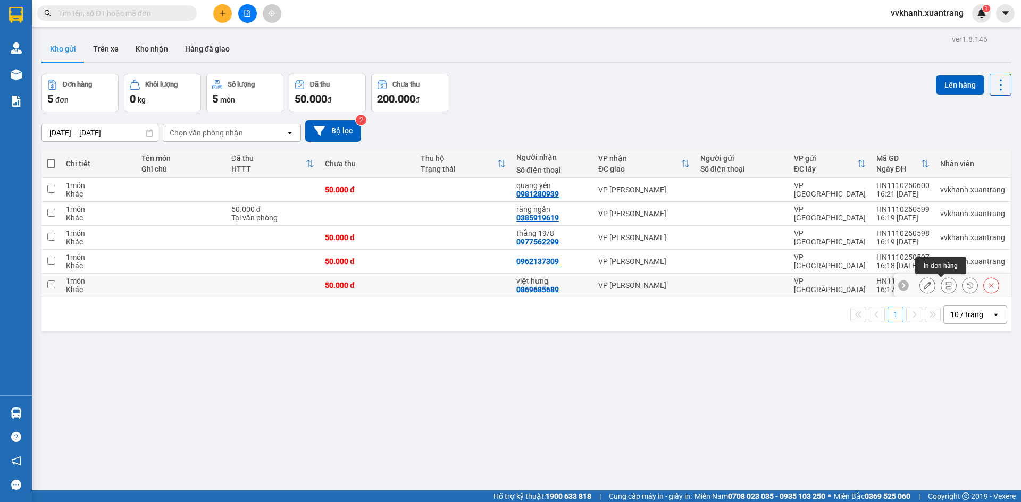
click at [945, 287] on icon at bounding box center [948, 285] width 7 height 7
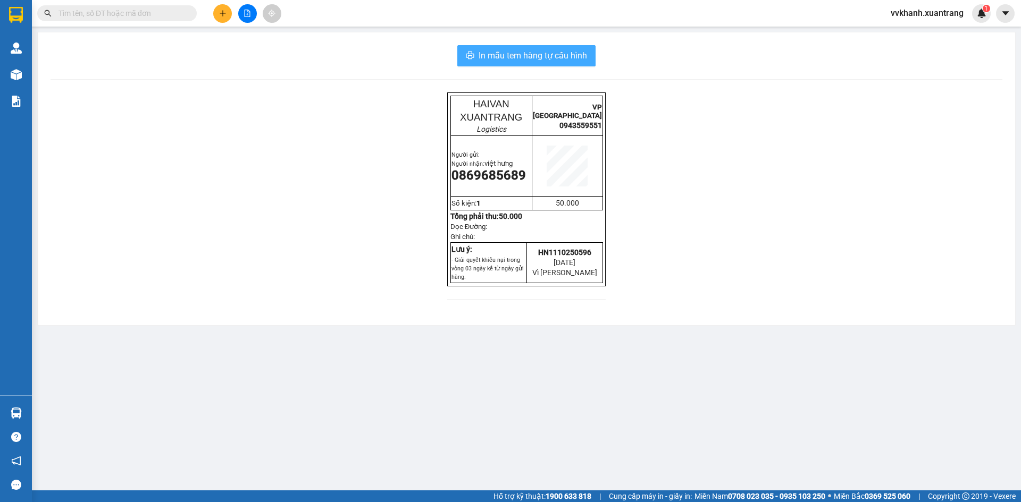
click at [491, 57] on span "In mẫu tem hàng tự cấu hình" at bounding box center [532, 55] width 108 height 13
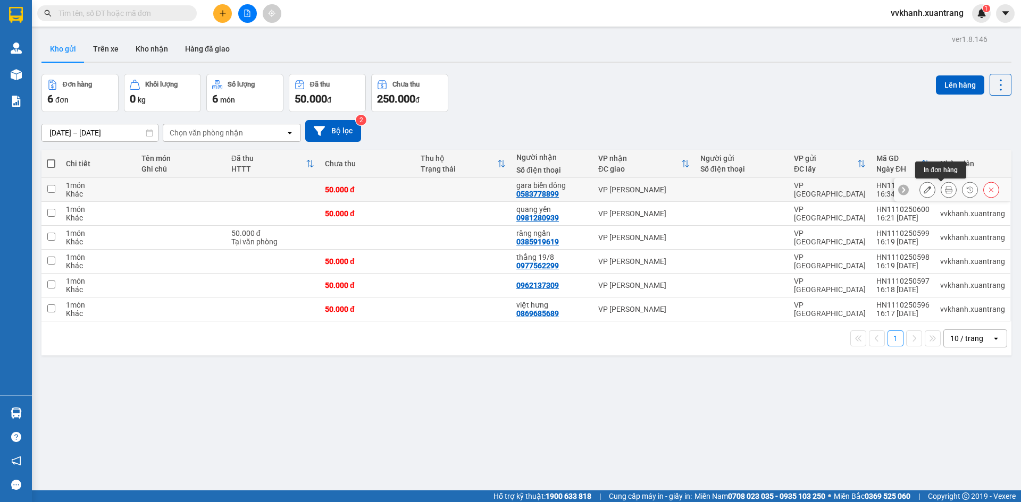
click at [945, 188] on icon at bounding box center [948, 189] width 7 height 7
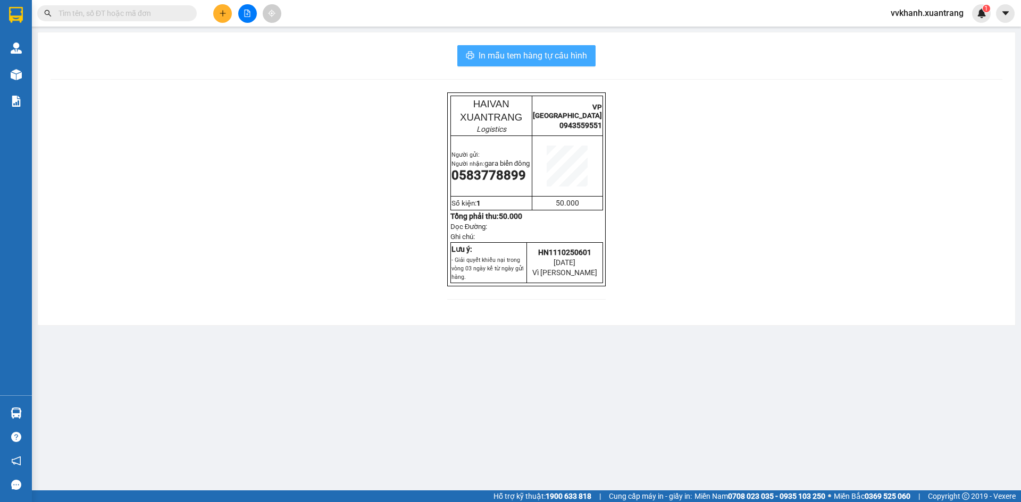
click at [527, 54] on span "In mẫu tem hàng tự cấu hình" at bounding box center [532, 55] width 108 height 13
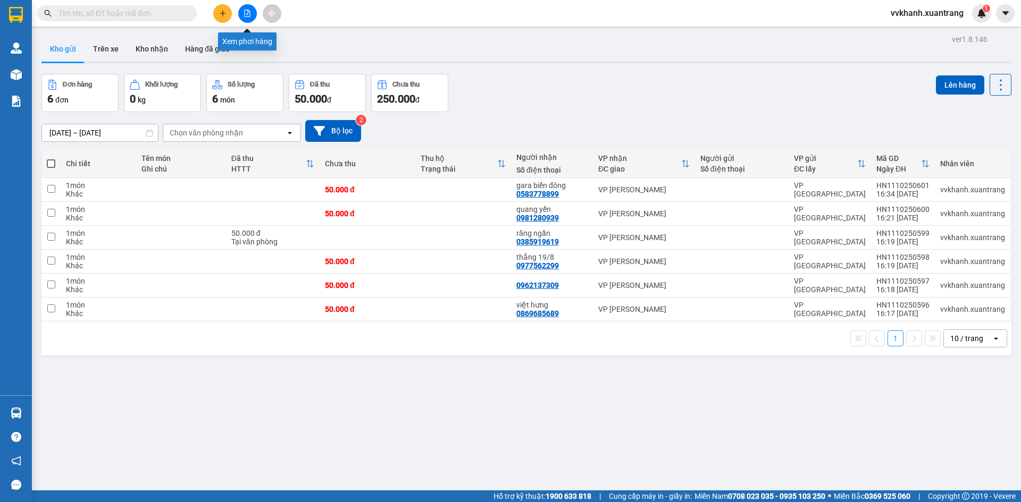
click at [246, 10] on icon "file-add" at bounding box center [248, 13] width 6 height 7
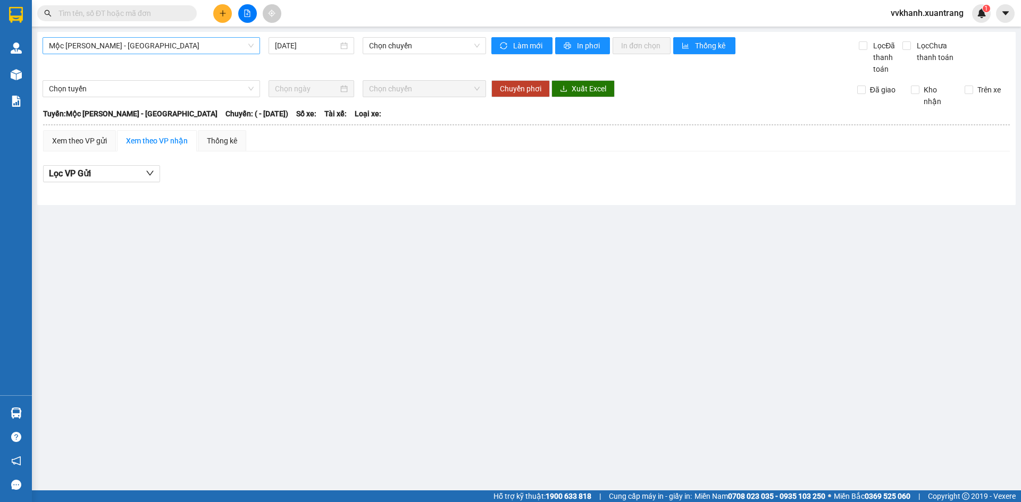
click at [137, 40] on span "Mộc [PERSON_NAME] - [GEOGRAPHIC_DATA]" at bounding box center [151, 46] width 205 height 16
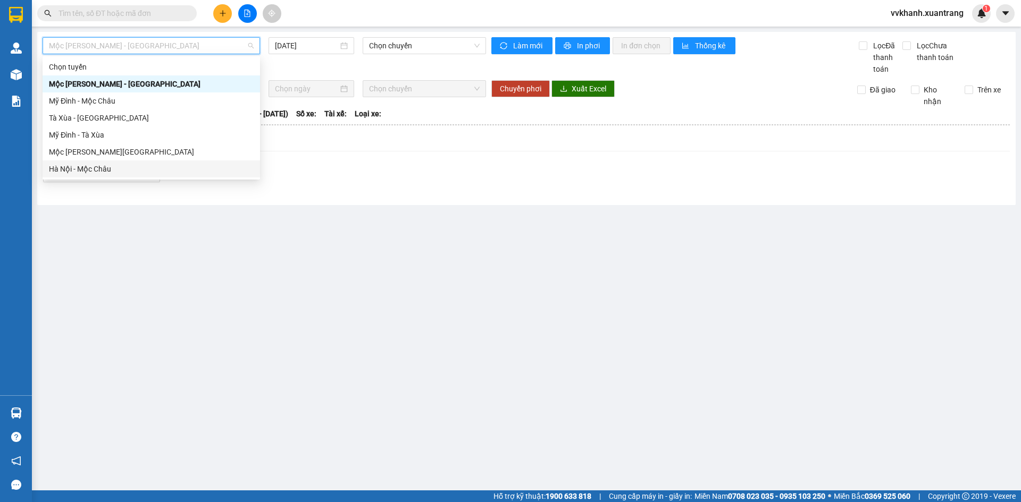
click at [96, 169] on div "Hà Nội - Mộc Châu" at bounding box center [151, 169] width 205 height 12
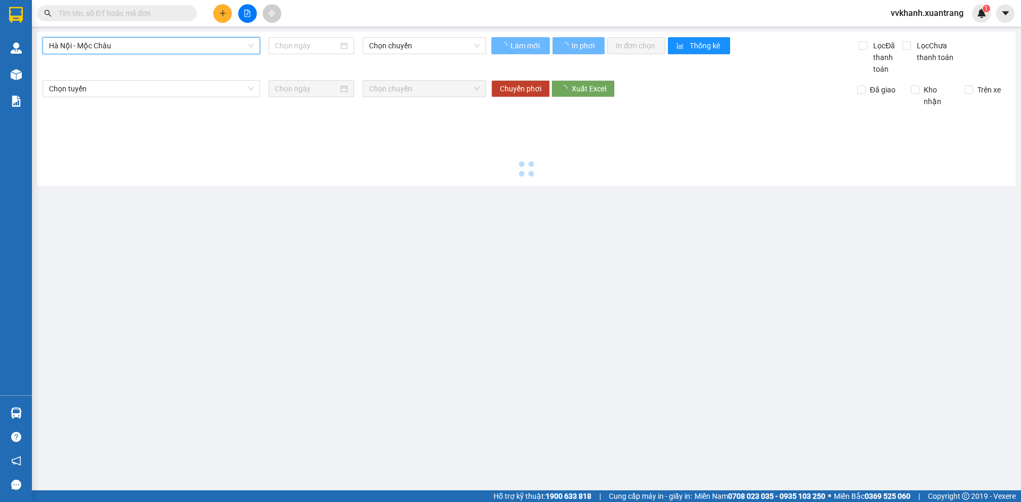
type input "[DATE]"
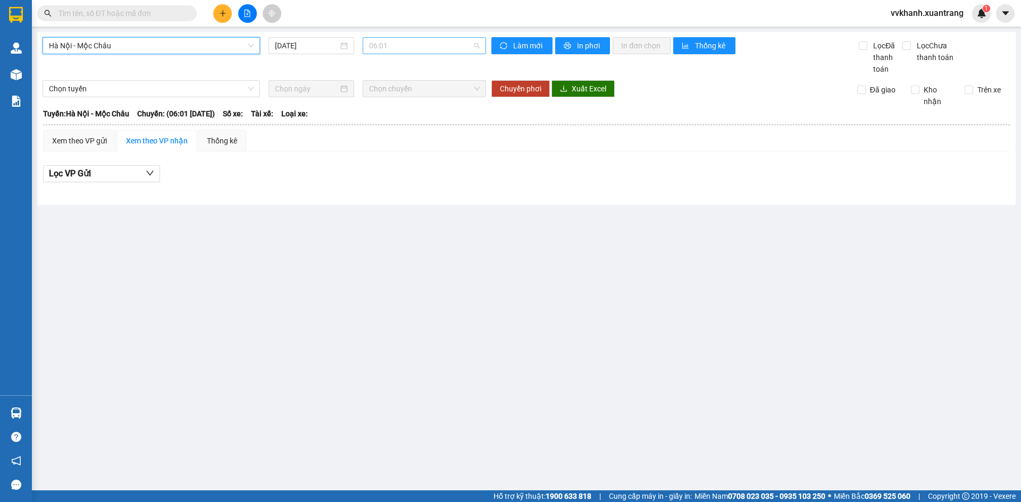
drag, startPoint x: 369, startPoint y: 41, endPoint x: 379, endPoint y: 47, distance: 11.5
click at [371, 43] on span "06:01" at bounding box center [424, 46] width 111 height 16
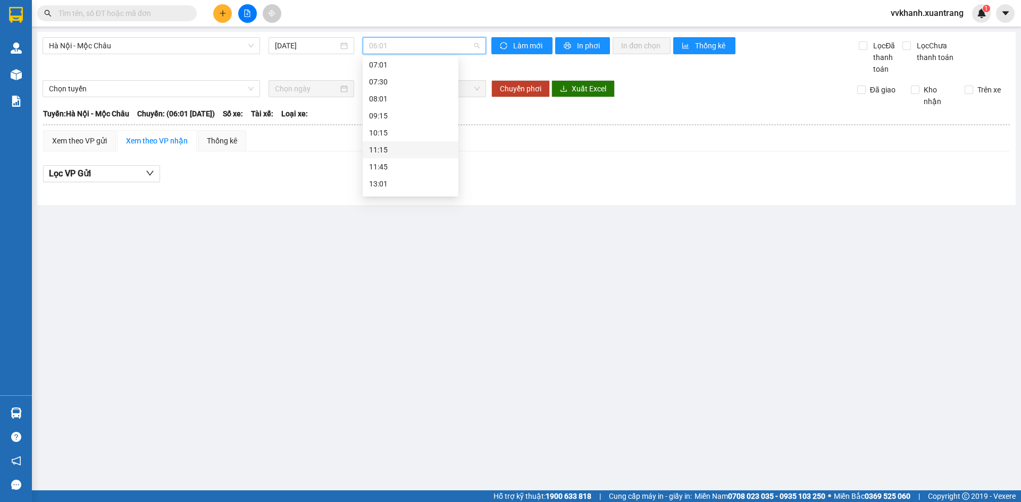
scroll to position [106, 0]
click at [131, 47] on span "Hà Nội - Mộc Châu" at bounding box center [151, 46] width 205 height 16
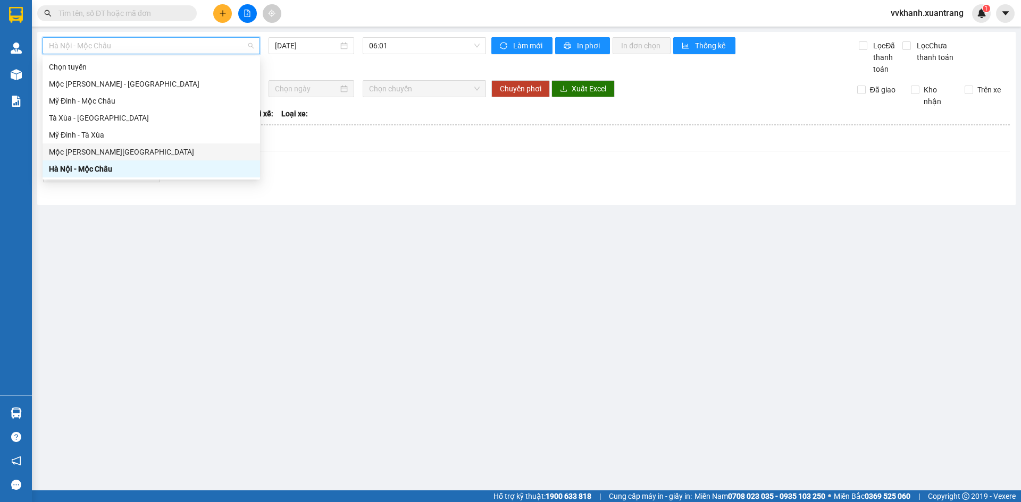
click at [114, 148] on div "Mộc [PERSON_NAME][GEOGRAPHIC_DATA]" at bounding box center [151, 152] width 205 height 12
type input "[DATE]"
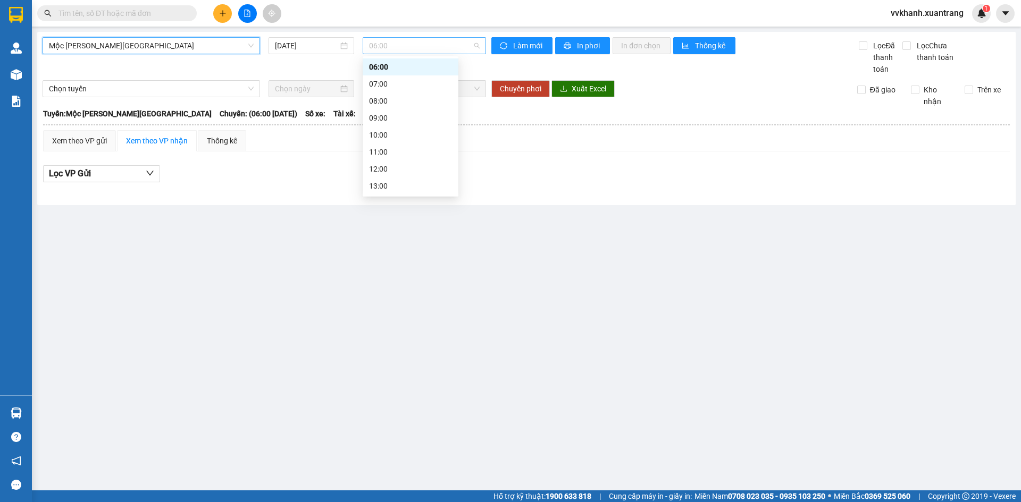
click at [394, 52] on span "06:00" at bounding box center [424, 46] width 111 height 16
click at [388, 81] on div "13:00" at bounding box center [410, 80] width 83 height 12
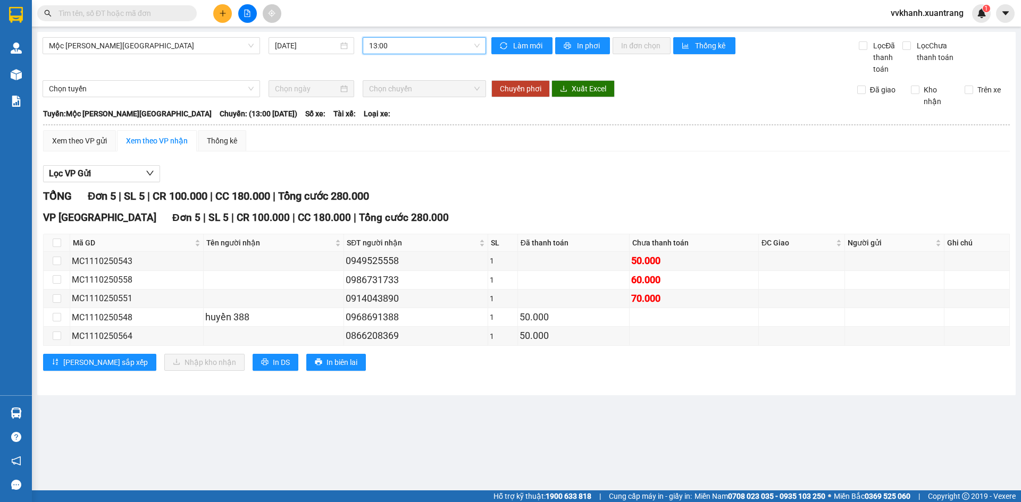
click at [139, 15] on input "text" at bounding box center [120, 13] width 125 height 12
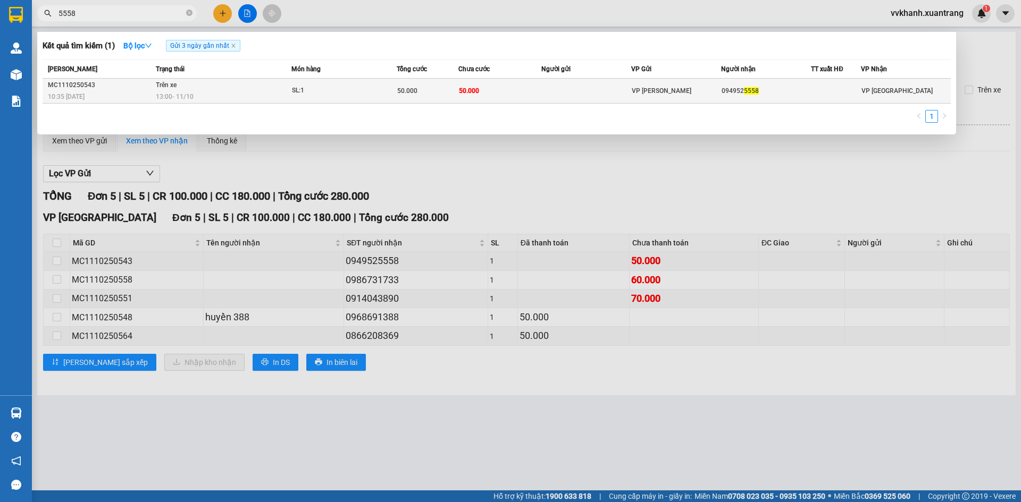
type input "5558"
click at [454, 95] on div "50.000" at bounding box center [427, 91] width 61 height 12
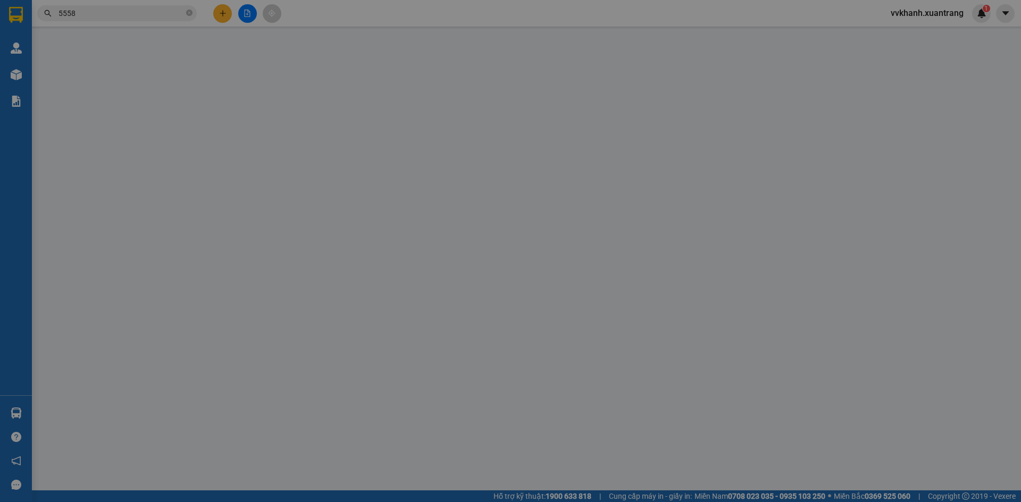
type input "0949525558"
type input "50.000"
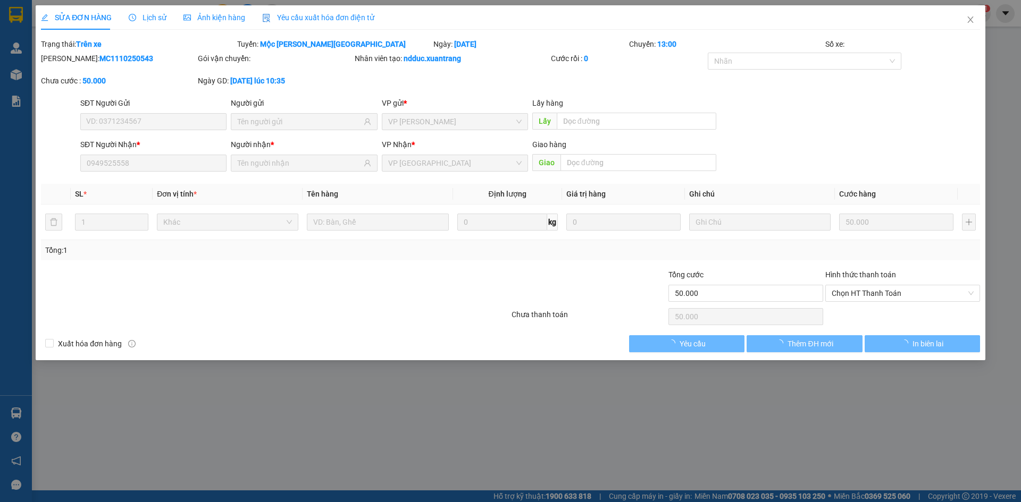
click at [209, 19] on span "Ảnh kiện hàng" at bounding box center [214, 17] width 62 height 9
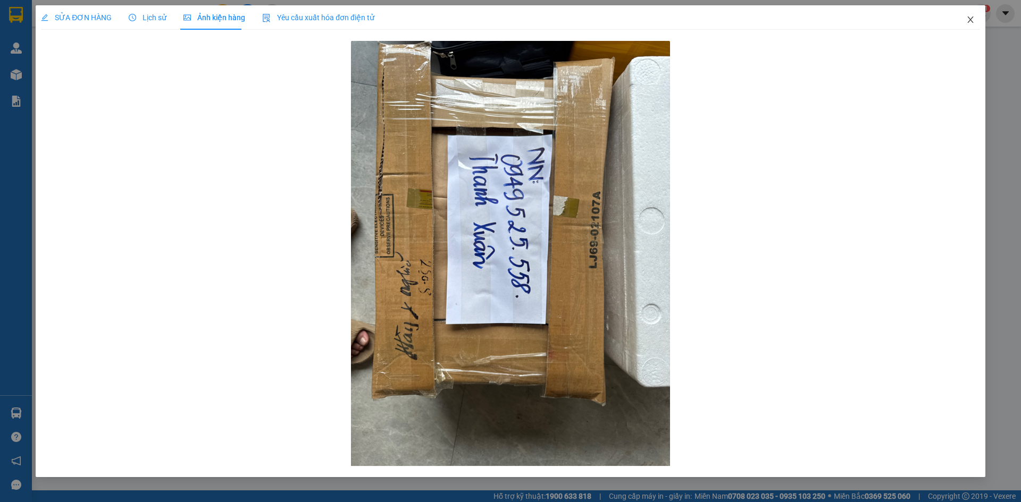
click at [971, 18] on icon "close" at bounding box center [970, 19] width 9 height 9
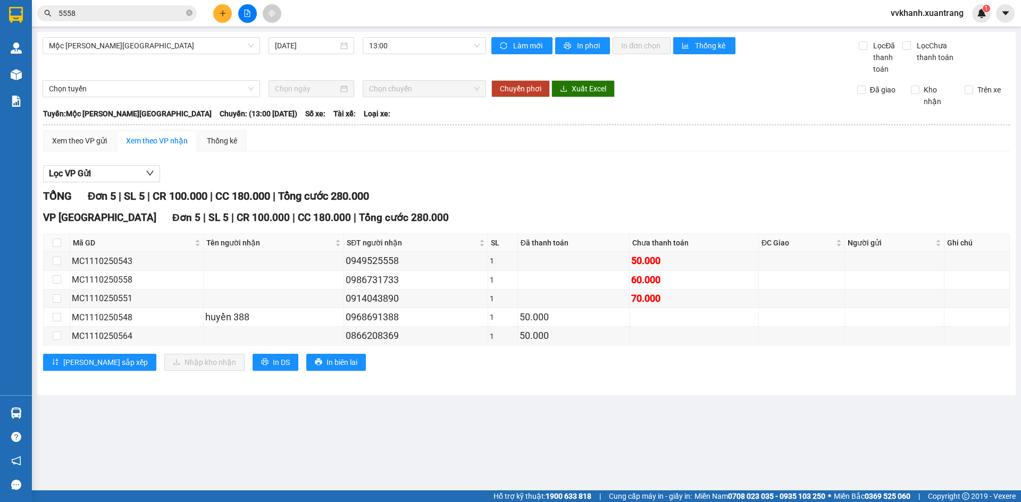
click at [185, 12] on span "5558" at bounding box center [116, 13] width 159 height 16
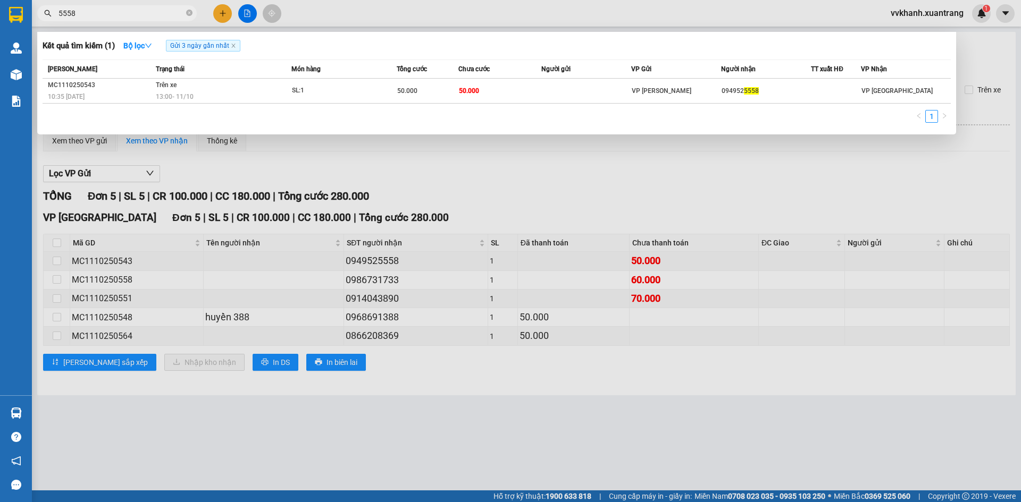
click at [186, 12] on span "5558" at bounding box center [116, 13] width 159 height 16
click at [191, 11] on icon "close-circle" at bounding box center [189, 13] width 6 height 6
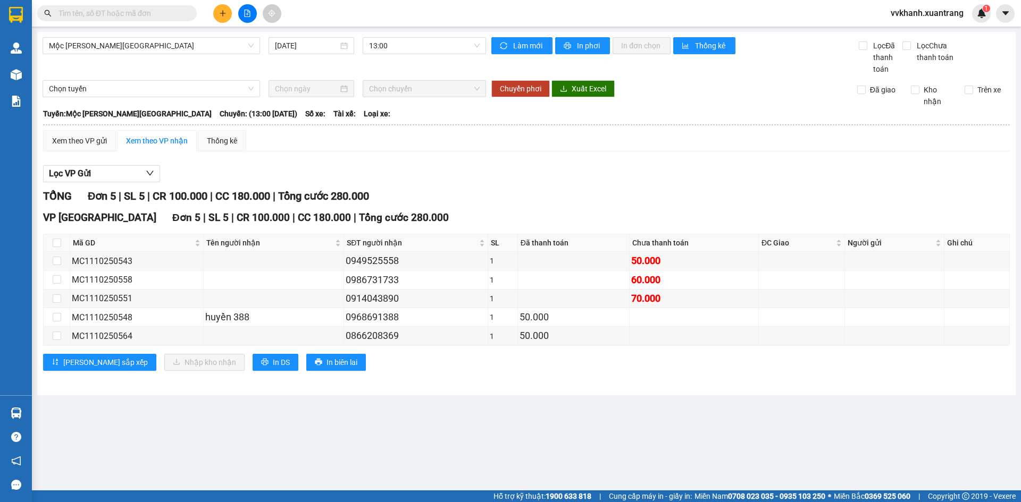
click at [188, 11] on span at bounding box center [189, 13] width 6 height 12
click at [173, 11] on input "text" at bounding box center [120, 13] width 125 height 12
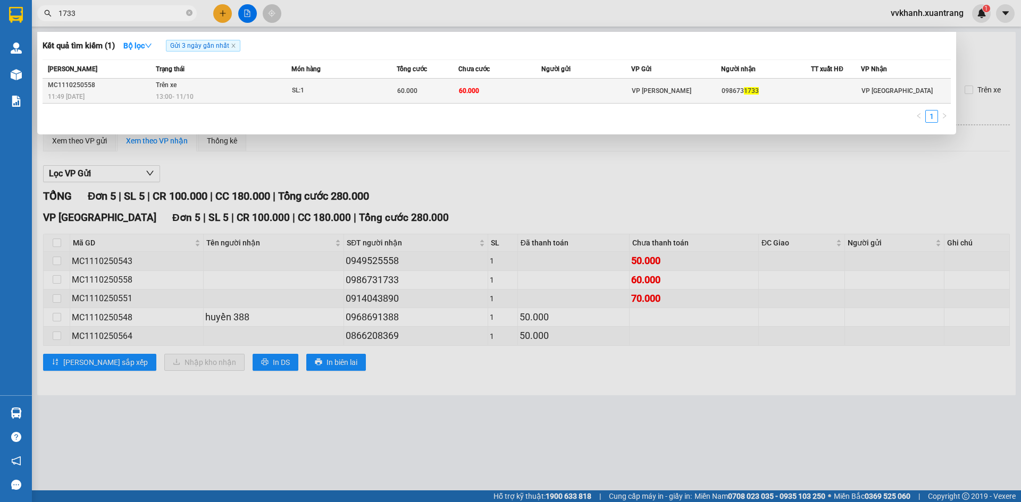
type input "1733"
click at [438, 97] on td "60.000" at bounding box center [428, 91] width 62 height 25
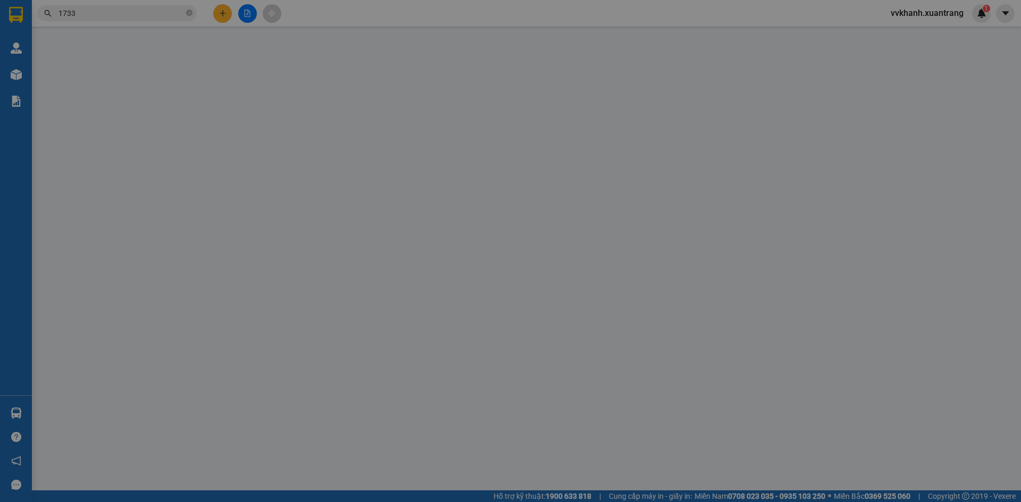
type input "0986731733"
type input "60.000"
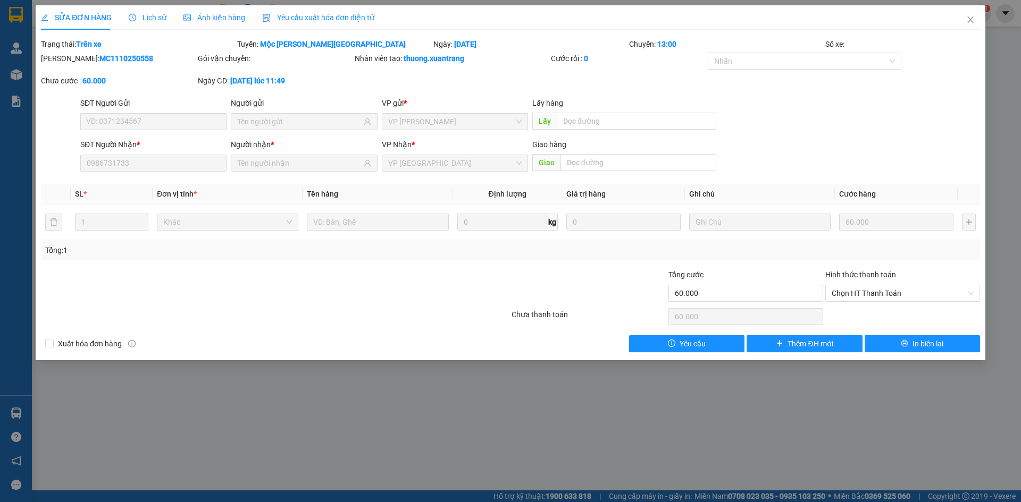
click at [205, 15] on span "Ảnh kiện hàng" at bounding box center [214, 17] width 62 height 9
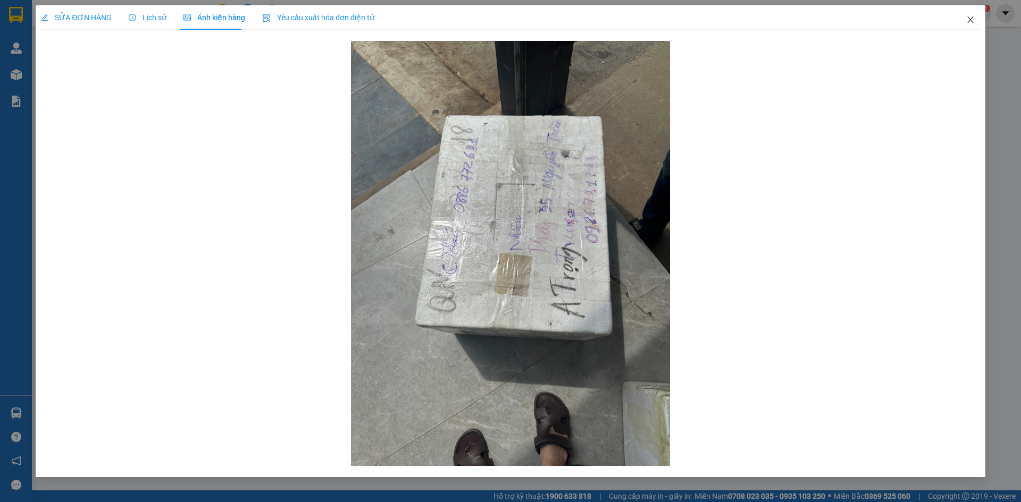
click at [968, 19] on icon "close" at bounding box center [970, 19] width 9 height 9
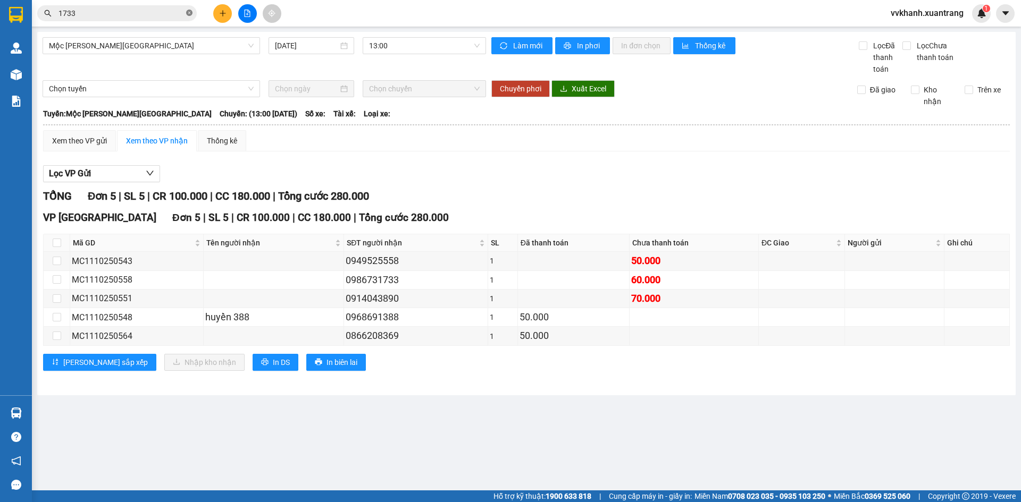
click at [188, 11] on icon "close-circle" at bounding box center [189, 13] width 6 height 6
click at [186, 11] on span at bounding box center [116, 13] width 159 height 16
click at [165, 18] on input "text" at bounding box center [120, 13] width 125 height 12
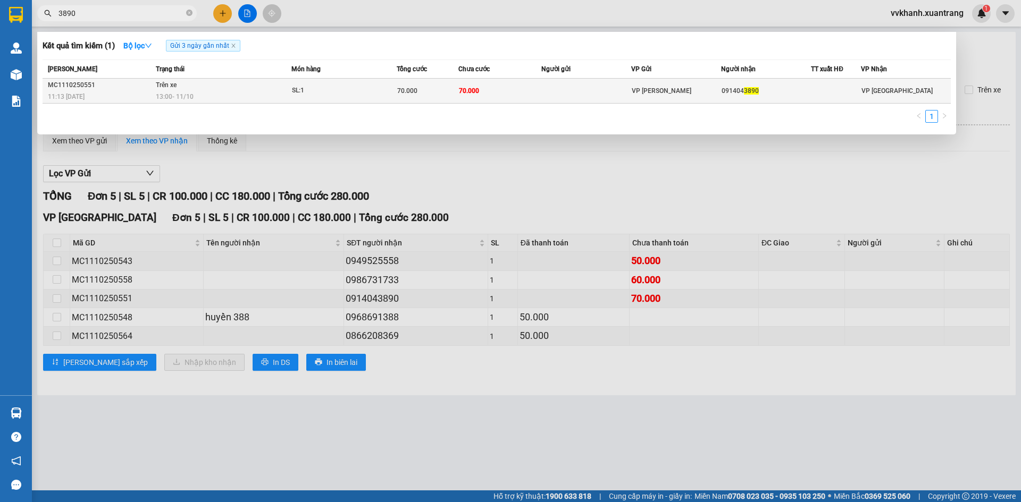
type input "3890"
click at [571, 99] on td at bounding box center [586, 91] width 90 height 25
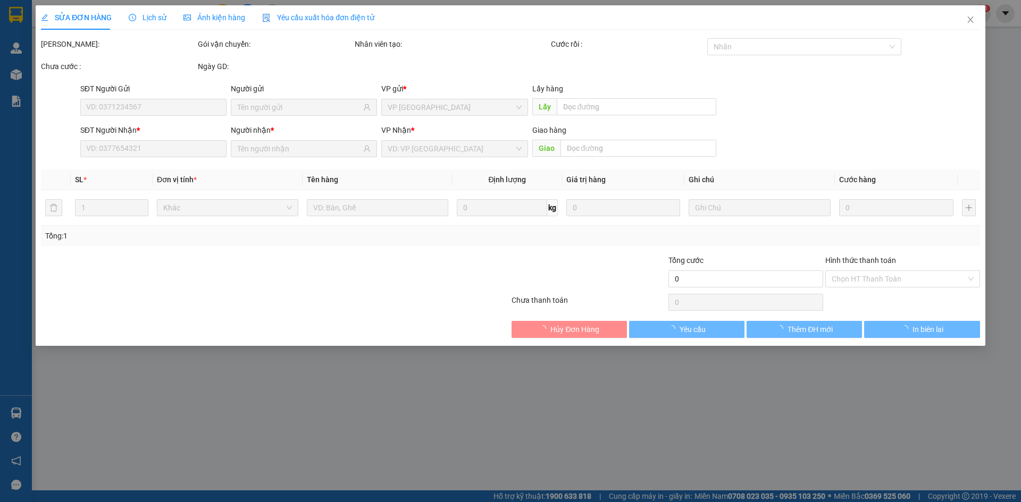
type input "0914043890"
type input "70.000"
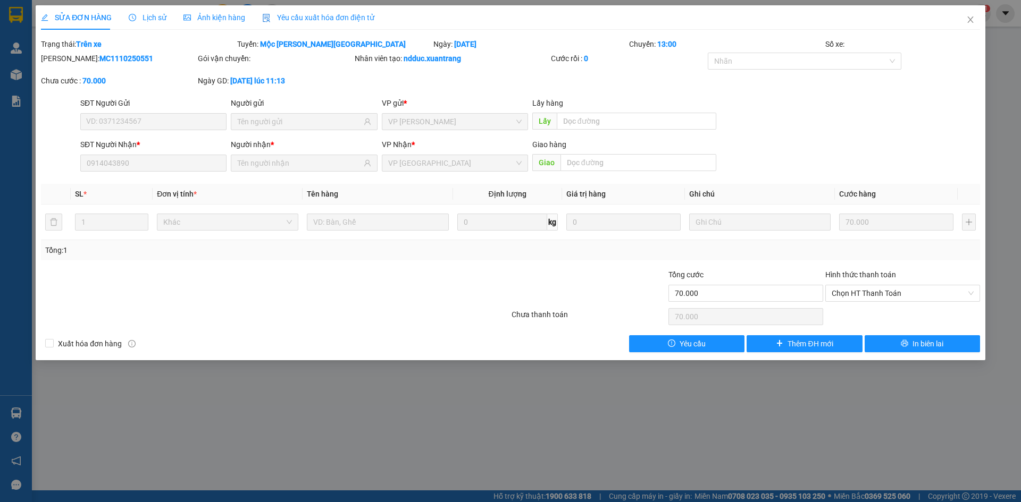
click at [209, 22] on span "Ảnh kiện hàng" at bounding box center [214, 17] width 62 height 9
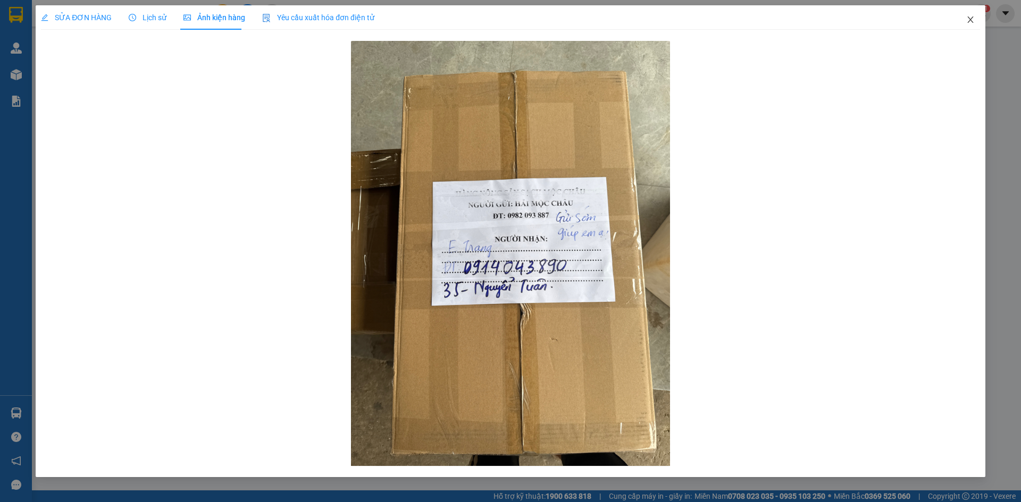
click at [972, 15] on span "Close" at bounding box center [970, 20] width 30 height 30
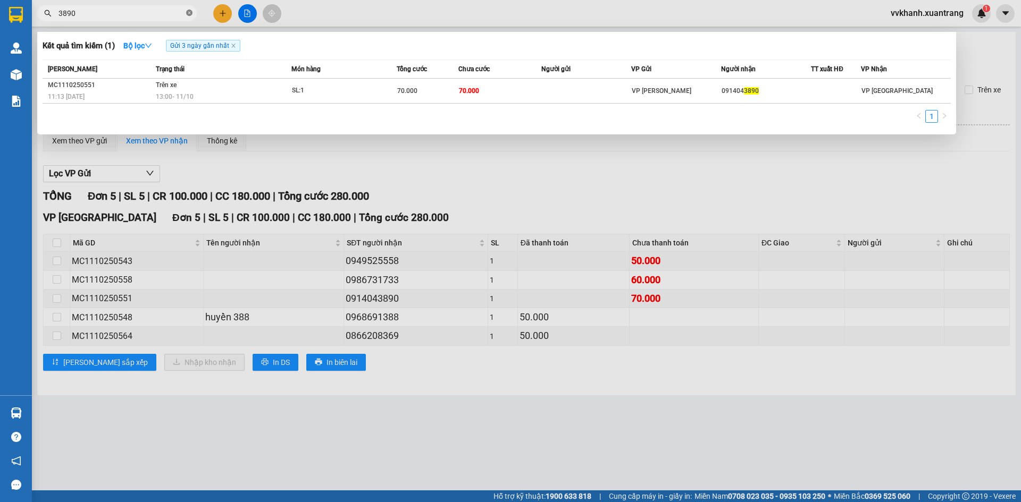
click at [187, 12] on icon "close-circle" at bounding box center [189, 13] width 6 height 6
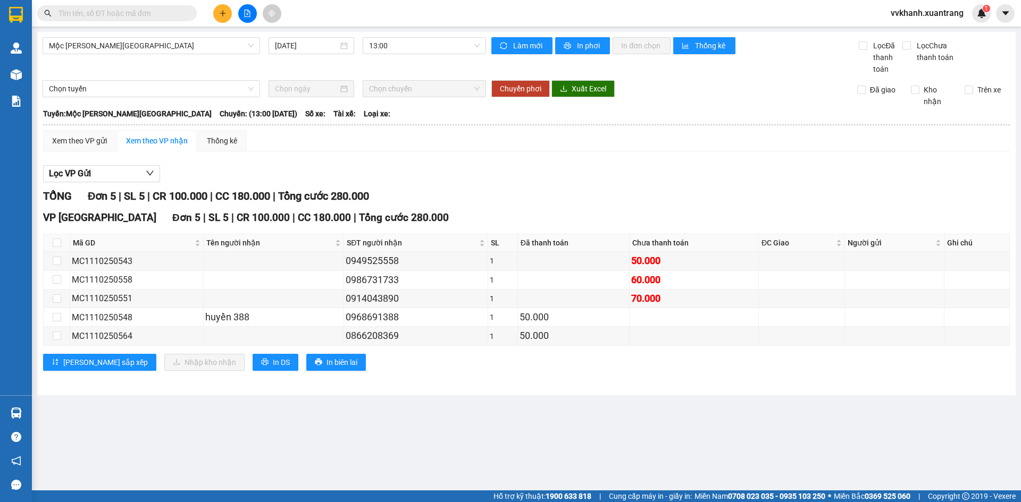
click at [179, 15] on input "text" at bounding box center [120, 13] width 125 height 12
type input "0"
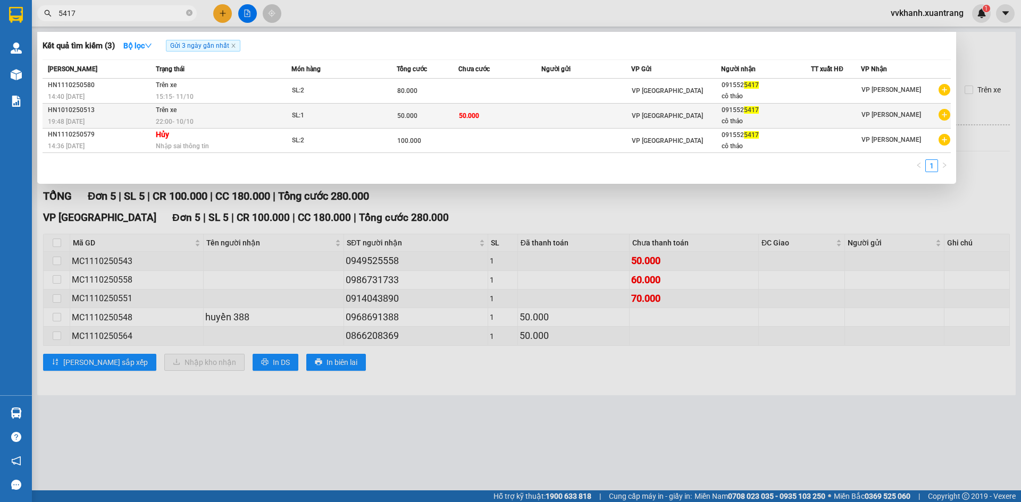
type input "5417"
click at [529, 120] on td "50.000" at bounding box center [499, 116] width 83 height 25
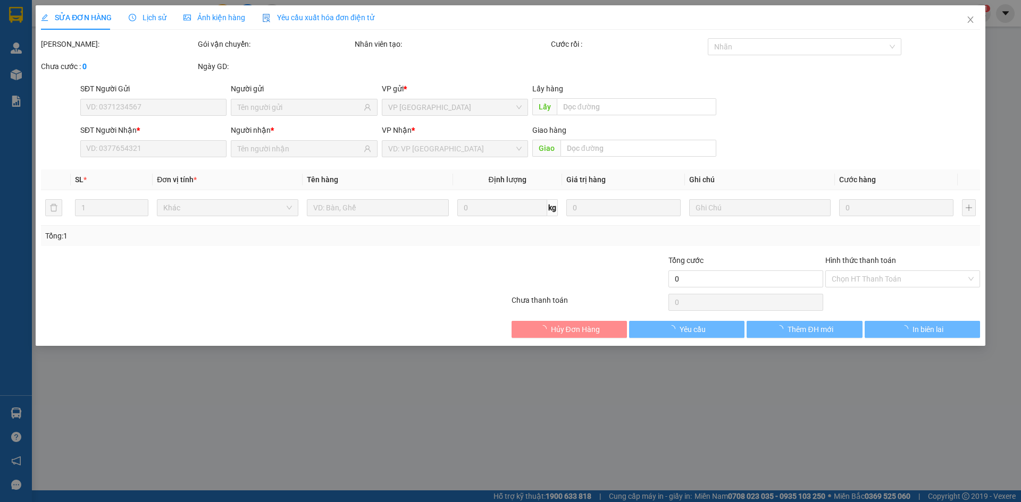
type input "0915525417"
type input "50.000"
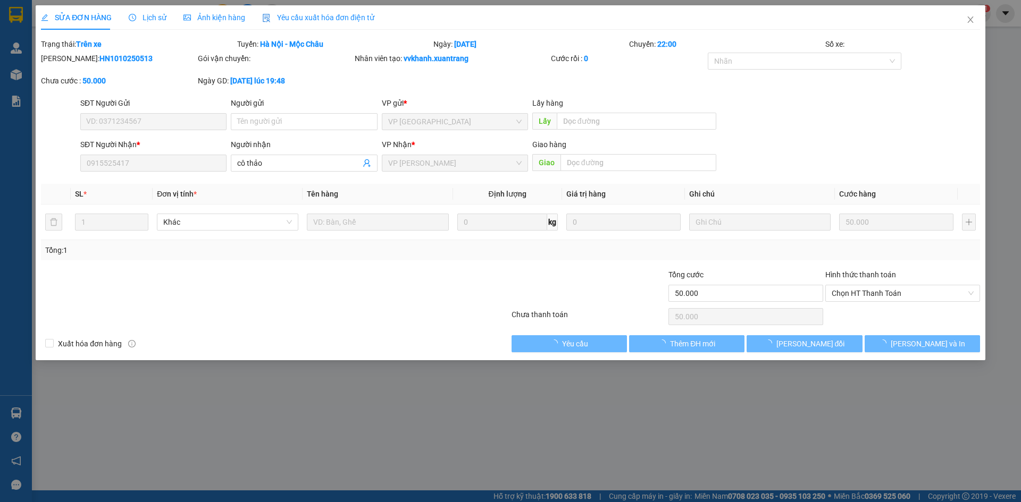
click at [210, 21] on span "Ảnh kiện hàng" at bounding box center [214, 17] width 62 height 9
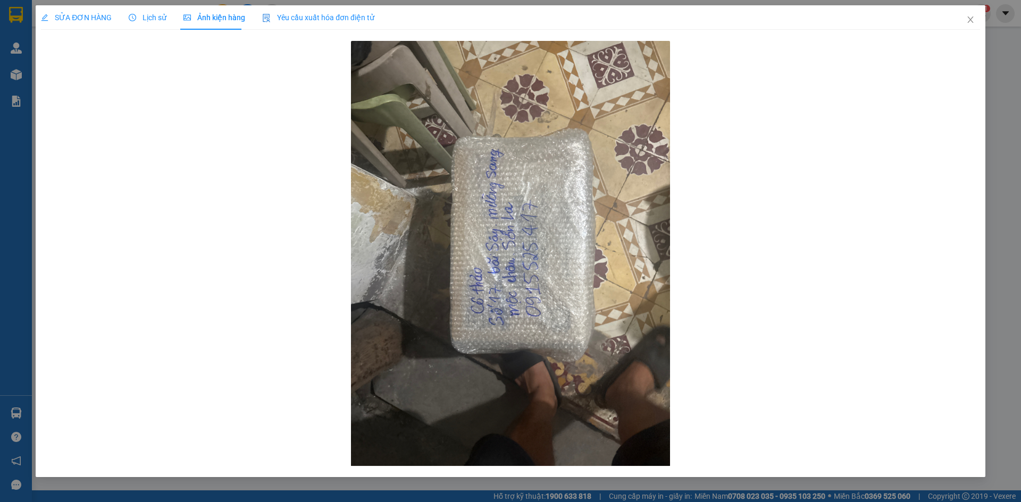
click at [140, 13] on span "Lịch sử" at bounding box center [148, 17] width 38 height 9
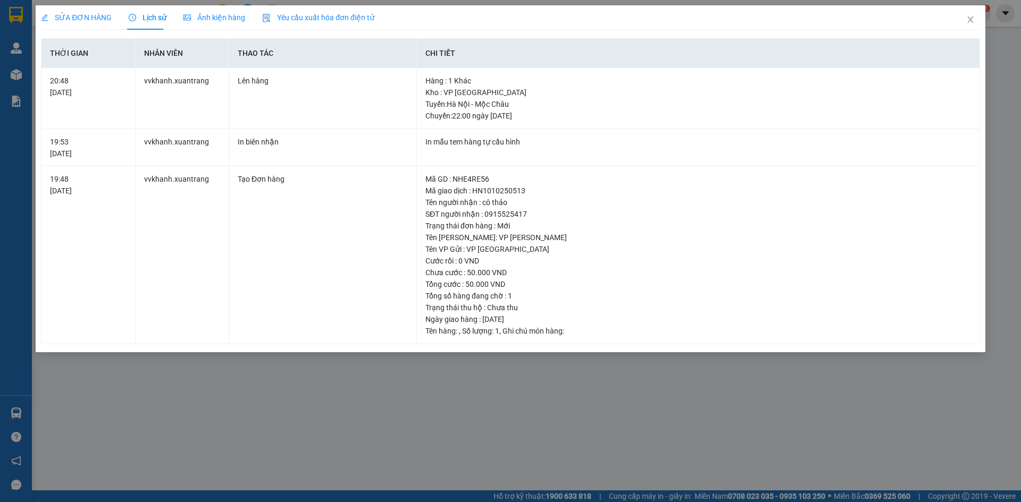
click at [79, 17] on span "SỬA ĐƠN HÀNG" at bounding box center [76, 17] width 71 height 9
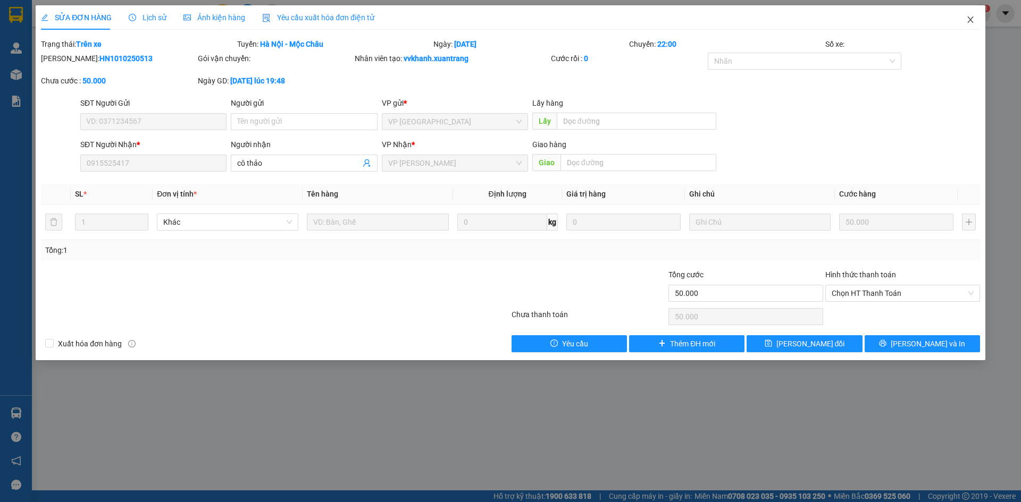
click at [967, 19] on icon "close" at bounding box center [970, 19] width 9 height 9
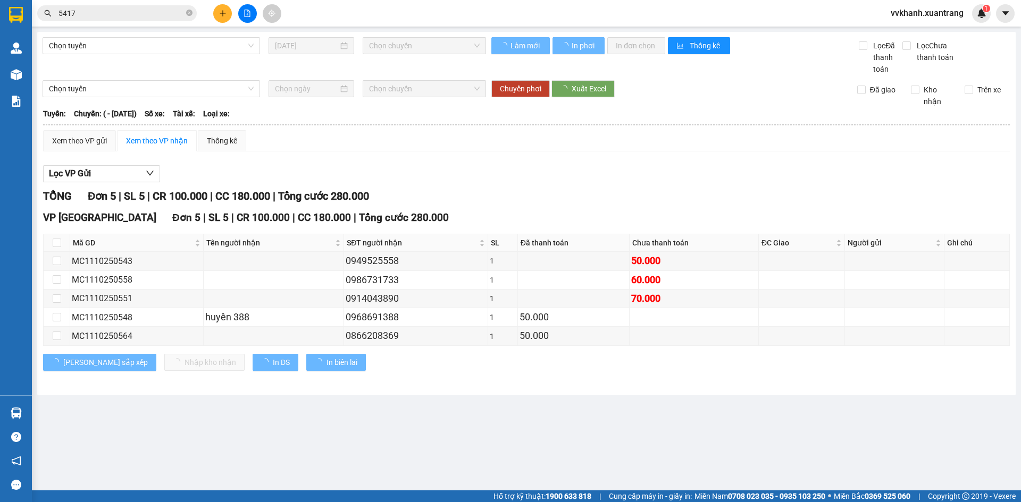
click at [144, 11] on input "5417" at bounding box center [120, 13] width 125 height 12
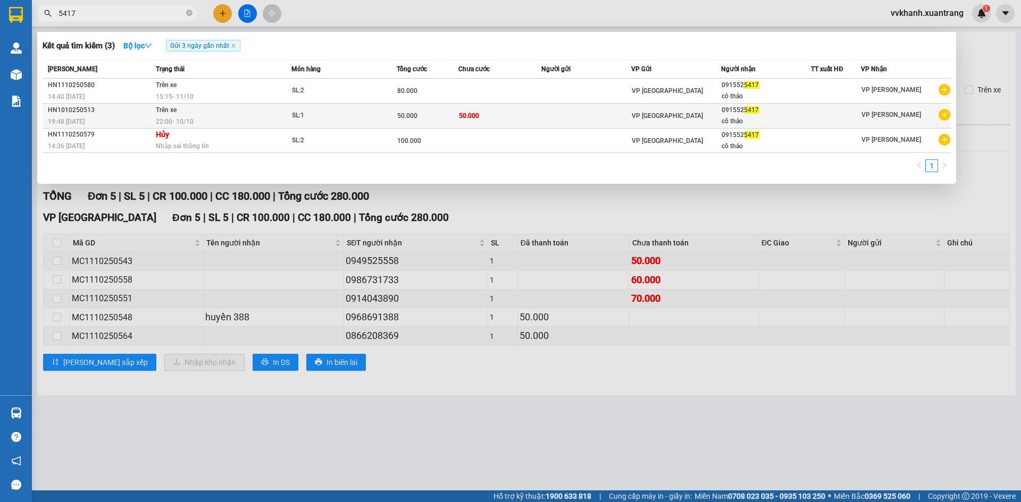
click at [596, 120] on td at bounding box center [586, 116] width 90 height 25
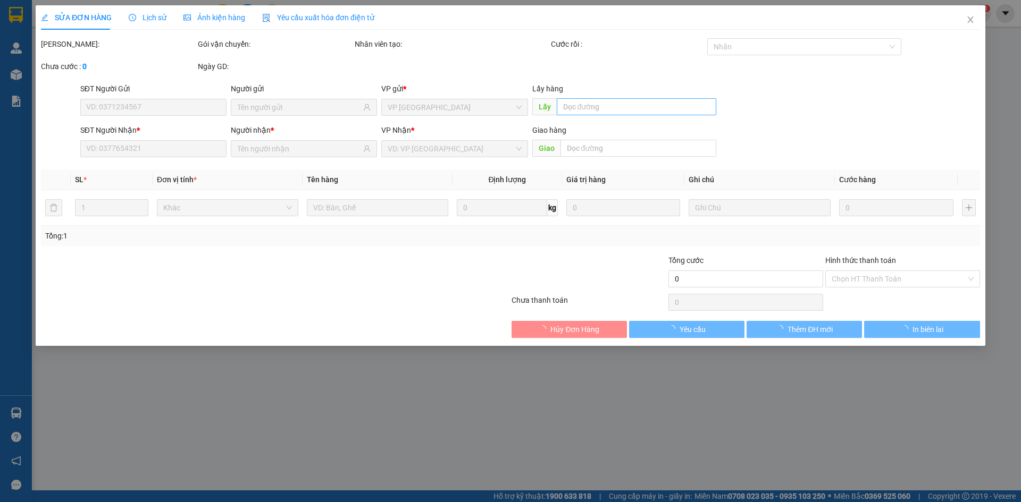
type input "0915525417"
type input "50.000"
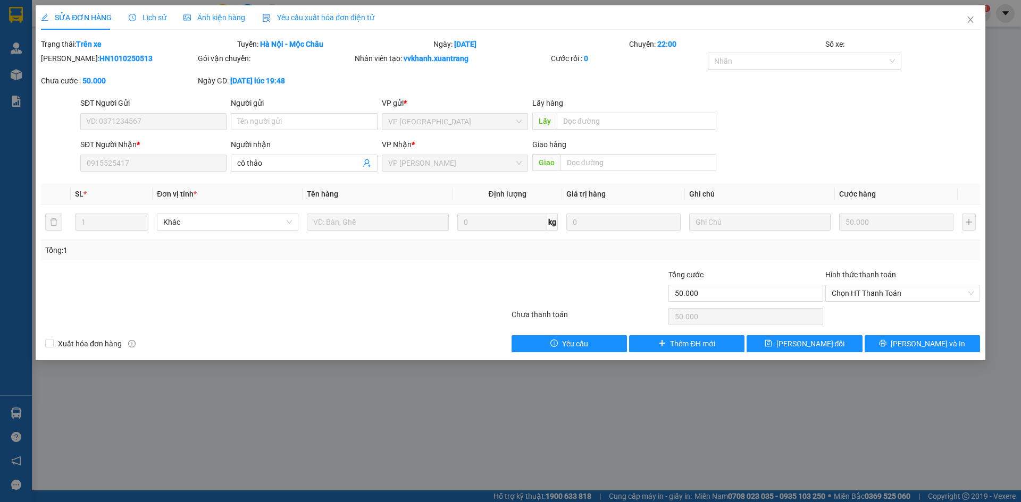
click at [201, 20] on span "Ảnh kiện hàng" at bounding box center [214, 17] width 62 height 9
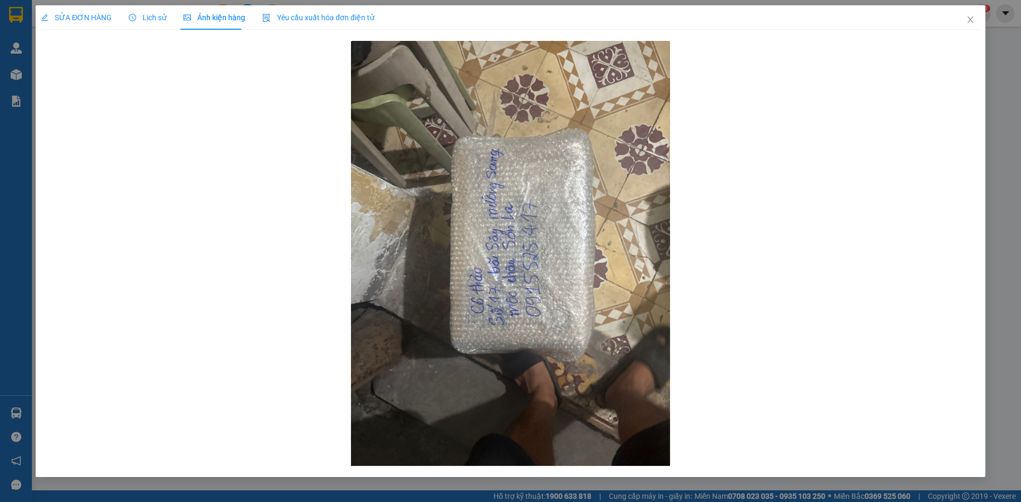
click at [140, 20] on span "Lịch sử" at bounding box center [148, 17] width 38 height 9
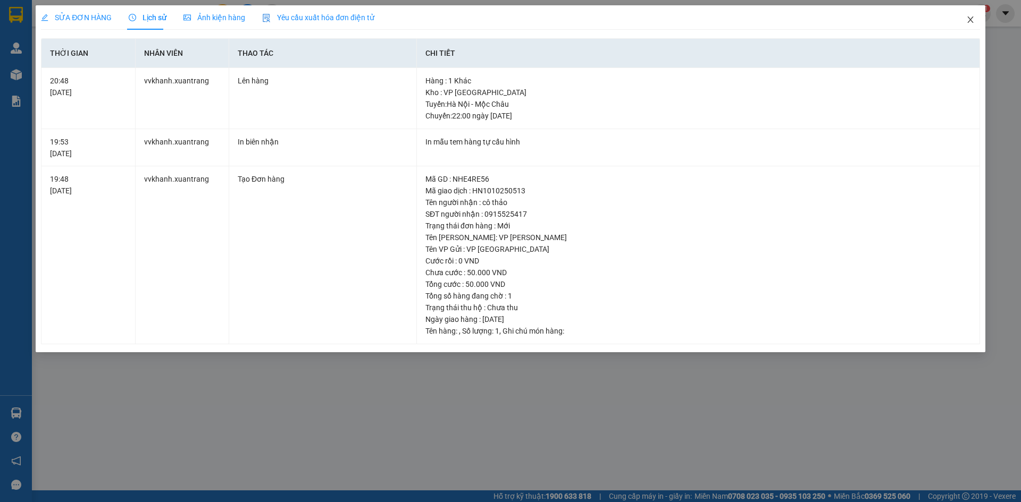
click at [967, 19] on icon "close" at bounding box center [970, 19] width 9 height 9
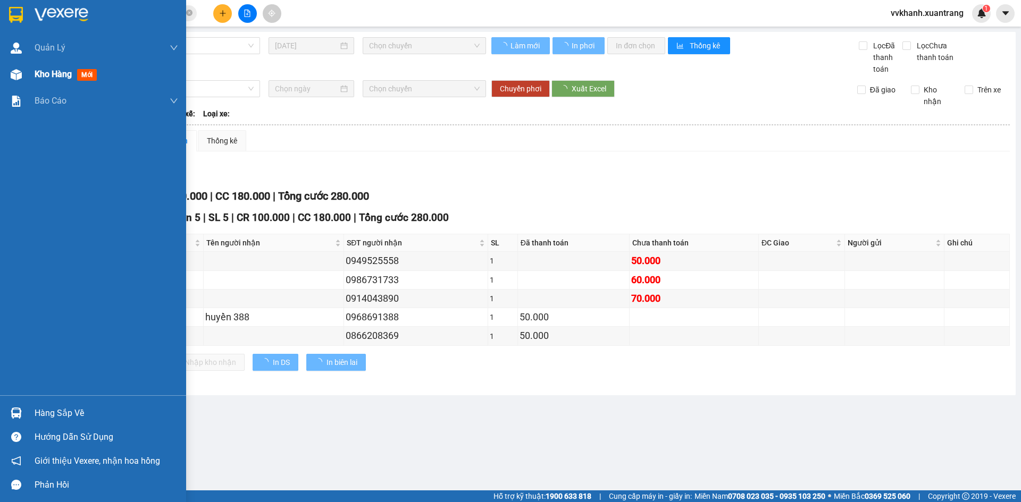
click at [17, 75] on img at bounding box center [16, 74] width 11 height 11
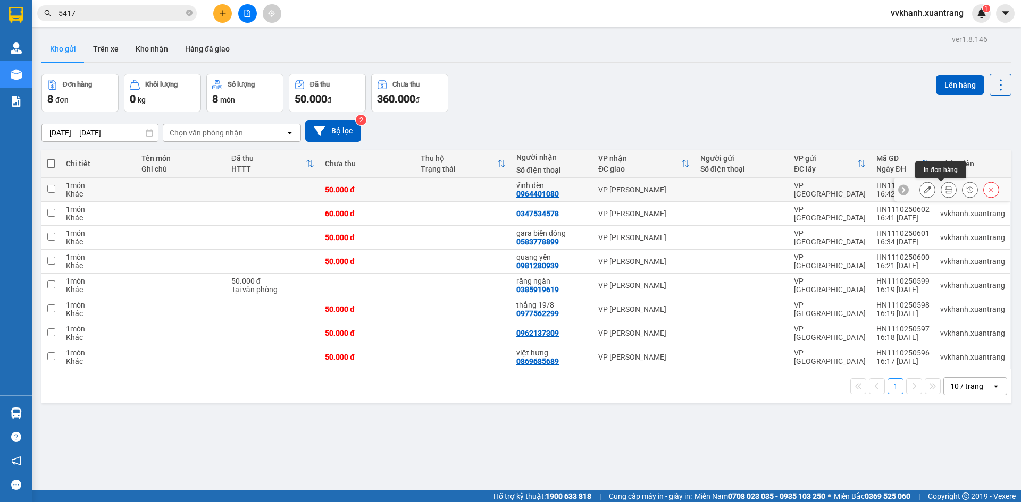
click at [945, 190] on icon at bounding box center [948, 189] width 7 height 7
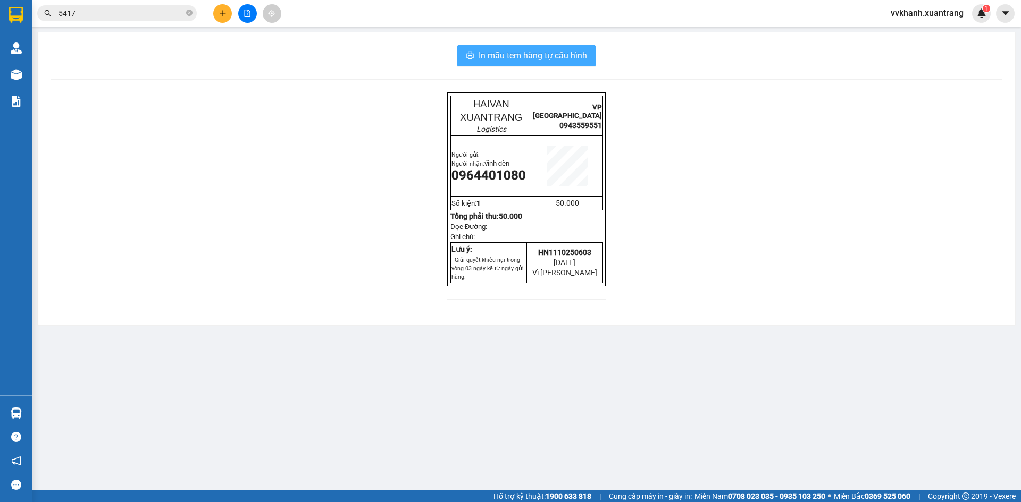
click at [540, 55] on span "In mẫu tem hàng tự cấu hình" at bounding box center [532, 55] width 108 height 13
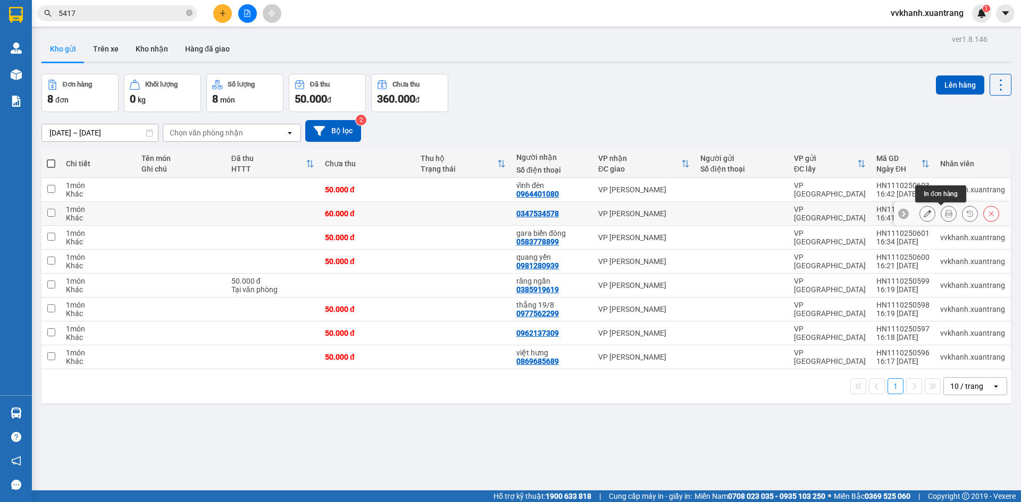
click at [945, 216] on icon at bounding box center [948, 213] width 7 height 7
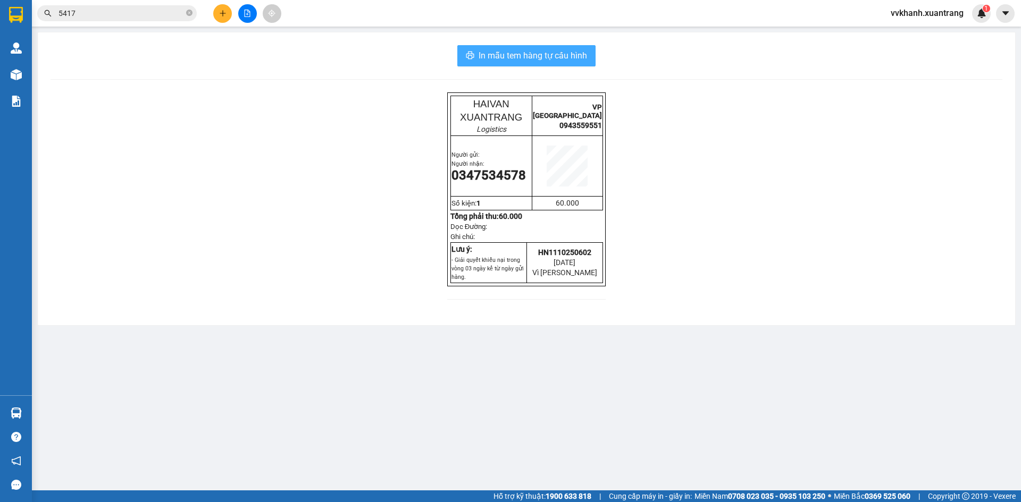
click at [498, 57] on span "In mẫu tem hàng tự cấu hình" at bounding box center [532, 55] width 108 height 13
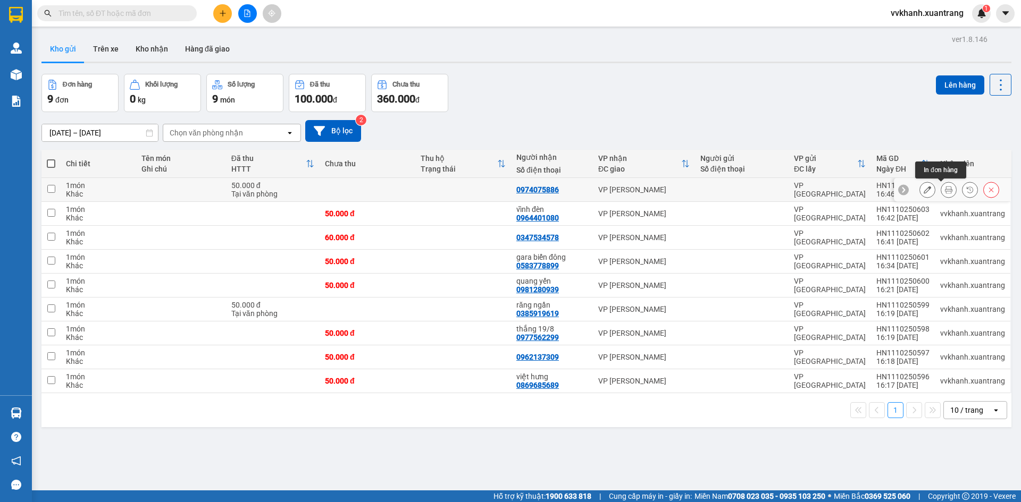
click at [945, 189] on icon at bounding box center [948, 189] width 7 height 7
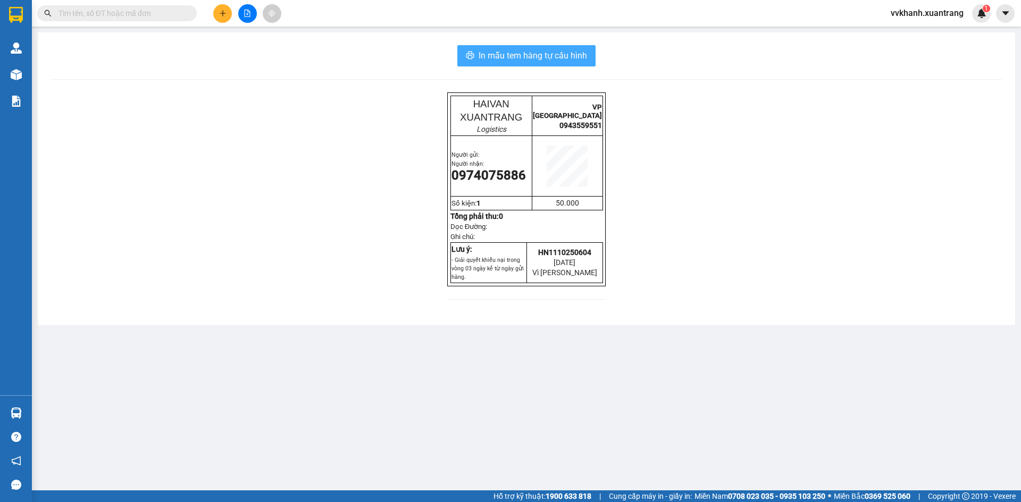
click at [520, 55] on span "In mẫu tem hàng tự cấu hình" at bounding box center [532, 55] width 108 height 13
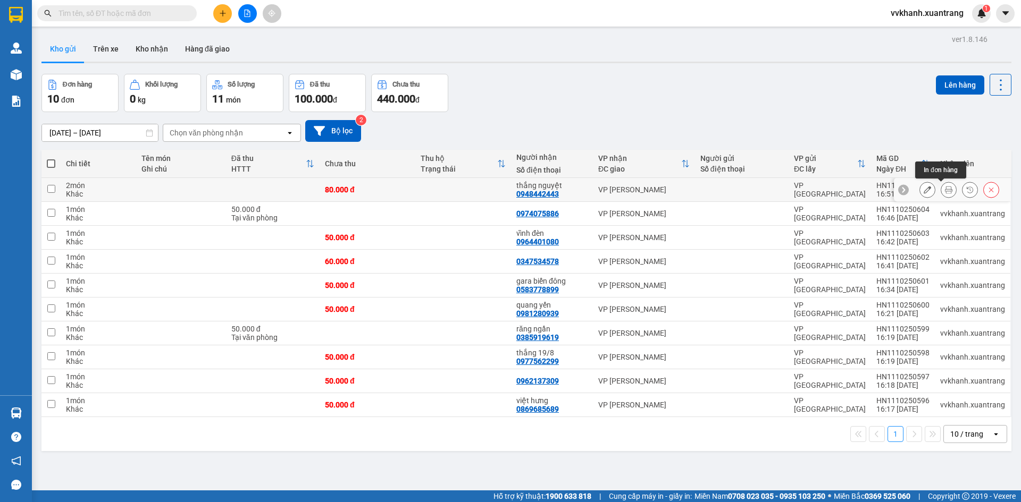
click at [945, 188] on icon at bounding box center [948, 189] width 7 height 7
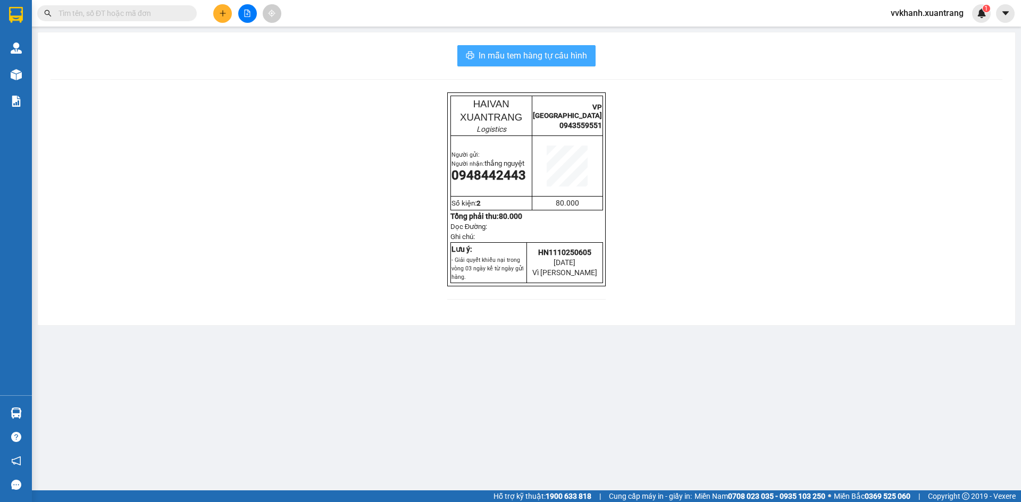
click at [526, 64] on button "In mẫu tem hàng tự cấu hình" at bounding box center [526, 55] width 138 height 21
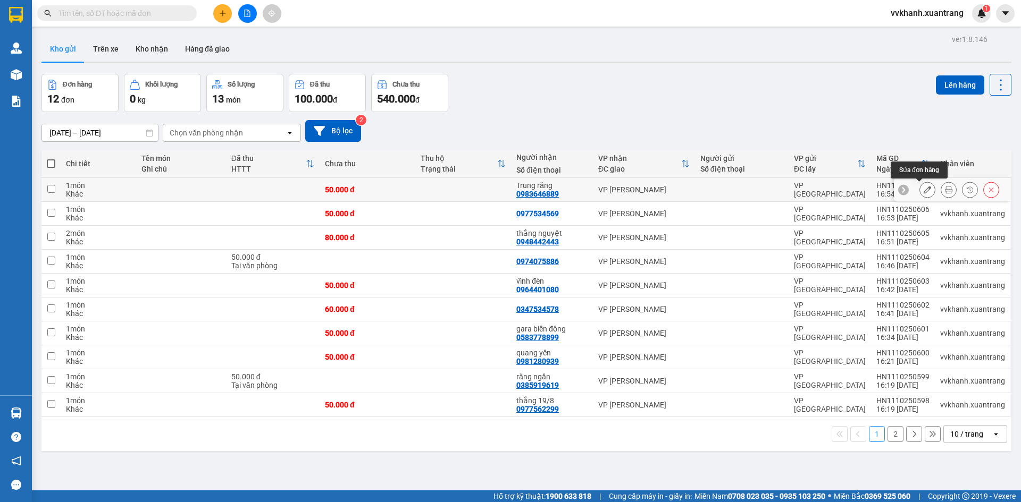
click at [923, 188] on icon at bounding box center [926, 189] width 7 height 7
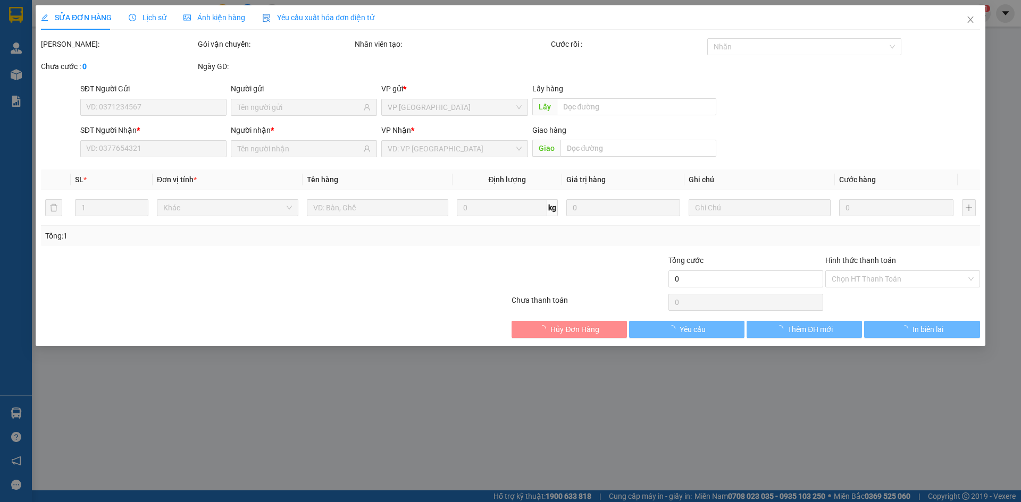
type input "0983646889"
type input "50.000"
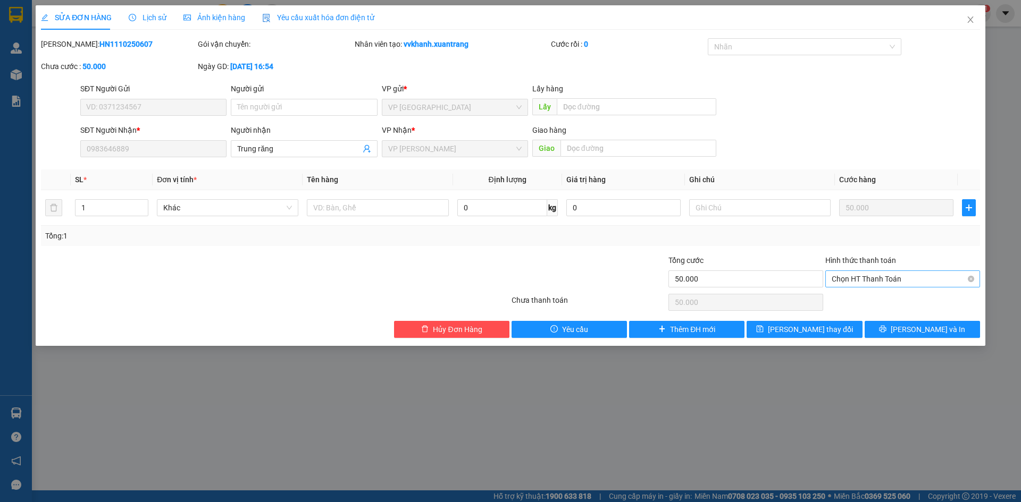
drag, startPoint x: 886, startPoint y: 273, endPoint x: 886, endPoint y: 281, distance: 8.5
click at [886, 273] on span "Chọn HT Thanh Toán" at bounding box center [902, 279] width 142 height 16
click at [870, 301] on div "Tại văn phòng" at bounding box center [902, 301] width 142 height 12
type input "0"
drag, startPoint x: 885, startPoint y: 329, endPoint x: 867, endPoint y: 330, distance: 18.6
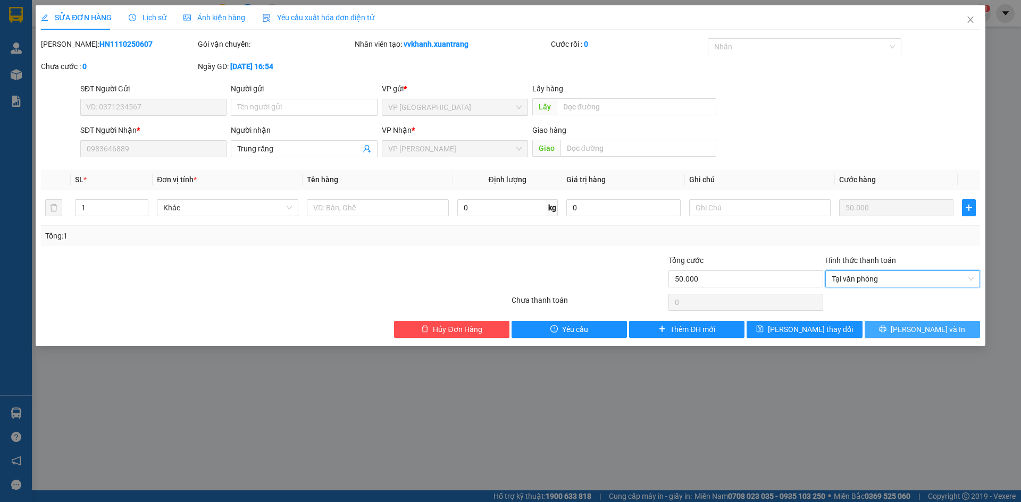
click at [885, 329] on button "[PERSON_NAME] và In" at bounding box center [921, 329] width 115 height 17
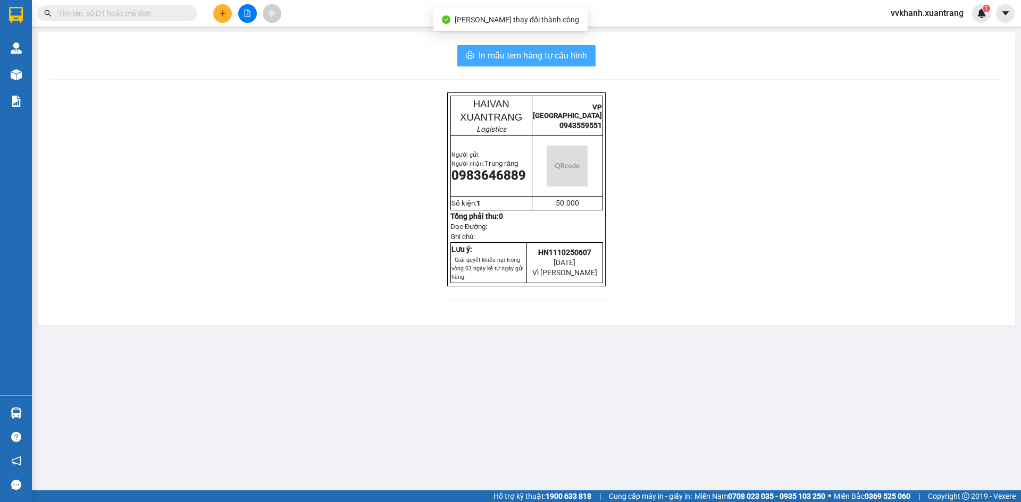
click at [530, 56] on span "In mẫu tem hàng tự cấu hình" at bounding box center [532, 55] width 108 height 13
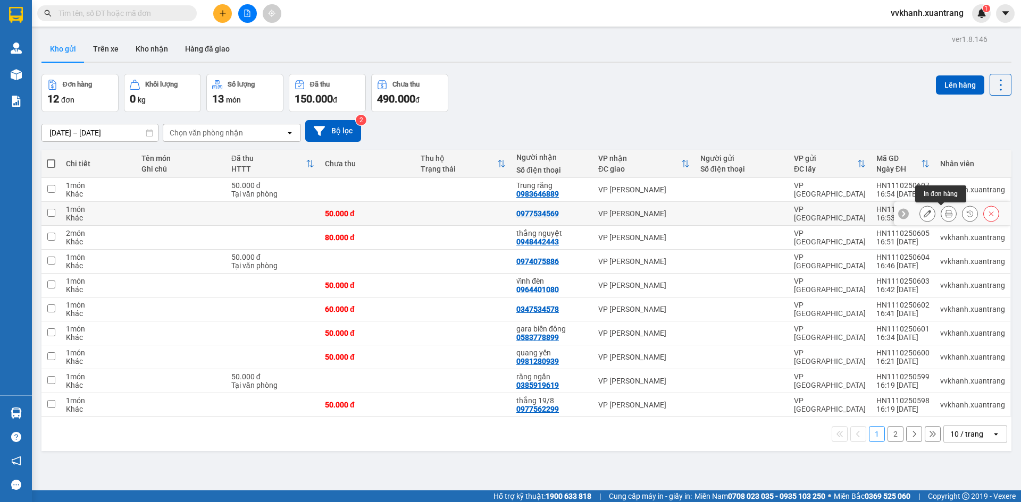
click at [945, 214] on icon at bounding box center [948, 213] width 7 height 7
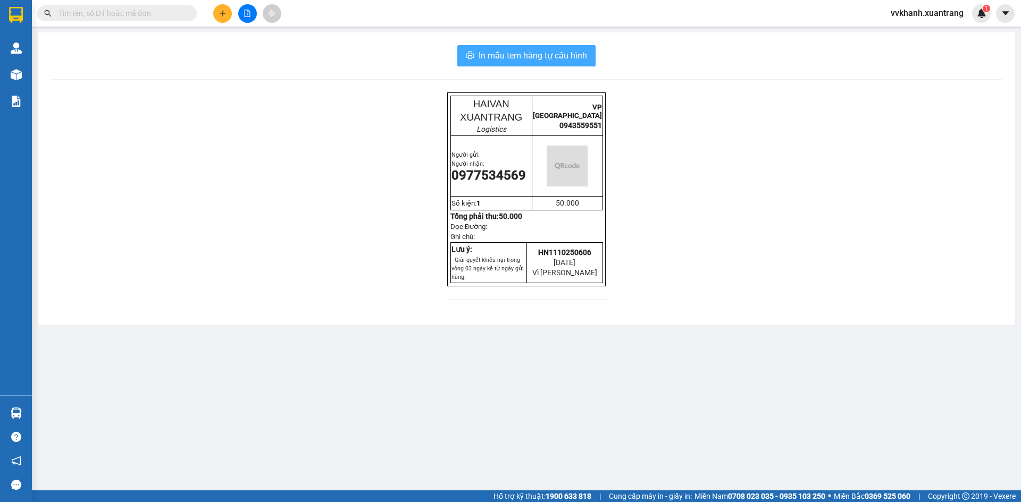
click at [535, 48] on button "In mẫu tem hàng tự cấu hình" at bounding box center [526, 55] width 138 height 21
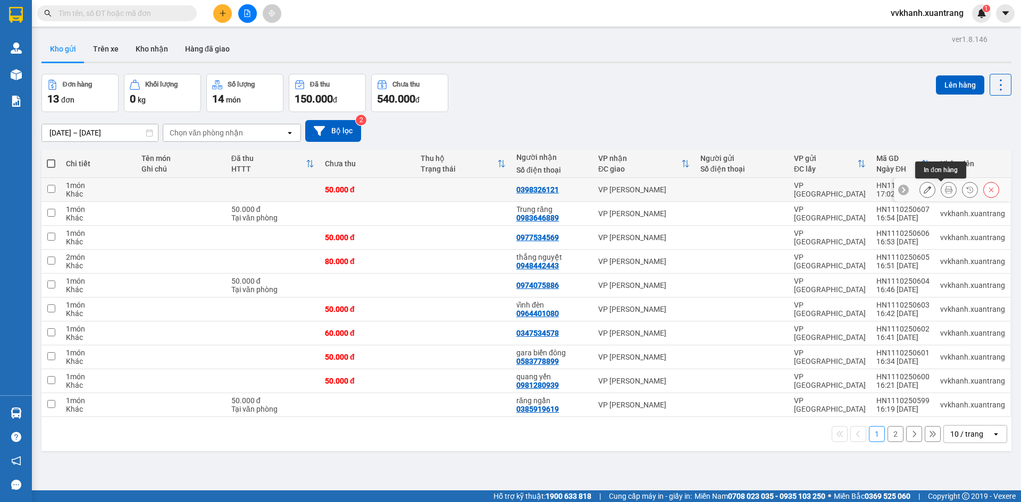
click at [945, 189] on icon at bounding box center [948, 189] width 7 height 7
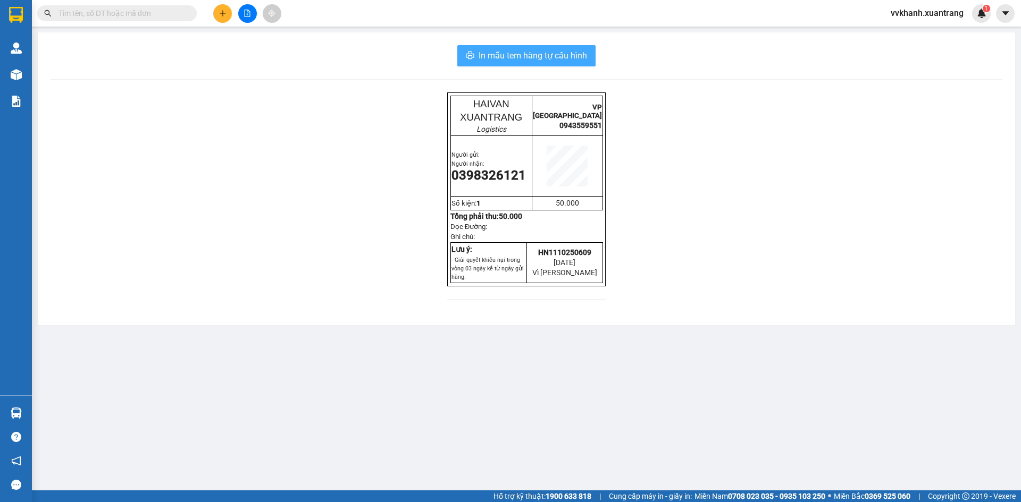
click at [541, 59] on span "In mẫu tem hàng tự cấu hình" at bounding box center [532, 55] width 108 height 13
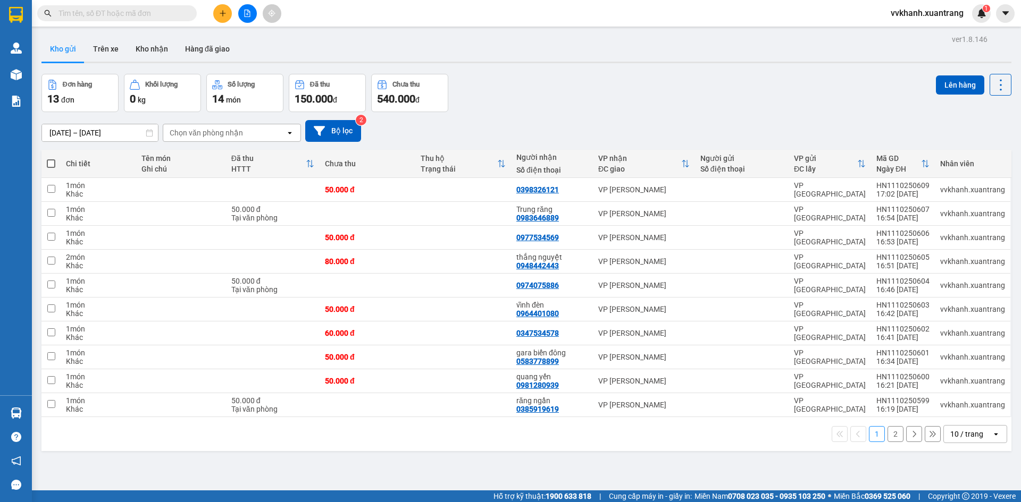
click at [779, 426] on div "1 2 10 / trang open" at bounding box center [526, 434] width 961 height 18
click at [244, 13] on icon "file-add" at bounding box center [246, 13] width 7 height 7
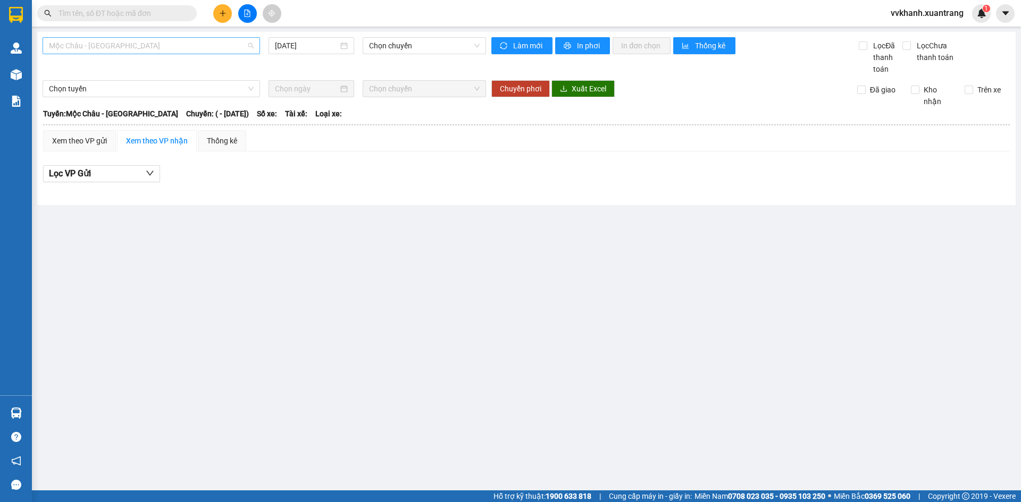
click at [132, 41] on span "Mộc [PERSON_NAME] - [GEOGRAPHIC_DATA]" at bounding box center [151, 46] width 205 height 16
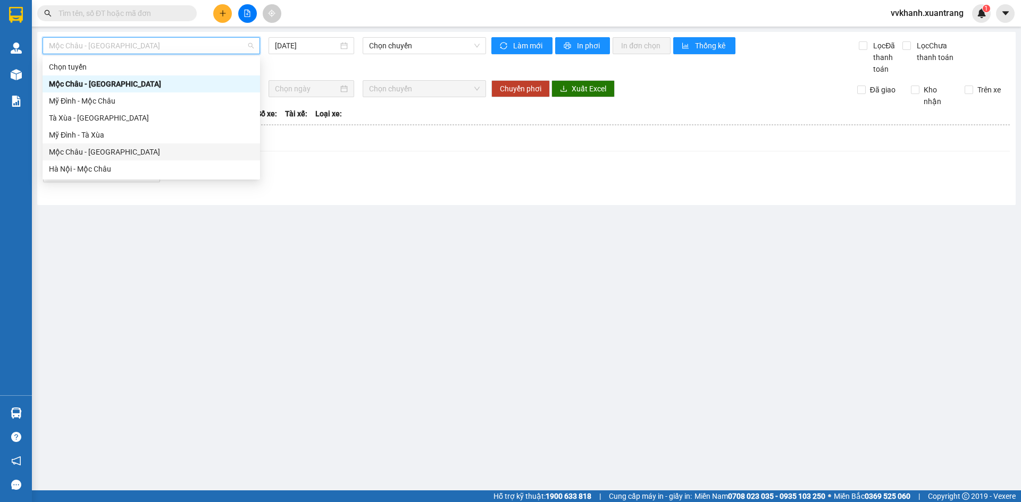
click at [96, 146] on div "Mộc [PERSON_NAME][GEOGRAPHIC_DATA]" at bounding box center [151, 152] width 217 height 17
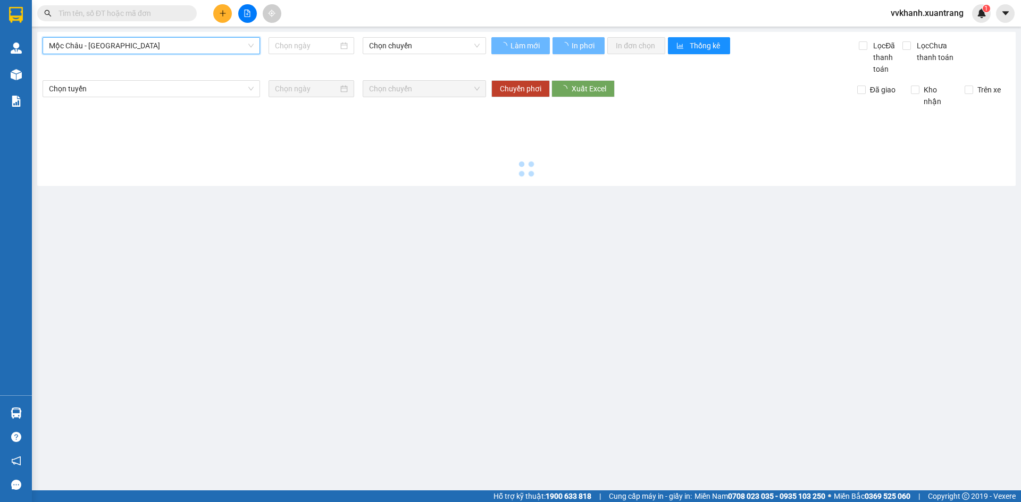
type input "[DATE]"
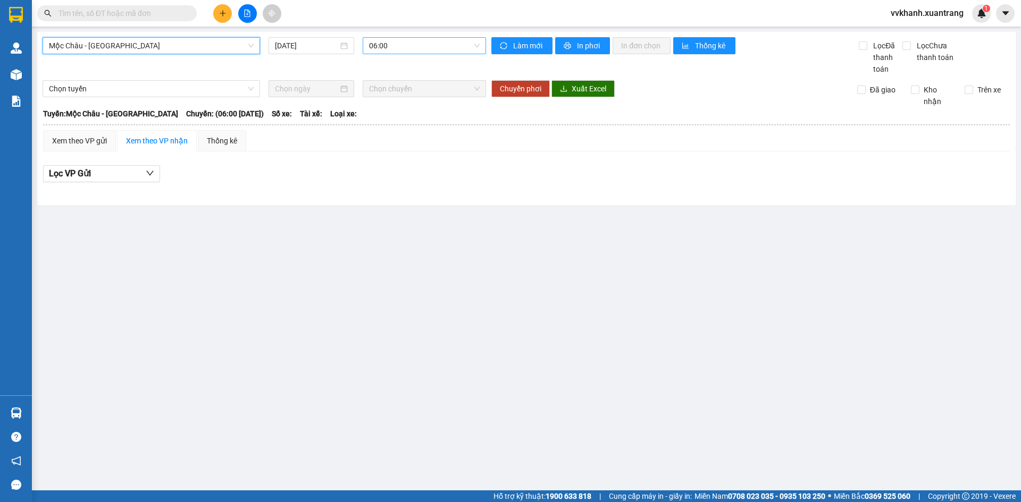
drag, startPoint x: 393, startPoint y: 30, endPoint x: 393, endPoint y: 45, distance: 14.9
click at [393, 45] on main "Mộc Châu - Hà Nội Mộc Châu - Hà Nội 11/10/2025 06:00 Làm mới In phơi In đơn chọ…" at bounding box center [510, 245] width 1021 height 491
click at [395, 51] on span "06:00" at bounding box center [424, 46] width 111 height 16
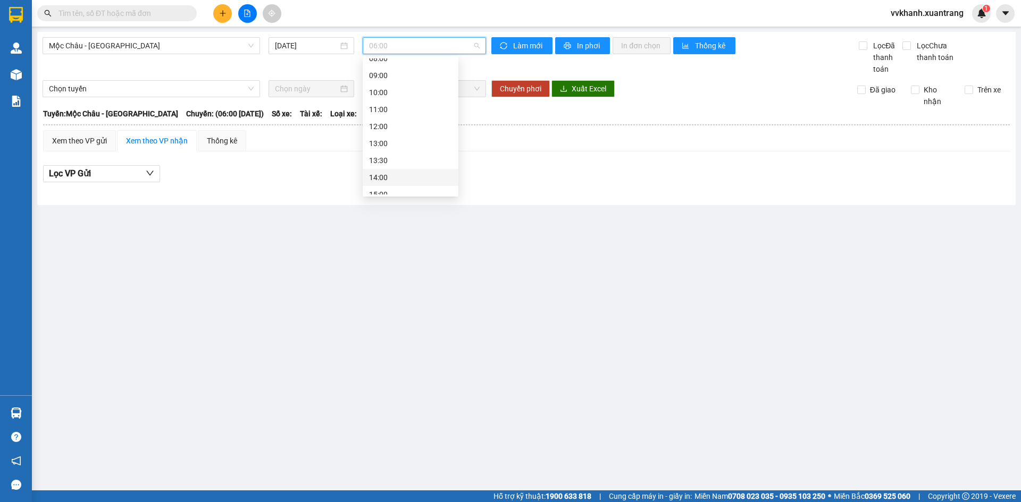
scroll to position [106, 0]
click at [383, 99] on div "13:00" at bounding box center [410, 97] width 83 height 12
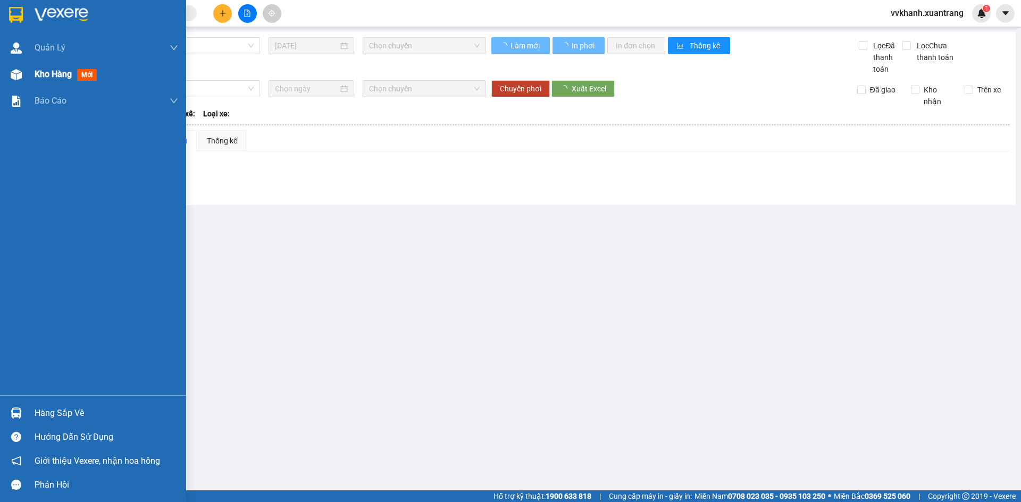
click at [16, 72] on img at bounding box center [16, 74] width 11 height 11
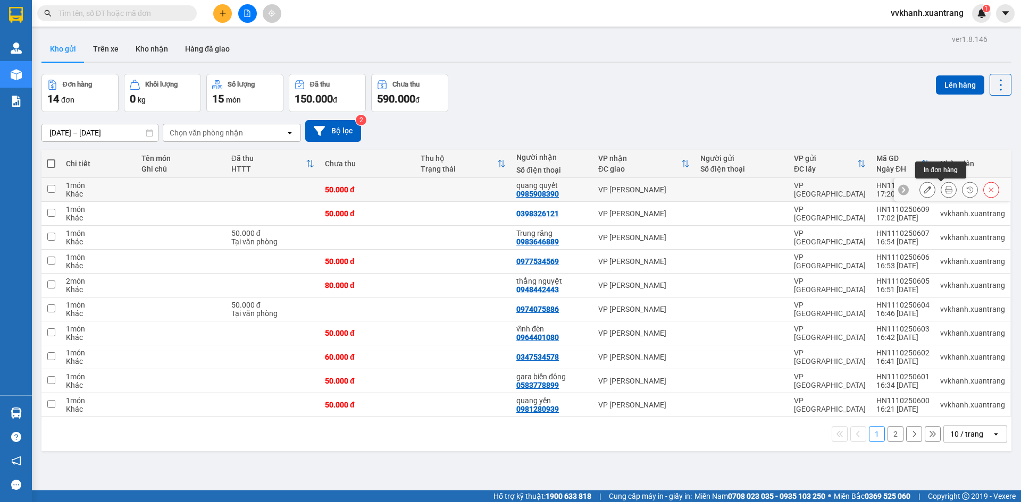
click at [941, 188] on button at bounding box center [948, 190] width 15 height 19
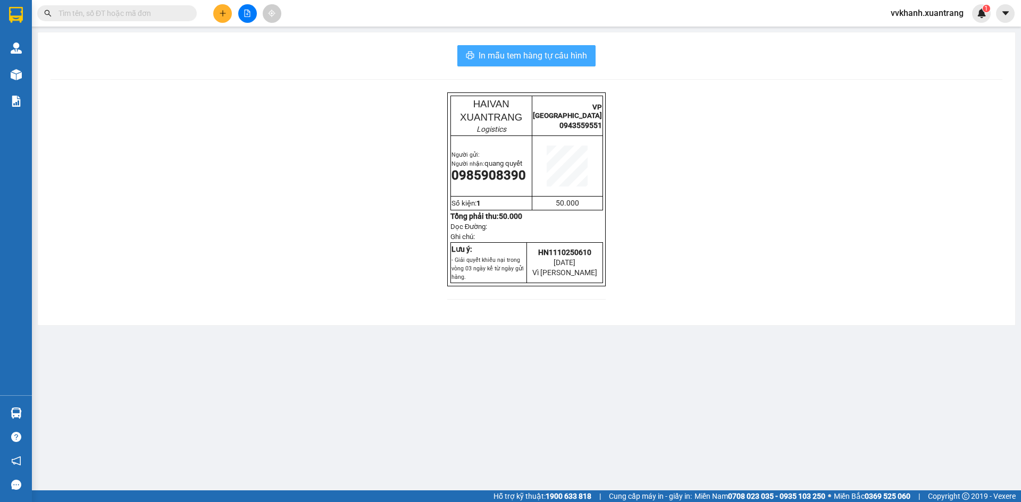
click at [524, 48] on button "In mẫu tem hàng tự cấu hình" at bounding box center [526, 55] width 138 height 21
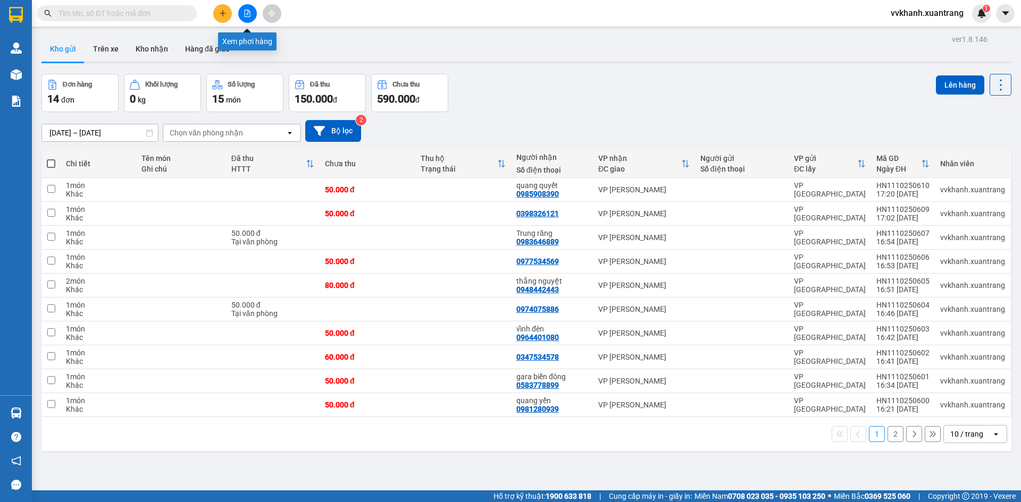
drag, startPoint x: 242, startPoint y: 15, endPoint x: 243, endPoint y: 26, distance: 11.3
click at [243, 22] on div at bounding box center [247, 13] width 80 height 19
click at [244, 12] on button at bounding box center [247, 13] width 19 height 19
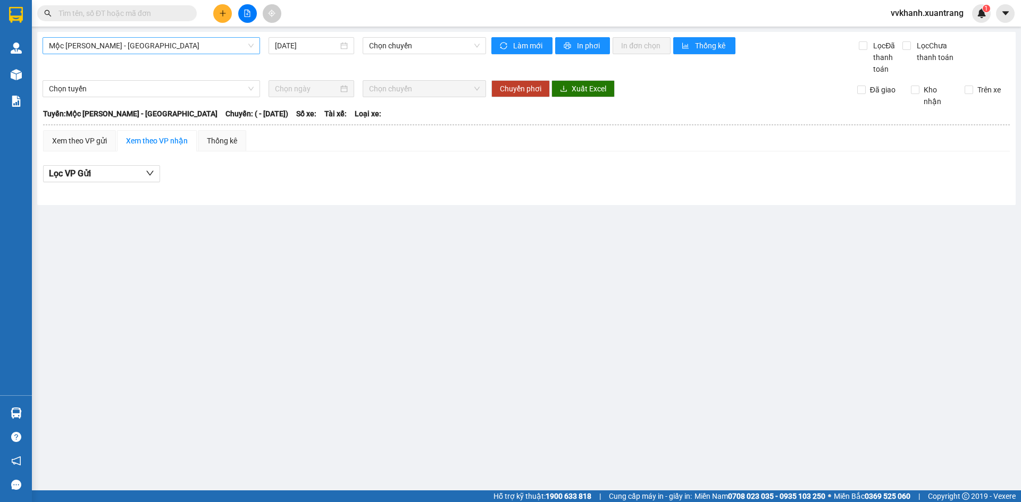
click at [154, 49] on span "Mộc [PERSON_NAME] - [GEOGRAPHIC_DATA]" at bounding box center [151, 46] width 205 height 16
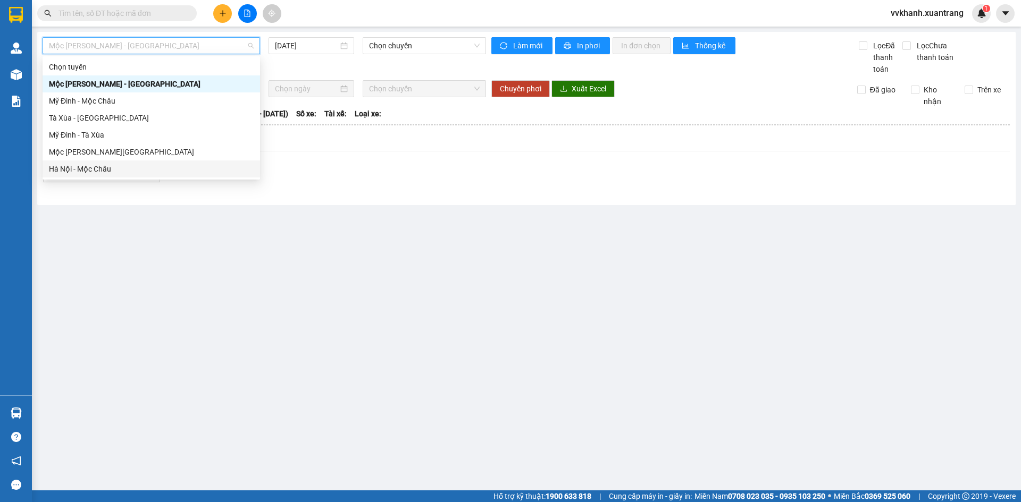
click at [122, 169] on div "Hà Nội - Mộc Châu" at bounding box center [151, 169] width 205 height 12
type input "[DATE]"
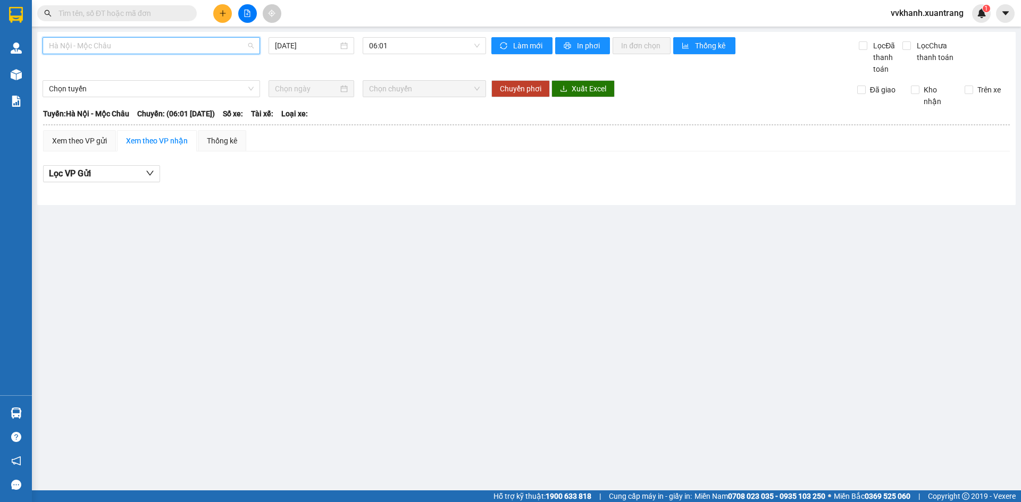
drag, startPoint x: 145, startPoint y: 41, endPoint x: 129, endPoint y: 154, distance: 114.4
click at [145, 47] on span "Hà Nội - Mộc Châu" at bounding box center [151, 46] width 205 height 16
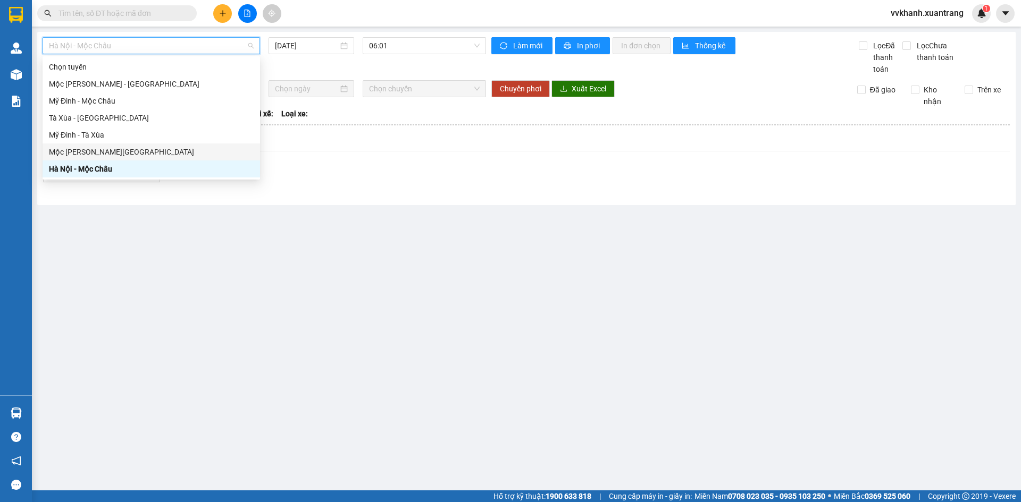
click at [114, 154] on div "Mộc [PERSON_NAME][GEOGRAPHIC_DATA]" at bounding box center [151, 152] width 205 height 12
type input "[DATE]"
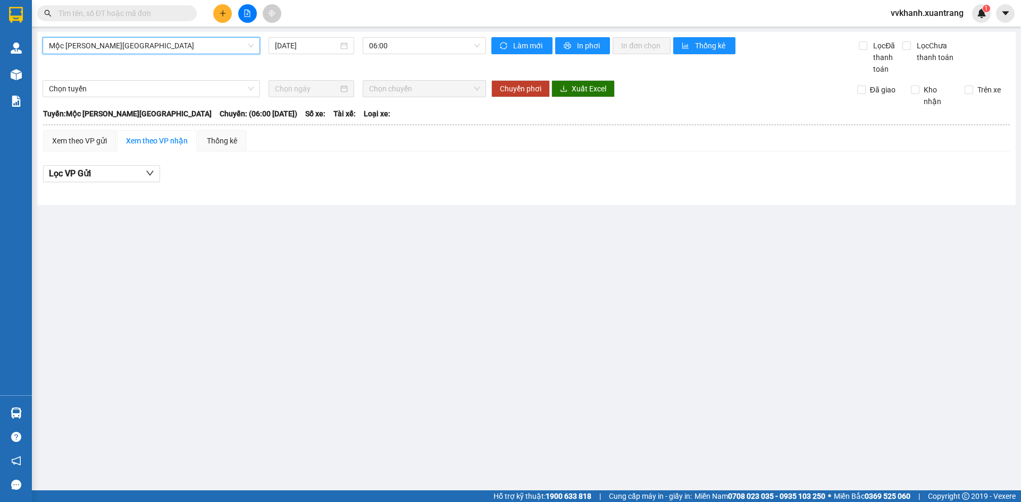
click at [386, 56] on div "Mộc [PERSON_NAME][GEOGRAPHIC_DATA] [GEOGRAPHIC_DATA][PERSON_NAME][GEOGRAPHIC_DA…" at bounding box center [264, 56] width 443 height 38
click at [396, 97] on div "13:00" at bounding box center [410, 97] width 83 height 12
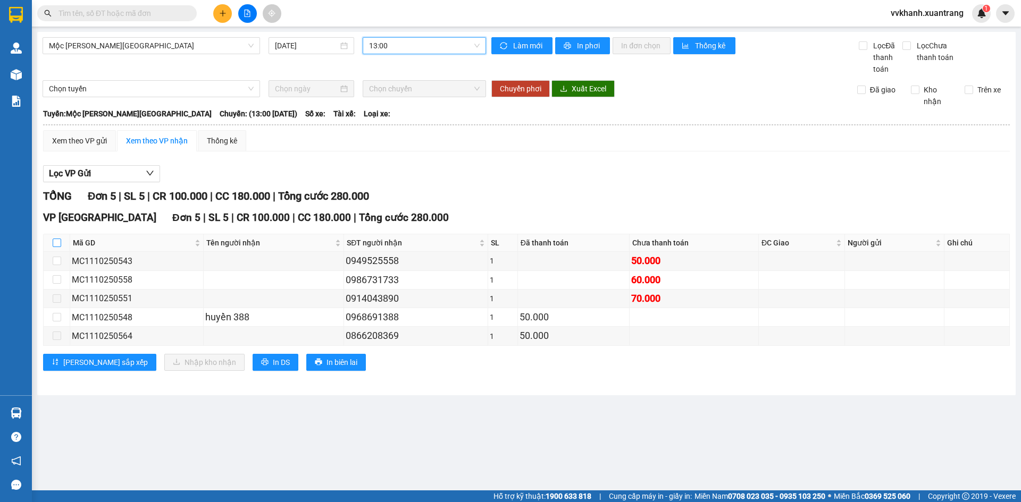
click at [58, 243] on input "checkbox" at bounding box center [57, 243] width 9 height 9
checkbox input "true"
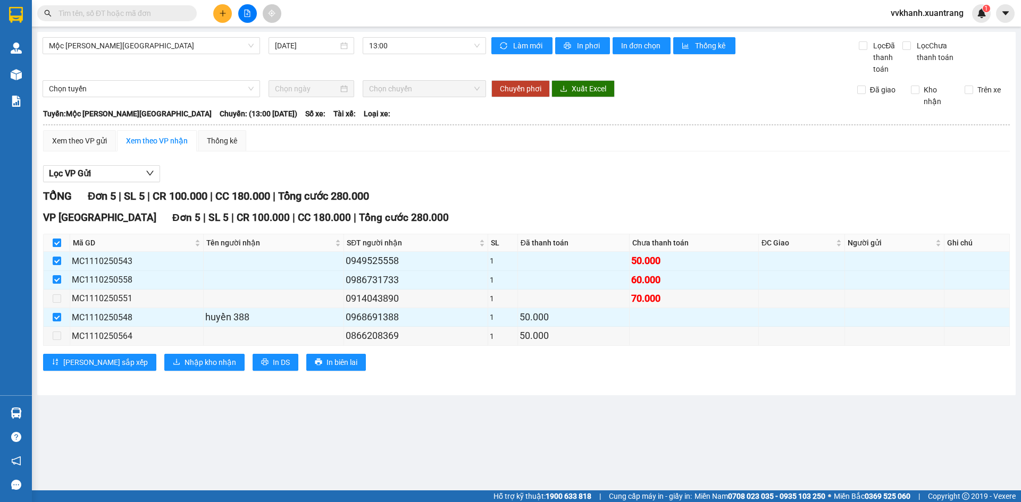
click at [56, 244] on input "checkbox" at bounding box center [57, 243] width 9 height 9
checkbox input "false"
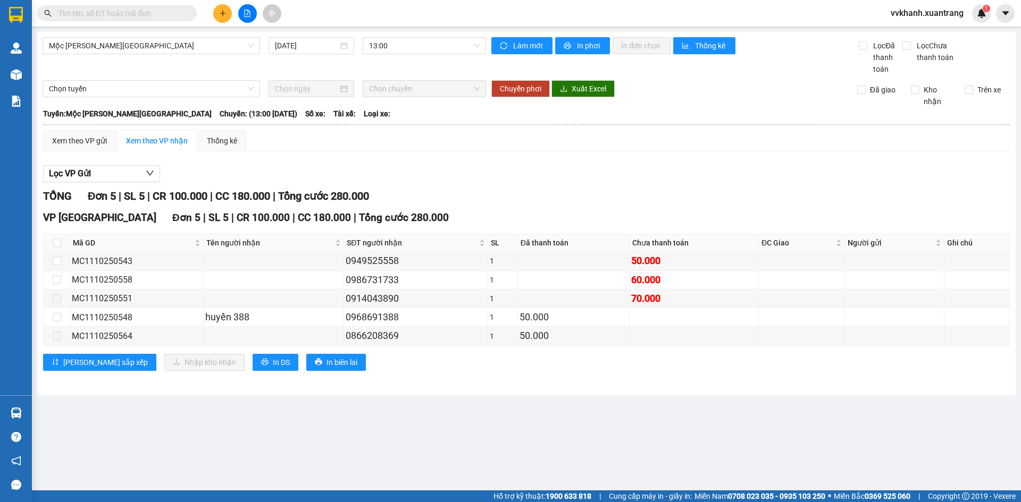
click at [147, 15] on input "text" at bounding box center [120, 13] width 125 height 12
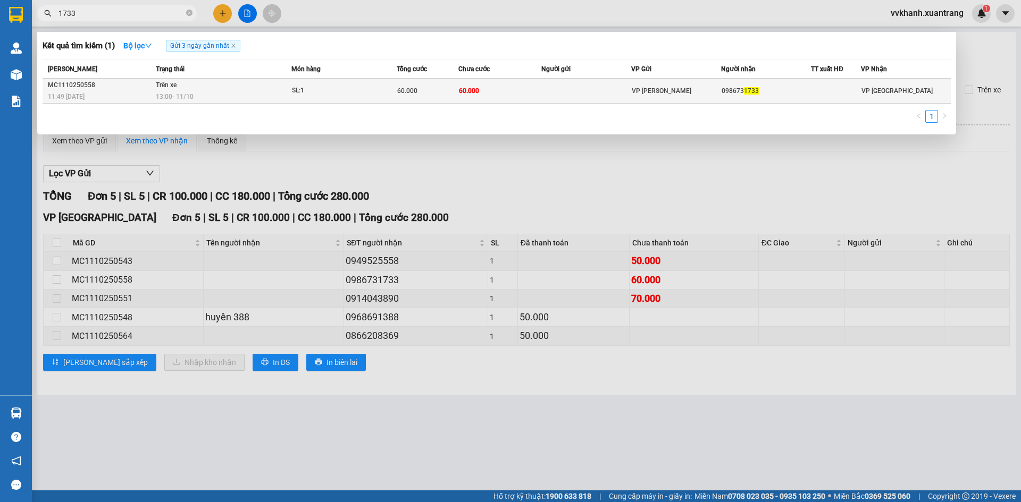
type input "1733"
click at [529, 92] on td "60.000" at bounding box center [499, 91] width 83 height 25
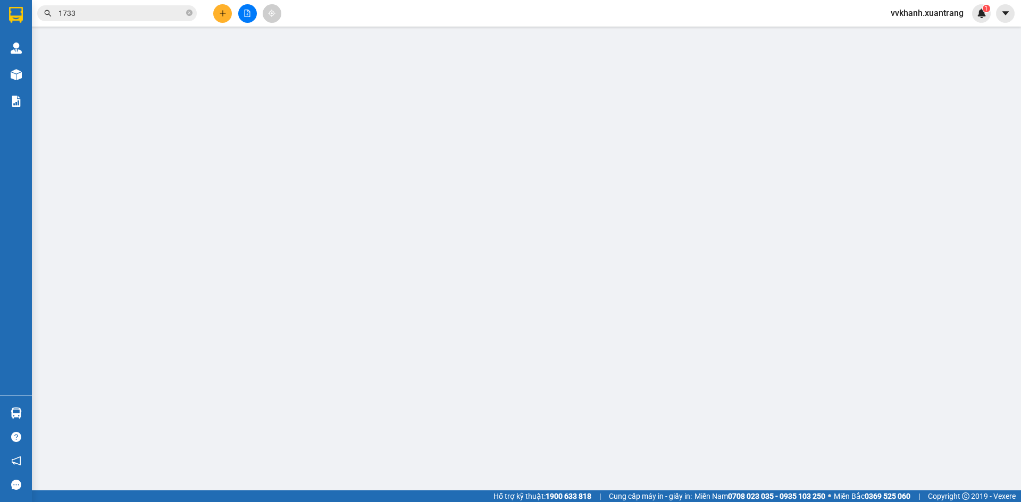
type input "0986731733"
type input "60.000"
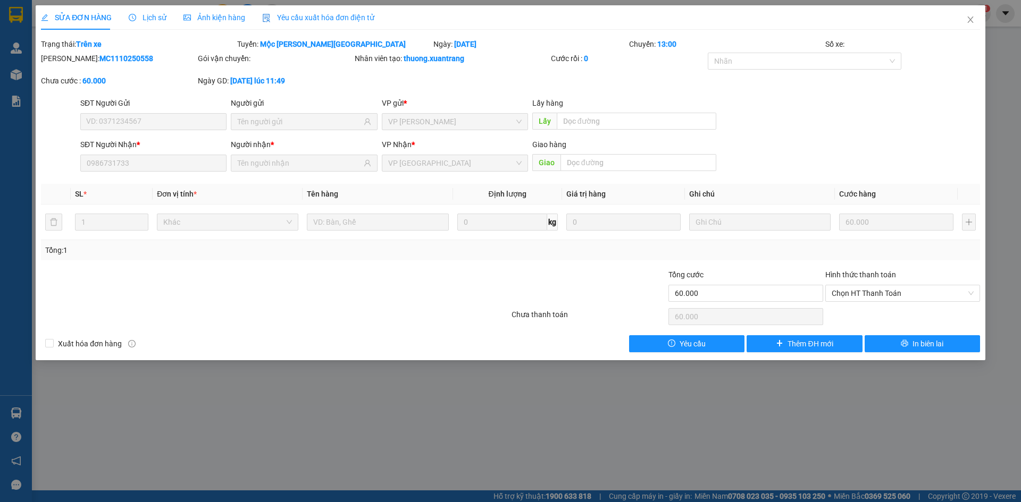
click at [197, 16] on span "Ảnh kiện hàng" at bounding box center [214, 17] width 62 height 9
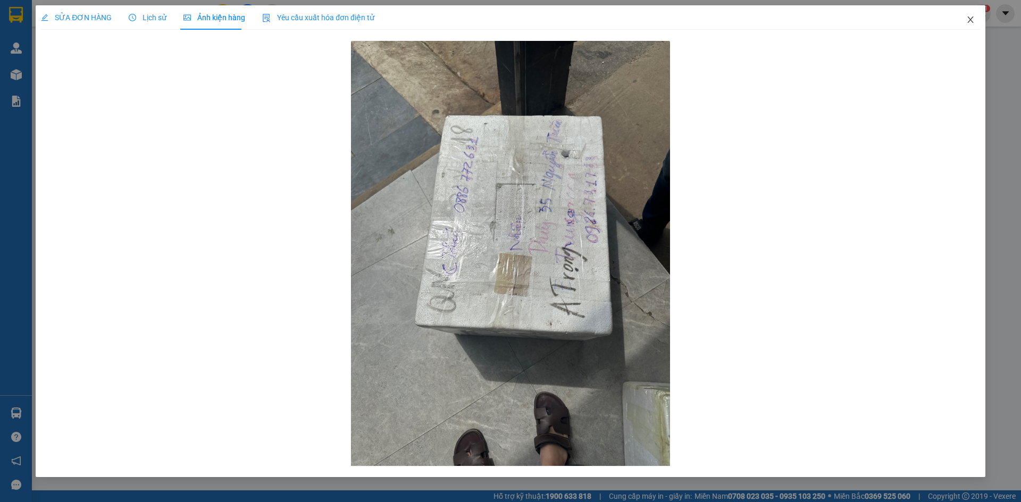
drag, startPoint x: 956, startPoint y: 16, endPoint x: 967, endPoint y: 19, distance: 11.4
click at [957, 16] on span "Close" at bounding box center [970, 20] width 30 height 30
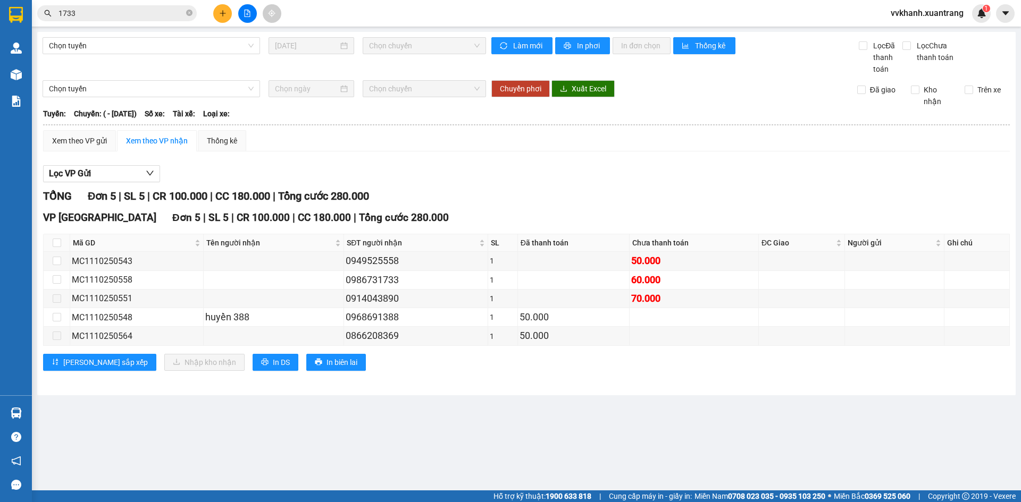
click at [968, 19] on span "vvkhanh.xuantrang" at bounding box center [927, 12] width 90 height 13
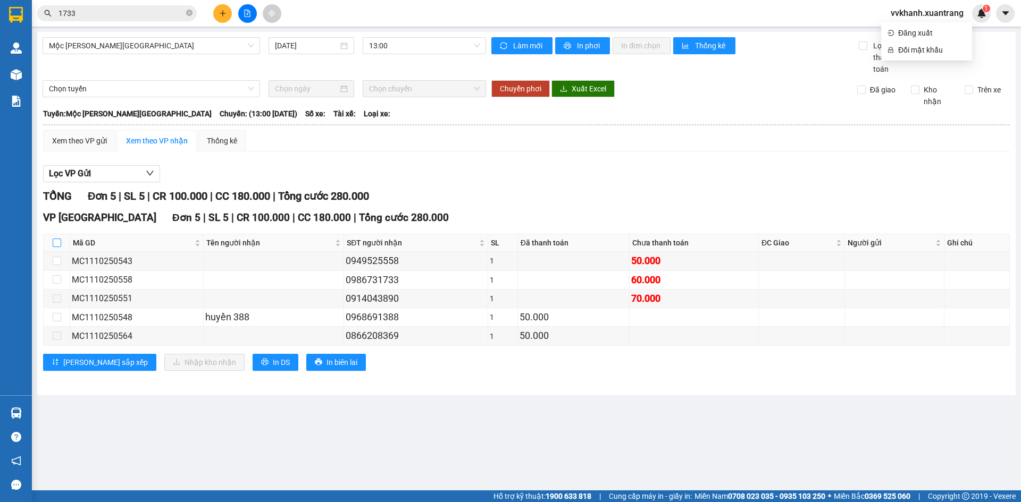
click at [54, 240] on input "checkbox" at bounding box center [57, 243] width 9 height 9
checkbox input "true"
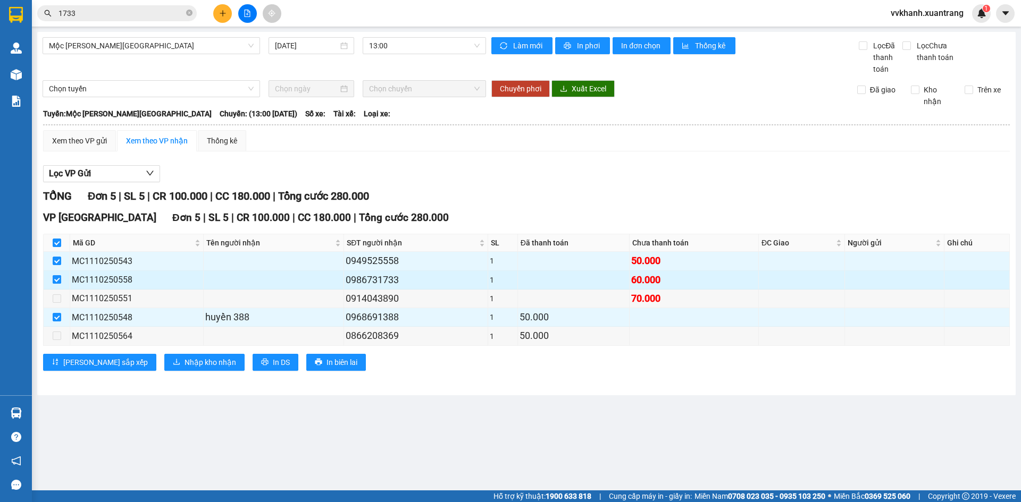
click at [55, 278] on input "checkbox" at bounding box center [57, 279] width 9 height 9
checkbox input "false"
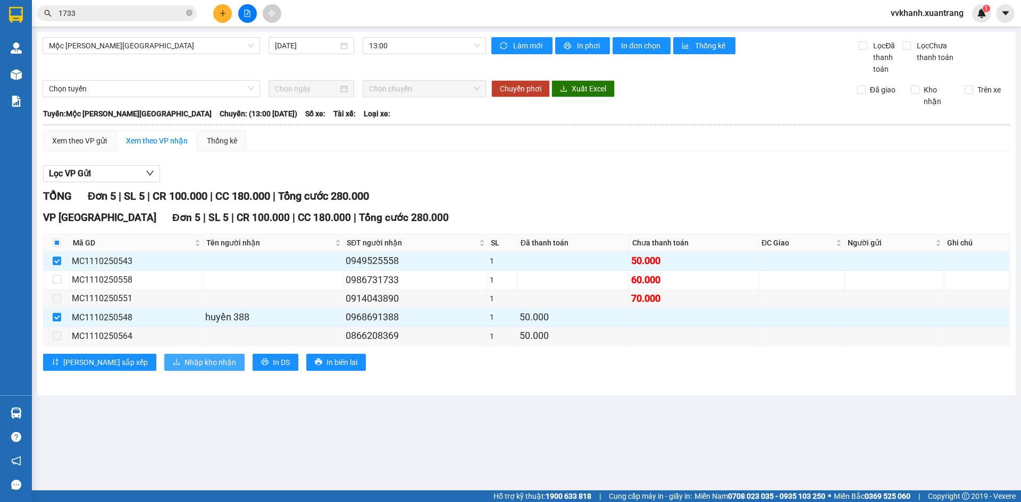
click at [184, 363] on span "Nhập kho nhận" at bounding box center [210, 363] width 52 height 12
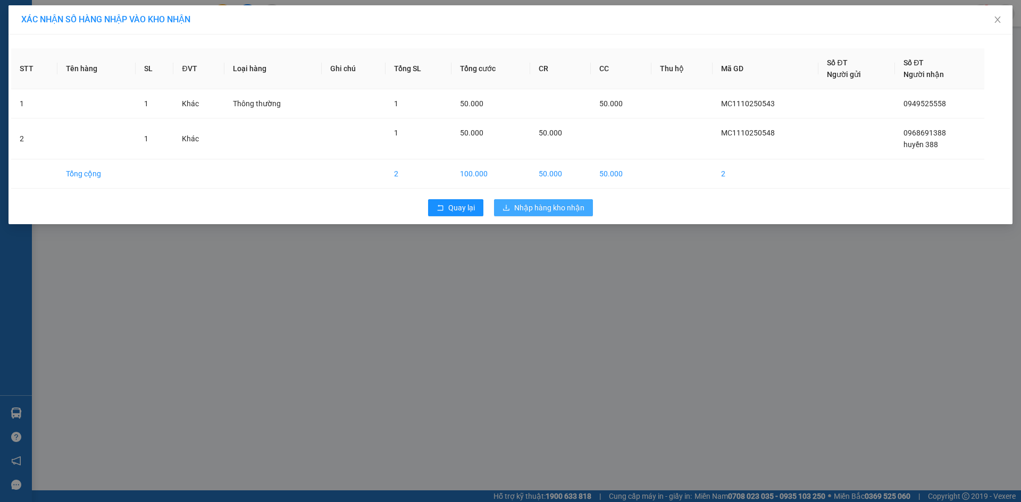
click at [539, 208] on span "Nhập hàng kho nhận" at bounding box center [549, 208] width 70 height 12
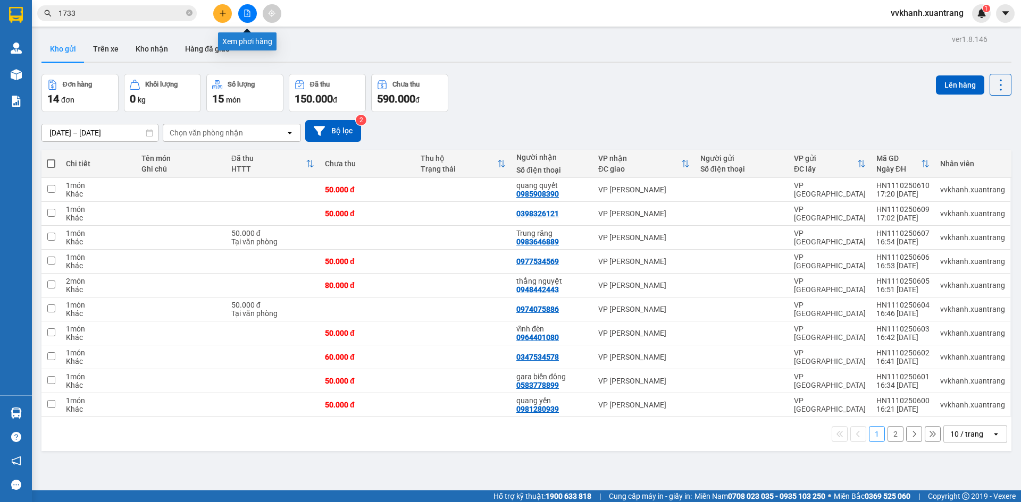
click at [245, 12] on icon "file-add" at bounding box center [248, 13] width 6 height 7
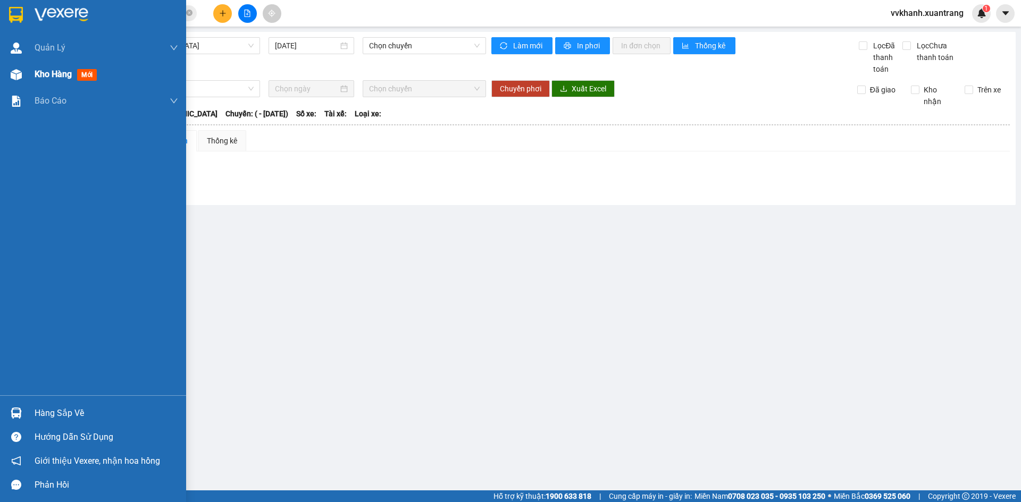
click at [63, 80] on div "Kho hàng mới" at bounding box center [68, 74] width 66 height 13
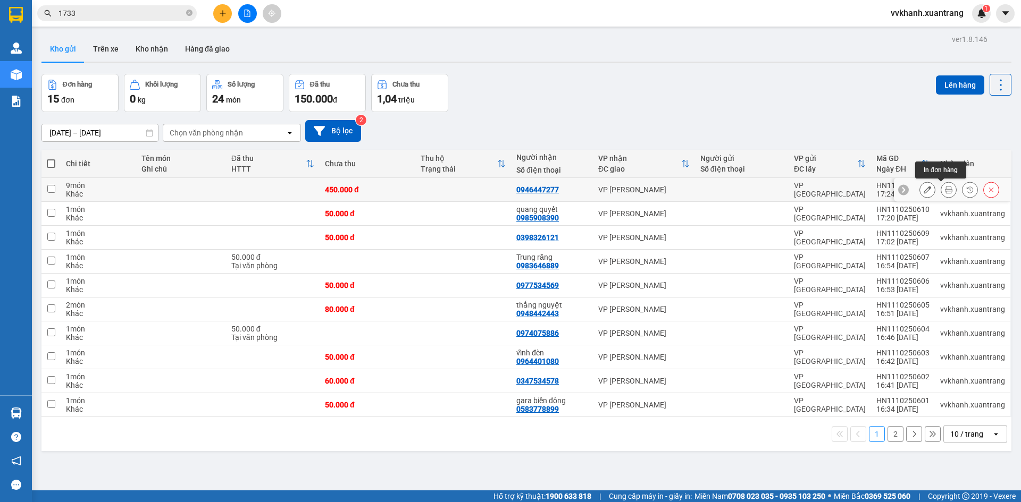
click at [945, 187] on icon at bounding box center [948, 189] width 7 height 7
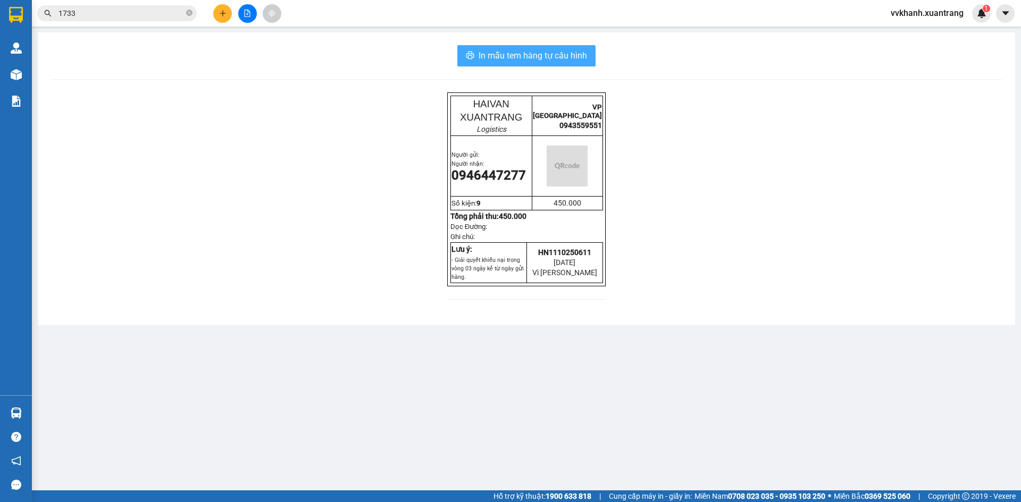
click at [541, 54] on span "In mẫu tem hàng tự cấu hình" at bounding box center [532, 55] width 108 height 13
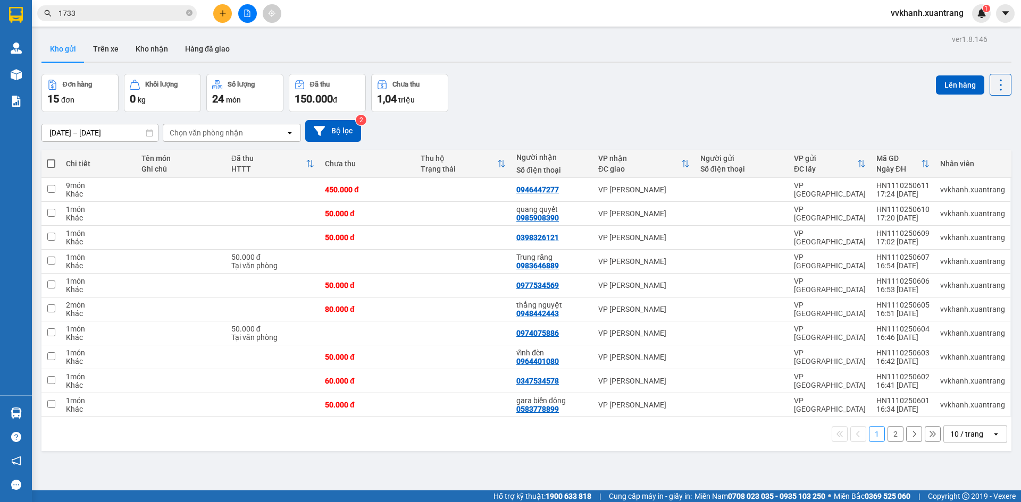
click at [888, 437] on button "2" at bounding box center [895, 434] width 16 height 16
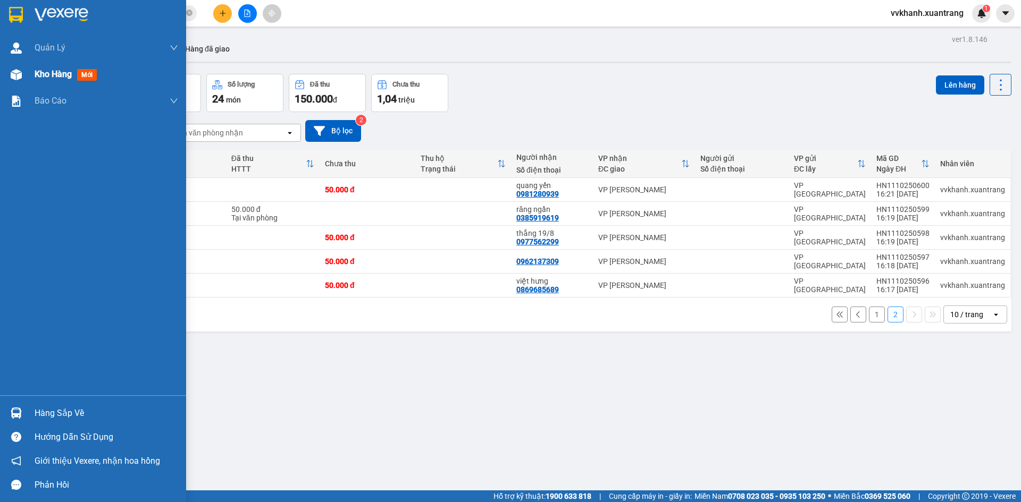
click at [19, 71] on img at bounding box center [16, 74] width 11 height 11
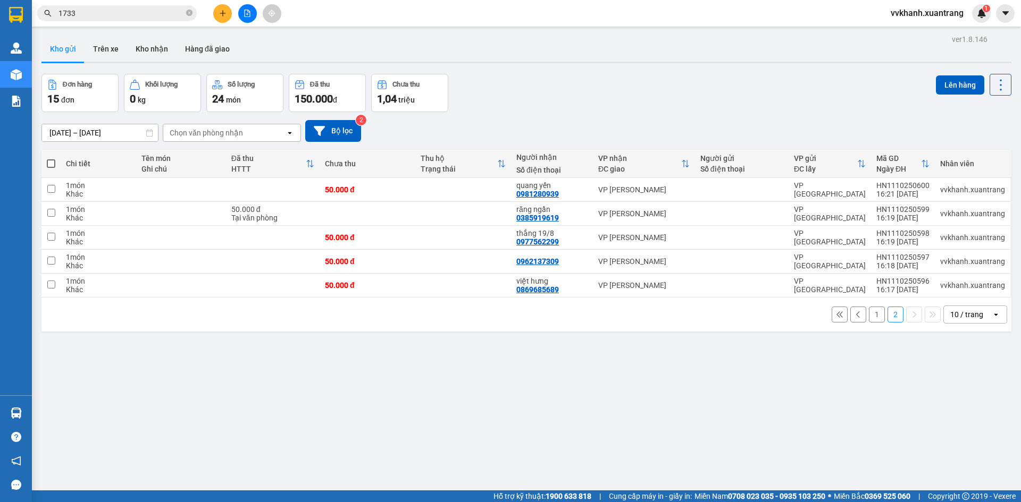
click at [869, 317] on button "1" at bounding box center [877, 315] width 16 height 16
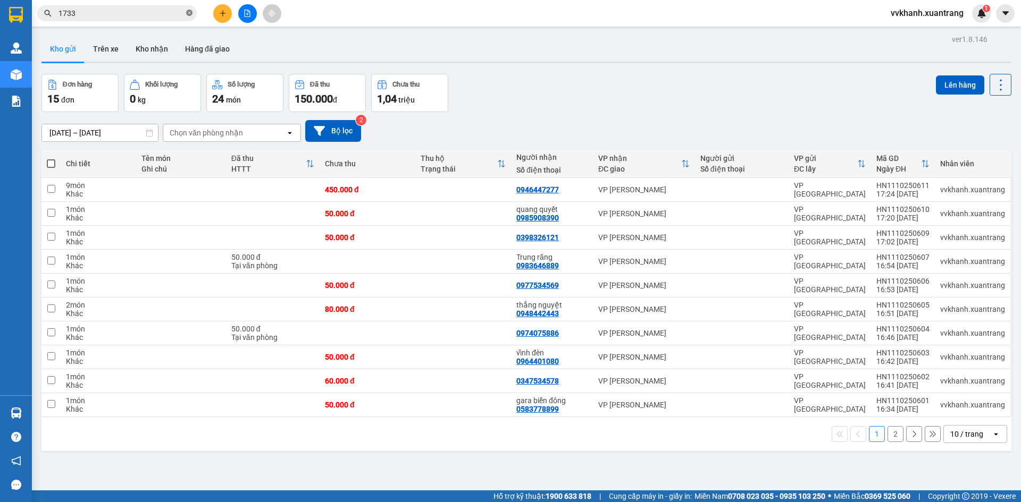
click at [189, 12] on icon "close-circle" at bounding box center [189, 13] width 6 height 6
click at [245, 12] on icon "file-add" at bounding box center [246, 13] width 7 height 7
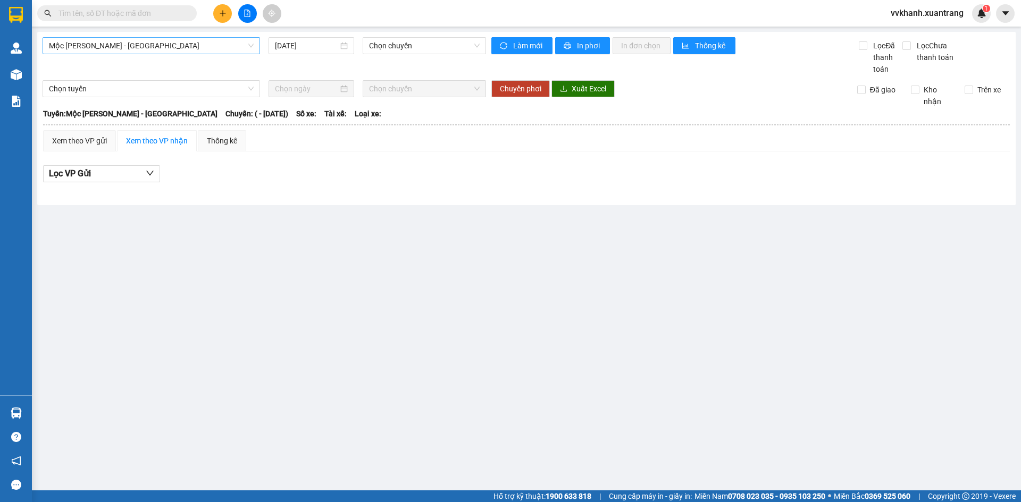
click at [161, 53] on span "Mộc [PERSON_NAME] - [GEOGRAPHIC_DATA]" at bounding box center [151, 46] width 205 height 16
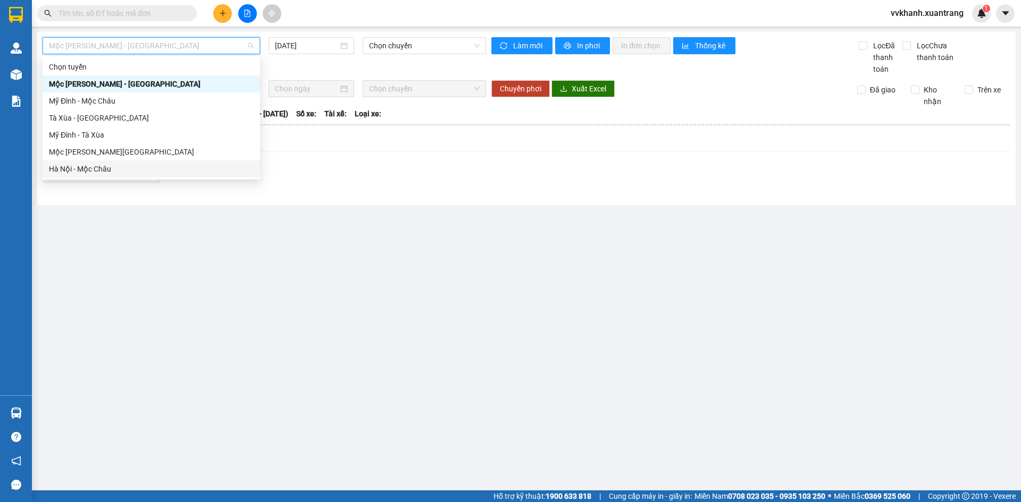
click at [123, 167] on div "Hà Nội - Mộc Châu" at bounding box center [151, 169] width 205 height 12
type input "[DATE]"
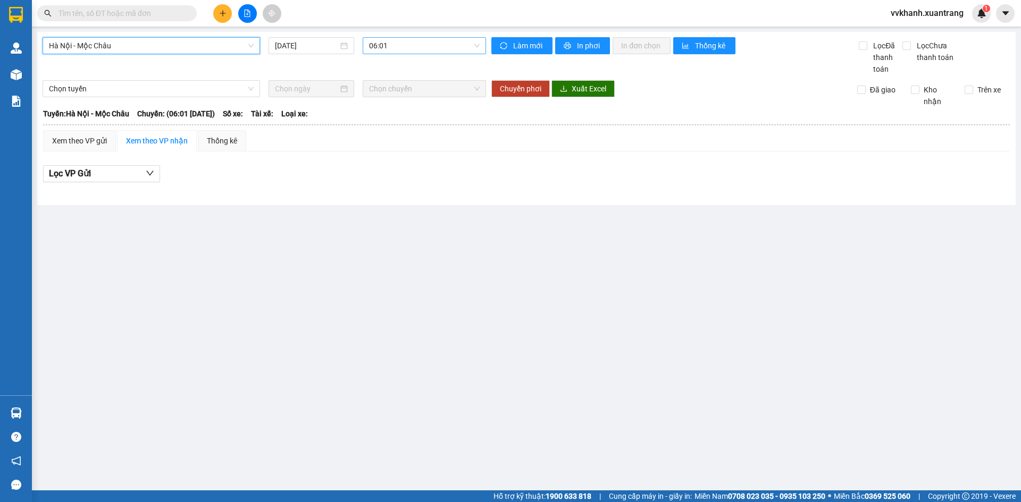
click at [400, 49] on span "06:01" at bounding box center [424, 46] width 111 height 16
drag, startPoint x: 135, startPoint y: 45, endPoint x: 133, endPoint y: 57, distance: 12.4
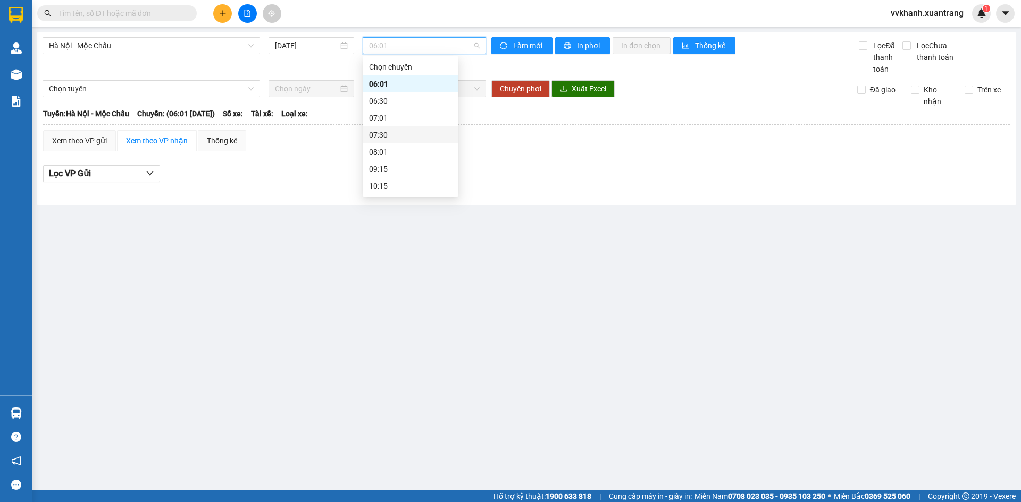
click at [135, 46] on span "Hà Nội - Mộc Châu" at bounding box center [151, 46] width 205 height 16
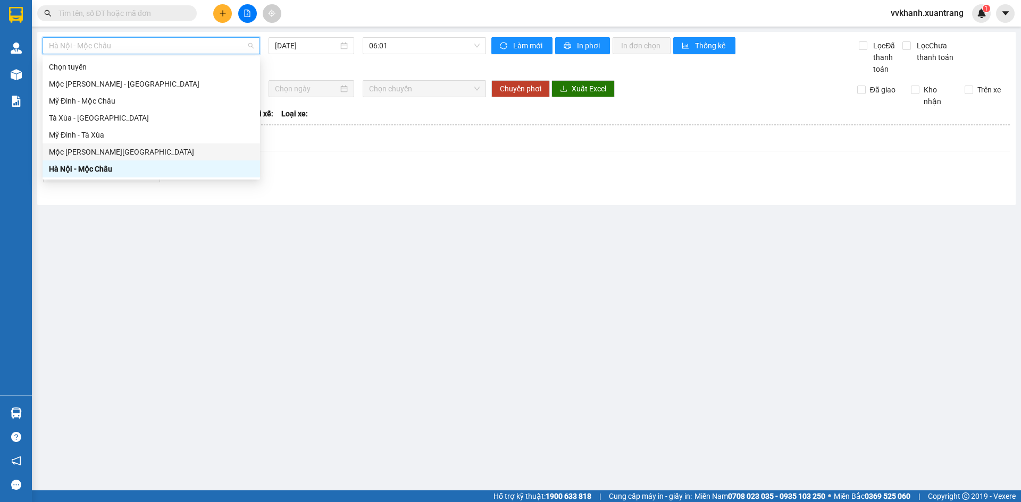
click at [112, 145] on div "Mộc [PERSON_NAME][GEOGRAPHIC_DATA]" at bounding box center [151, 152] width 217 height 17
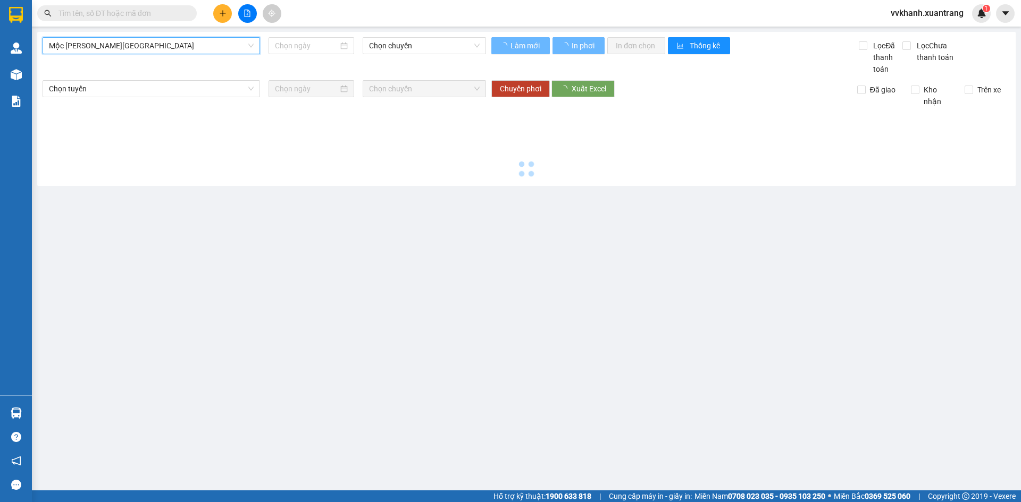
type input "[DATE]"
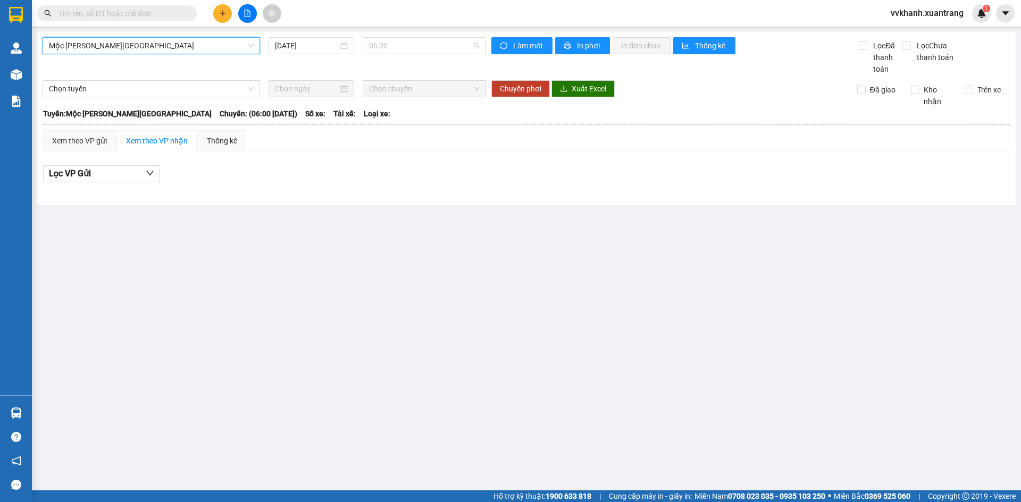
drag, startPoint x: 425, startPoint y: 40, endPoint x: 434, endPoint y: 151, distance: 111.5
click at [422, 44] on span "06:00" at bounding box center [424, 46] width 111 height 16
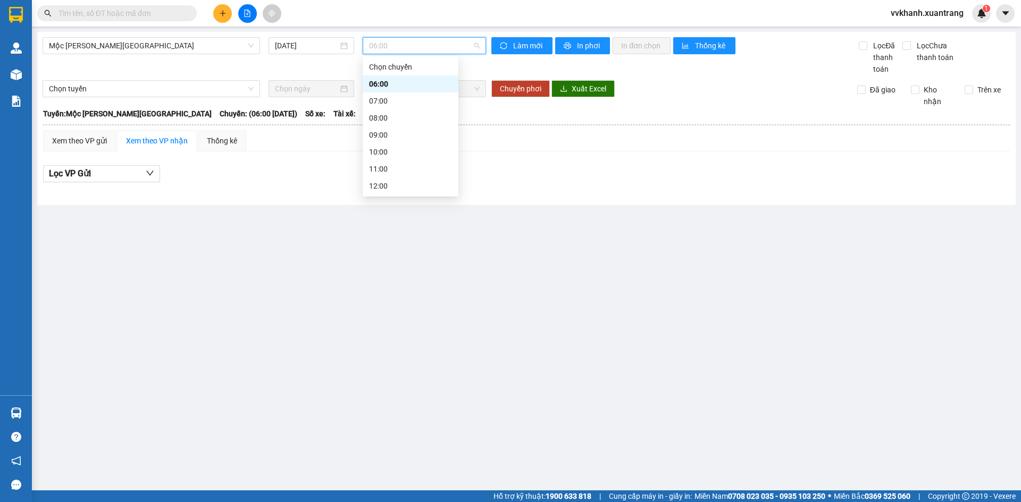
click at [403, 231] on div "14:00" at bounding box center [410, 237] width 83 height 12
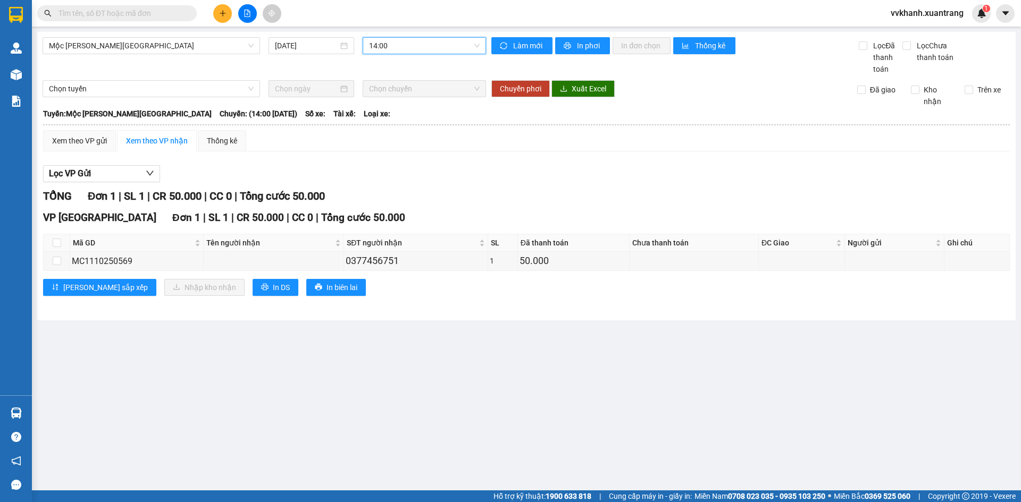
click at [408, 59] on div "Mộc [PERSON_NAME][GEOGRAPHIC_DATA] [DATE] 14:00 14:00" at bounding box center [264, 56] width 443 height 38
click at [406, 52] on span "14:00" at bounding box center [424, 46] width 111 height 16
click at [387, 248] on div "15:00" at bounding box center [410, 254] width 83 height 12
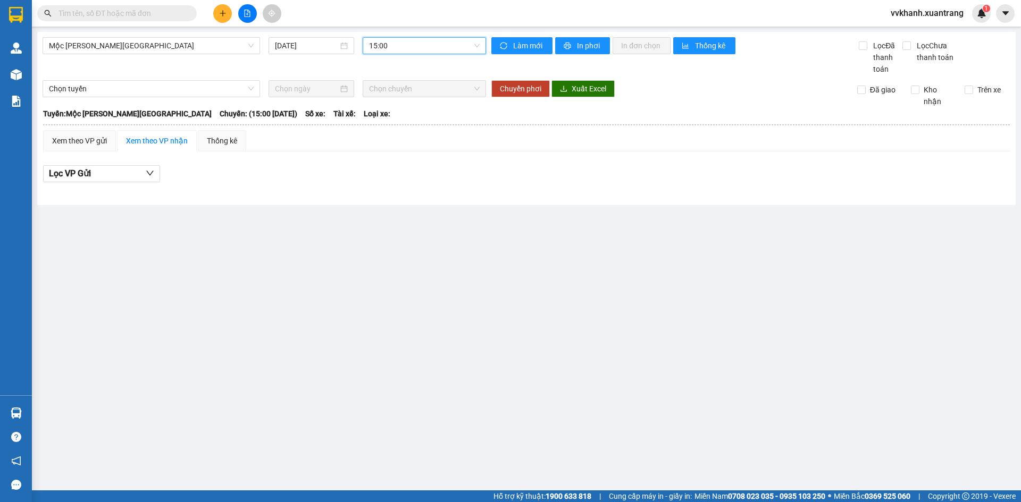
click at [402, 52] on span "15:00" at bounding box center [424, 46] width 111 height 16
click at [392, 265] on div "16:00" at bounding box center [410, 271] width 83 height 12
click at [400, 40] on span "16:00" at bounding box center [424, 46] width 111 height 16
click at [403, 280] on div "17:00" at bounding box center [411, 288] width 96 height 17
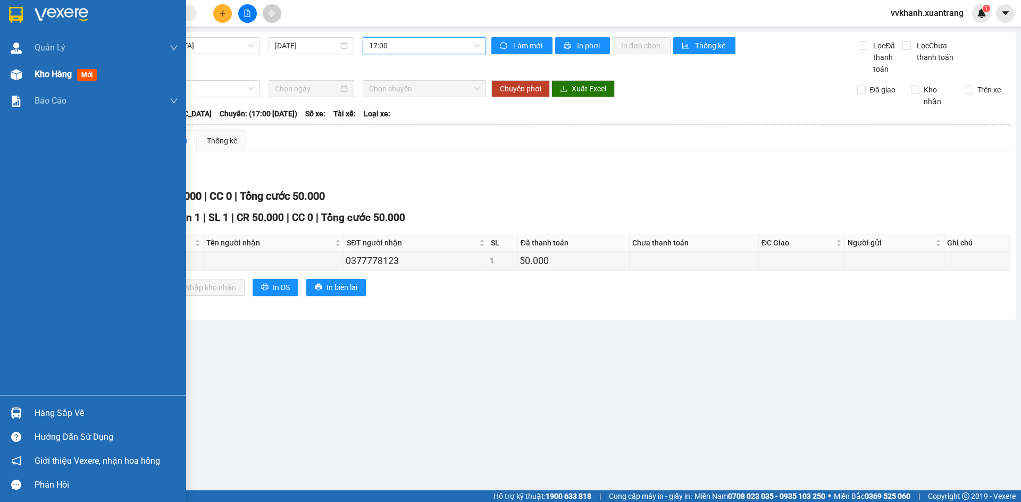
click at [57, 74] on span "Kho hàng" at bounding box center [53, 74] width 37 height 10
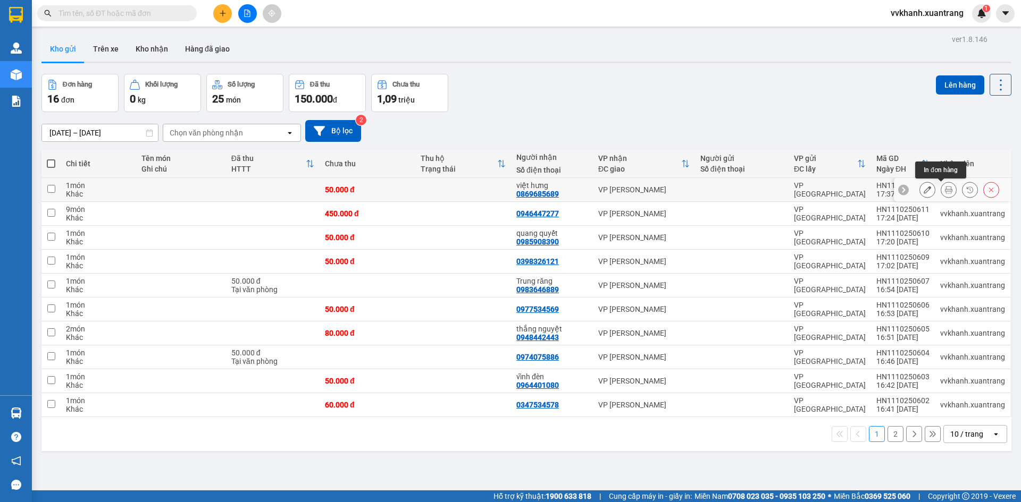
click at [945, 189] on icon at bounding box center [948, 189] width 7 height 7
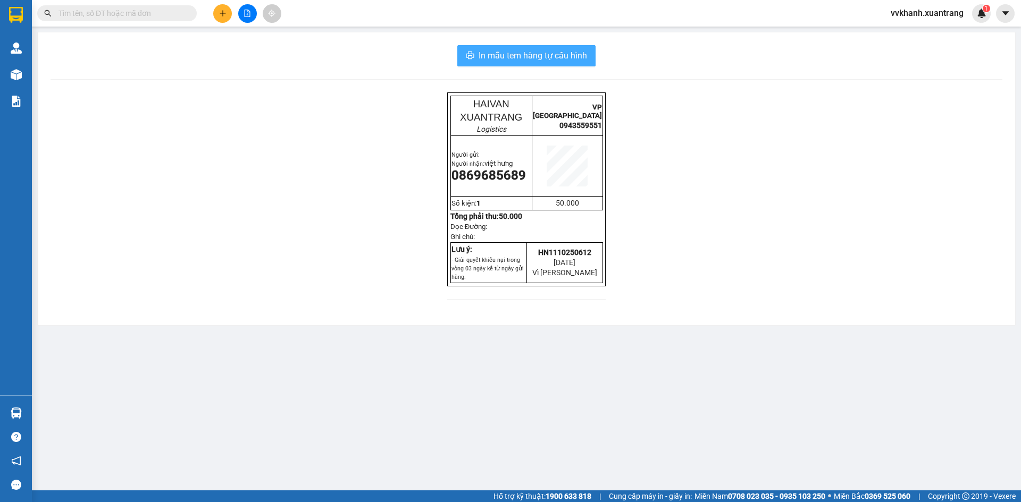
click at [517, 57] on span "In mẫu tem hàng tự cấu hình" at bounding box center [532, 55] width 108 height 13
